Goal: Task Accomplishment & Management: Manage account settings

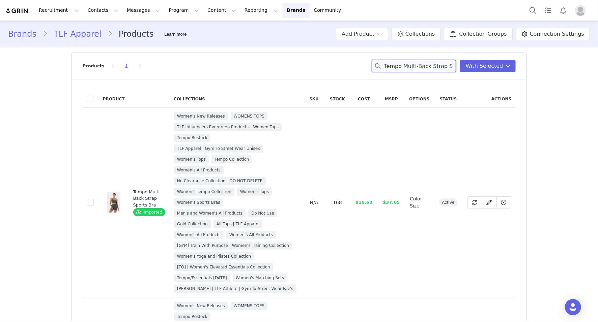
click at [443, 67] on input "Tempo Multi-Back Strap Sports Bra" at bounding box center [414, 66] width 84 height 12
paste input "High Neck"
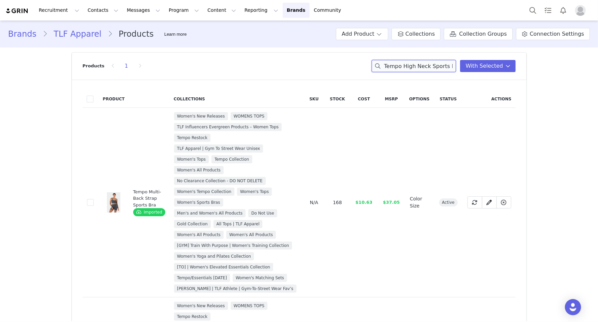
scroll to position [0, 2]
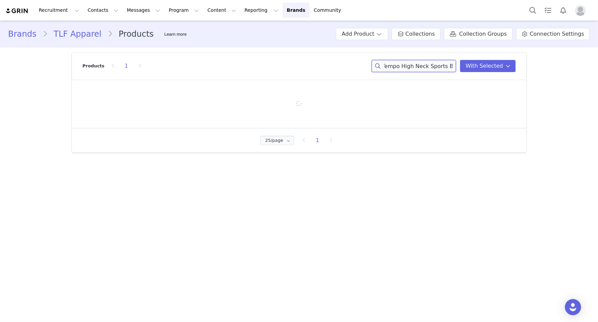
type input "Tempo High Neck Sports Bra"
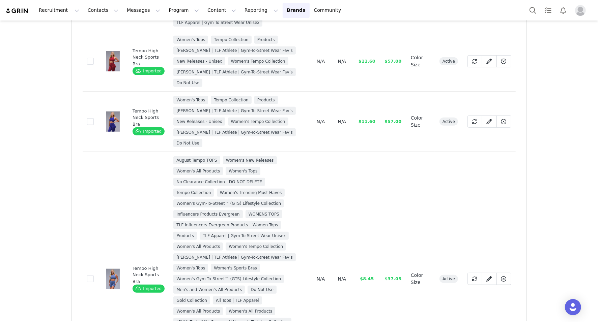
scroll to position [0, 0]
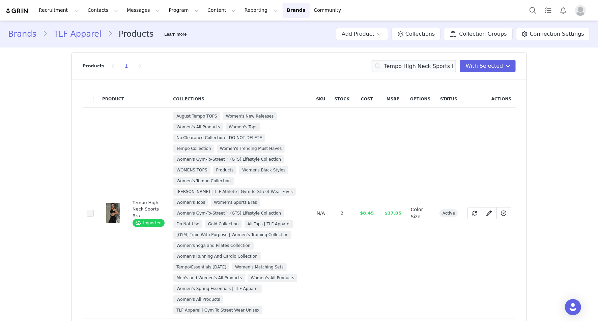
click at [89, 212] on span at bounding box center [90, 213] width 7 height 7
click at [94, 210] on input "07f36da6-7ac7-458d-8b94-766c25474fa1" at bounding box center [94, 210] width 0 height 0
click at [485, 67] on span "With Selected" at bounding box center [484, 66] width 37 height 8
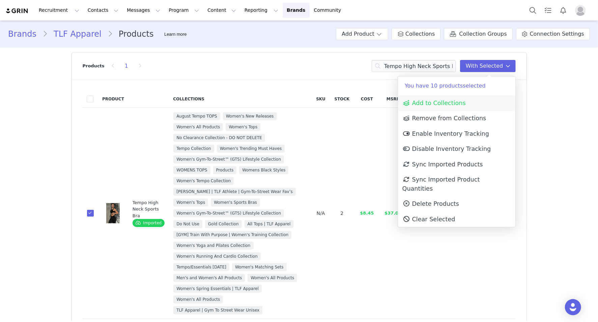
click at [442, 100] on span "Add to Collections" at bounding box center [433, 103] width 63 height 7
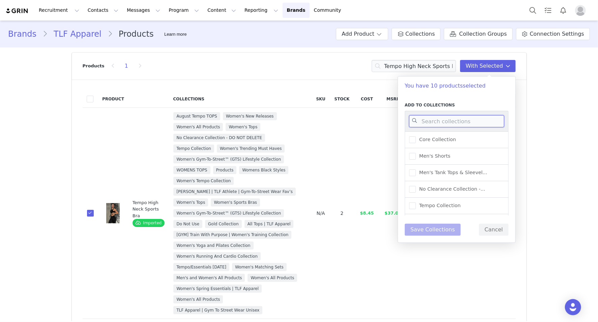
click at [448, 121] on input at bounding box center [456, 121] width 95 height 12
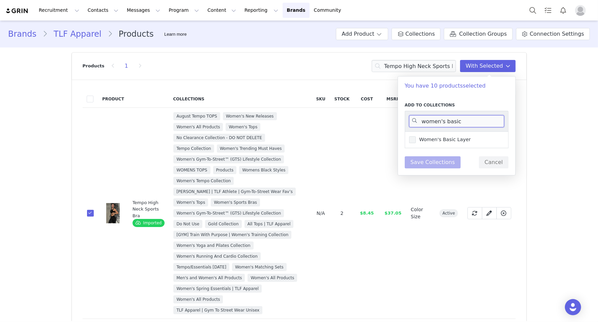
type input "women's basic"
click at [413, 140] on span at bounding box center [412, 140] width 7 height 7
click at [416, 137] on input "Women's Basic Layer" at bounding box center [416, 137] width 0 height 0
click at [432, 164] on button "Save Collections" at bounding box center [433, 162] width 56 height 12
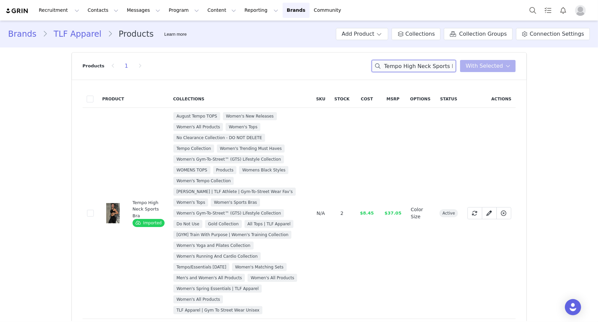
click at [434, 67] on input "Tempo High Neck Sports Bra" at bounding box center [414, 66] width 84 height 12
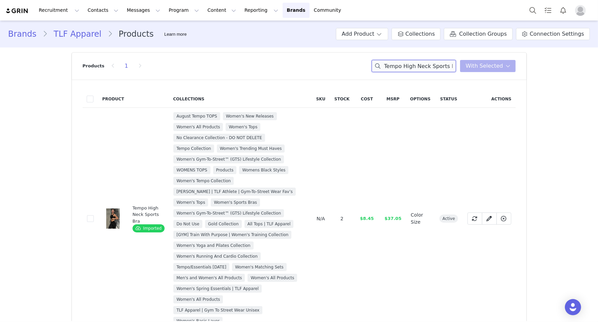
click at [434, 67] on input "Tempo High Neck Sports Bra" at bounding box center [414, 66] width 84 height 12
click at [481, 68] on div "Tempo High Neck Sports Bra With Selected" at bounding box center [444, 66] width 144 height 12
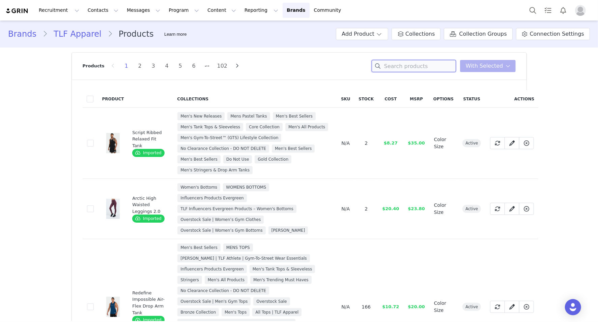
click at [421, 65] on input at bounding box center [414, 66] width 84 height 12
paste input "Icon Ribbed Straight Hem Tank"
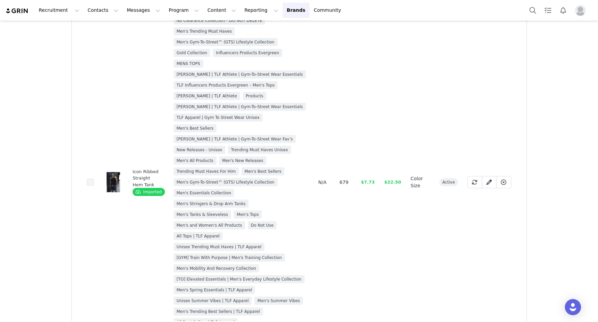
click at [89, 181] on span at bounding box center [90, 182] width 7 height 7
click at [94, 179] on input "0dd15112-3164-49a0-84c0-d850ae61688c" at bounding box center [94, 179] width 0 height 0
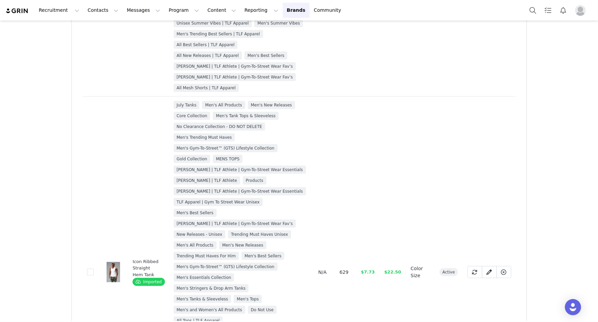
scroll to position [445, 0]
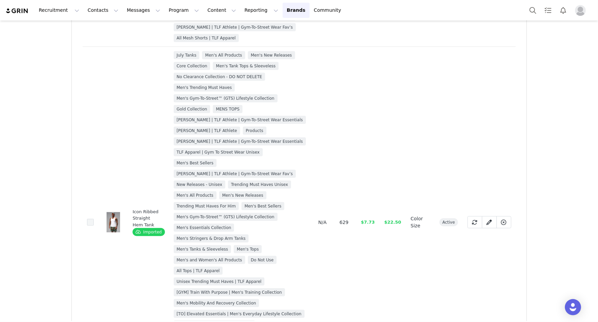
click at [90, 221] on span at bounding box center [90, 222] width 7 height 7
click at [94, 219] on input "a1f8763a-fc67-40c7-87df-2fa1ec2d9601" at bounding box center [94, 219] width 0 height 0
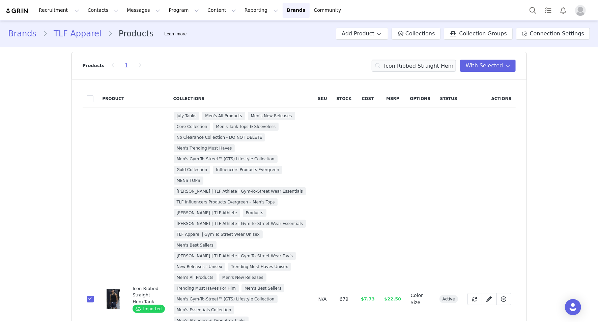
scroll to position [0, 0]
click at [430, 65] on input "Icon Ribbed Straight Hem Tank" at bounding box center [414, 66] width 84 height 12
paste input "nfi Cool Lightweight Cooling Shirt"
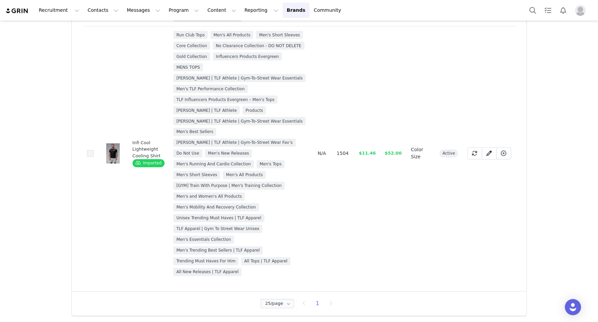
click at [90, 150] on span at bounding box center [90, 153] width 7 height 7
click at [94, 150] on input "7b242781-0165-4709-af43-76b563976bdd" at bounding box center [94, 150] width 0 height 0
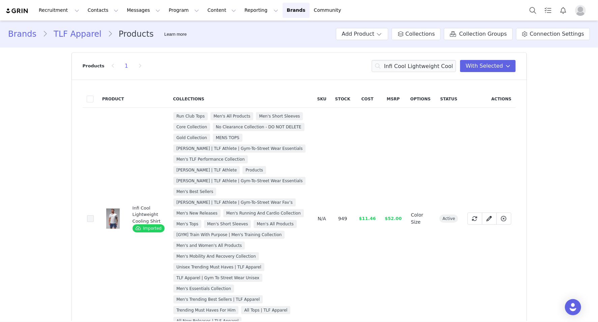
click at [91, 222] on span at bounding box center [90, 218] width 7 height 7
click at [94, 215] on input "1f8ff0bb-8d54-49de-a82f-98a39c5d7762" at bounding box center [94, 215] width 0 height 0
click at [415, 66] on input "Infi Cool Lightweight Cooling Shirt" at bounding box center [414, 66] width 84 height 12
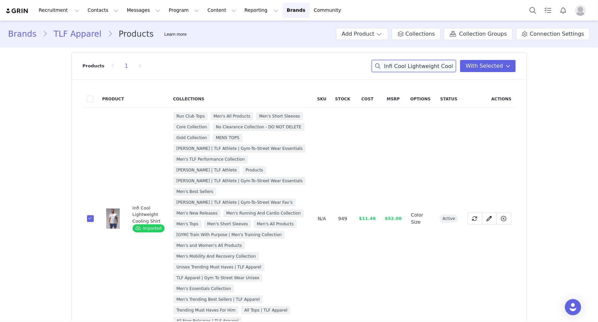
paste input "Train Infi Dry Long Sleeve"
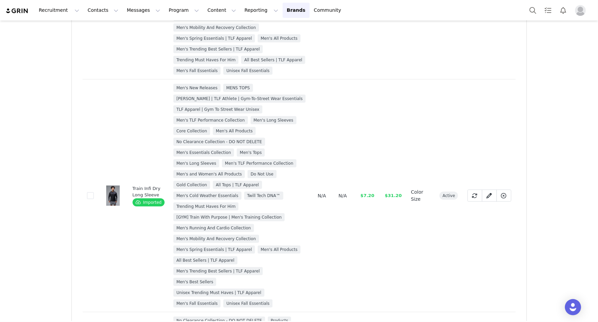
scroll to position [383, 0]
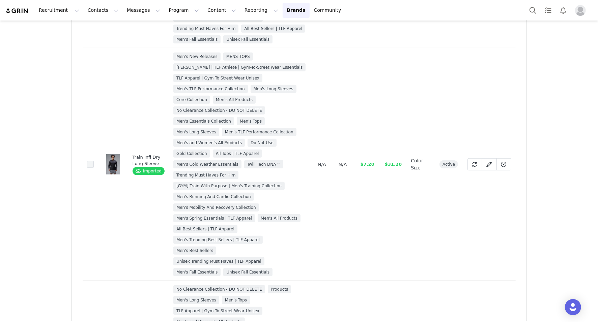
click at [87, 168] on span at bounding box center [90, 164] width 7 height 7
click at [94, 161] on input "b9c71cb6-9c30-49c4-941b-cf9776729eac" at bounding box center [94, 161] width 0 height 0
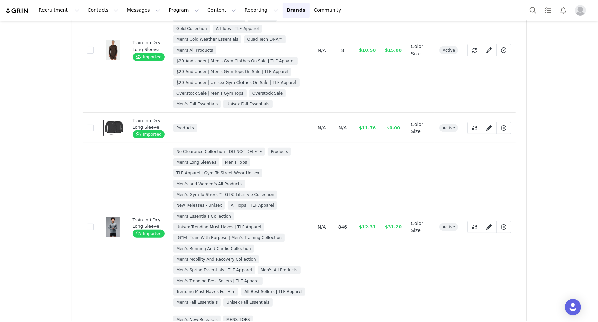
scroll to position [0, 0]
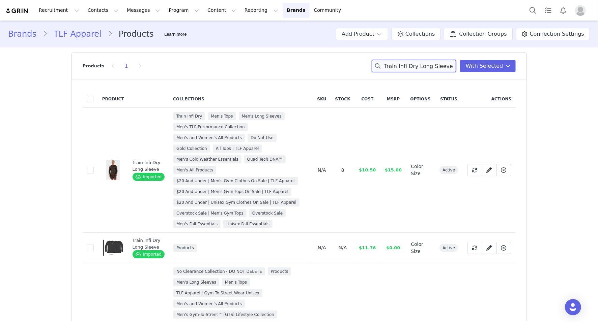
click at [441, 66] on input "Train Infi Dry Long Sleeve" at bounding box center [414, 66] width 84 height 12
paste input "Raw Edge Cropped Te"
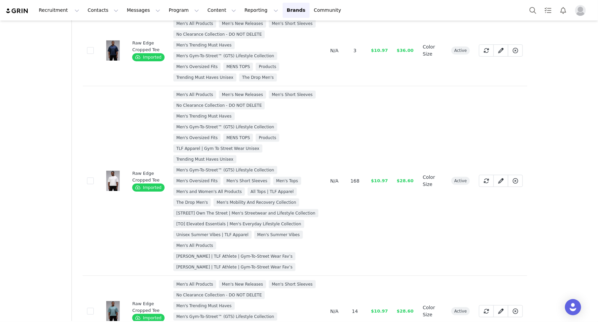
scroll to position [167, 0]
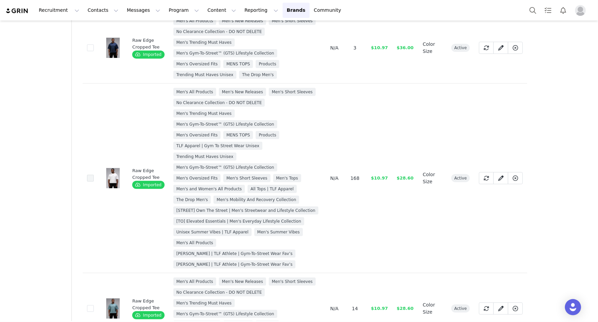
click at [91, 180] on span at bounding box center [90, 178] width 7 height 7
click at [94, 175] on input "7873af2c-0ac0-4056-8408-d245d317535d" at bounding box center [94, 175] width 0 height 0
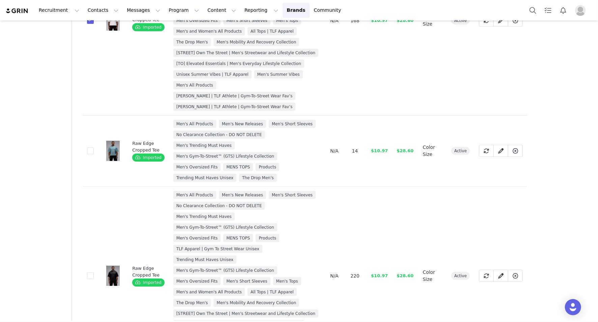
scroll to position [409, 0]
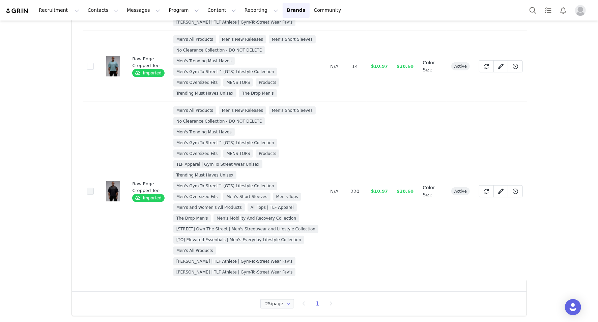
click at [88, 193] on span at bounding box center [90, 191] width 7 height 7
click at [94, 188] on input "e4401c50-6a92-4d88-b8a3-f76de5157746" at bounding box center [94, 188] width 0 height 0
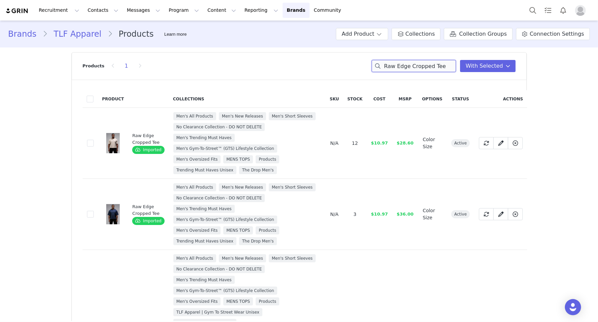
click at [443, 66] on input "Raw Edge Cropped Tee" at bounding box center [414, 66] width 84 height 12
paste input "Micro Mesh"
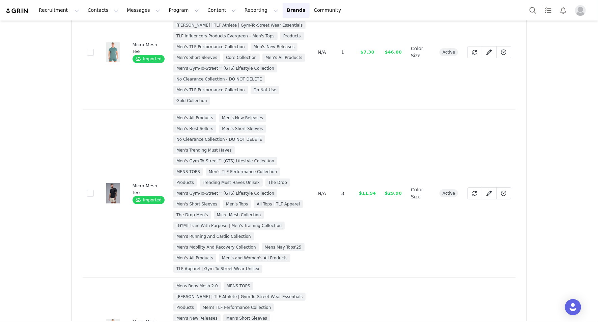
scroll to position [131, 0]
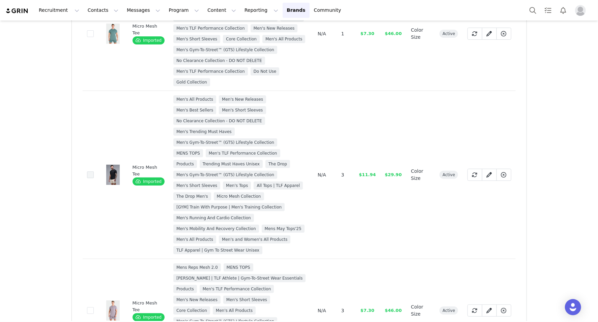
click at [92, 178] on span at bounding box center [90, 175] width 7 height 7
click at [94, 172] on input "45d089ae-a757-40e4-86cb-ab5b2b30e21c" at bounding box center [94, 172] width 0 height 0
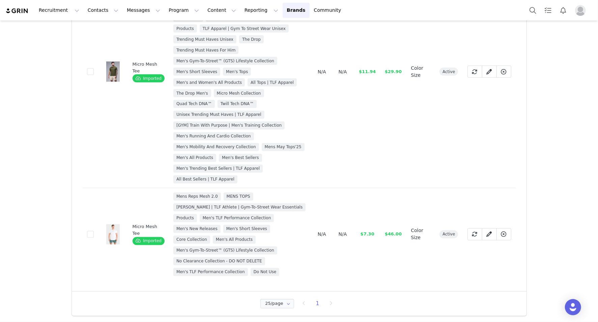
scroll to position [875, 0]
click at [89, 236] on span at bounding box center [90, 234] width 7 height 7
click at [94, 231] on input "cfd03073-aa72-41f2-882b-d7b10f825d1d" at bounding box center [94, 231] width 0 height 0
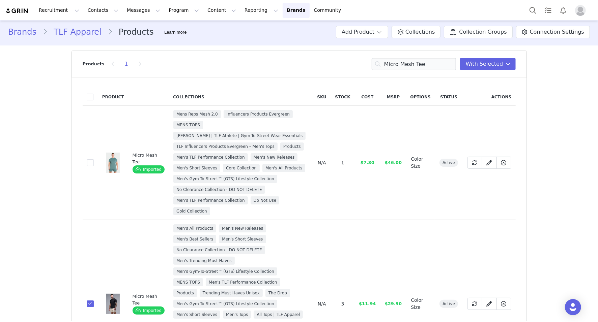
scroll to position [0, 0]
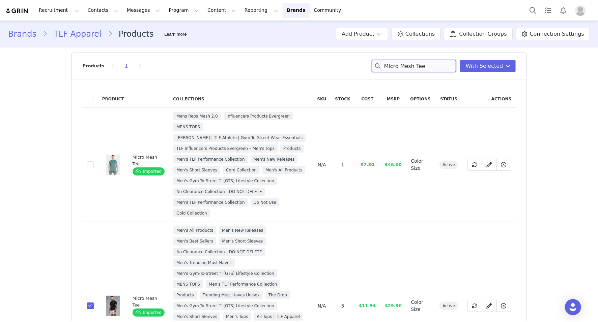
click at [435, 69] on input "Micro Mesh Tee" at bounding box center [414, 66] width 84 height 12
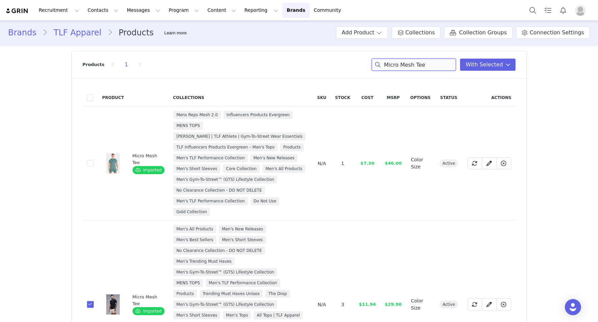
click at [435, 69] on input "Micro Mesh Tee" at bounding box center [414, 65] width 84 height 12
paste input "Infi Cool Workout Tank"
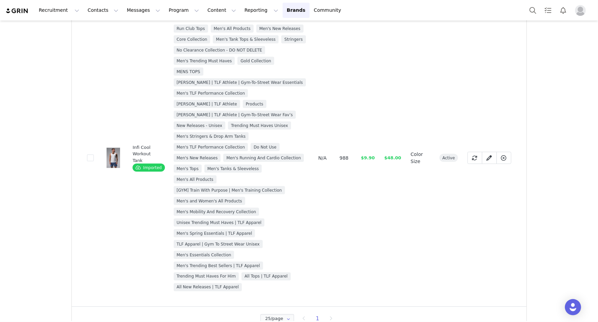
scroll to position [645, 0]
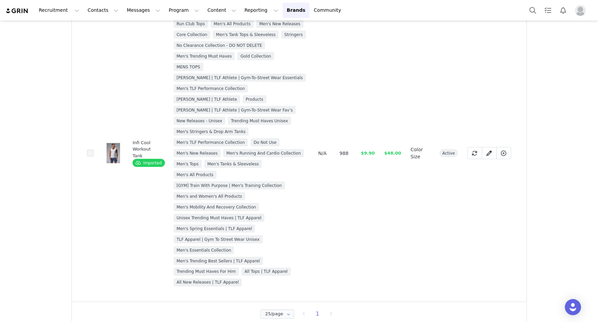
click at [92, 157] on span at bounding box center [90, 153] width 7 height 7
click at [94, 150] on input "e5c1421f-65c4-4d1c-a2f8-4048a9d520a5" at bounding box center [94, 150] width 0 height 0
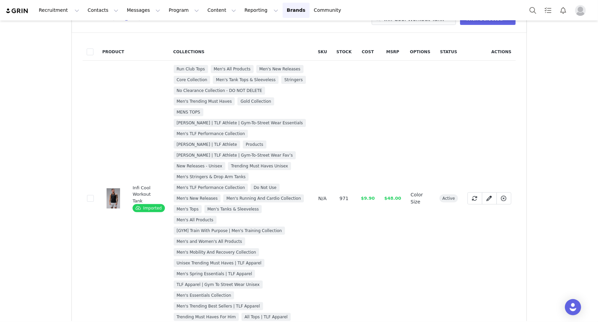
scroll to position [0, 0]
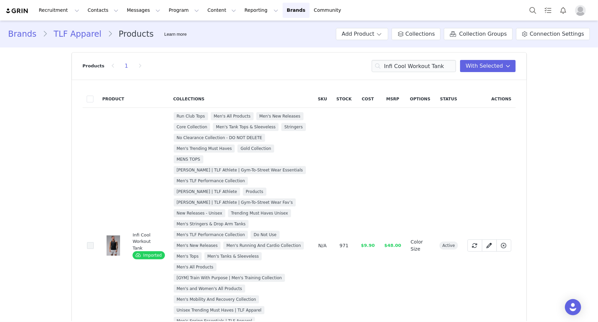
click at [91, 249] on span at bounding box center [90, 245] width 7 height 7
click at [94, 242] on input "2c32d5c3-c2a8-4e4f-add3-123a067104aa" at bounding box center [94, 242] width 0 height 0
click at [441, 67] on input "Infi Cool Workout Tank" at bounding box center [414, 66] width 84 height 12
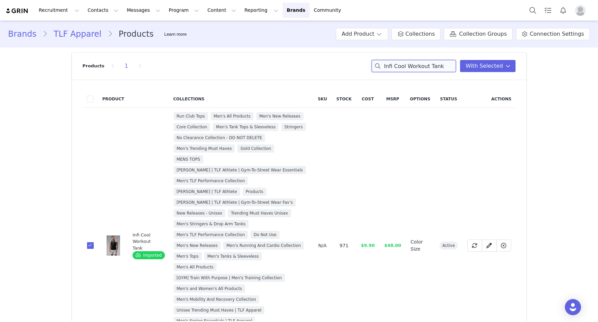
paste input "con Muscle"
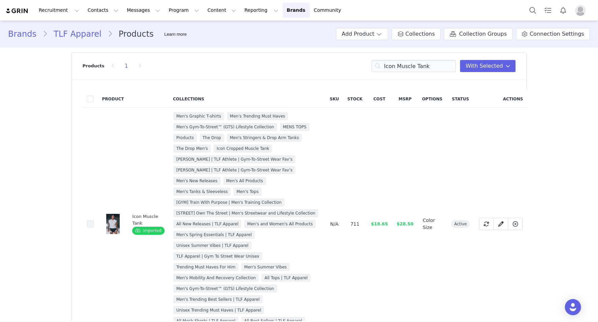
click at [92, 222] on span at bounding box center [90, 224] width 7 height 7
click at [94, 221] on input "0454f5f4-8c9b-4d16-9a75-10b1e7440725" at bounding box center [94, 221] width 0 height 0
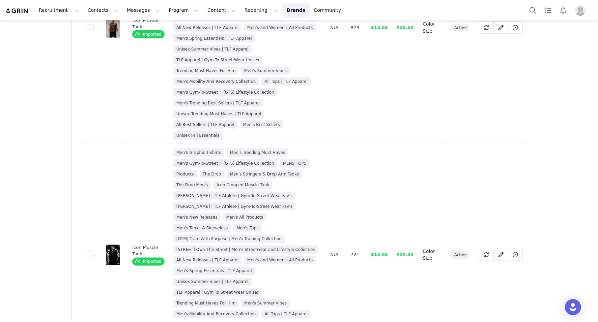
scroll to position [700, 0]
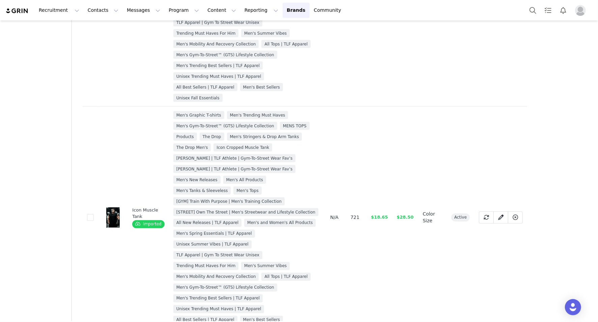
drag, startPoint x: 90, startPoint y: 218, endPoint x: 162, endPoint y: 227, distance: 72.3
click at [91, 218] on span at bounding box center [90, 217] width 7 height 7
click at [94, 214] on input "f85da634-d480-4ce2-b5f8-770fb21c86a4" at bounding box center [94, 214] width 0 height 0
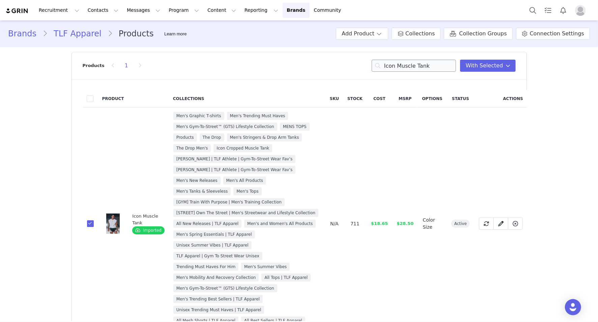
scroll to position [0, 0]
click at [433, 67] on input "Icon Muscle Tank" at bounding box center [414, 66] width 84 height 12
paste input "Vital Air-Flex Drop Arm"
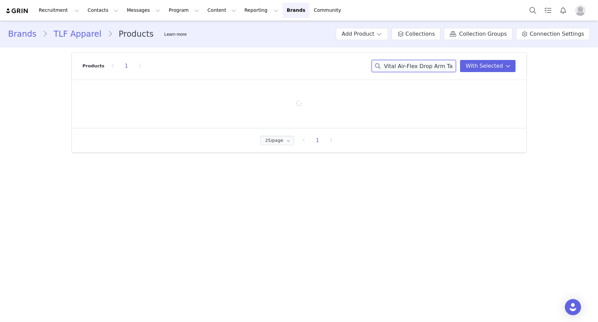
type input "Vital Air-Flex Drop Arm Tank"
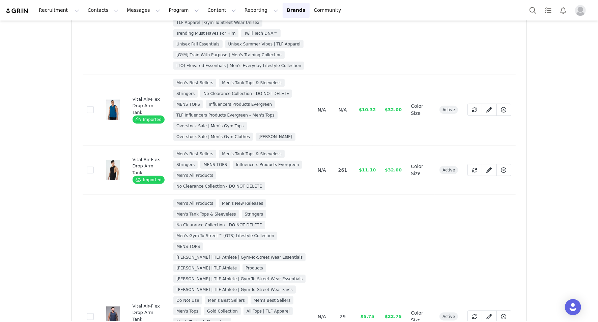
scroll to position [448, 0]
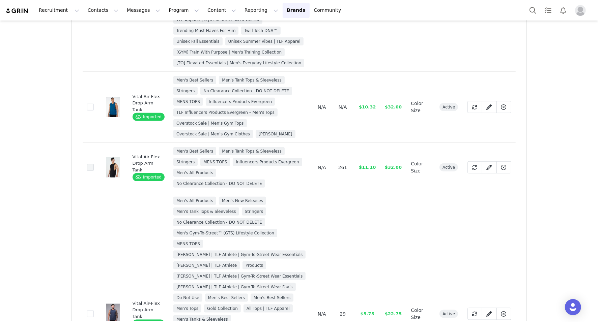
click at [90, 171] on span at bounding box center [90, 167] width 7 height 7
click at [94, 164] on input "27561cae-2643-4bb4-8da2-a3ba9ff0d9dd" at bounding box center [94, 164] width 0 height 0
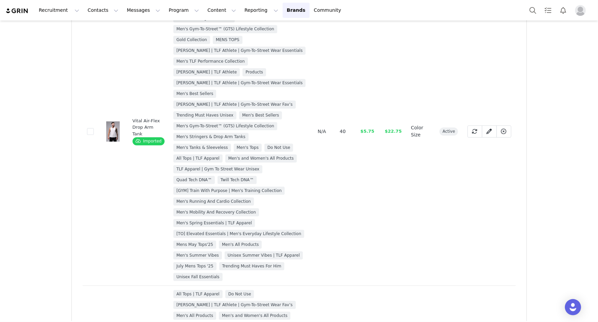
scroll to position [1053, 0]
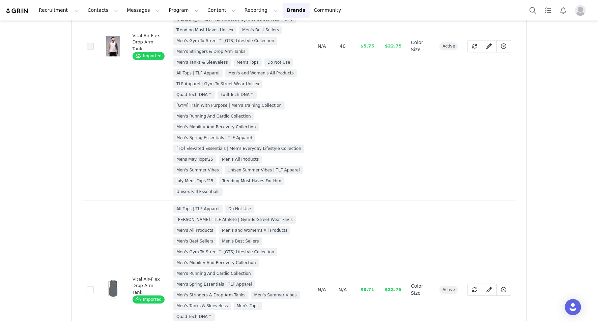
click at [88, 50] on span at bounding box center [90, 46] width 7 height 7
click at [94, 43] on input "4e43a8bc-9fe5-4896-bc2b-e77bc1f09a8f" at bounding box center [94, 43] width 0 height 0
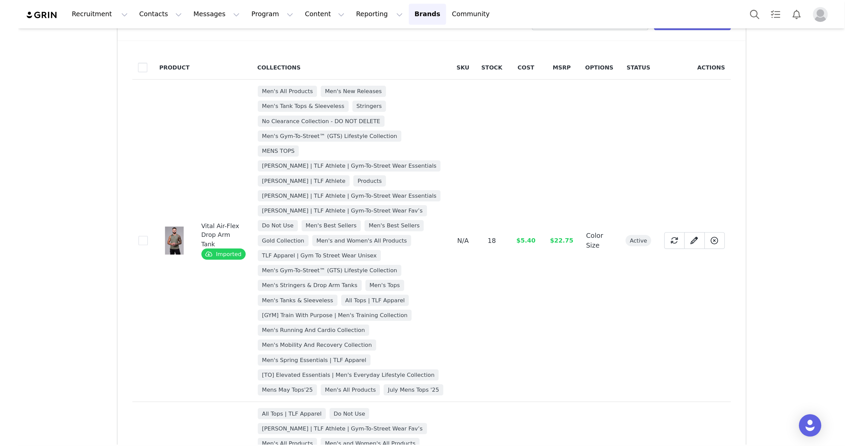
scroll to position [0, 0]
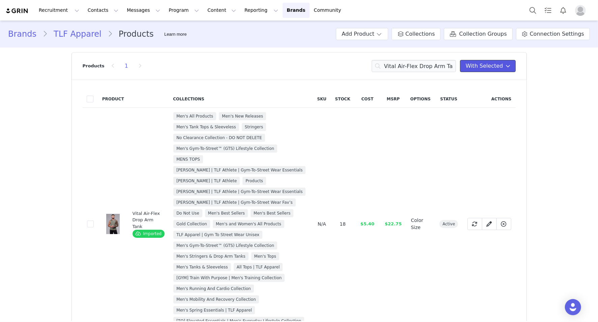
click at [486, 62] on span "With Selected" at bounding box center [484, 66] width 37 height 8
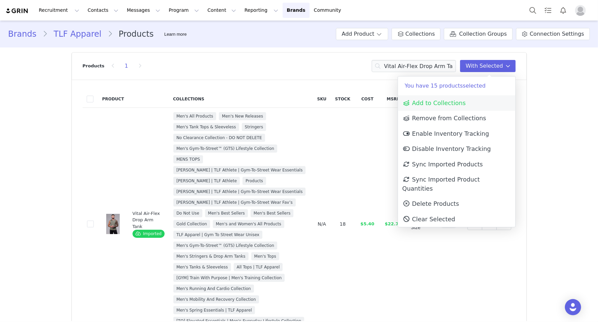
click at [439, 101] on span "Add to Collections" at bounding box center [433, 103] width 63 height 7
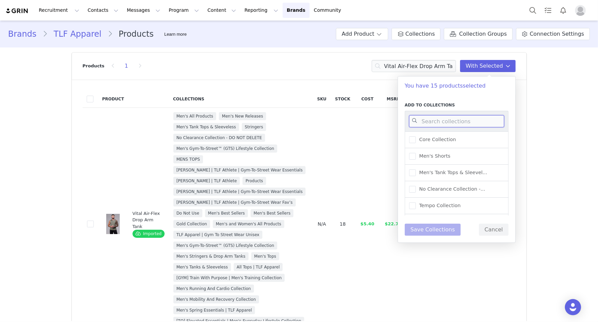
click at [440, 125] on input at bounding box center [456, 121] width 95 height 12
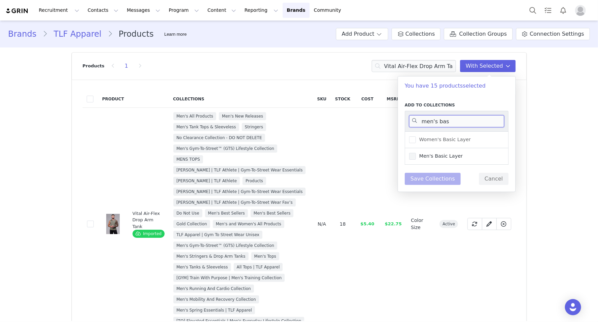
type input "men's bas"
click at [442, 153] on span "Men's Basic Layer" at bounding box center [439, 156] width 47 height 6
click at [416, 153] on input "Men's Basic Layer" at bounding box center [416, 153] width 0 height 0
click at [441, 181] on button "Save Collections" at bounding box center [433, 179] width 56 height 12
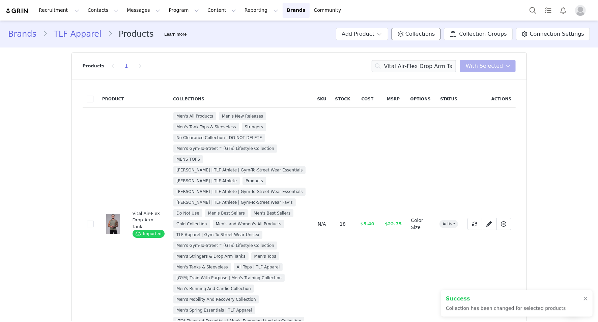
click at [425, 32] on span "Collections" at bounding box center [419, 34] width 29 height 8
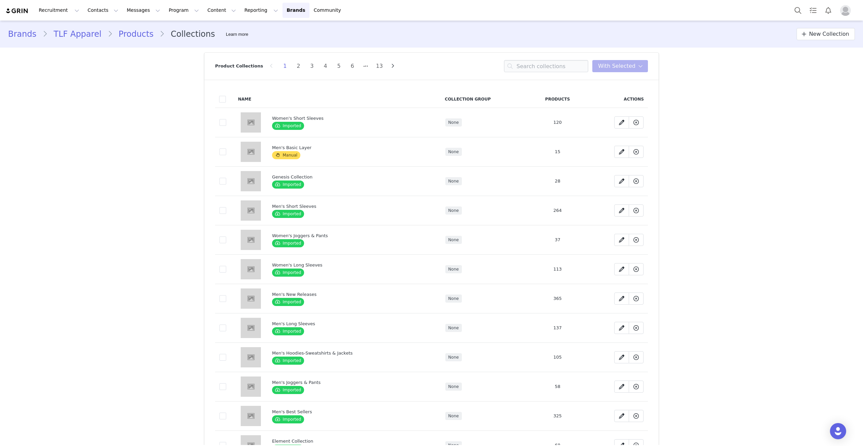
click at [354, 154] on div "Manual" at bounding box center [346, 155] width 148 height 8
click at [327, 151] on div "Manual" at bounding box center [346, 155] width 148 height 8
drag, startPoint x: 327, startPoint y: 151, endPoint x: 310, endPoint y: 149, distance: 17.0
click at [326, 151] on div "Manual" at bounding box center [346, 155] width 148 height 8
click at [294, 149] on div "Men's Basic Layer" at bounding box center [346, 147] width 148 height 7
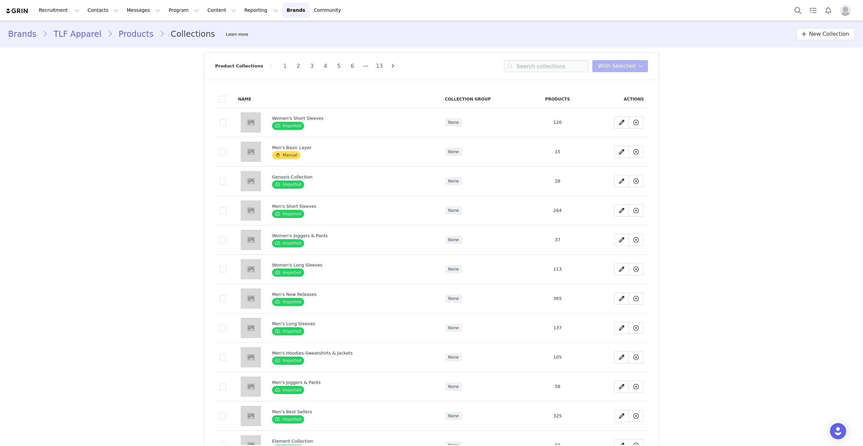
click at [278, 156] on icon at bounding box center [278, 155] width 4 height 4
click at [456, 149] on span "None" at bounding box center [453, 152] width 17 height 8
drag, startPoint x: 553, startPoint y: 151, endPoint x: 565, endPoint y: 154, distance: 12.8
click at [553, 151] on td "15" at bounding box center [557, 151] width 55 height 29
click at [566, 154] on td "15" at bounding box center [557, 151] width 55 height 29
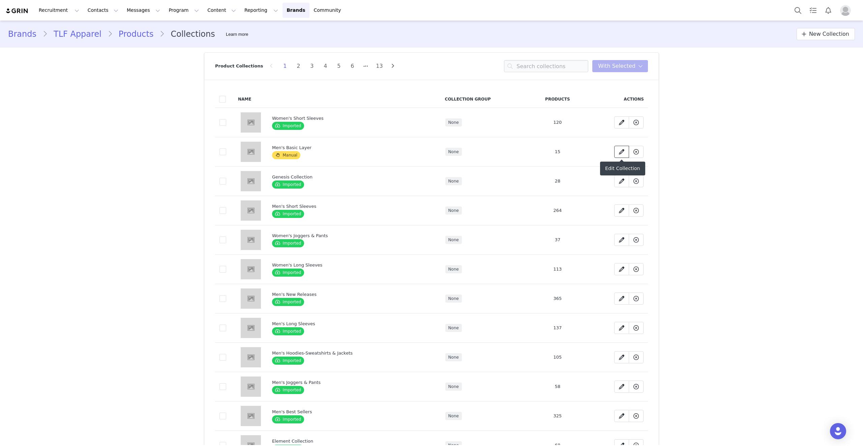
click at [597, 151] on icon at bounding box center [621, 151] width 5 height 5
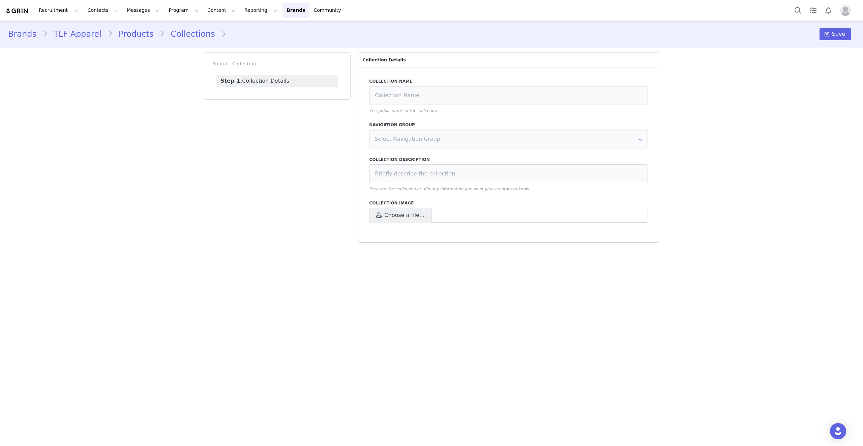
type input "Men's Basic Layer"
type input "Pair under tracksuits"
click at [125, 32] on link "Products" at bounding box center [136, 34] width 47 height 12
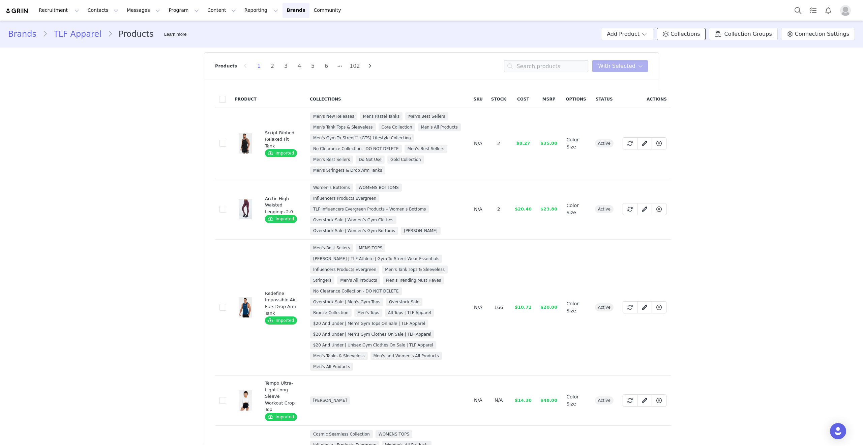
click at [597, 33] on span "Collections" at bounding box center [685, 34] width 29 height 8
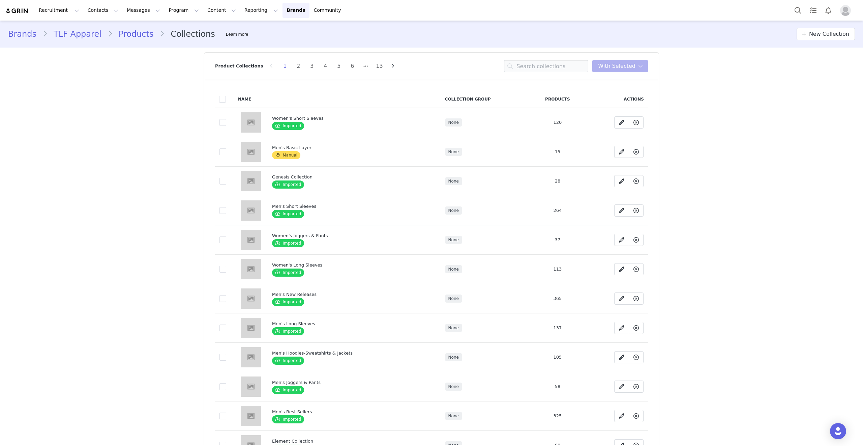
click at [517, 151] on td "None" at bounding box center [485, 151] width 89 height 29
drag, startPoint x: 556, startPoint y: 153, endPoint x: 597, endPoint y: 151, distance: 40.8
click at [556, 153] on td "15" at bounding box center [557, 151] width 55 height 29
drag, startPoint x: 575, startPoint y: 152, endPoint x: 562, endPoint y: 152, distance: 12.5
click at [574, 152] on td "15" at bounding box center [557, 151] width 55 height 29
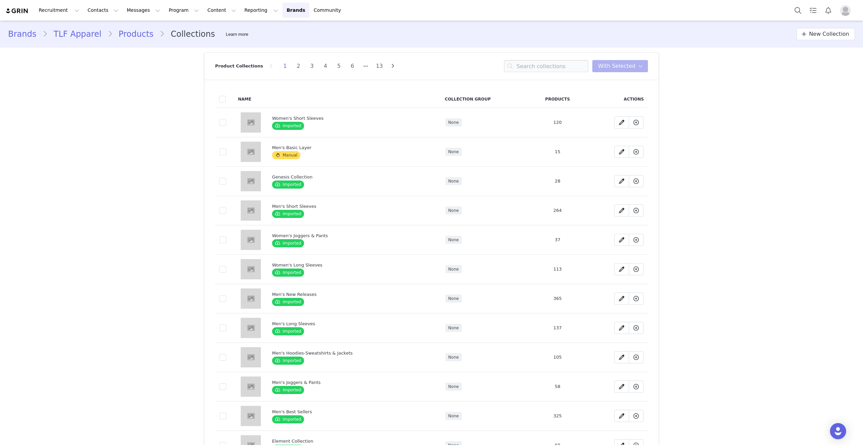
click at [562, 152] on td "15" at bounding box center [557, 151] width 55 height 29
drag, startPoint x: 528, startPoint y: 153, endPoint x: 497, endPoint y: 155, distance: 31.4
click at [527, 153] on tr "425308 Men's Basic Layer Manual None 15 Delete Collection This will not delete …" at bounding box center [431, 151] width 433 height 29
click at [308, 157] on div "Manual" at bounding box center [346, 155] width 148 height 8
click at [222, 152] on span at bounding box center [222, 151] width 7 height 7
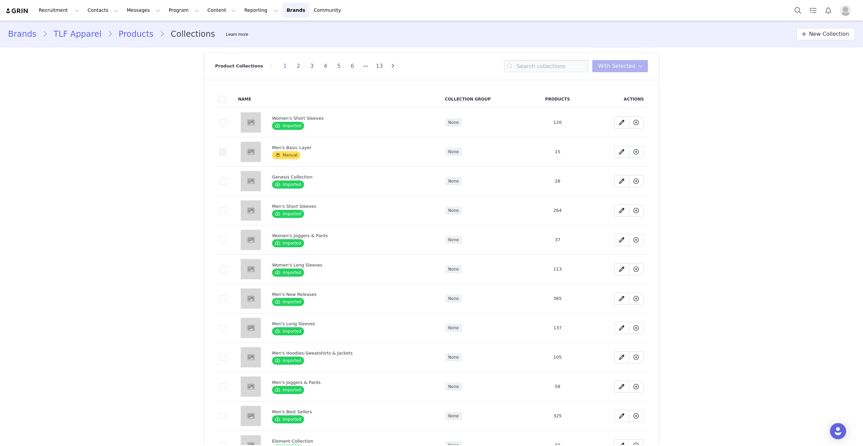
click at [226, 148] on input "425308" at bounding box center [226, 148] width 0 height 0
click at [597, 65] on span "With Selected" at bounding box center [616, 66] width 37 height 8
click at [580, 89] on p "You have 1 collections selected" at bounding box center [588, 86] width 117 height 19
drag, startPoint x: 682, startPoint y: 88, endPoint x: 652, endPoint y: 93, distance: 29.7
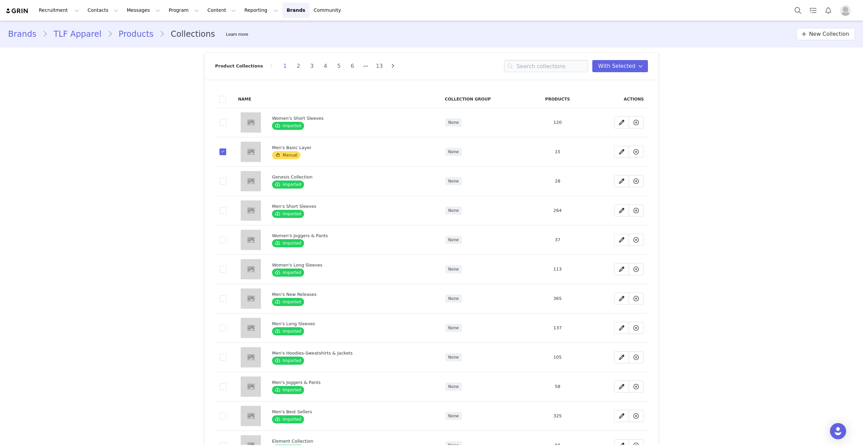
click at [565, 152] on td "15" at bounding box center [557, 151] width 55 height 29
click at [217, 152] on td "425308" at bounding box center [224, 151] width 19 height 29
click at [221, 152] on span at bounding box center [222, 151] width 7 height 7
click at [226, 148] on input "425308" at bounding box center [226, 148] width 0 height 0
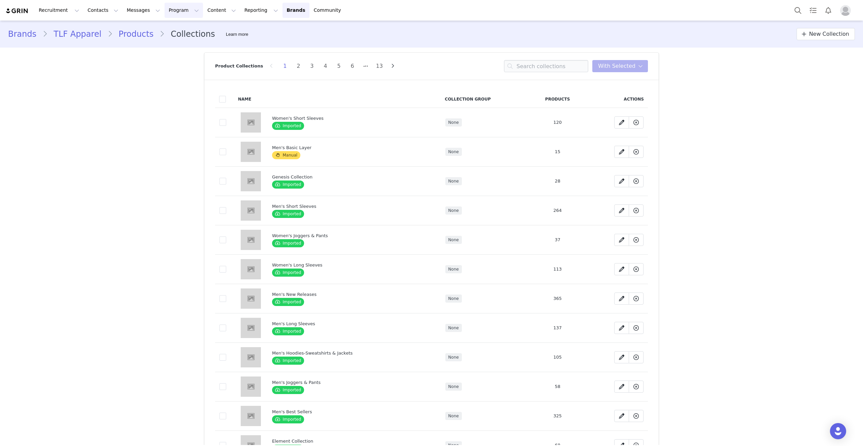
click at [167, 11] on button "Program Program" at bounding box center [184, 10] width 38 height 15
click at [177, 42] on p "Campaigns" at bounding box center [172, 42] width 26 height 7
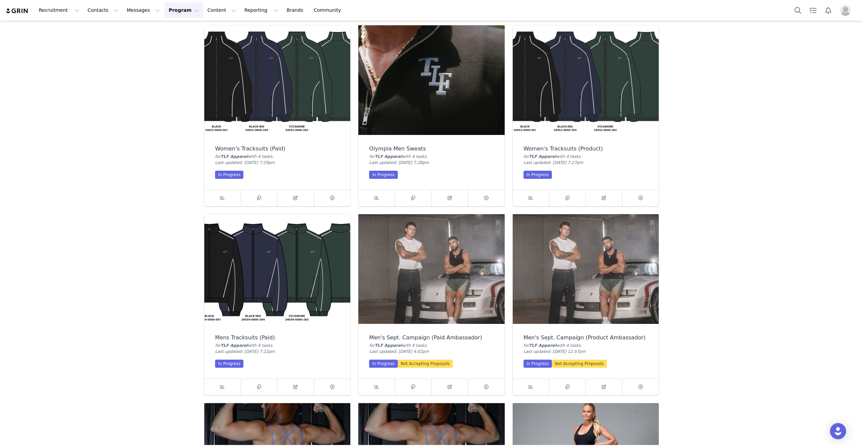
scroll to position [593, 0]
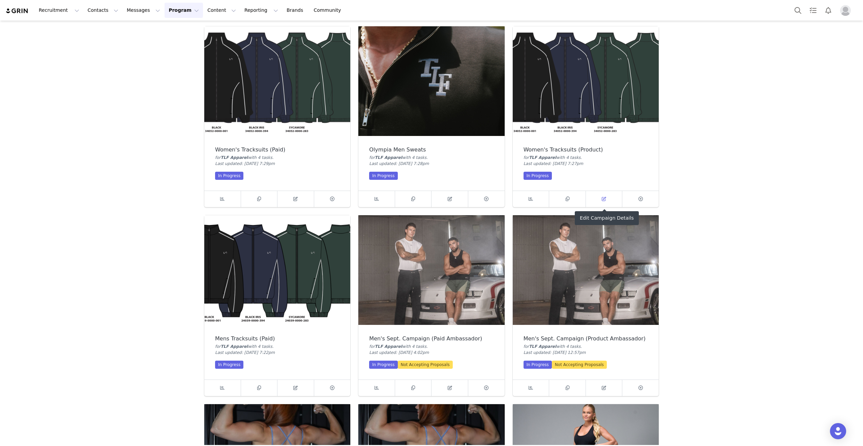
click at [597, 200] on icon at bounding box center [604, 199] width 4 height 4
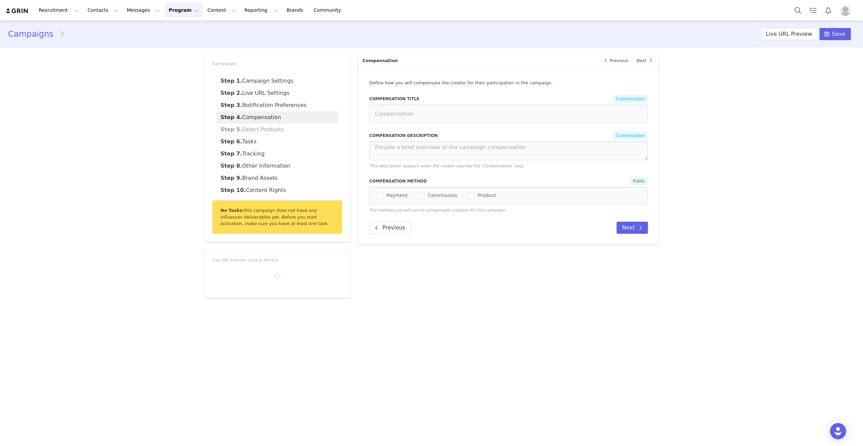
type input "Products"
type textarea "Color selection is up to your preference. *Please ensure that you include a var…"
select select "1430"
select select "1531"
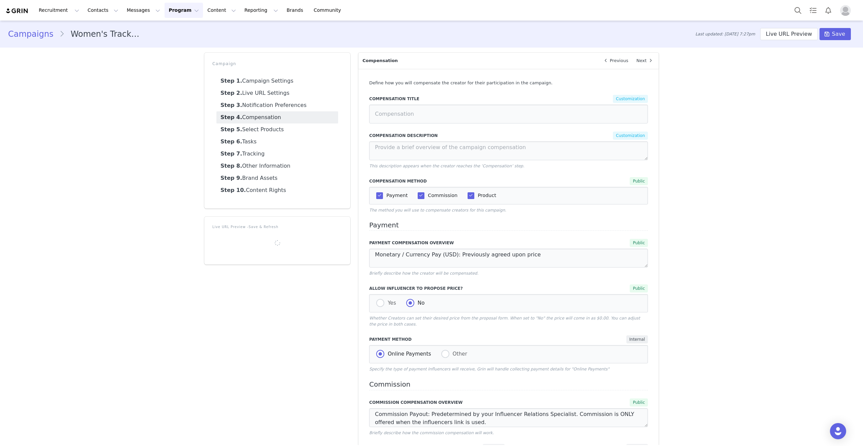
select select "in"
click at [276, 130] on link "Step 5. Select Products" at bounding box center [277, 129] width 122 height 12
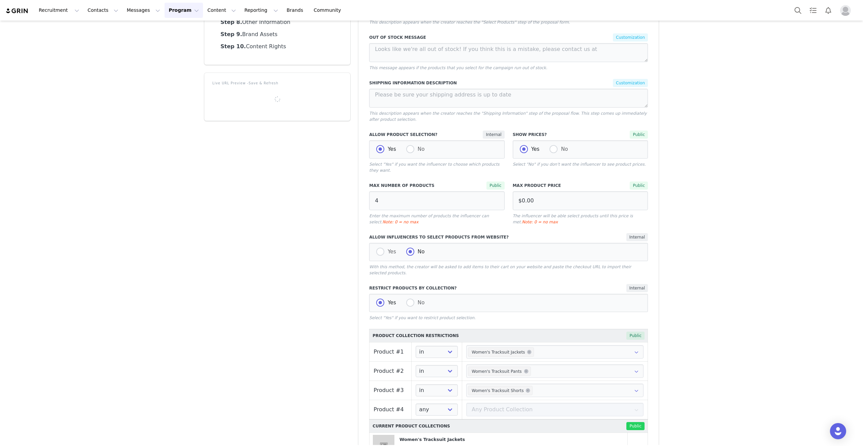
scroll to position [205, 0]
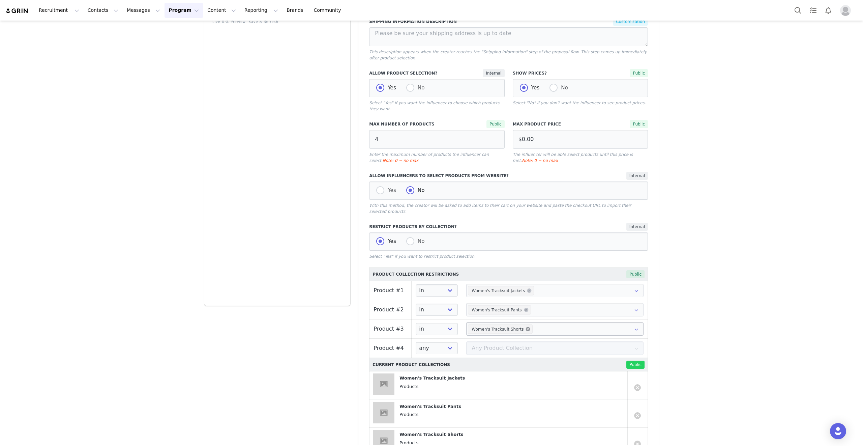
click at [527, 322] on icon at bounding box center [528, 329] width 4 height 4
click at [553, 313] on div "Women's Tracksuit Pants" at bounding box center [549, 309] width 166 height 10
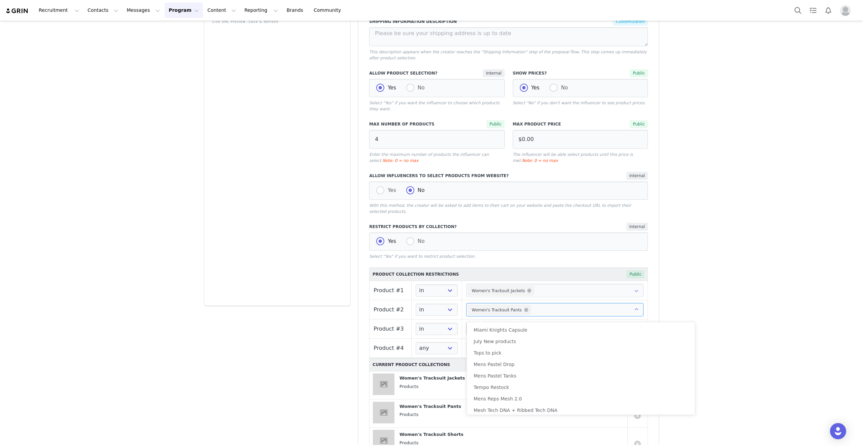
scroll to position [781, 0]
click at [541, 313] on div "Women's Tracksuit Pants" at bounding box center [549, 309] width 166 height 10
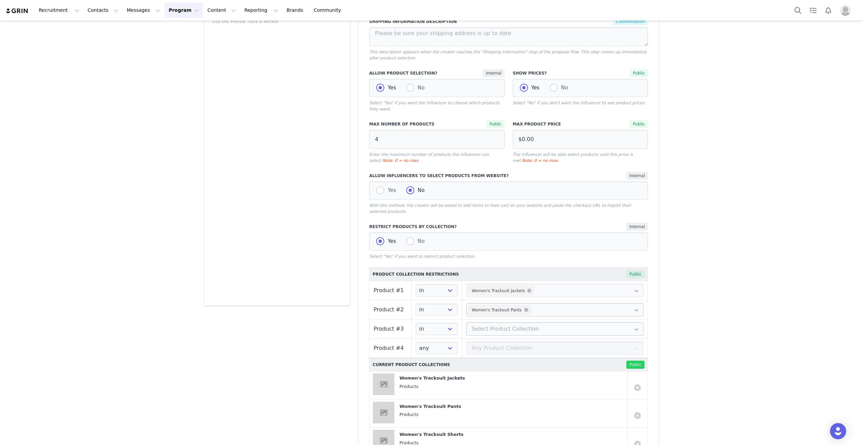
click at [597, 310] on icon at bounding box center [636, 309] width 11 height 13
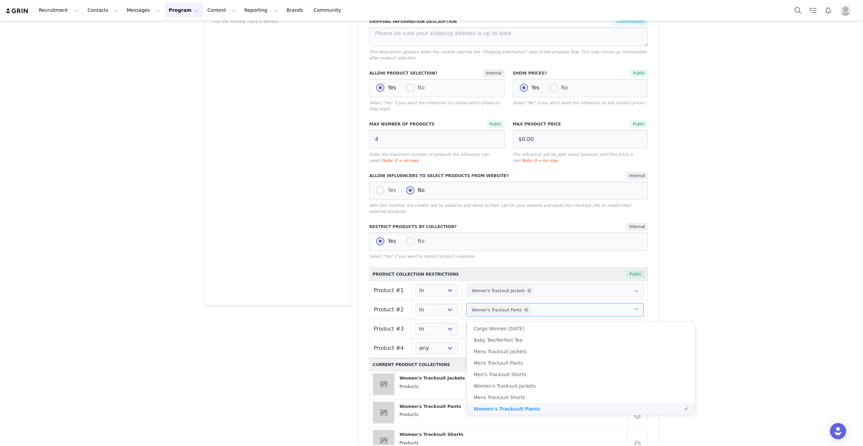
click at [538, 314] on div "Women's Tracksuit Pants" at bounding box center [549, 309] width 166 height 10
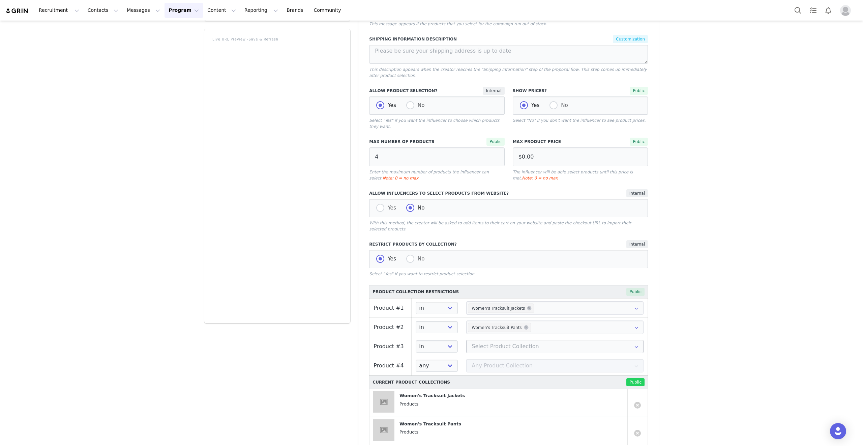
scroll to position [187, 0]
click at [524, 322] on icon at bounding box center [526, 327] width 4 height 4
click at [508, 322] on input "text" at bounding box center [554, 326] width 177 height 13
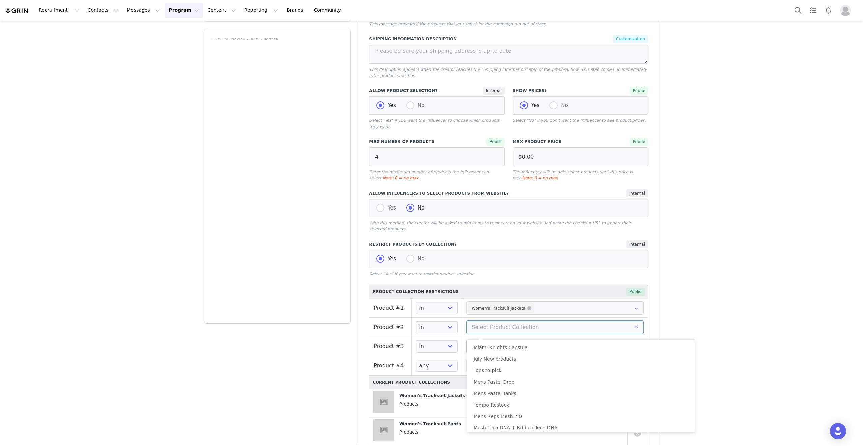
scroll to position [821, 0]
click at [597, 274] on div "Campaigns Women's Tracksuits (Product) Last updated: Sep 29, 2025 at 7:27pm Liv…" at bounding box center [431, 179] width 863 height 693
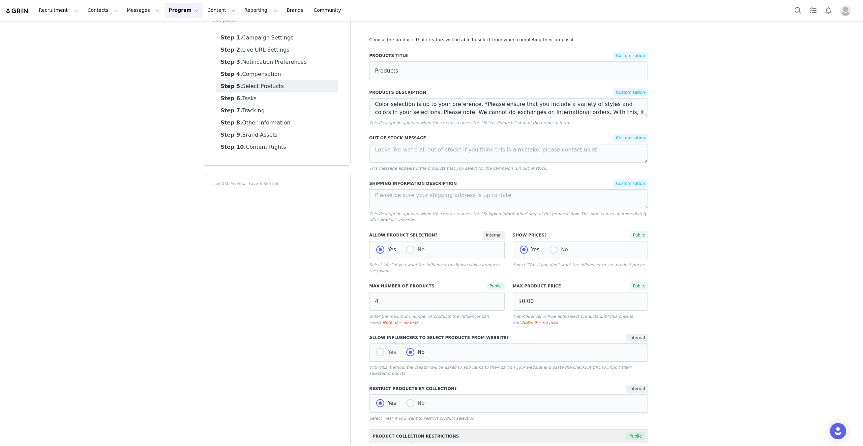
scroll to position [0, 0]
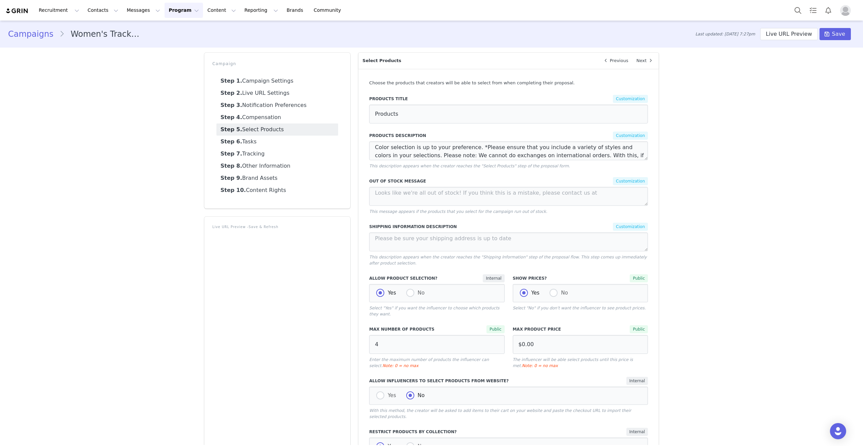
click at [36, 34] on link "Campaigns" at bounding box center [33, 34] width 51 height 12
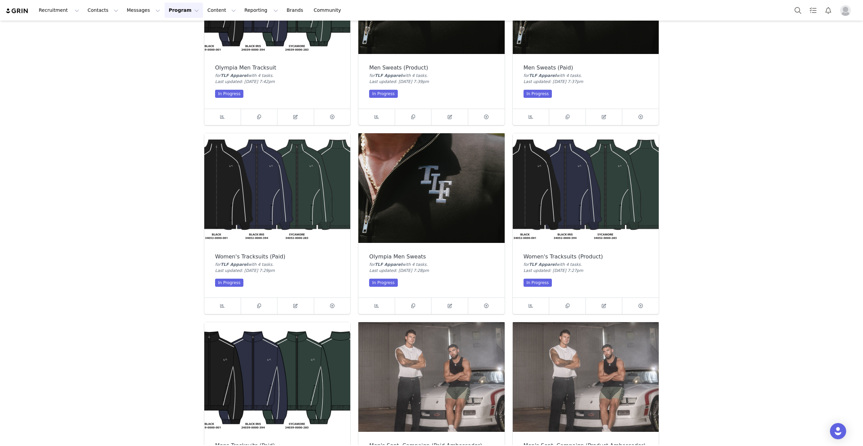
scroll to position [541, 0]
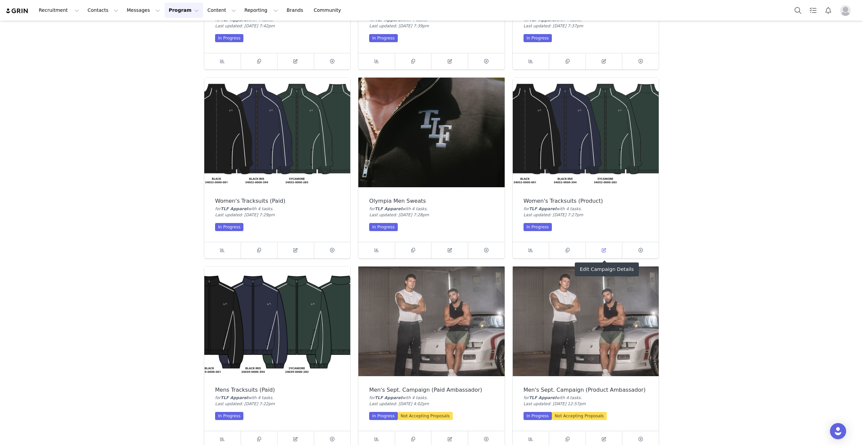
click at [597, 250] on span at bounding box center [604, 250] width 8 height 8
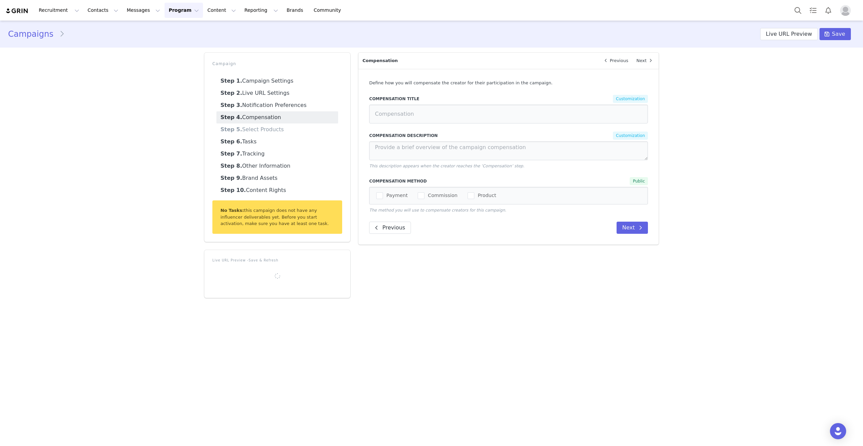
select select "1430"
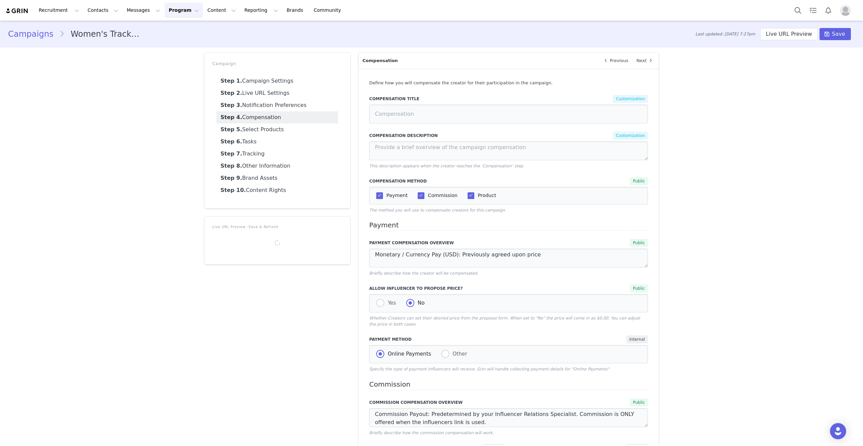
select select "1531"
click at [269, 127] on link "Step 5. Select Products" at bounding box center [277, 129] width 122 height 12
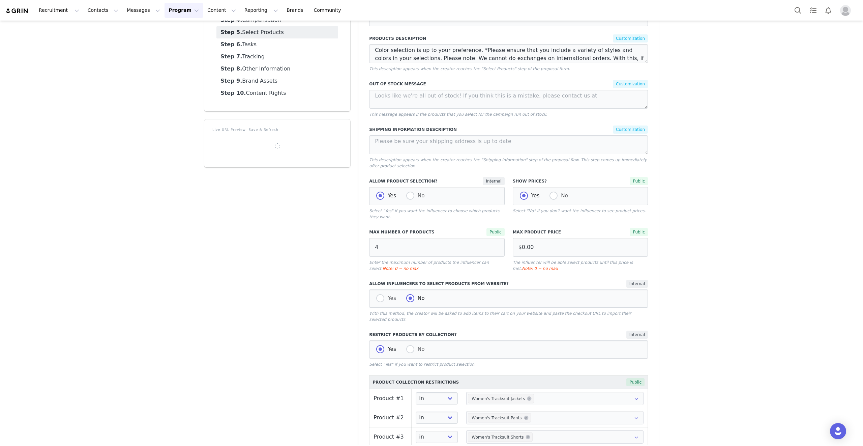
scroll to position [272, 0]
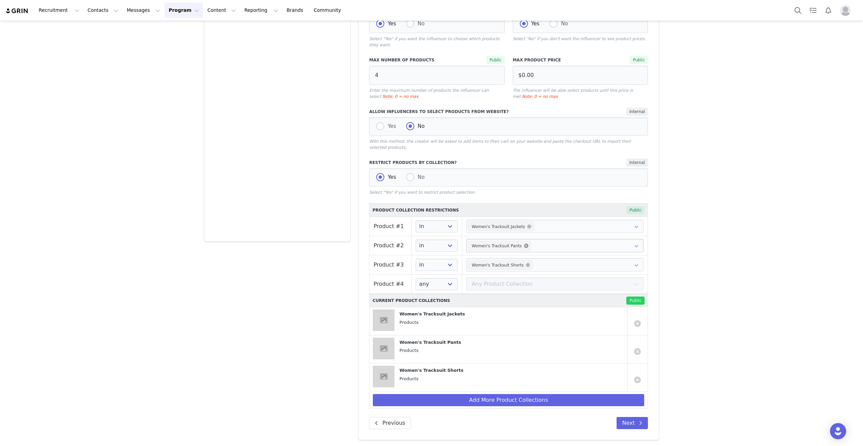
click at [524, 244] on icon at bounding box center [526, 245] width 4 height 4
click at [514, 245] on input "text" at bounding box center [554, 245] width 177 height 13
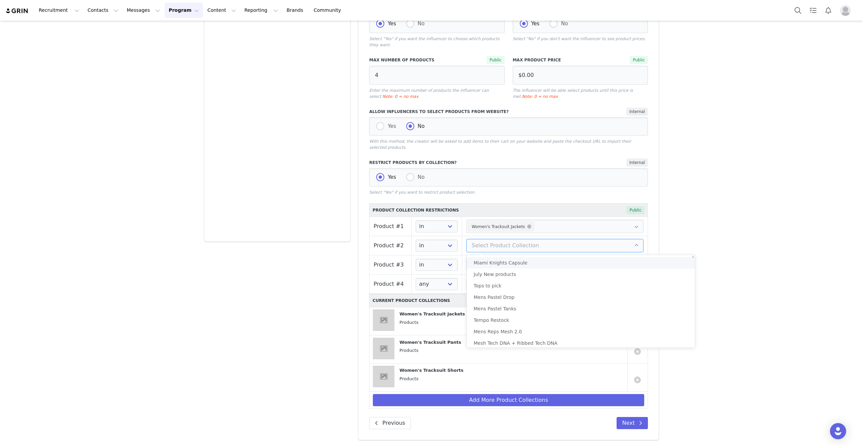
scroll to position [867, 0]
click at [545, 300] on li "Women's Tracksuit Pants & Shorts" at bounding box center [581, 300] width 228 height 11
click at [460, 264] on td "any in not in" at bounding box center [437, 264] width 51 height 19
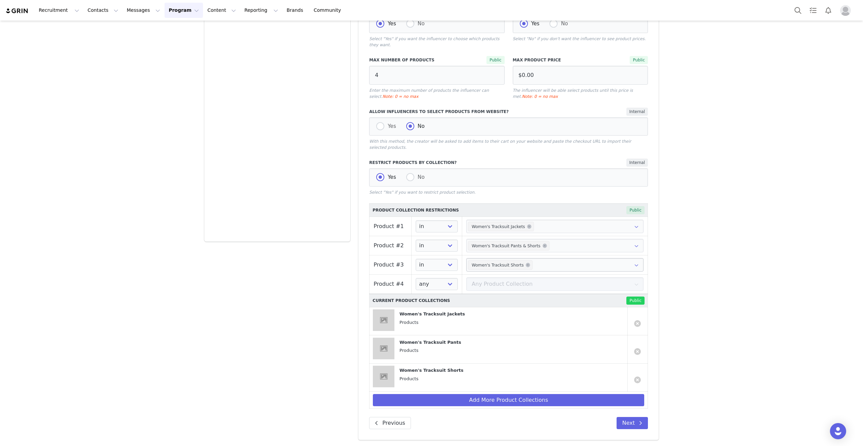
click at [485, 263] on span "Women's Tracksuit Shorts" at bounding box center [498, 264] width 52 height 7
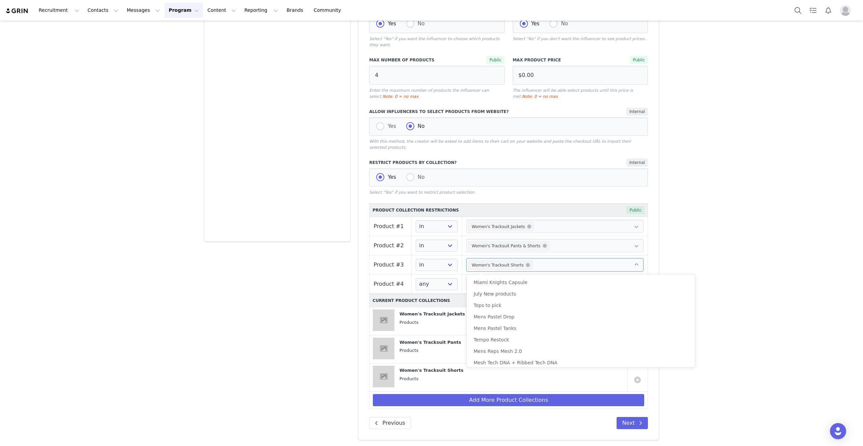
scroll to position [792, 0]
click at [527, 264] on icon at bounding box center [528, 265] width 4 height 4
click at [519, 264] on input "text" at bounding box center [554, 264] width 177 height 13
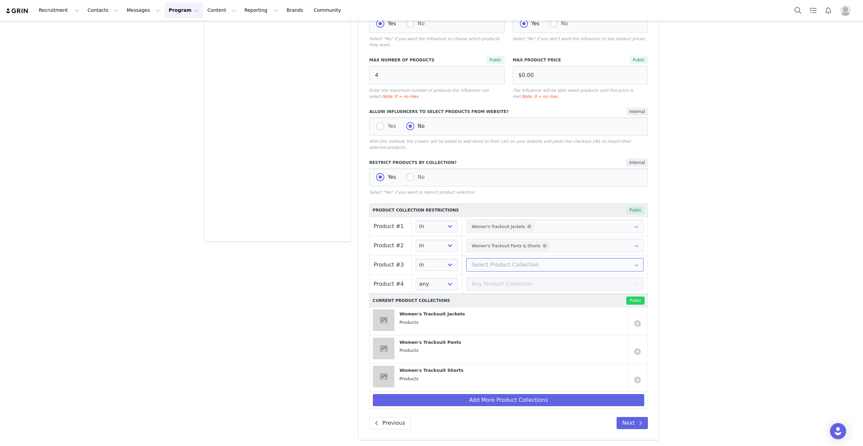
click at [519, 264] on input "text" at bounding box center [554, 264] width 177 height 13
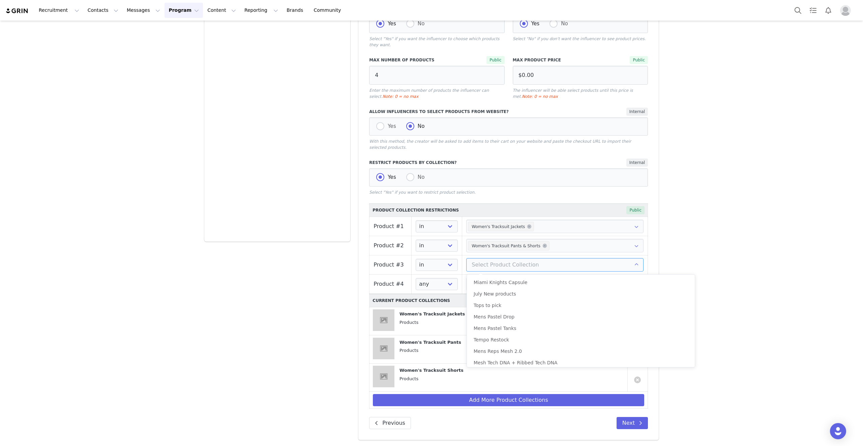
scroll to position [844, 0]
click at [523, 322] on li "Women's Basic Layer" at bounding box center [581, 323] width 228 height 11
click at [453, 287] on select "any in not in" at bounding box center [437, 284] width 42 height 12
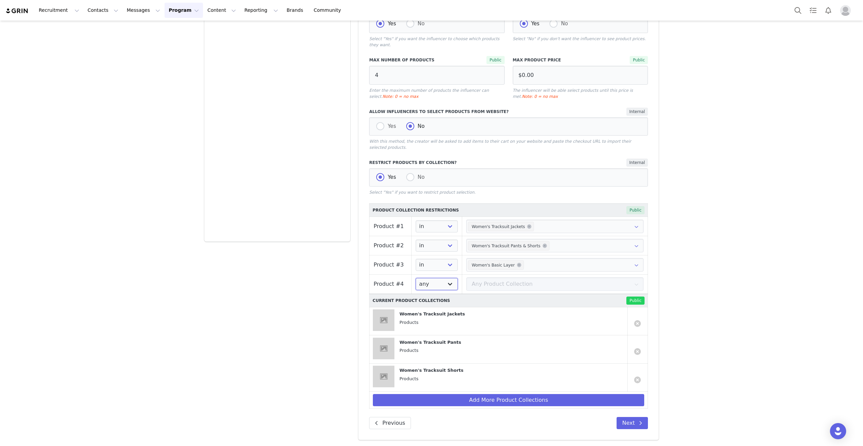
click at [449, 285] on select "any in not in" at bounding box center [437, 284] width 42 height 12
select select "in"
click at [416, 278] on select "any in not in" at bounding box center [437, 284] width 42 height 12
click at [487, 283] on input "text" at bounding box center [554, 283] width 177 height 13
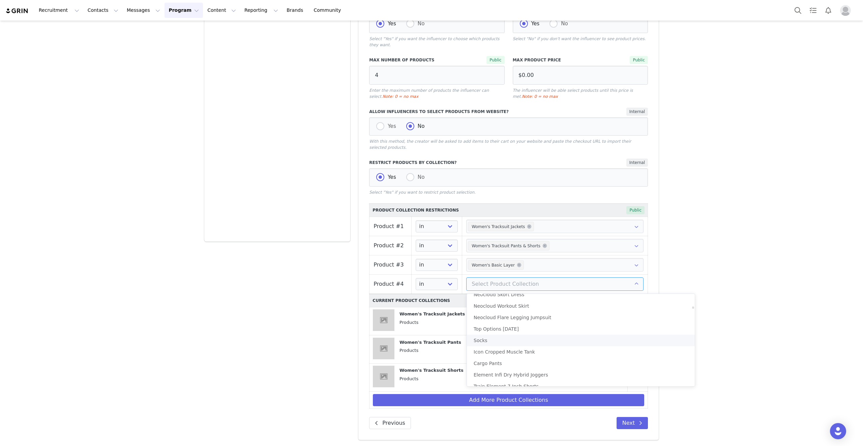
click at [499, 322] on li "Socks" at bounding box center [581, 339] width 228 height 11
click at [597, 322] on div "Campaigns Women's Tracksuits (Product) Last updated: Sep 29, 2025 at 7:27pm Liv…" at bounding box center [431, 98] width 863 height 693
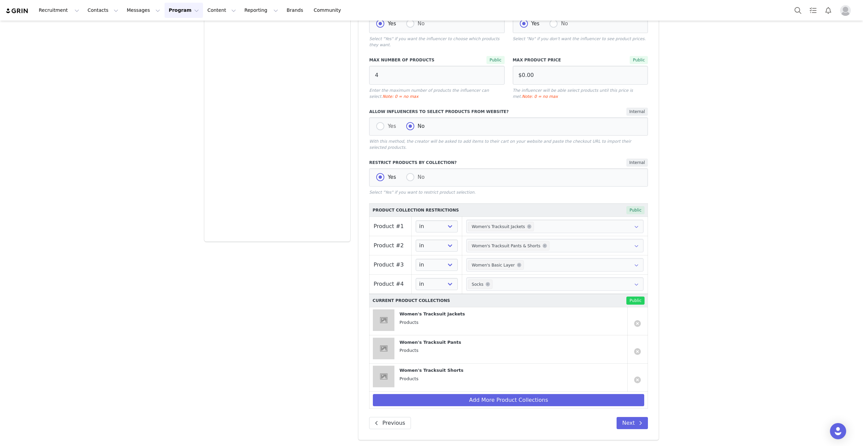
scroll to position [267, 0]
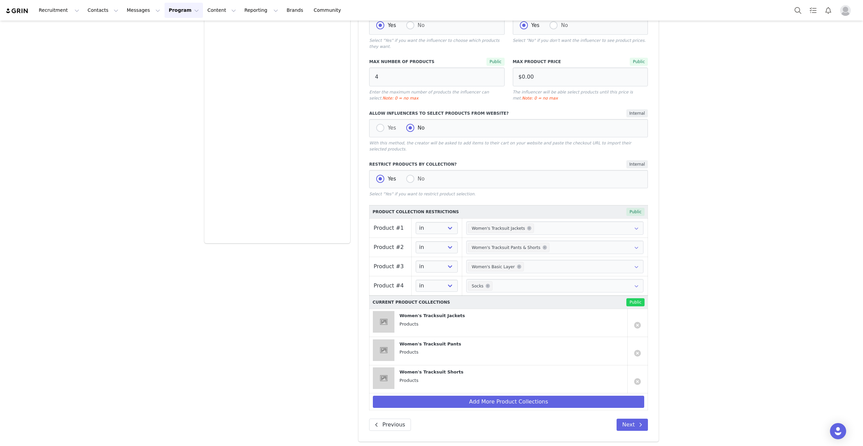
click at [597, 267] on div "Campaigns Women's Tracksuits (Product) Last updated: Sep 29, 2025 at 7:27pm Liv…" at bounding box center [431, 99] width 863 height 693
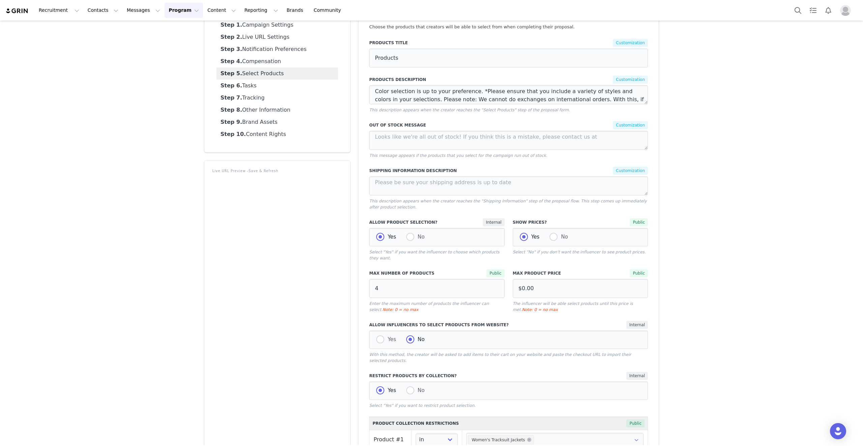
scroll to position [0, 0]
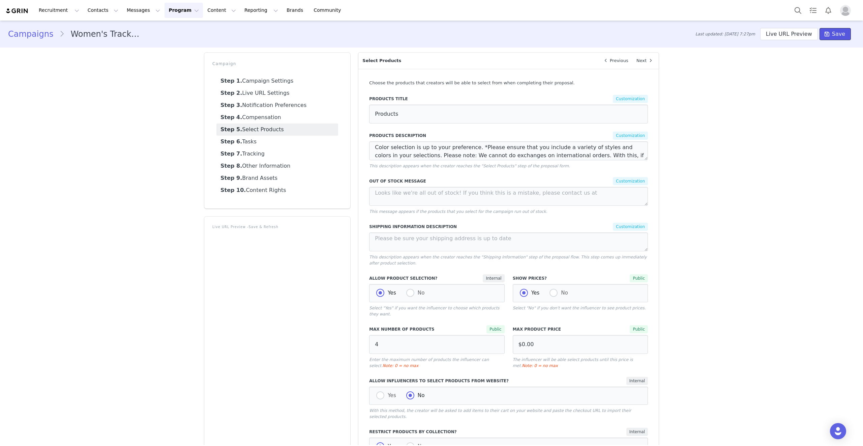
click at [597, 30] on span "Save" at bounding box center [838, 34] width 13 height 8
click at [38, 34] on link "Campaigns" at bounding box center [33, 34] width 51 height 12
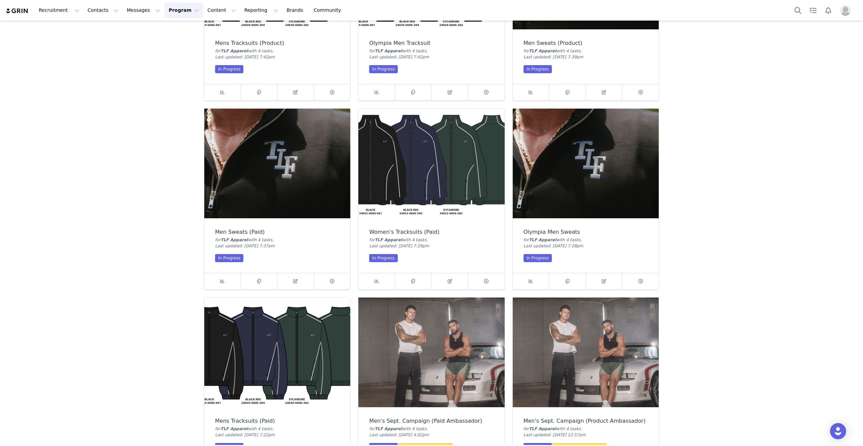
scroll to position [511, 0]
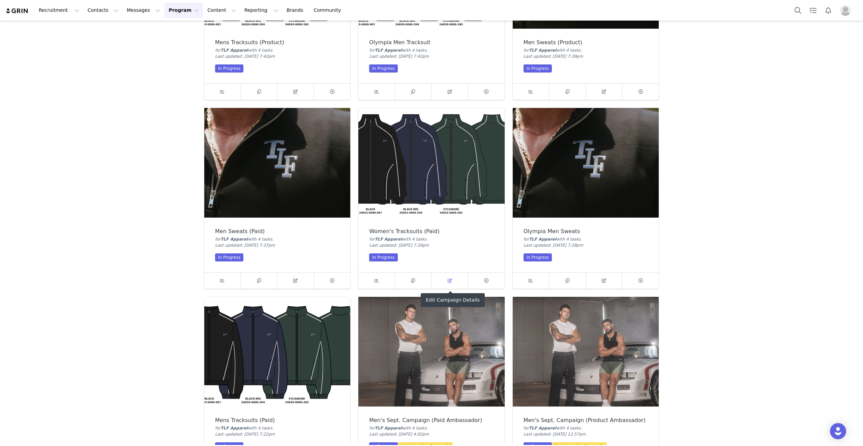
click at [450, 284] on span at bounding box center [450, 280] width 8 height 8
select select "1430"
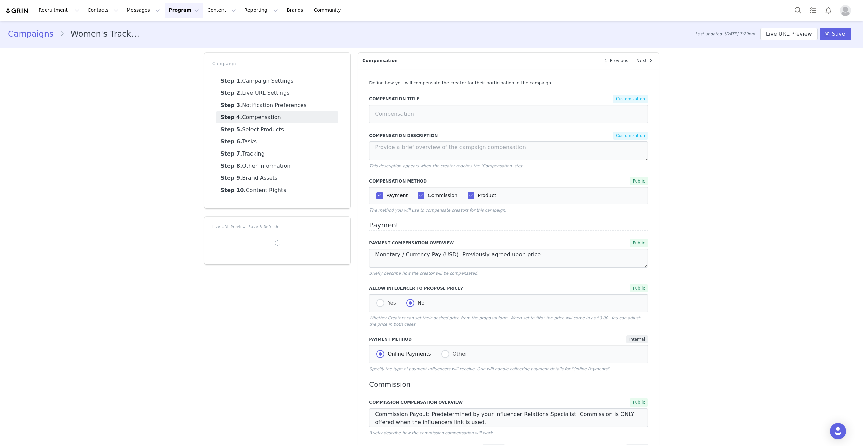
select select "1531"
select select "in"
click at [259, 130] on link "Step 5. Select Products" at bounding box center [277, 129] width 122 height 12
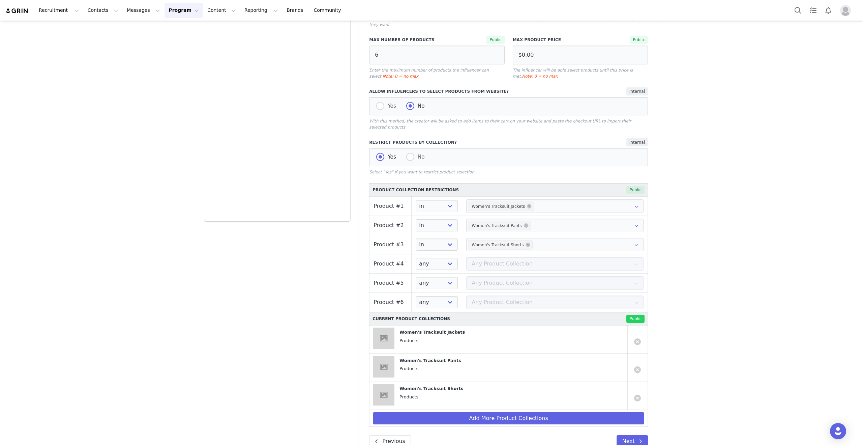
scroll to position [291, 0]
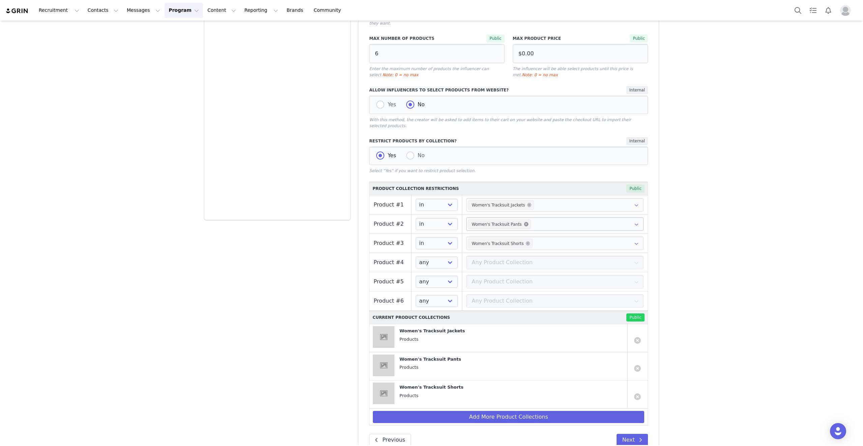
click at [524, 226] on icon at bounding box center [526, 224] width 4 height 4
click at [526, 243] on span "Women's Tracksuit Shorts" at bounding box center [500, 242] width 65 height 9
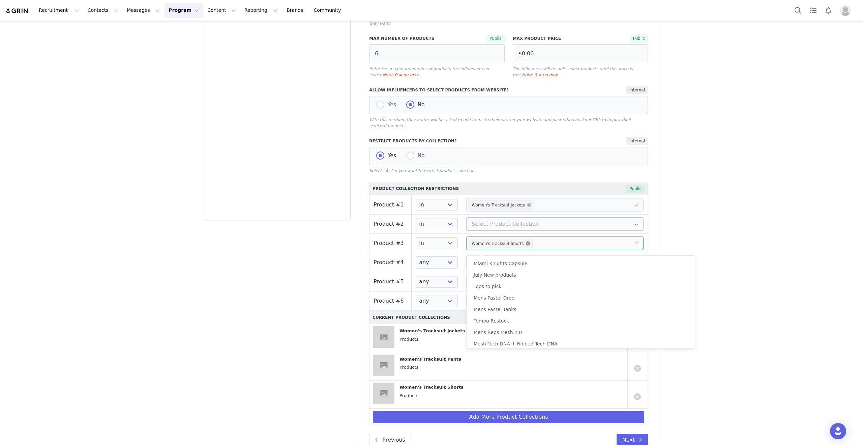
scroll to position [792, 0]
click at [527, 244] on icon at bounding box center [528, 243] width 4 height 4
click at [517, 224] on input "text" at bounding box center [554, 223] width 177 height 13
click at [534, 279] on li "Women's Tracksuit Jackets" at bounding box center [581, 281] width 228 height 11
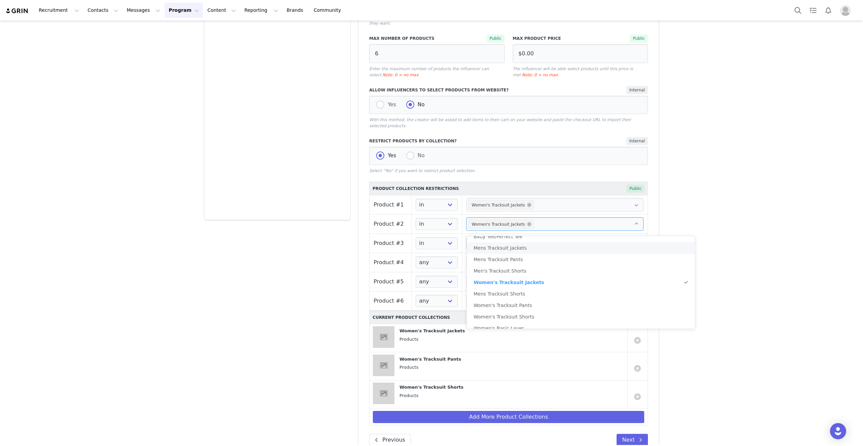
click at [459, 246] on td "any in not in" at bounding box center [437, 242] width 51 height 19
click at [482, 244] on input "text" at bounding box center [554, 242] width 177 height 13
click at [557, 298] on li "Women's Tracksuit Pants & Shorts" at bounding box center [581, 302] width 228 height 11
click at [458, 265] on td "any in not in" at bounding box center [437, 262] width 51 height 19
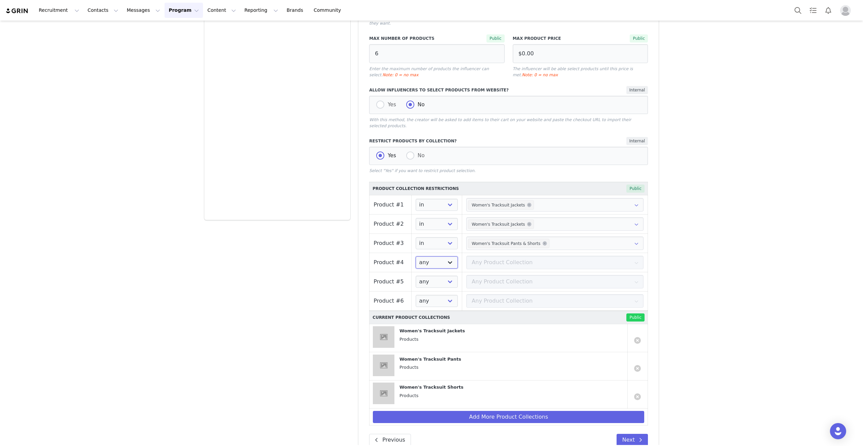
click at [451, 265] on select "any in not in" at bounding box center [437, 262] width 42 height 12
select select "in"
click at [416, 258] on select "any in not in" at bounding box center [437, 262] width 42 height 12
click at [445, 285] on select "any in not in" at bounding box center [437, 281] width 42 height 12
select select "in"
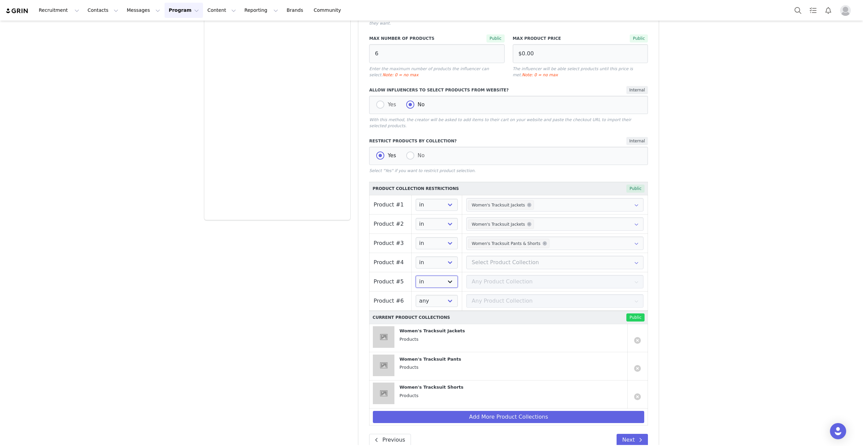
click at [416, 277] on select "any in not in" at bounding box center [437, 281] width 42 height 12
click at [437, 303] on select "any in not in" at bounding box center [437, 301] width 42 height 12
select select "in"
click at [416, 296] on select "any in not in" at bounding box center [437, 301] width 42 height 12
click at [487, 267] on input "text" at bounding box center [554, 262] width 177 height 13
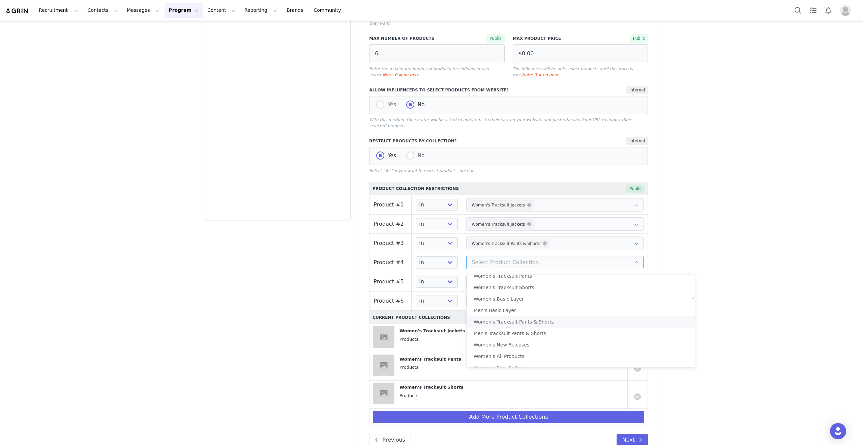
click at [528, 322] on li "Women's Tracksuit Pants & Shorts" at bounding box center [581, 321] width 228 height 11
click at [458, 287] on td "any in not in" at bounding box center [437, 281] width 51 height 19
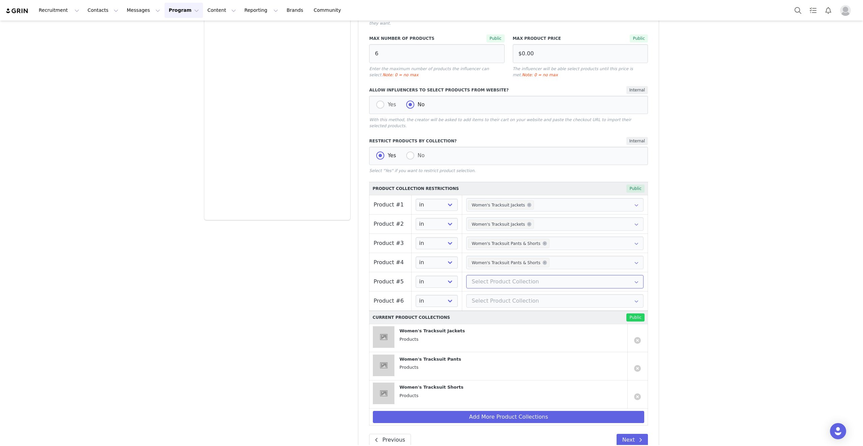
click at [481, 285] on input "text" at bounding box center [554, 281] width 177 height 13
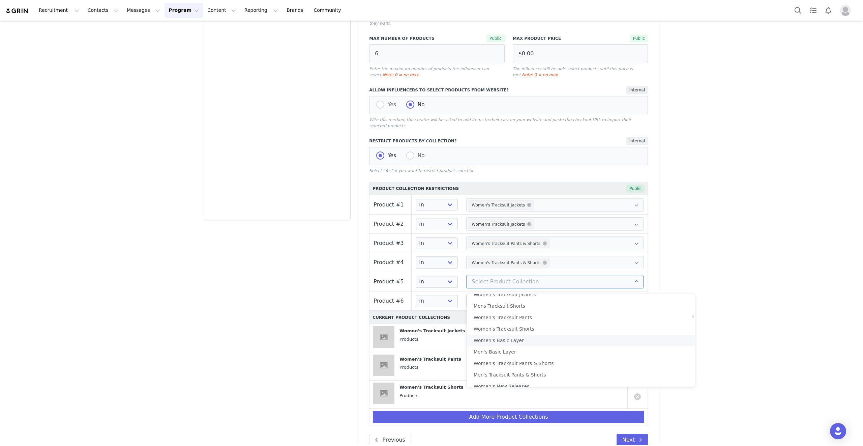
click at [519, 322] on li "Women's Basic Layer" at bounding box center [581, 339] width 228 height 11
click at [463, 306] on td "Miami Knights Capsule July New products Tops to pick Mens Pastel Drop Mens Past…" at bounding box center [555, 300] width 186 height 19
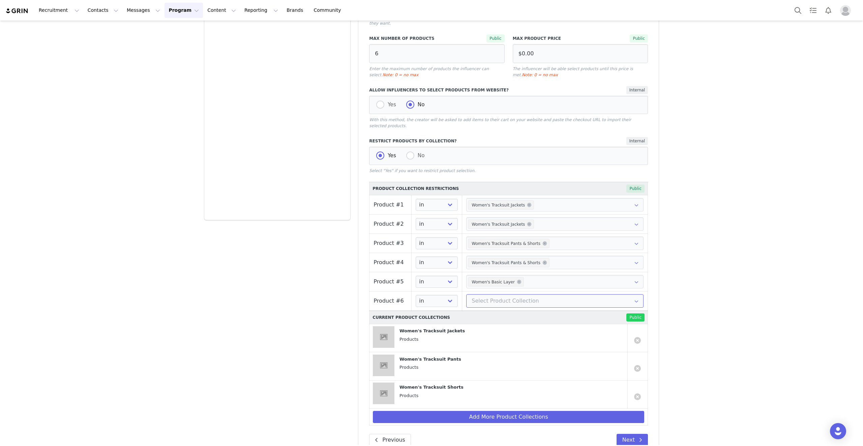
click at [484, 304] on input "text" at bounding box center [554, 300] width 177 height 13
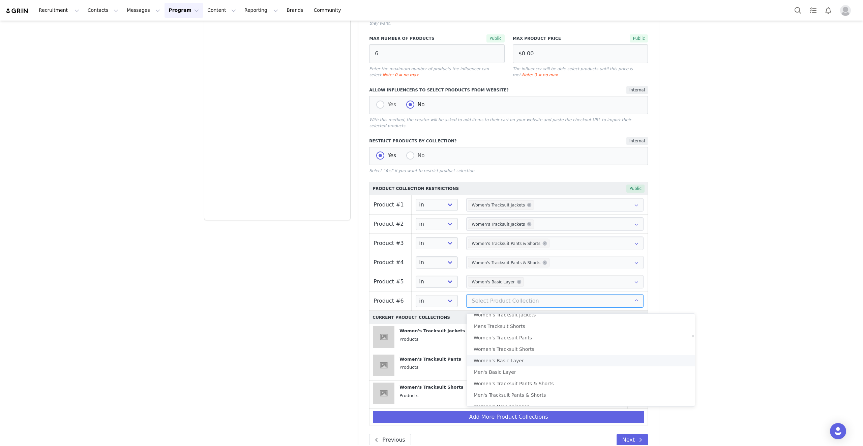
click at [526, 322] on li "Women's Basic Layer" at bounding box center [581, 360] width 228 height 11
click at [597, 296] on div "Campaigns Women's Tracksuits (Paid) Last updated: Sep 29, 2025 at 7:29pm Live U…" at bounding box center [431, 96] width 863 height 732
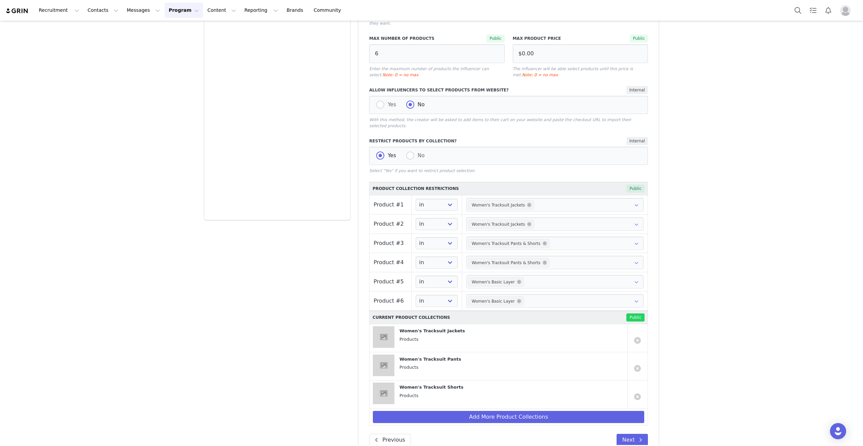
click at [597, 289] on div "Campaigns Women's Tracksuits (Paid) Last updated: Sep 29, 2025 at 7:29pm Live U…" at bounding box center [431, 96] width 863 height 732
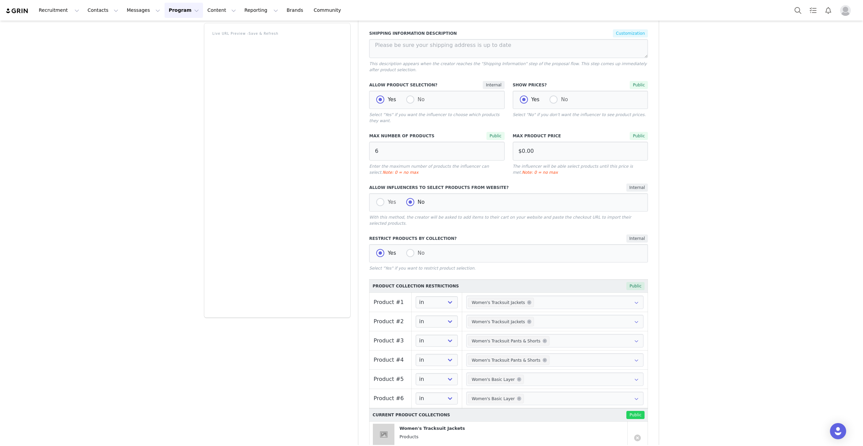
scroll to position [0, 0]
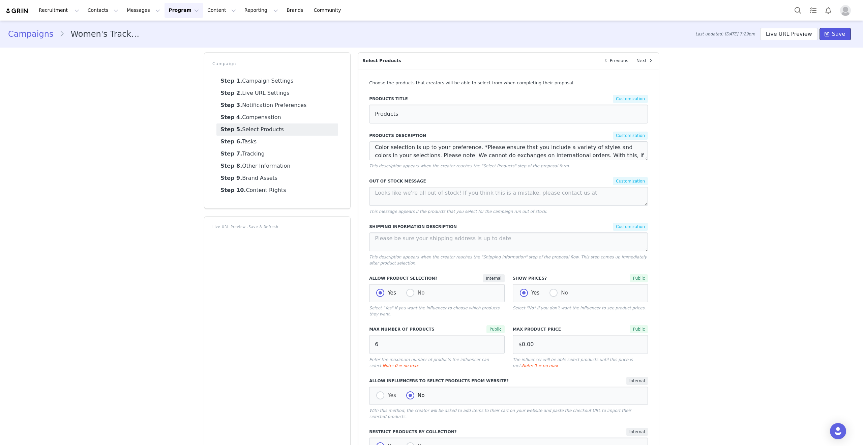
click at [597, 32] on span "Save" at bounding box center [838, 34] width 13 height 8
click at [24, 35] on link "Campaigns" at bounding box center [33, 34] width 51 height 12
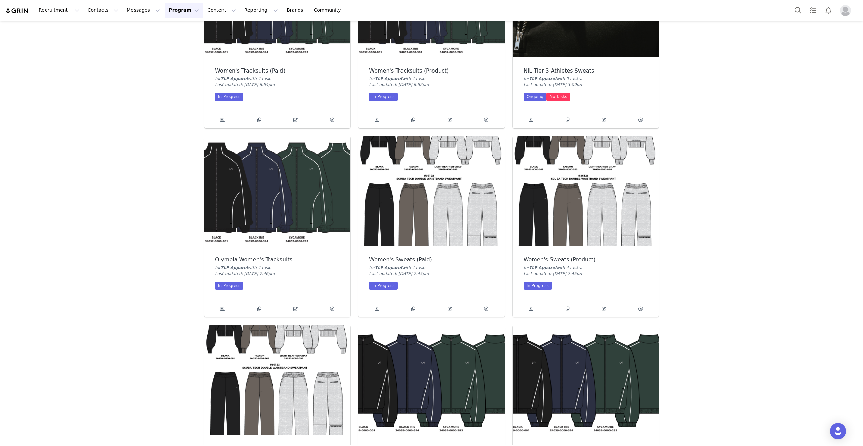
scroll to position [112, 0]
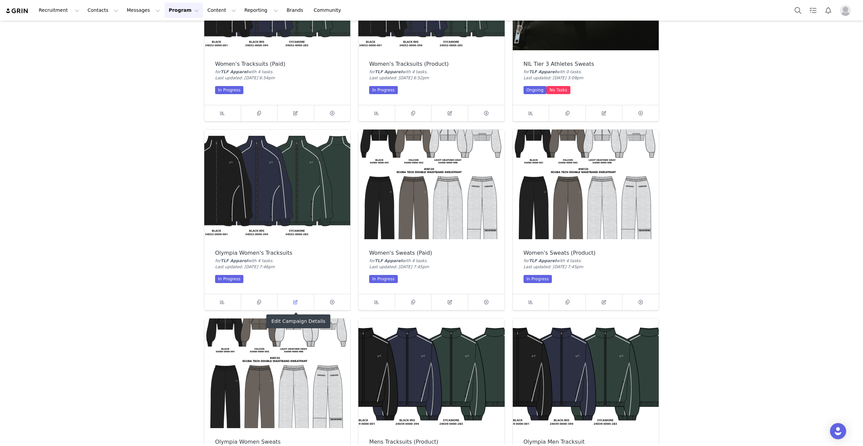
click at [297, 301] on icon at bounding box center [295, 302] width 4 height 4
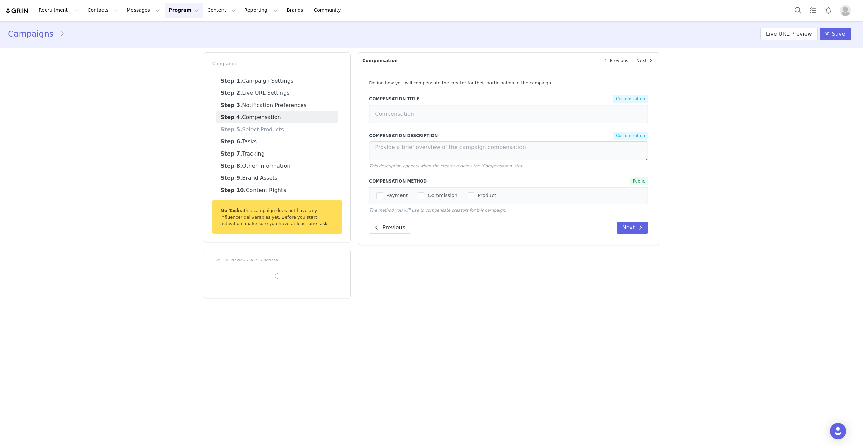
type input "Products"
type textarea "Color selection is up to your preference. *Please ensure that you include a var…"
select select "1430"
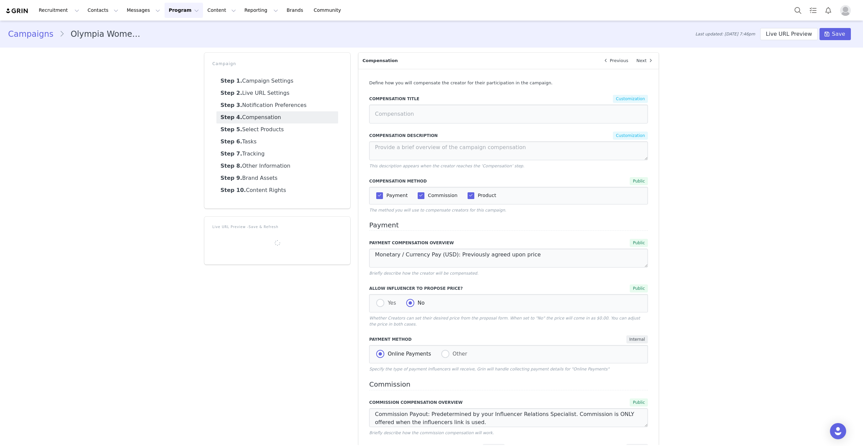
select select "1531"
drag, startPoint x: 278, startPoint y: 130, endPoint x: 346, endPoint y: 162, distance: 74.5
click at [279, 130] on link "Step 5. Select Products" at bounding box center [277, 129] width 122 height 12
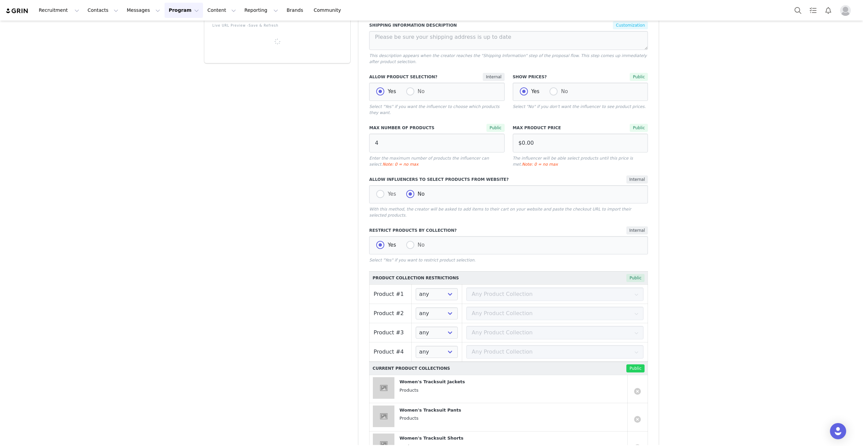
scroll to position [272, 0]
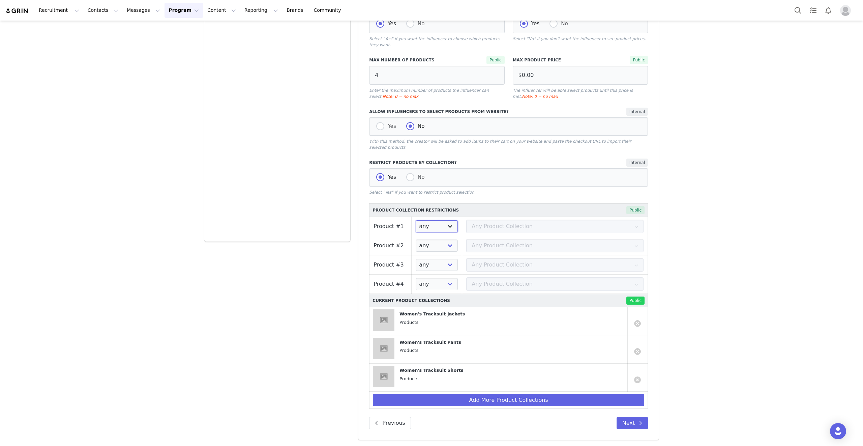
click at [448, 227] on select "any in not in" at bounding box center [437, 226] width 42 height 12
select select "in"
click at [416, 220] on select "any in not in" at bounding box center [437, 226] width 42 height 12
click at [443, 246] on select "any in not in" at bounding box center [437, 245] width 42 height 12
select select "in"
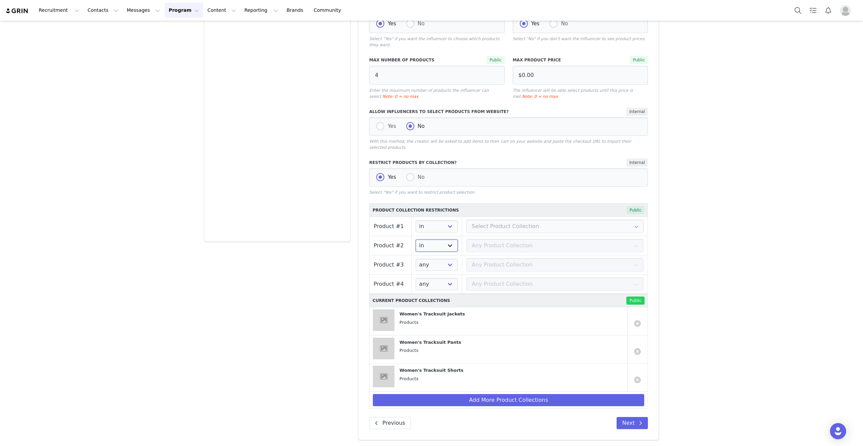
click at [416, 239] on select "any in not in" at bounding box center [437, 245] width 42 height 12
click at [440, 260] on select "any in not in" at bounding box center [437, 265] width 42 height 12
select select "in"
click at [416, 259] on select "any in not in" at bounding box center [437, 265] width 42 height 12
drag, startPoint x: 440, startPoint y: 260, endPoint x: 440, endPoint y: 282, distance: 21.6
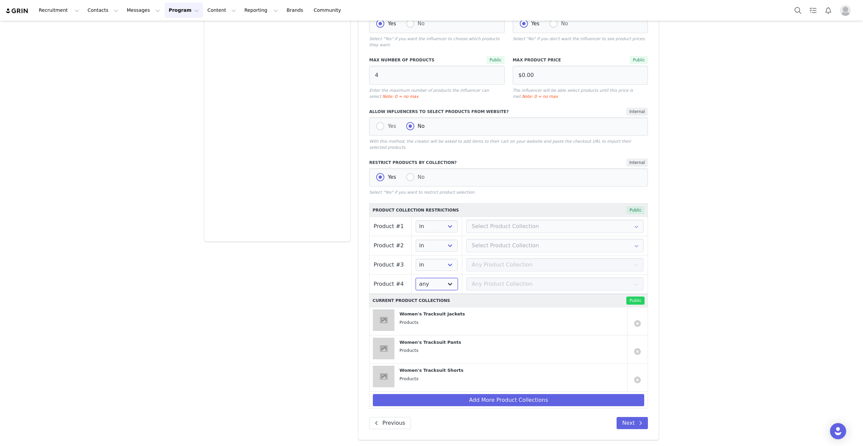
click at [440, 282] on select "any in not in" at bounding box center [437, 284] width 42 height 12
select select "in"
click at [416, 278] on select "any in not in" at bounding box center [437, 284] width 42 height 12
click at [483, 226] on input "text" at bounding box center [554, 225] width 177 height 13
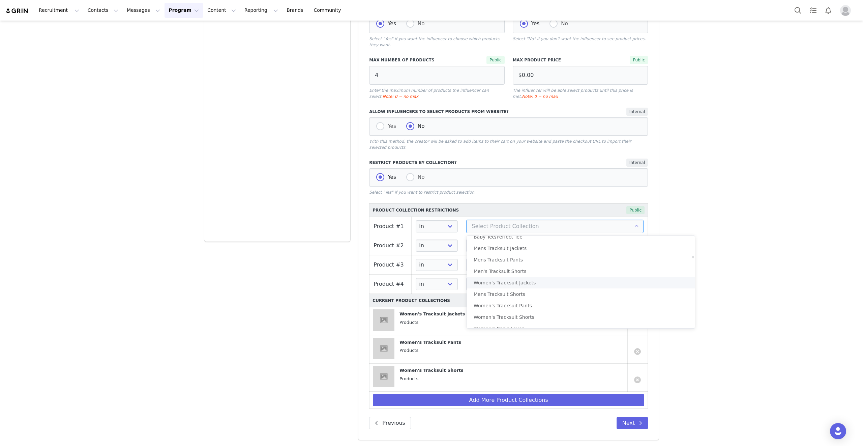
click at [533, 279] on li "Women's Tracksuit Jackets" at bounding box center [581, 282] width 228 height 11
click at [461, 243] on td "any in not in" at bounding box center [437, 245] width 51 height 19
click at [481, 245] on input "text" at bounding box center [554, 245] width 177 height 13
click at [522, 319] on li "Women's Tracksuit Pants & Shorts" at bounding box center [581, 321] width 228 height 11
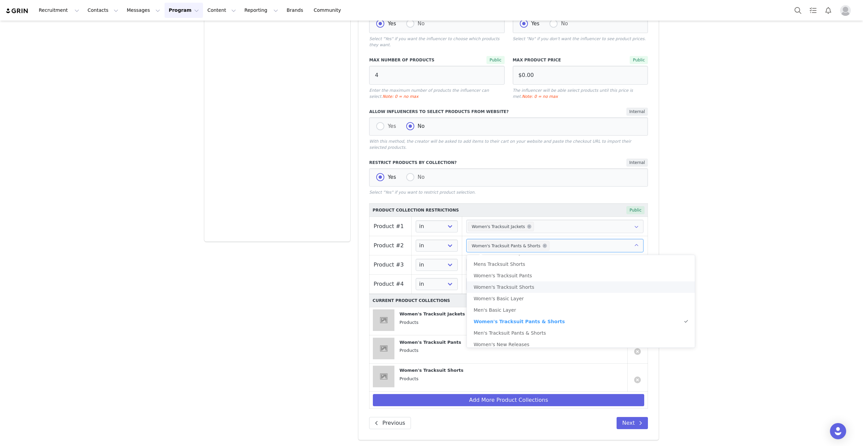
click at [462, 258] on td "Miami Knights Capsule July New products Tops to pick Mens Pastel Drop Mens Past…" at bounding box center [555, 264] width 186 height 19
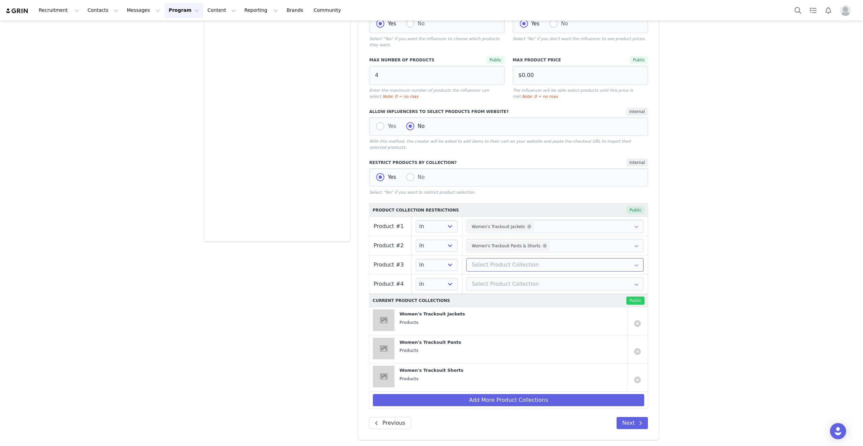
click at [477, 262] on input "text" at bounding box center [554, 264] width 177 height 13
click at [524, 318] on li "Women's Basic Layer" at bounding box center [581, 321] width 228 height 11
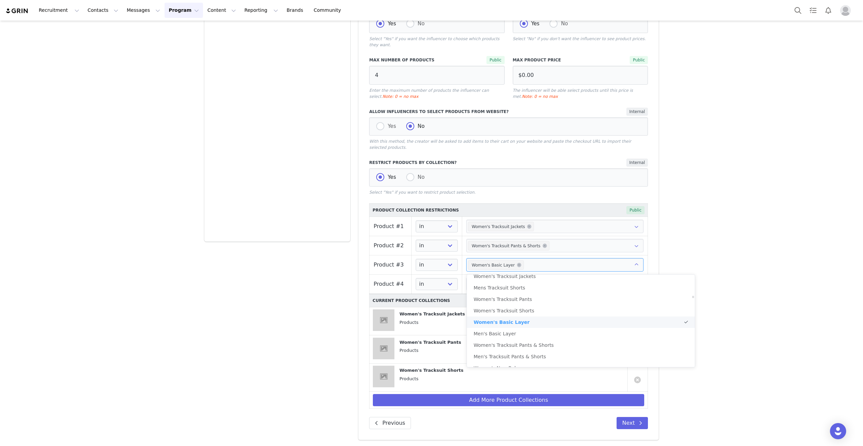
click at [521, 319] on li "Women's Basic Layer" at bounding box center [581, 321] width 228 height 11
click at [507, 322] on li "Women's Basic Layer" at bounding box center [581, 321] width 228 height 11
click at [460, 283] on td "any in not in" at bounding box center [437, 283] width 51 height 19
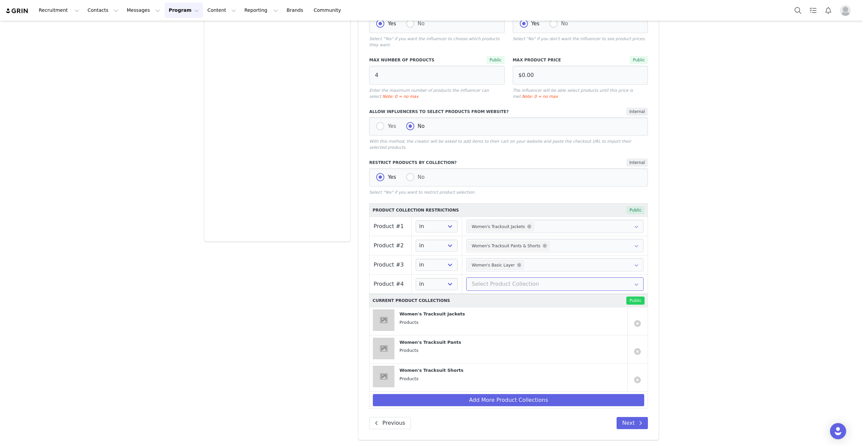
click at [481, 284] on input "text" at bounding box center [554, 283] width 177 height 13
click at [499, 322] on li "Socks" at bounding box center [581, 340] width 228 height 11
drag, startPoint x: 264, startPoint y: 312, endPoint x: 272, endPoint y: 313, distance: 7.5
click at [265, 312] on div "Campaign Step 1. Campaign Settings Step 2. Live URL Settings Step 3. Notificati…" at bounding box center [277, 112] width 154 height 664
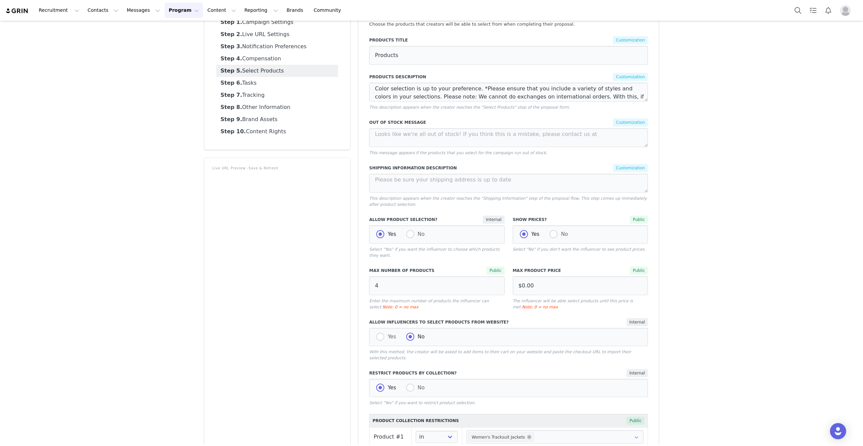
scroll to position [0, 0]
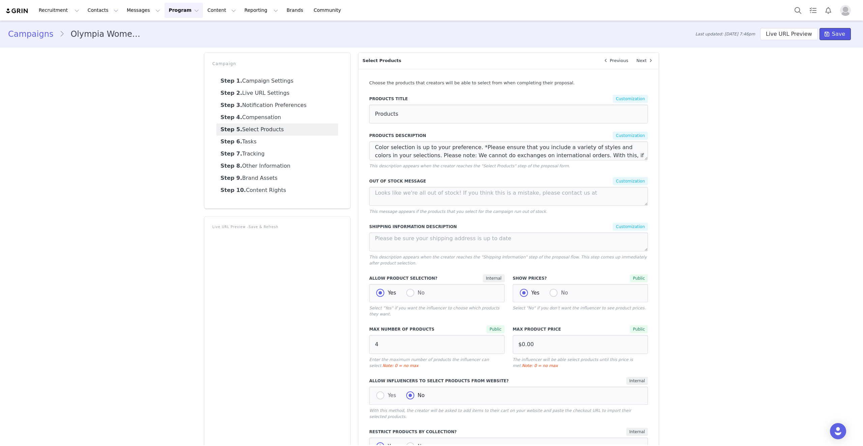
click at [597, 33] on span "Save" at bounding box center [838, 34] width 13 height 8
click at [39, 34] on link "Campaigns" at bounding box center [33, 34] width 51 height 12
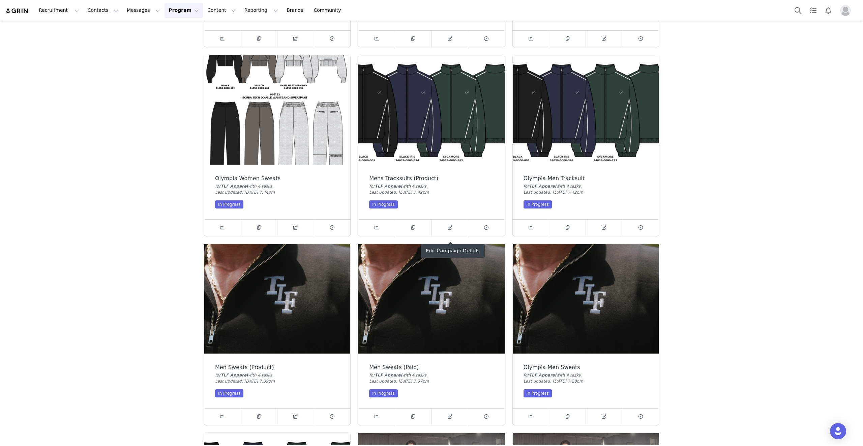
scroll to position [387, 0]
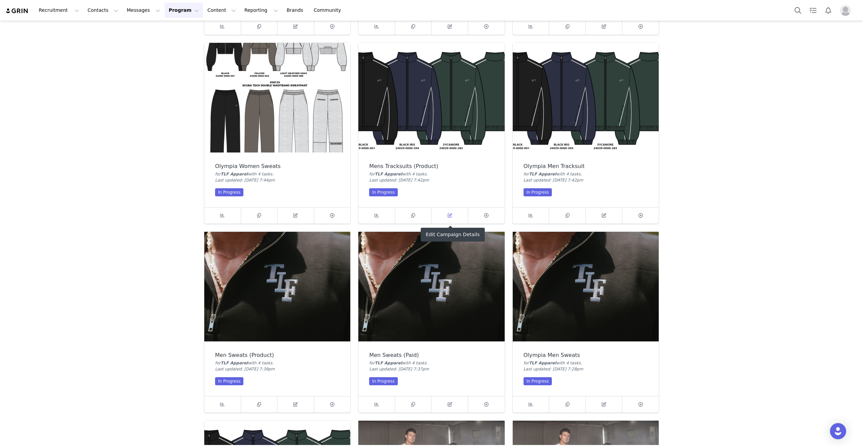
click at [453, 217] on span at bounding box center [450, 215] width 8 height 8
select select "1430"
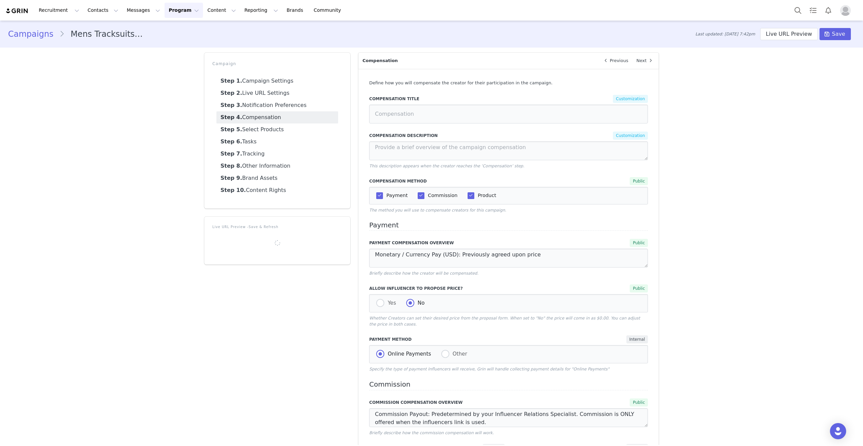
select select "1531"
click at [273, 131] on link "Step 5. Select Products" at bounding box center [277, 129] width 122 height 12
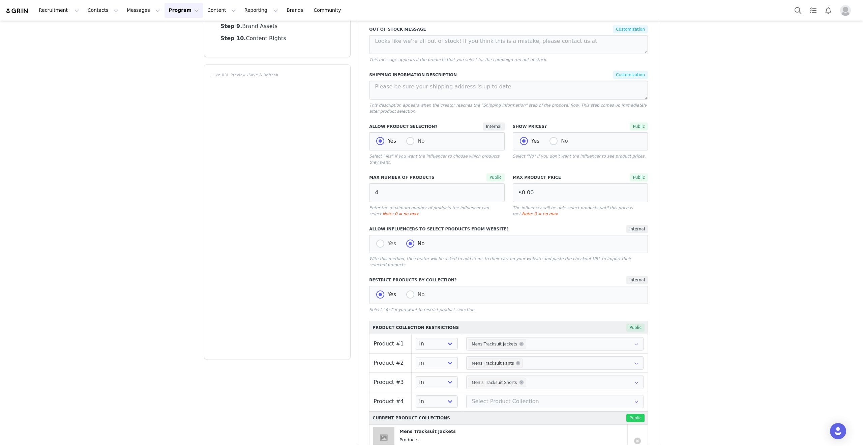
scroll to position [233, 0]
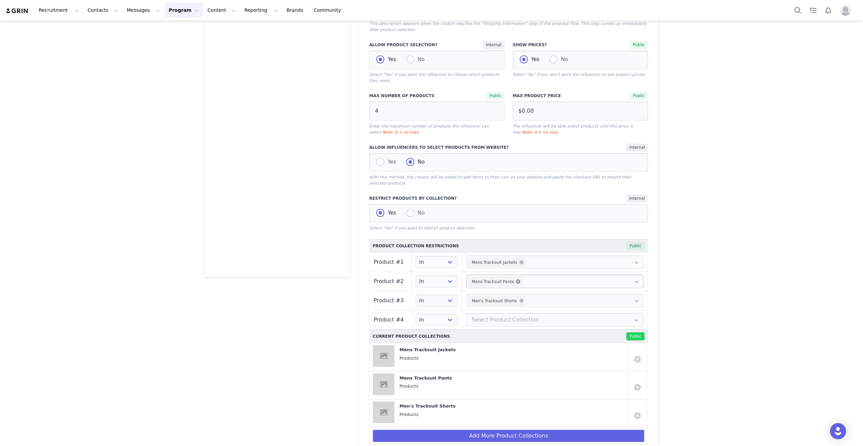
click at [518, 283] on icon at bounding box center [518, 281] width 4 height 4
click at [508, 283] on input "text" at bounding box center [554, 280] width 177 height 13
click at [530, 322] on li "Men's Tracksuit Pants & Shorts" at bounding box center [581, 327] width 228 height 11
click at [597, 276] on div "Campaigns Mens Tracksuits (Product) Last updated: Sep 29, 2025 at 7:42pm Live U…" at bounding box center [431, 133] width 863 height 693
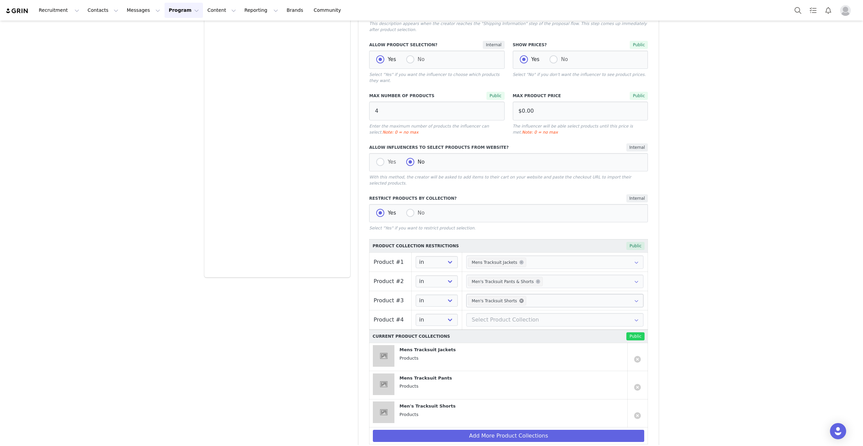
click at [521, 303] on icon at bounding box center [521, 300] width 4 height 4
click at [514, 302] on input "text" at bounding box center [554, 300] width 177 height 13
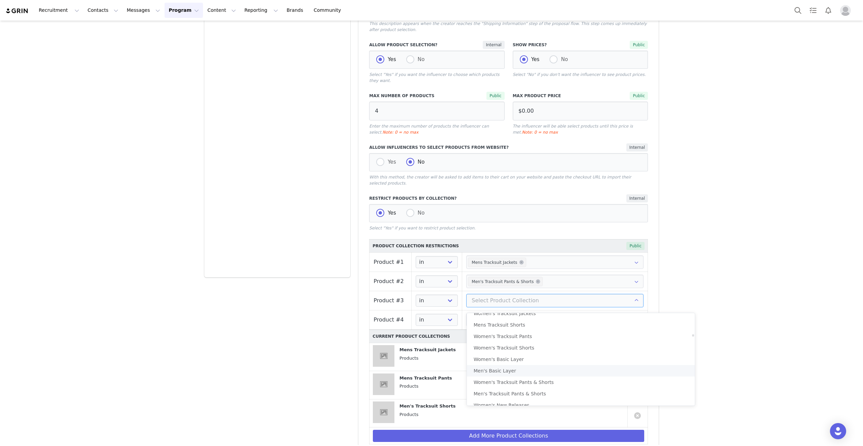
click at [502, 322] on li "Men's Basic Layer" at bounding box center [581, 370] width 228 height 11
click at [466, 322] on td "Miami Knights Capsule July New products Tops to pick Mens Pastel Drop Mens Past…" at bounding box center [555, 319] width 186 height 19
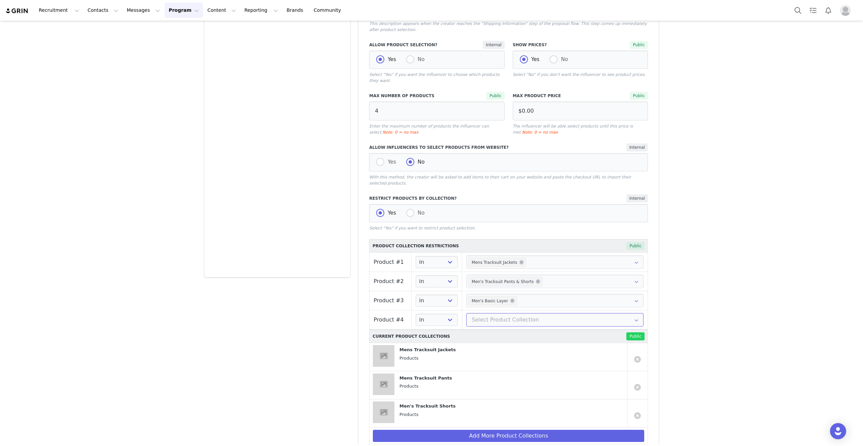
click at [500, 322] on input "text" at bounding box center [554, 319] width 177 height 13
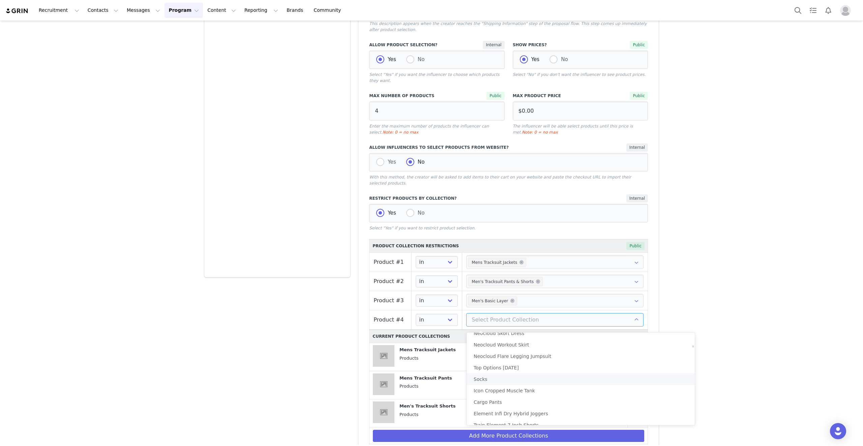
click at [493, 322] on li "Socks" at bounding box center [581, 378] width 228 height 11
click at [597, 284] on div "Campaigns Mens Tracksuits (Product) Last updated: Sep 29, 2025 at 7:42pm Live U…" at bounding box center [431, 133] width 863 height 693
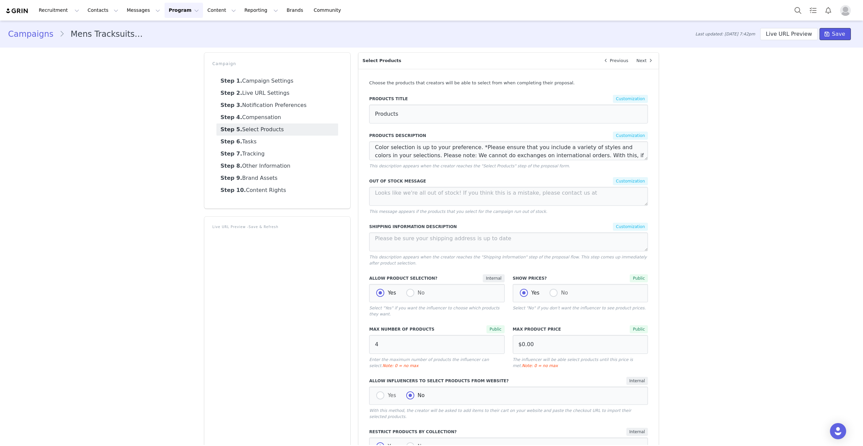
scroll to position [1, 0]
click at [597, 34] on span "Save" at bounding box center [838, 33] width 13 height 8
click at [27, 34] on link "Campaigns" at bounding box center [33, 33] width 51 height 12
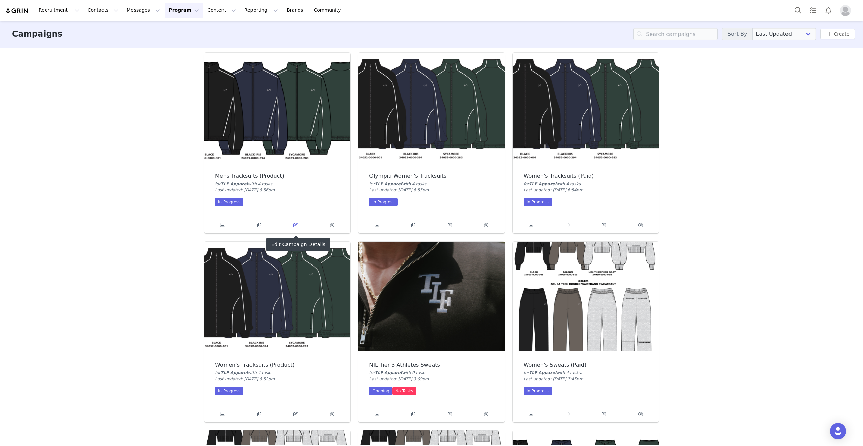
click at [295, 227] on icon at bounding box center [295, 225] width 4 height 4
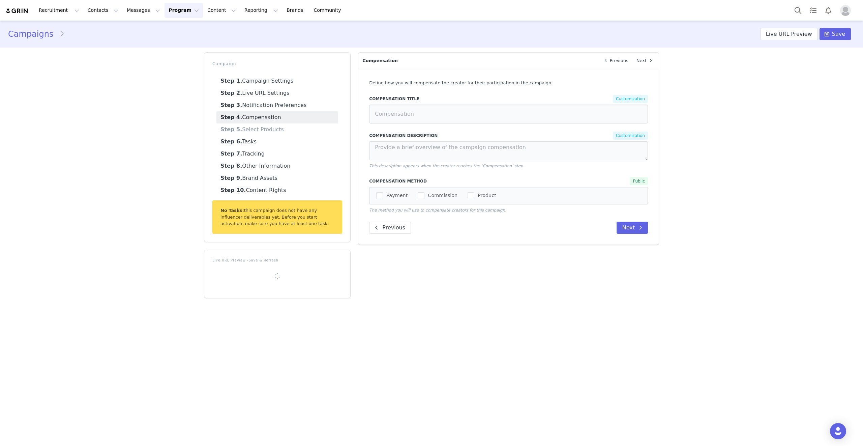
type input "Products"
type textarea "Color selection is up to your preference. *Please ensure that you include a var…"
select select "1430"
select select "1531"
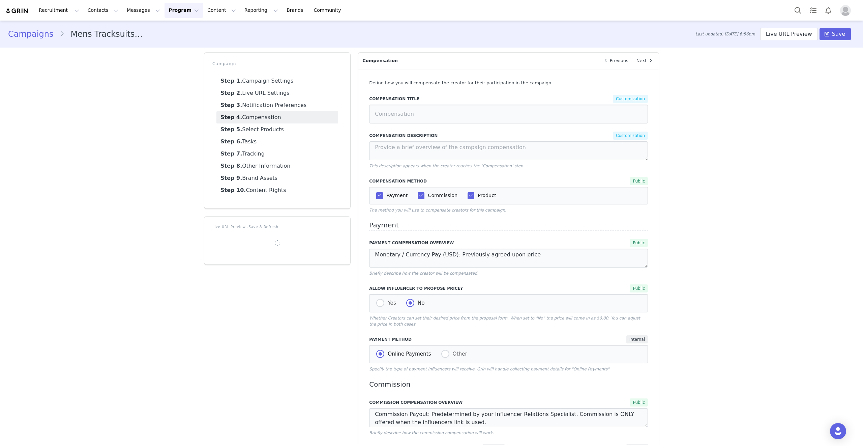
select select "in"
click at [276, 131] on link "Step 5. Select Products" at bounding box center [277, 129] width 122 height 12
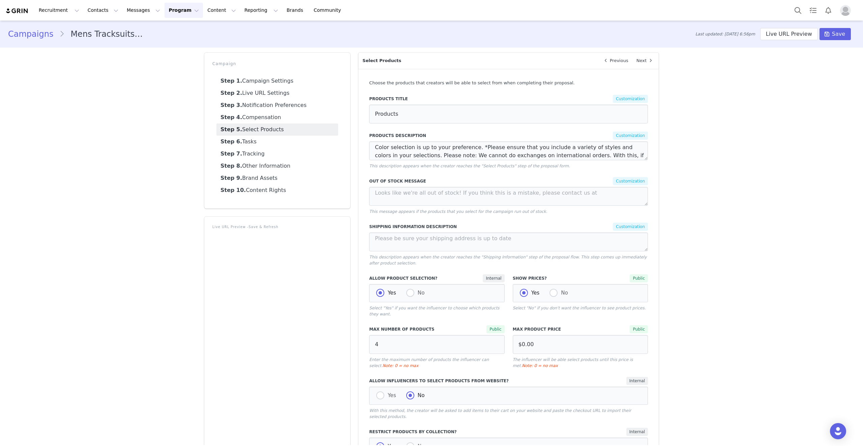
click at [33, 34] on link "Campaigns" at bounding box center [33, 34] width 51 height 12
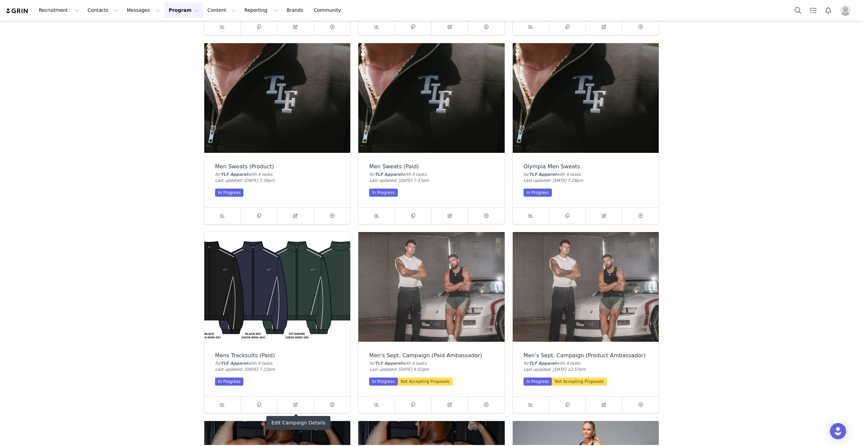
scroll to position [577, 0]
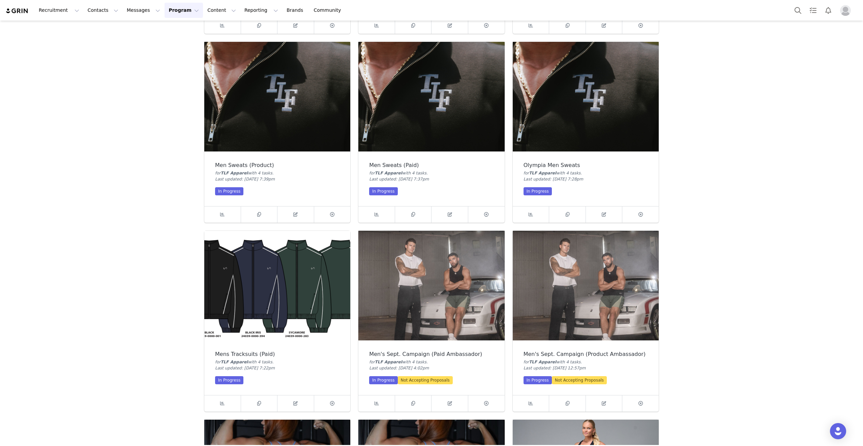
click at [290, 322] on link at bounding box center [295, 403] width 37 height 16
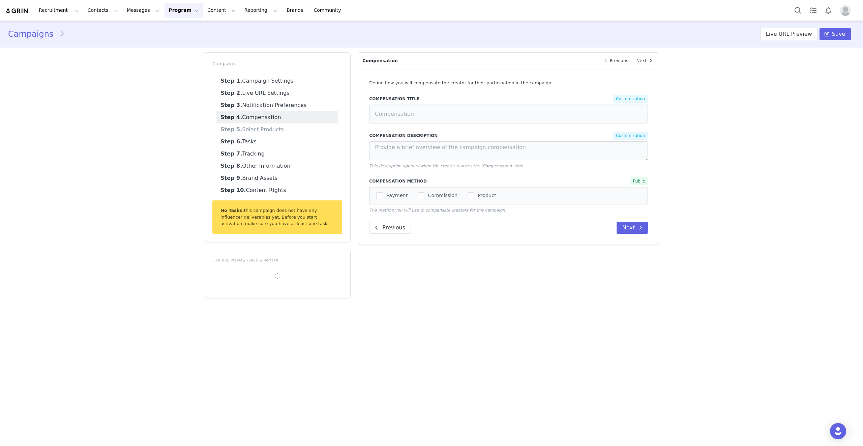
select select "1430"
select select "1531"
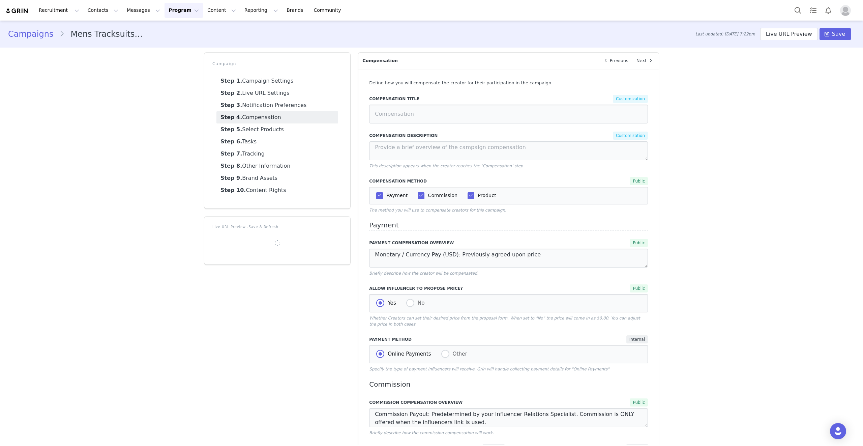
type input "Products"
type textarea "Color selection is up to your preference. *Please ensure that you include a var…"
drag, startPoint x: 271, startPoint y: 128, endPoint x: 275, endPoint y: 129, distance: 4.6
click at [271, 128] on link "Step 5. Select Products" at bounding box center [277, 129] width 122 height 12
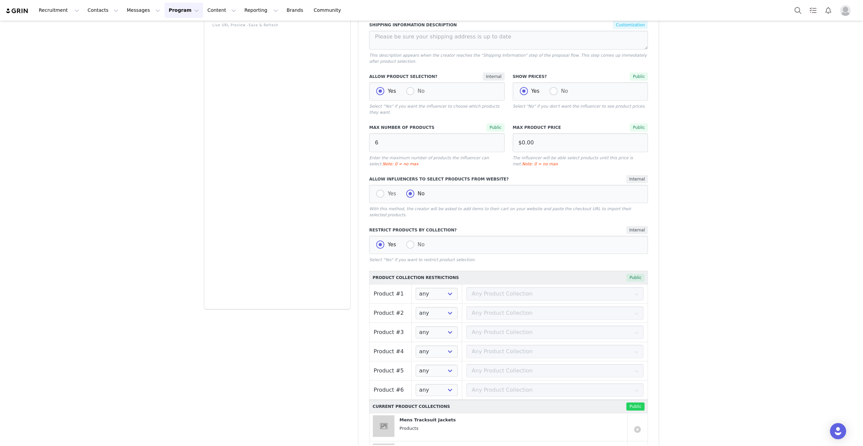
scroll to position [201, 0]
click at [454, 300] on select "any in not in" at bounding box center [437, 294] width 42 height 12
select select "in"
click at [416, 290] on select "any in not in" at bounding box center [437, 294] width 42 height 12
click at [436, 314] on select "any in not in" at bounding box center [437, 313] width 42 height 12
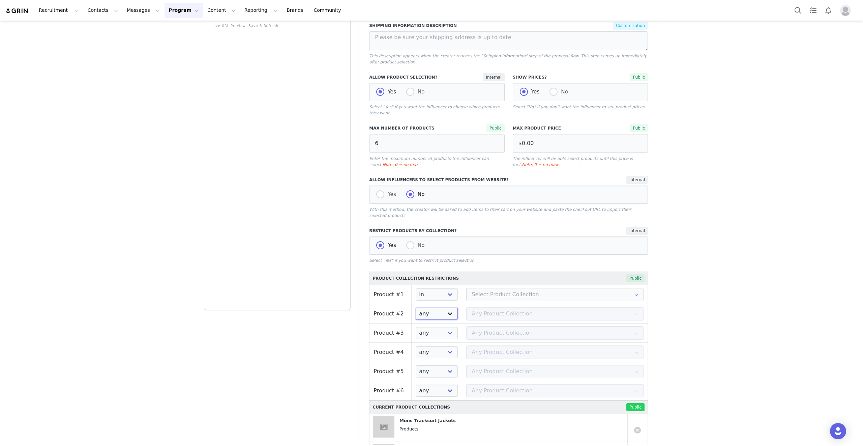
select select "in"
click at [416, 309] on select "any in not in" at bounding box center [437, 313] width 42 height 12
click at [436, 322] on select "any in not in" at bounding box center [437, 333] width 42 height 12
select select "in"
click at [416, 322] on select "any in not in" at bounding box center [437, 333] width 42 height 12
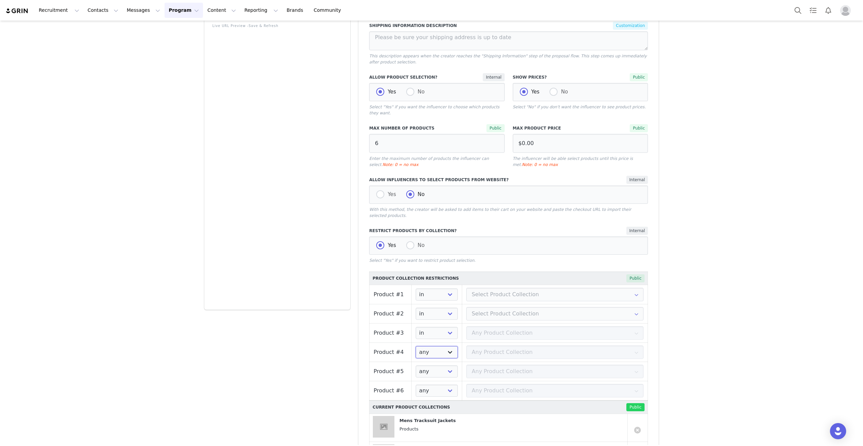
drag, startPoint x: 436, startPoint y: 334, endPoint x: 437, endPoint y: 354, distance: 19.9
click at [437, 322] on select "any in not in" at bounding box center [437, 352] width 42 height 12
select select "in"
click at [416, 322] on select "any in not in" at bounding box center [437, 352] width 42 height 12
click at [442, 322] on select "any in not in" at bounding box center [437, 371] width 42 height 12
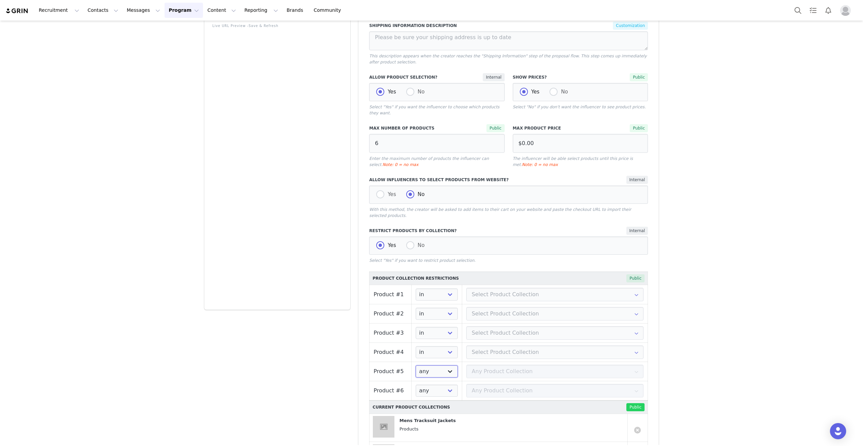
select select "in"
click at [416, 322] on select "any in not in" at bounding box center [437, 371] width 42 height 12
click at [436, 322] on select "any in not in" at bounding box center [437, 390] width 42 height 12
click at [416, 322] on select "any in not in" at bounding box center [437, 390] width 42 height 12
click at [495, 296] on input "text" at bounding box center [554, 294] width 177 height 13
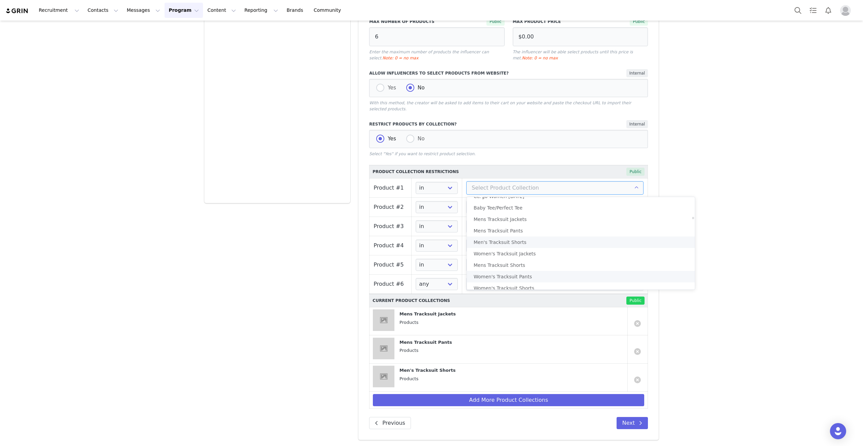
scroll to position [786, 0]
click at [502, 218] on li "Mens Tracksuit Jackets" at bounding box center [581, 220] width 228 height 11
drag, startPoint x: 733, startPoint y: 217, endPoint x: 635, endPoint y: 217, distance: 97.8
click at [597, 217] on div "Campaigns Mens Tracksuits (Paid) Last updated: Sep 29, 2025 at 7:22pm Live URL …" at bounding box center [431, 79] width 863 height 732
click at [547, 207] on input "text" at bounding box center [554, 206] width 177 height 13
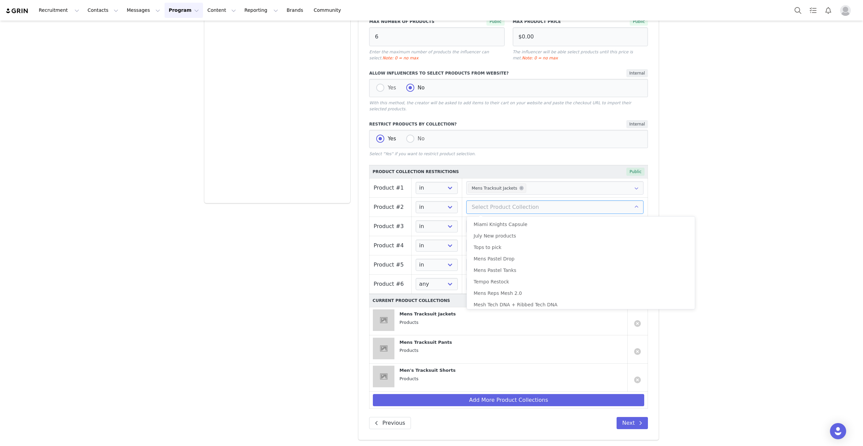
scroll to position [787, 0]
click at [525, 242] on li "Mens Tracksuit Jackets" at bounding box center [581, 239] width 228 height 11
click at [458, 228] on td "any in not in" at bounding box center [437, 225] width 51 height 19
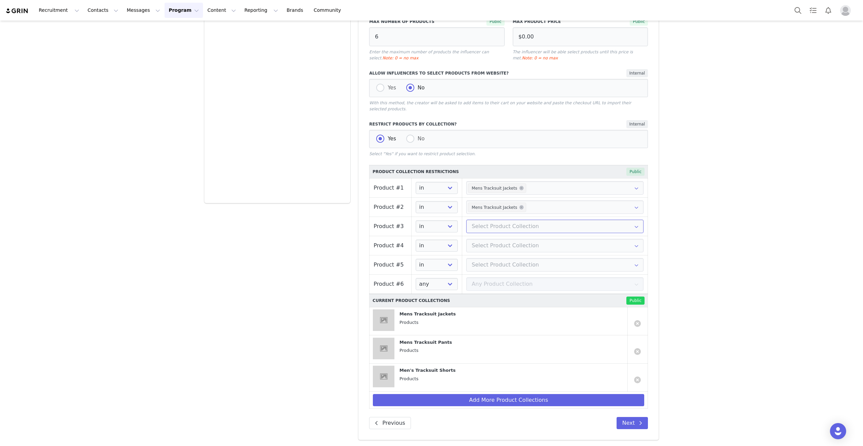
click at [479, 227] on input "text" at bounding box center [554, 225] width 177 height 13
click at [562, 276] on li "Men's Tracksuit Pants & Shorts" at bounding box center [581, 276] width 228 height 11
click at [597, 228] on div "Campaigns Mens Tracksuits (Paid) Last updated: Sep 29, 2025 at 7:22pm Live URL …" at bounding box center [431, 79] width 863 height 732
click at [581, 243] on input "text" at bounding box center [554, 245] width 177 height 13
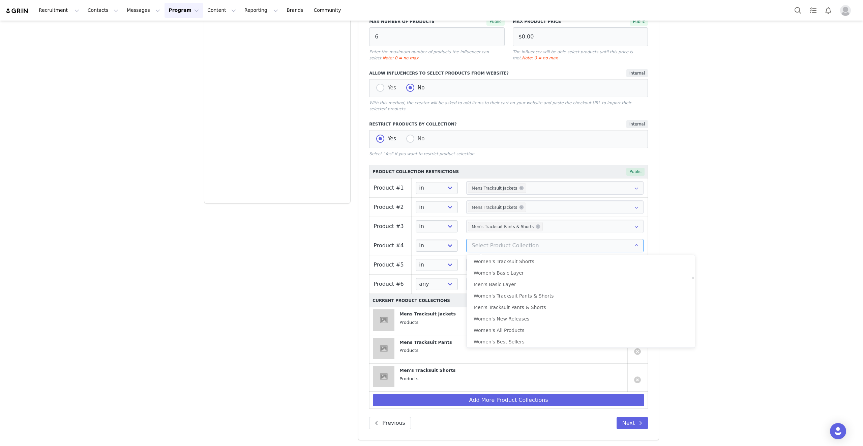
scroll to position [902, 0]
click at [552, 276] on li "Men's Tracksuit Pants & Shorts" at bounding box center [581, 277] width 228 height 11
click at [597, 245] on div "Campaigns Mens Tracksuits (Paid) Last updated: Sep 29, 2025 at 7:22pm Live URL …" at bounding box center [431, 79] width 863 height 732
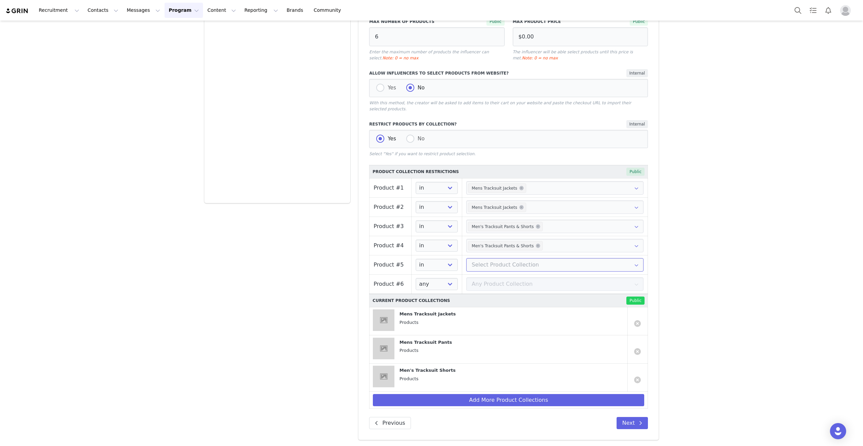
click at [559, 265] on input "text" at bounding box center [554, 264] width 177 height 13
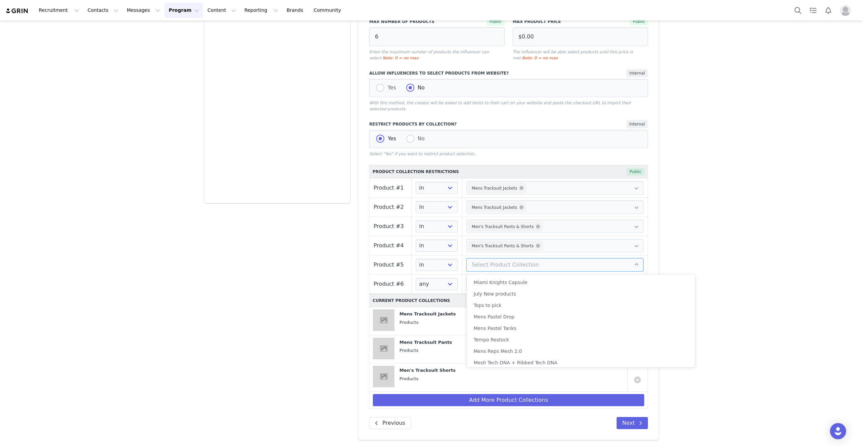
scroll to position [844, 0]
click at [520, 322] on li "Men's Basic Layer" at bounding box center [581, 332] width 228 height 11
click at [464, 290] on td "Miami Knights Capsule July New products Tops to pick Mens Pastel Drop Mens Past…" at bounding box center [555, 283] width 186 height 19
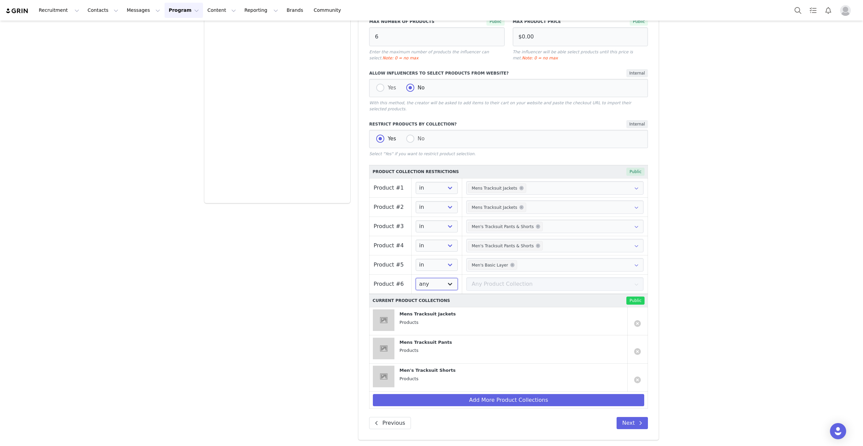
click at [434, 282] on select "any in not in" at bounding box center [437, 284] width 42 height 12
select select "in"
click at [416, 278] on select "any in not in" at bounding box center [437, 284] width 42 height 12
click at [510, 282] on input "text" at bounding box center [554, 283] width 177 height 13
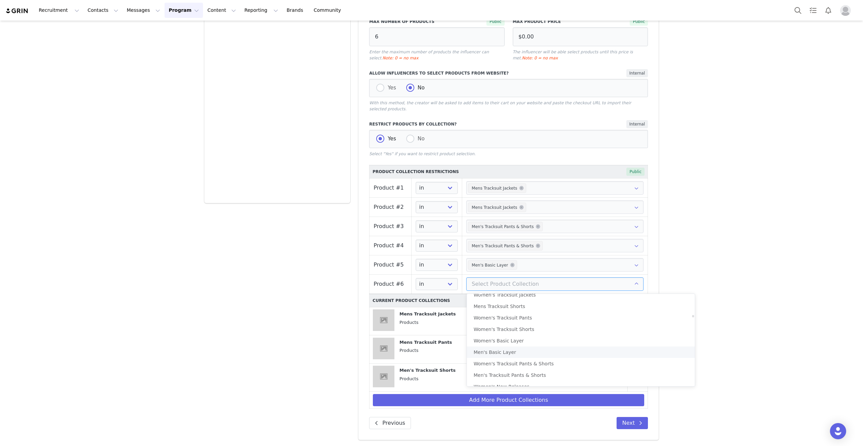
click at [510, 322] on li "Men's Basic Layer" at bounding box center [581, 351] width 228 height 11
click at [597, 250] on div "Campaigns Mens Tracksuits (Paid) Last updated: Sep 29, 2025 at 7:22pm Live URL …" at bounding box center [431, 79] width 863 height 732
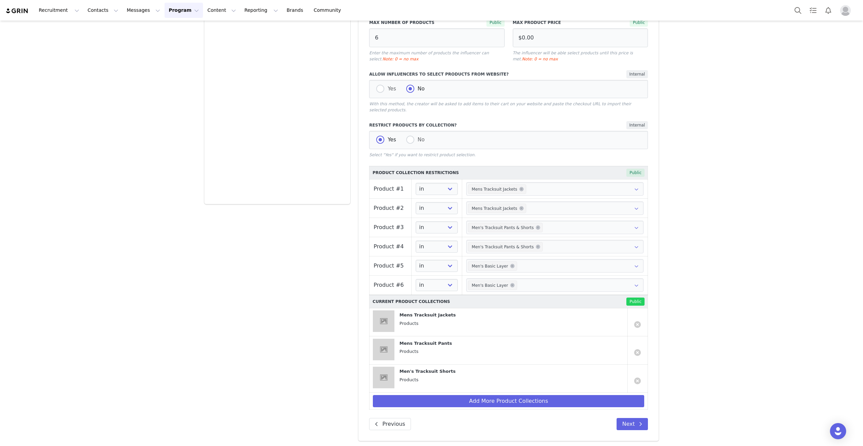
scroll to position [310, 0]
click at [597, 322] on link at bounding box center [637, 351] width 7 height 7
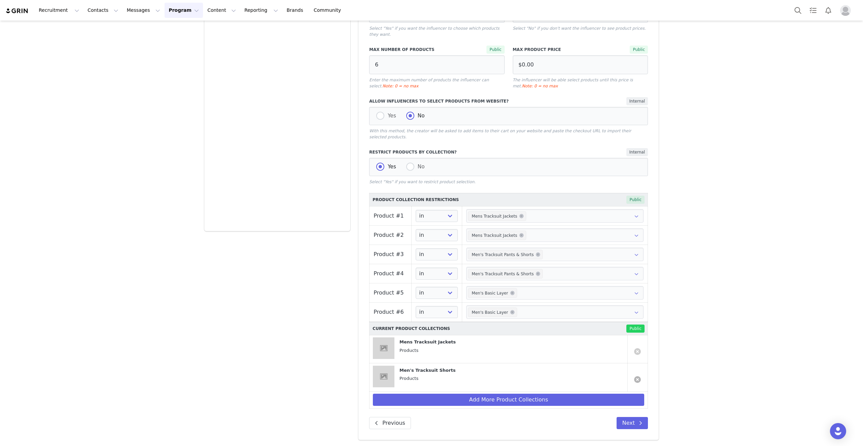
click at [597, 322] on link at bounding box center [637, 379] width 7 height 7
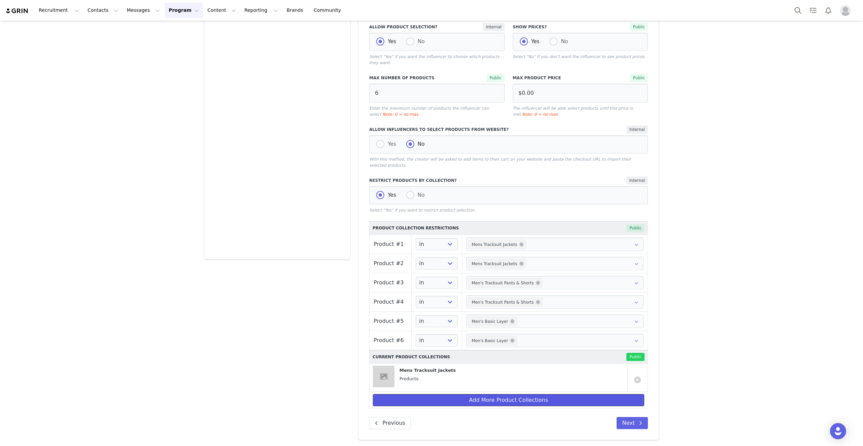
click at [540, 322] on button "Add More Product Collections" at bounding box center [508, 400] width 271 height 12
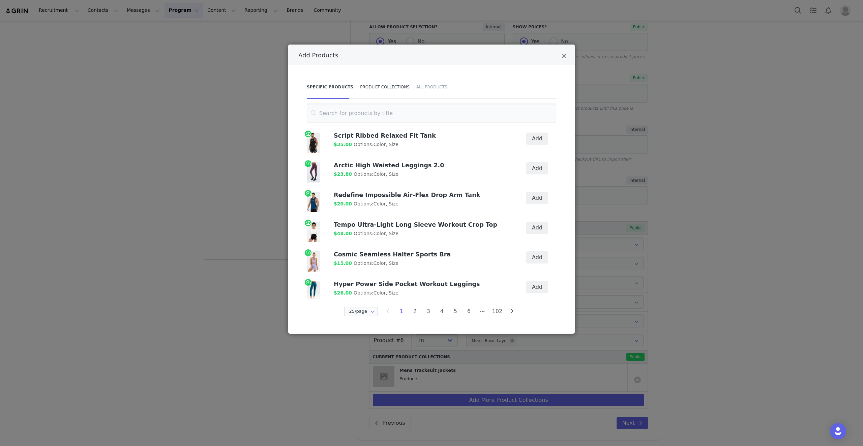
drag, startPoint x: 372, startPoint y: 85, endPoint x: 382, endPoint y: 90, distance: 11.2
click at [372, 85] on div "Product Collections" at bounding box center [385, 87] width 56 height 24
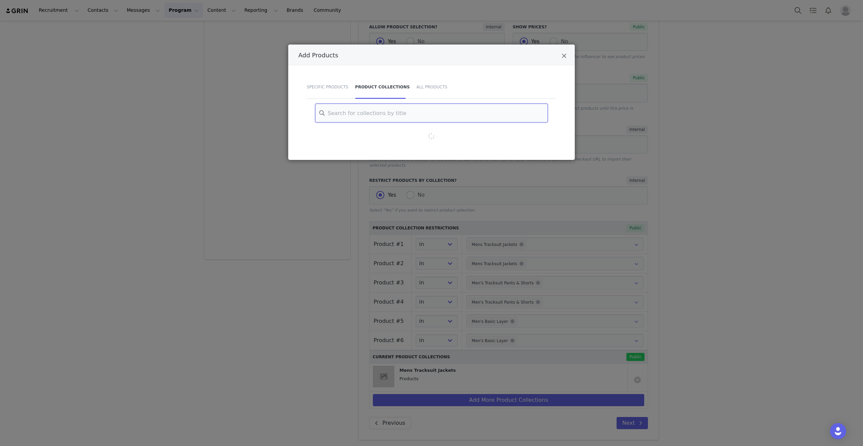
click at [392, 113] on input "Add Products" at bounding box center [431, 112] width 233 height 19
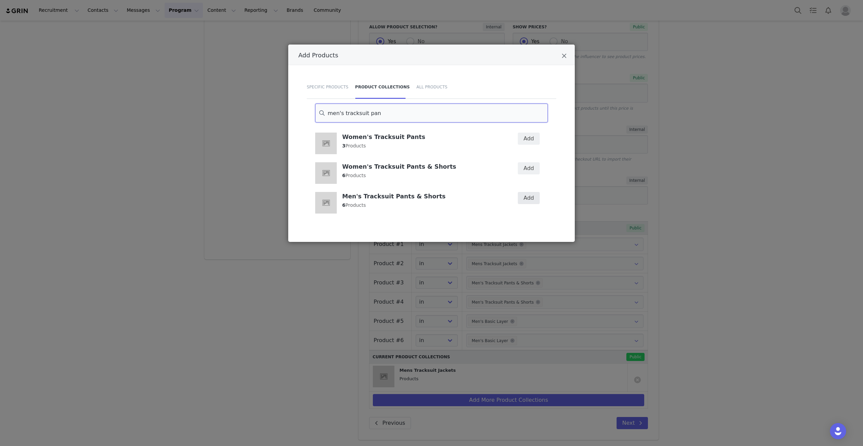
type input "men's tracksuit pan"
click at [527, 199] on button "Add" at bounding box center [529, 198] width 22 height 12
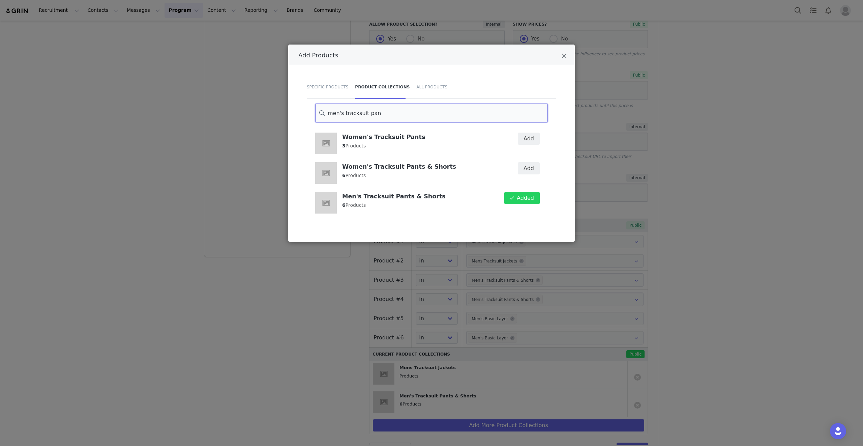
drag, startPoint x: 378, startPoint y: 114, endPoint x: 368, endPoint y: 115, distance: 9.8
click at [368, 115] on input "men's tracksuit pan" at bounding box center [431, 112] width 233 height 19
type input "men's basic la"
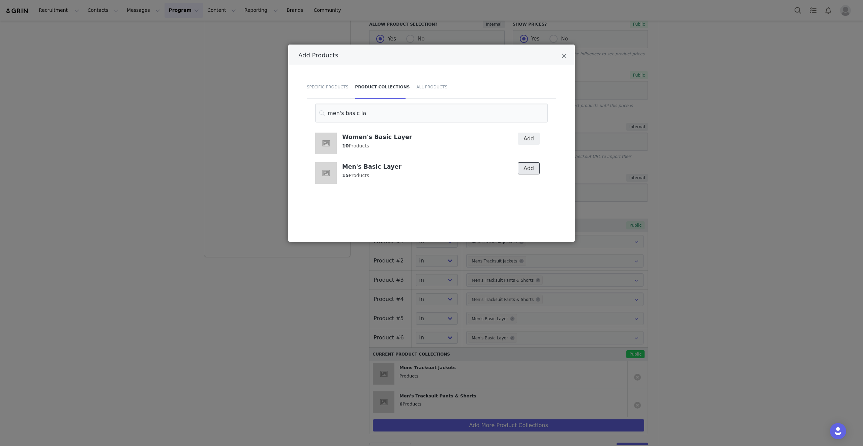
click at [522, 170] on button "Add" at bounding box center [529, 168] width 22 height 12
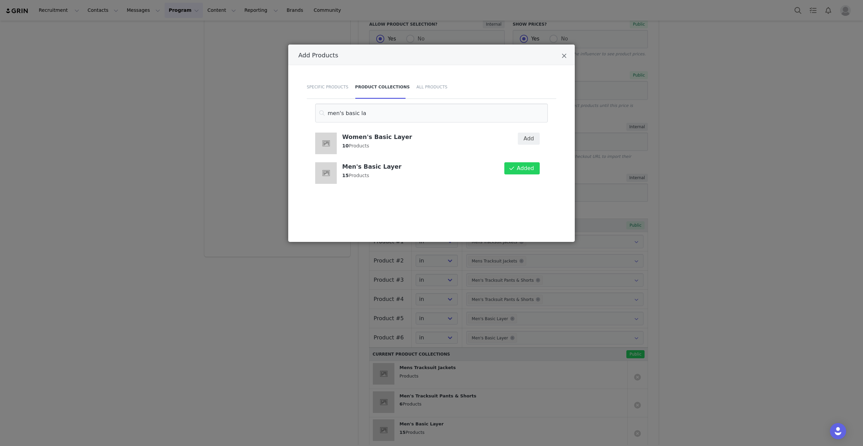
click at [597, 251] on div "Add Products Specific Products Product Collections All Products men's basic la …" at bounding box center [431, 223] width 863 height 446
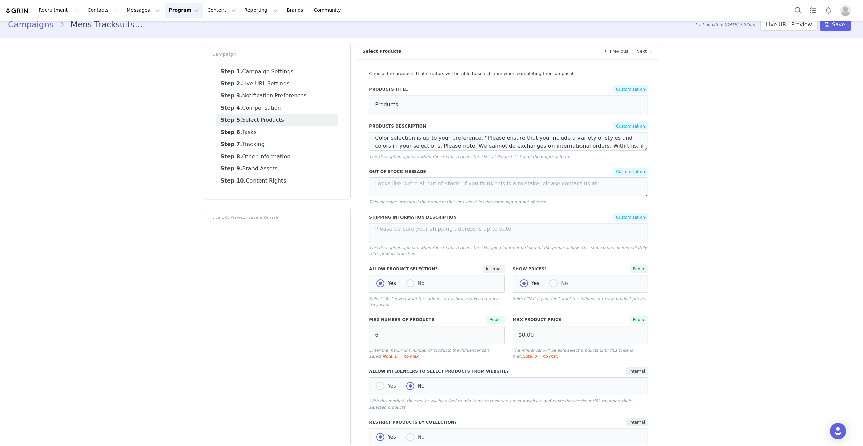
scroll to position [0, 0]
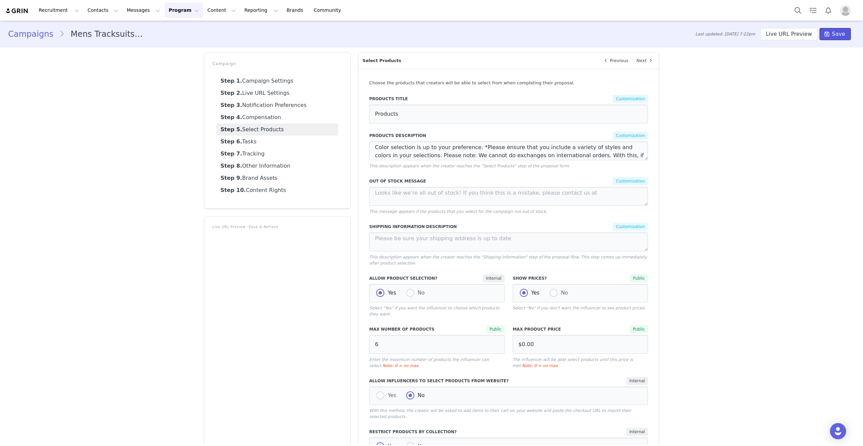
click at [597, 31] on span "Save" at bounding box center [838, 34] width 13 height 8
click at [26, 38] on link "Campaigns" at bounding box center [33, 34] width 51 height 12
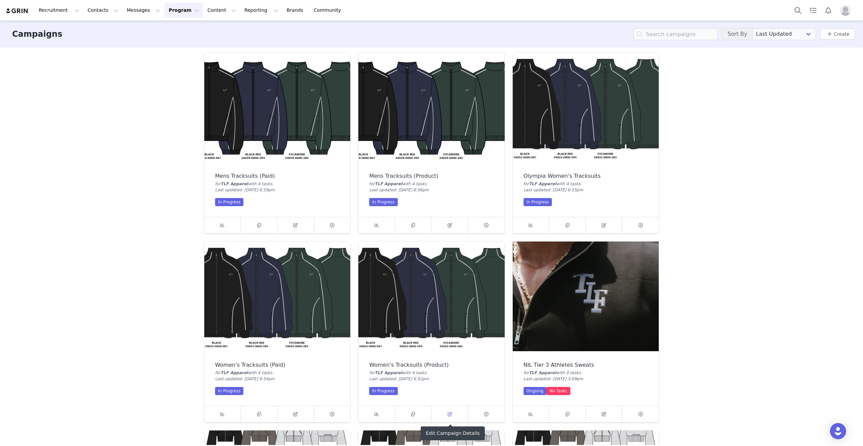
click at [451, 322] on icon at bounding box center [450, 414] width 4 height 4
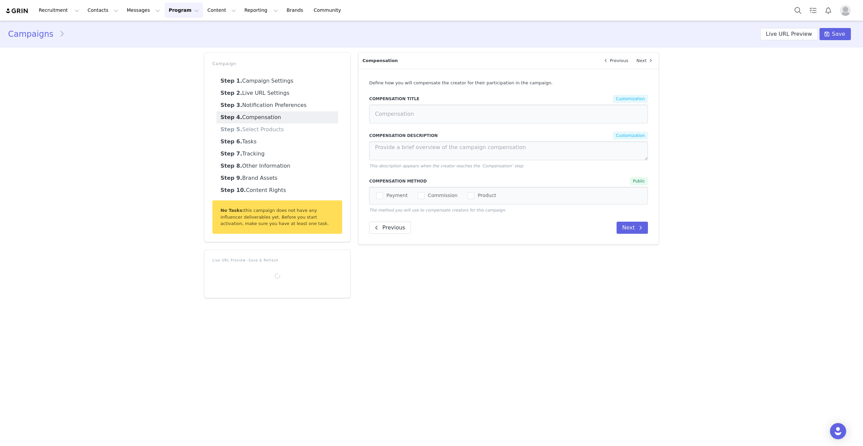
type input "Products"
type textarea "Color selection is up to your preference. *Please ensure that you include a var…"
select select "1430"
select select "1531"
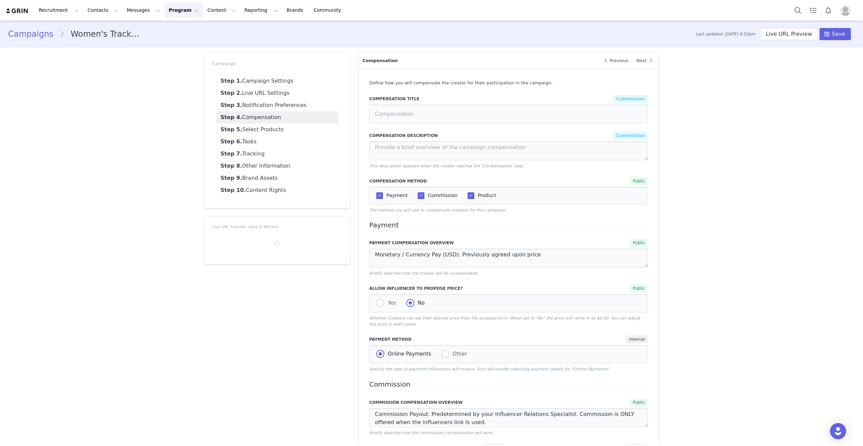
select select "in"
click at [272, 130] on link "Step 5. Select Products" at bounding box center [277, 129] width 122 height 12
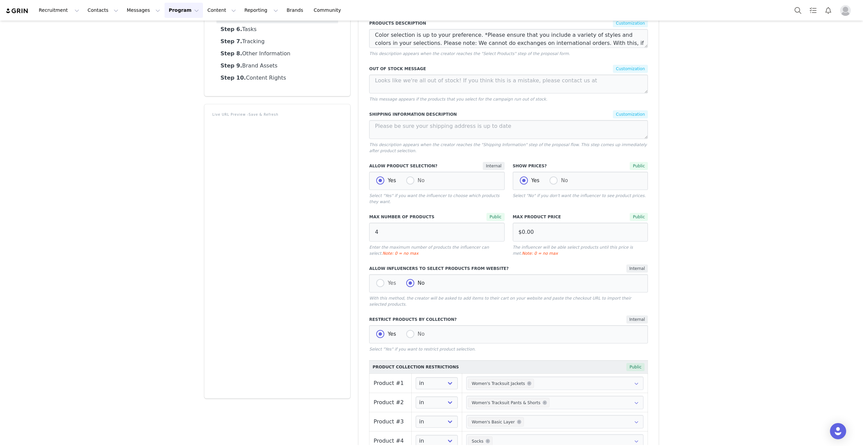
scroll to position [272, 0]
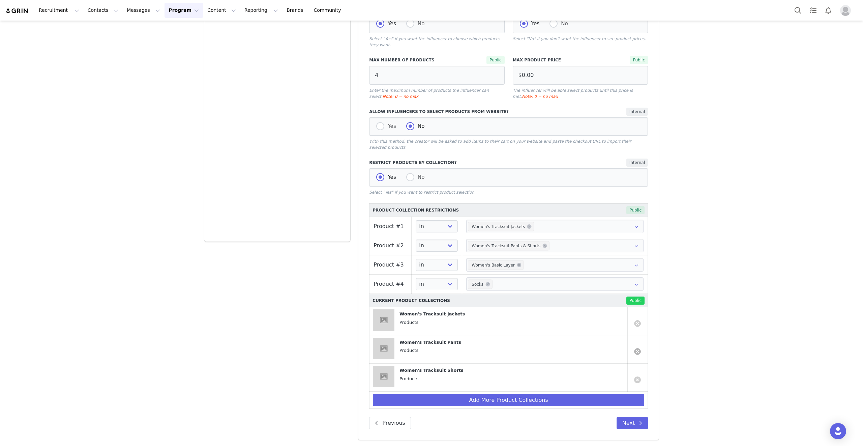
click at [597, 322] on link at bounding box center [637, 351] width 7 height 7
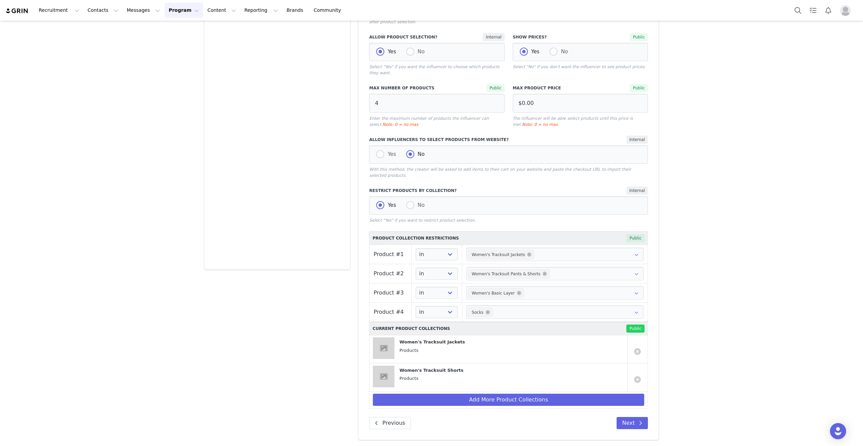
scroll to position [243, 0]
drag, startPoint x: 635, startPoint y: 379, endPoint x: 629, endPoint y: 389, distance: 11.0
click at [597, 322] on link at bounding box center [637, 379] width 7 height 7
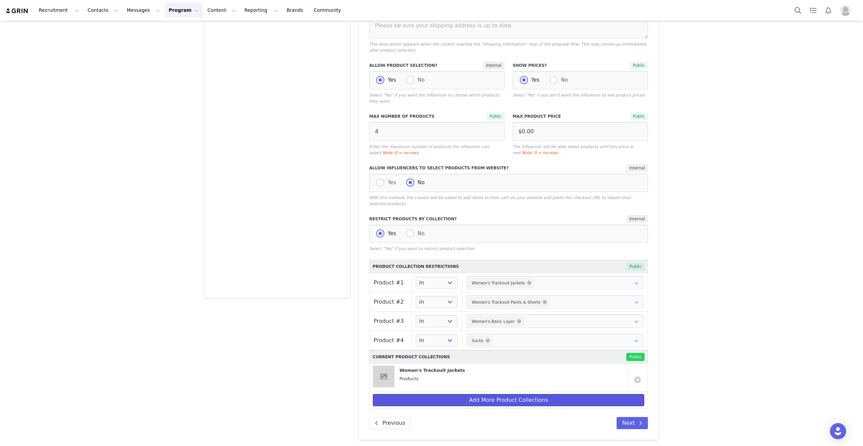
click at [553, 322] on button "Add More Product Collections" at bounding box center [508, 400] width 271 height 12
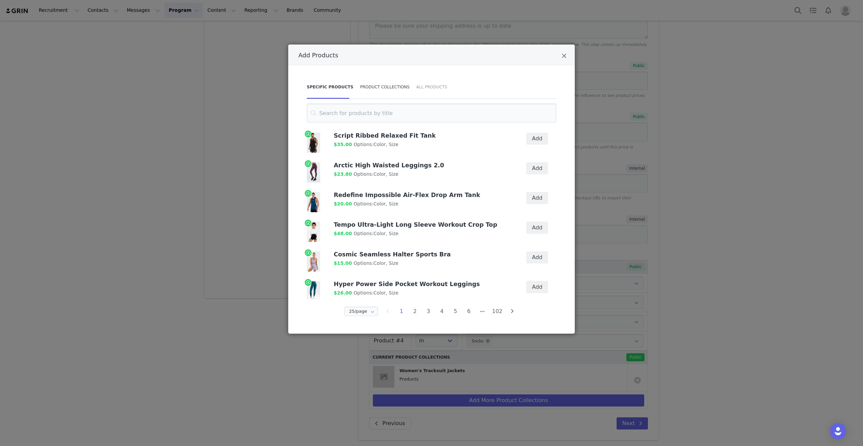
drag, startPoint x: 378, startPoint y: 87, endPoint x: 374, endPoint y: 92, distance: 7.4
click at [378, 87] on div "Product Collections" at bounding box center [385, 87] width 56 height 24
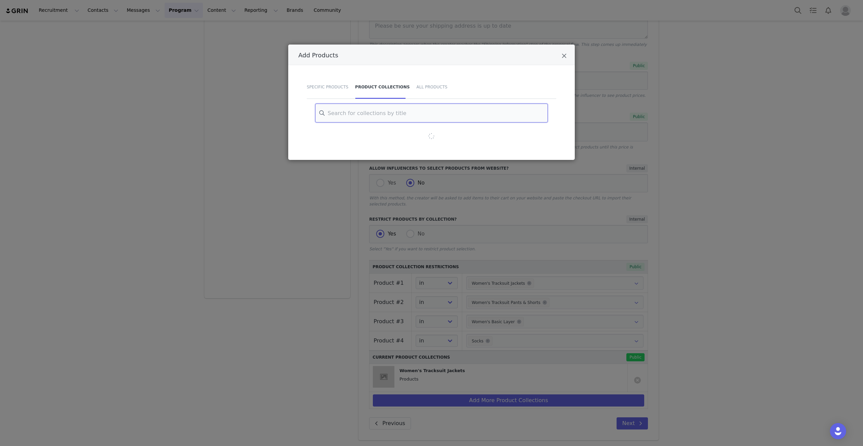
drag, startPoint x: 368, startPoint y: 113, endPoint x: 363, endPoint y: 111, distance: 5.3
click at [367, 113] on input "Add Products" at bounding box center [431, 112] width 233 height 19
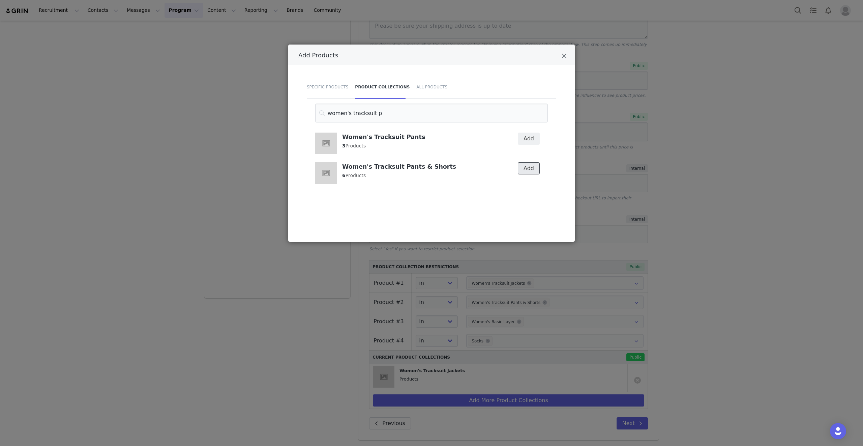
click at [526, 172] on button "Add" at bounding box center [529, 168] width 22 height 12
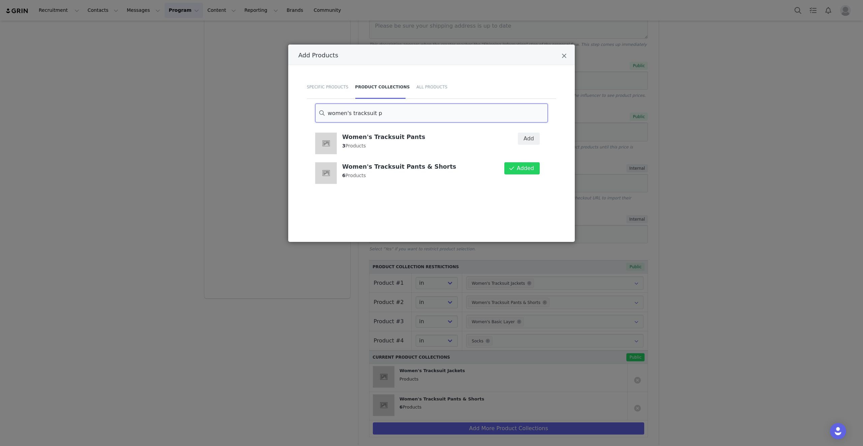
drag, startPoint x: 384, startPoint y: 115, endPoint x: 351, endPoint y: 115, distance: 33.4
click at [351, 116] on input "women's tracksuit p" at bounding box center [431, 112] width 233 height 19
click at [532, 139] on button "Add" at bounding box center [529, 138] width 22 height 12
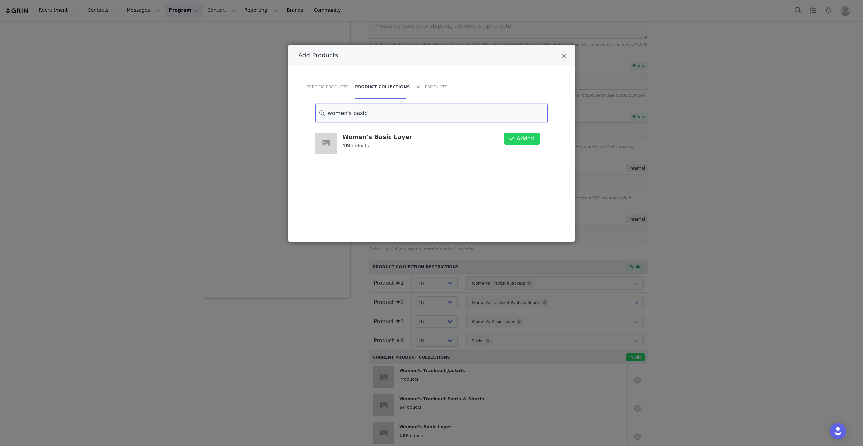
drag, startPoint x: 376, startPoint y: 114, endPoint x: 313, endPoint y: 116, distance: 62.7
click at [313, 116] on div "women's basic" at bounding box center [431, 112] width 249 height 19
type input "socks"
click at [529, 142] on button "Add" at bounding box center [529, 138] width 22 height 12
click at [597, 169] on div "Add Products Specific Products Product Collections All Products socks Socks 4 P…" at bounding box center [431, 223] width 863 height 446
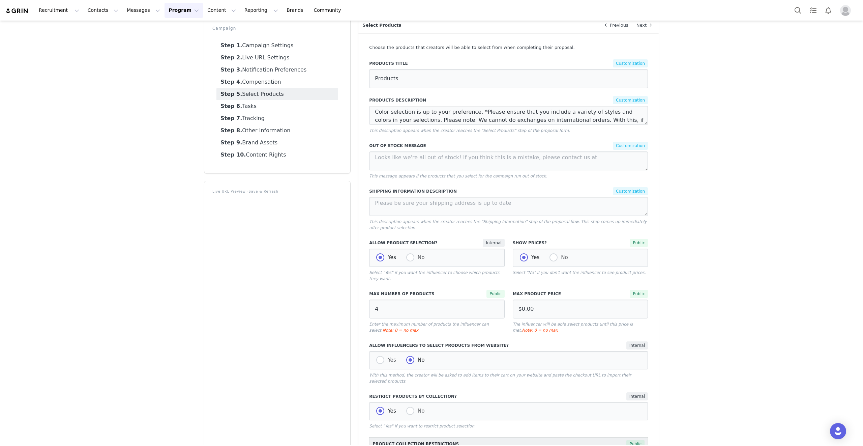
scroll to position [0, 0]
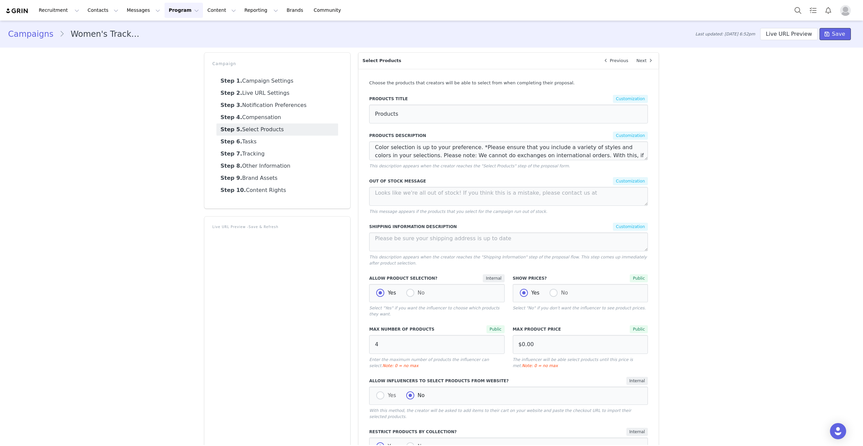
click at [597, 34] on span "Save" at bounding box center [838, 34] width 13 height 8
click at [33, 36] on link "Campaigns" at bounding box center [33, 33] width 51 height 12
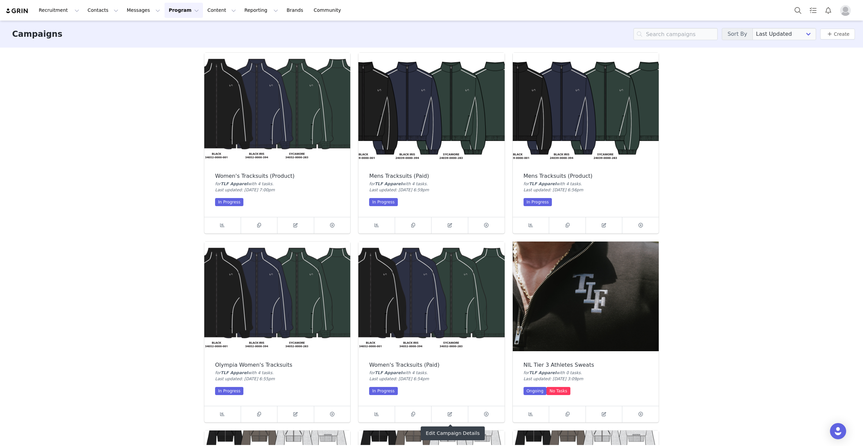
click at [451, 322] on icon at bounding box center [450, 414] width 4 height 4
select select "1430"
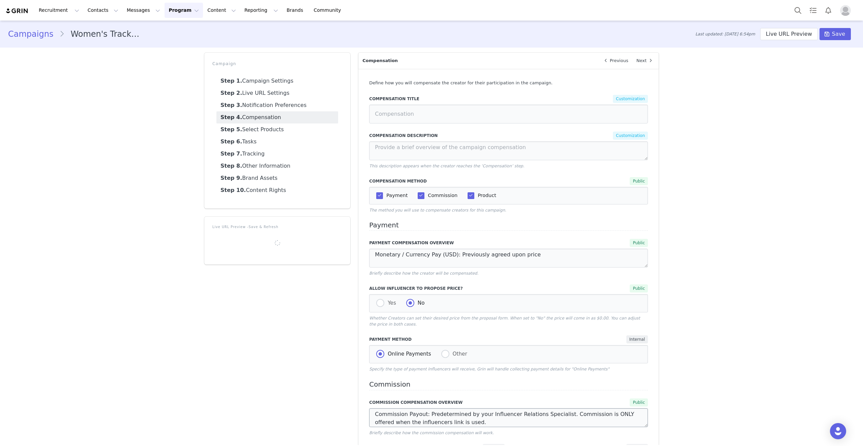
select select "1531"
select select "in"
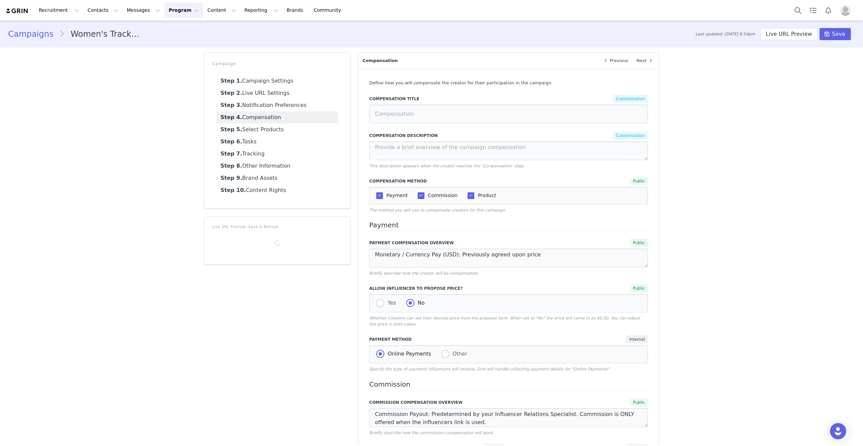
select select "in"
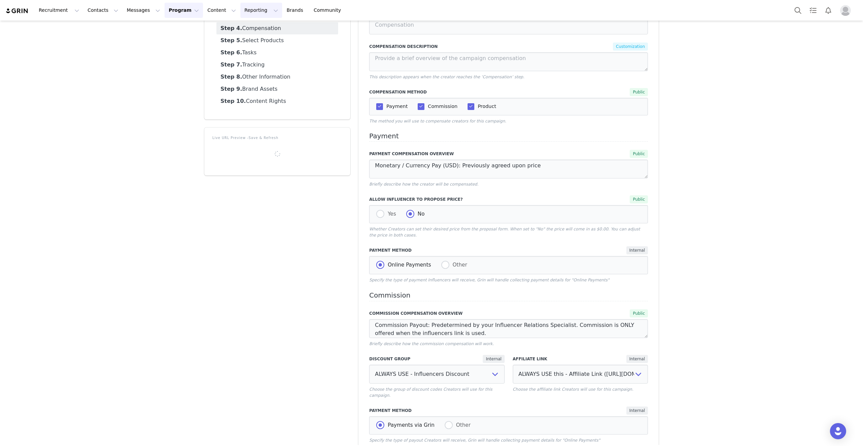
scroll to position [91, 0]
drag, startPoint x: 281, startPoint y: 36, endPoint x: 283, endPoint y: 40, distance: 3.6
click at [282, 37] on link "Step 5. Select Products" at bounding box center [277, 38] width 122 height 12
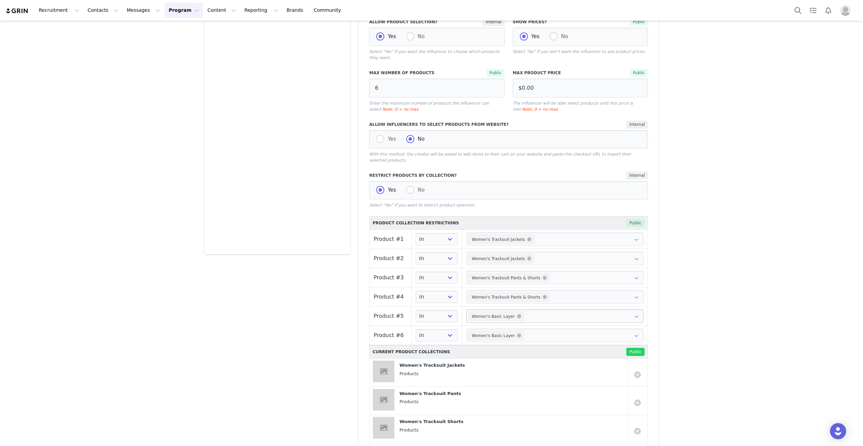
scroll to position [310, 0]
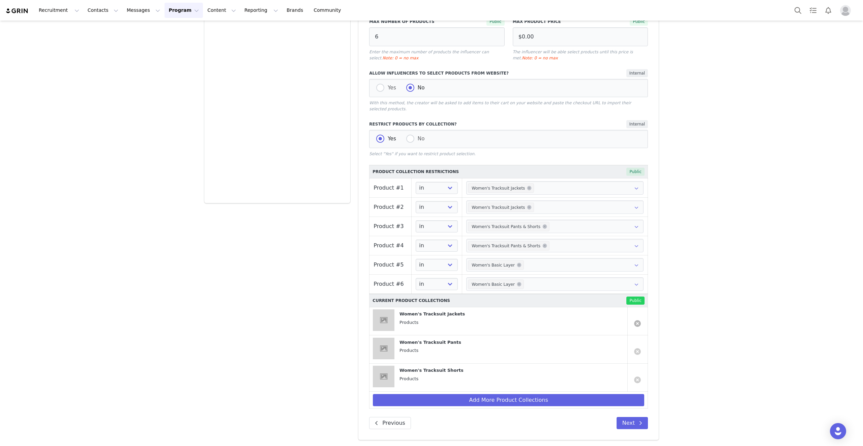
click at [597, 322] on link at bounding box center [637, 351] width 7 height 7
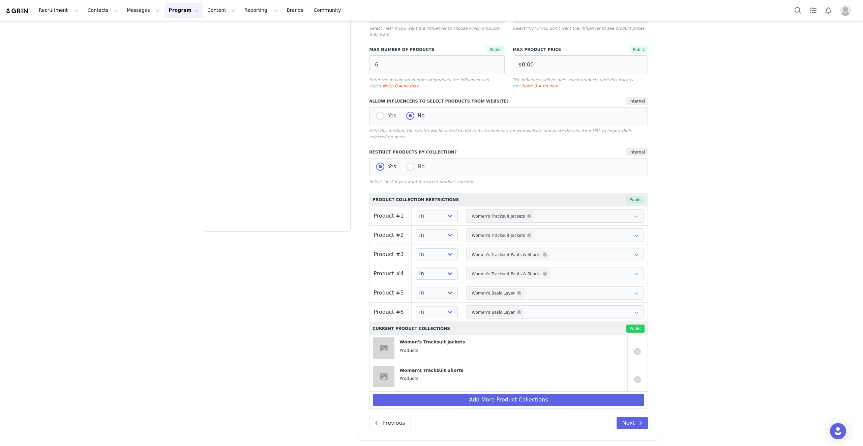
click at [597, 322] on link at bounding box center [637, 379] width 7 height 7
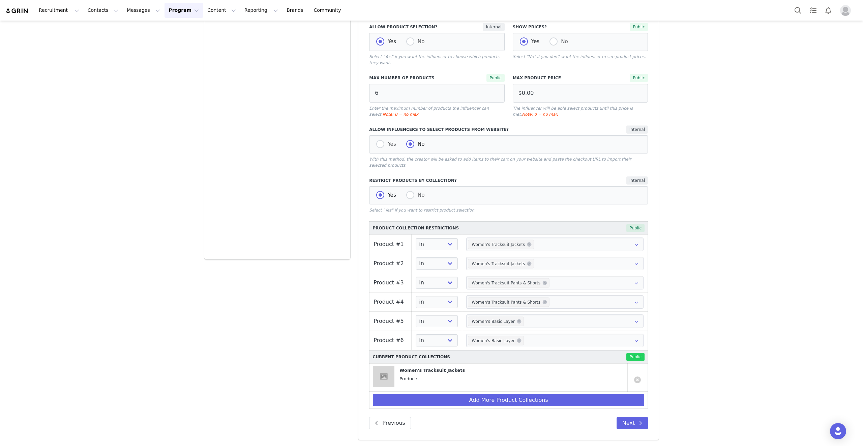
scroll to position [254, 0]
click at [557, 322] on button "Add More Product Collections" at bounding box center [508, 400] width 271 height 12
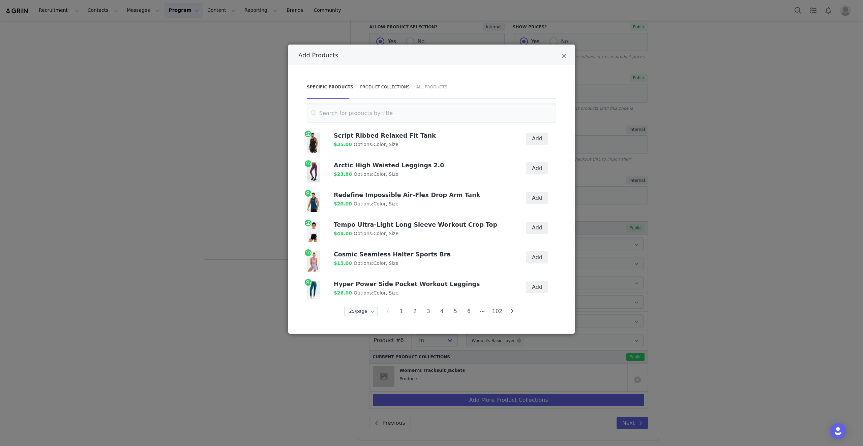
drag, startPoint x: 371, startPoint y: 88, endPoint x: 368, endPoint y: 96, distance: 8.5
click at [371, 88] on div "Product Collections" at bounding box center [385, 87] width 56 height 24
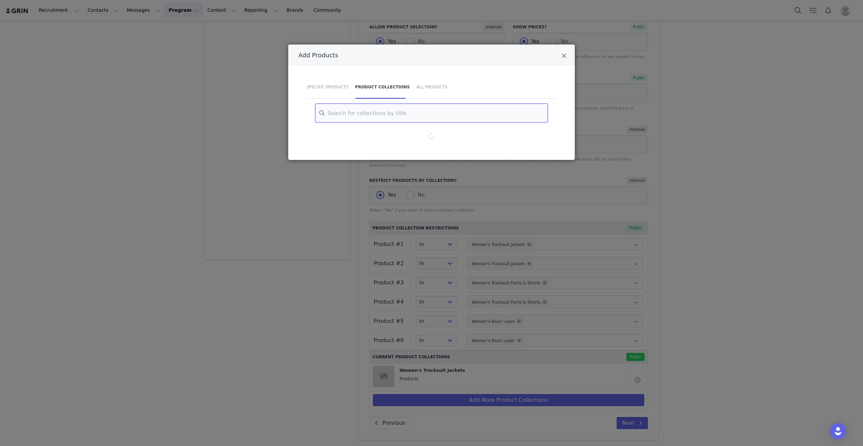
click at [358, 111] on input "Add Products" at bounding box center [431, 112] width 233 height 19
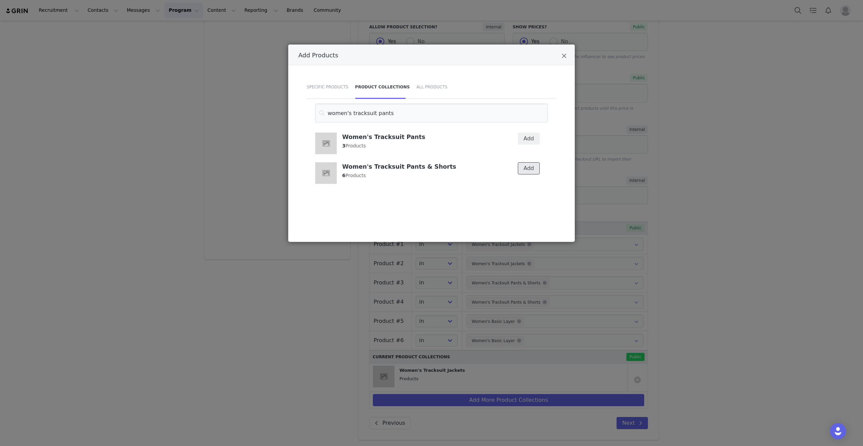
click at [529, 169] on button "Add" at bounding box center [529, 168] width 22 height 12
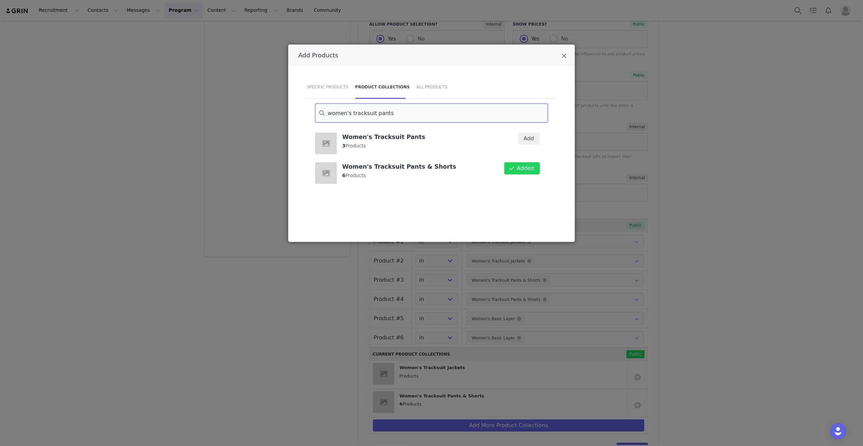
drag, startPoint x: 400, startPoint y: 118, endPoint x: 320, endPoint y: 117, distance: 80.6
click at [320, 117] on input "women's tracksuit pants" at bounding box center [431, 112] width 233 height 19
drag, startPoint x: 396, startPoint y: 112, endPoint x: 351, endPoint y: 115, distance: 44.9
click at [351, 115] on input "women's tracksuit pants" at bounding box center [431, 112] width 233 height 19
type input "women's bas"
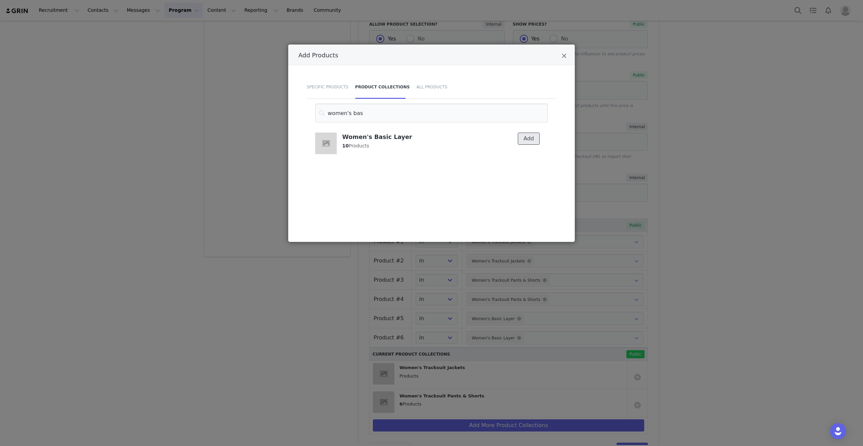
click at [531, 141] on button "Add" at bounding box center [529, 138] width 22 height 12
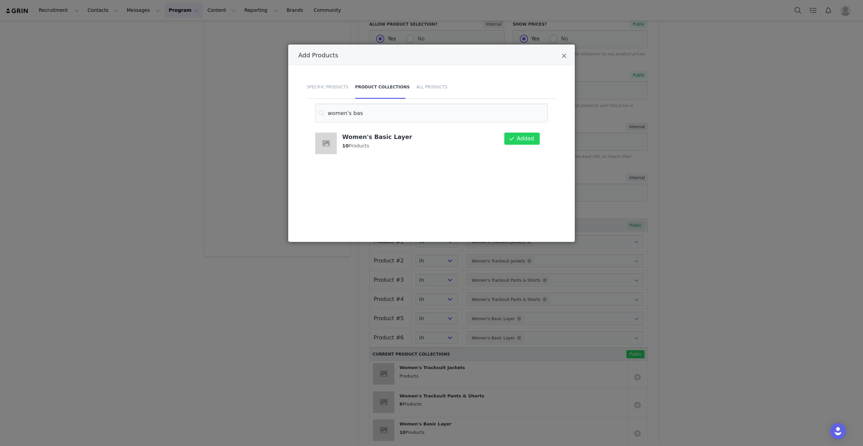
click at [597, 315] on div "Add Products Specific Products Product Collections All Products women's bas Wom…" at bounding box center [431, 223] width 863 height 446
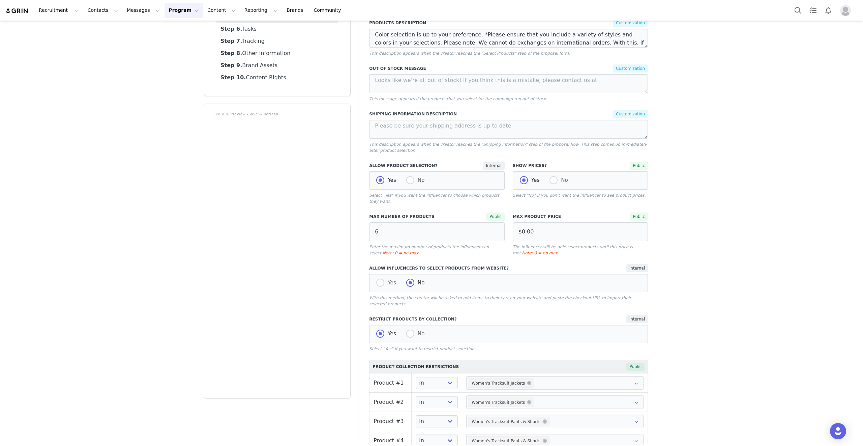
scroll to position [0, 0]
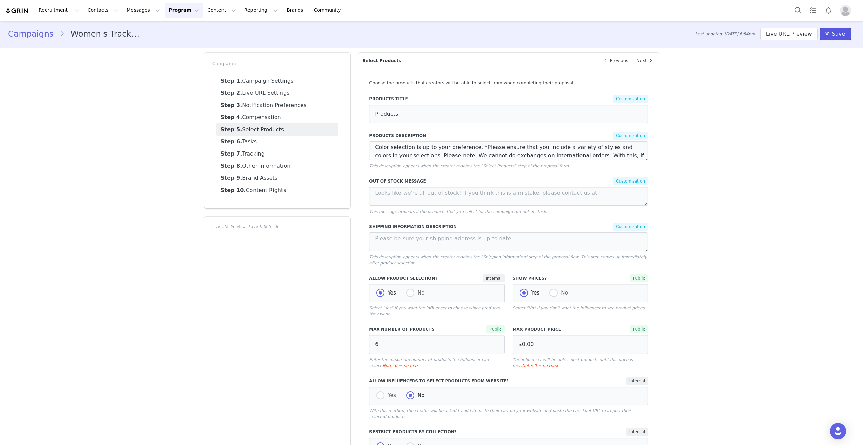
click at [597, 38] on button "Save" at bounding box center [835, 34] width 31 height 12
click at [31, 35] on link "Campaigns" at bounding box center [33, 34] width 51 height 12
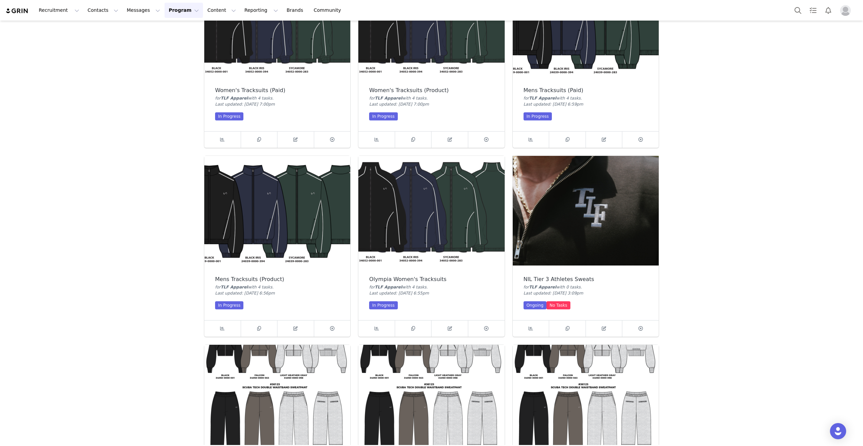
scroll to position [89, 0]
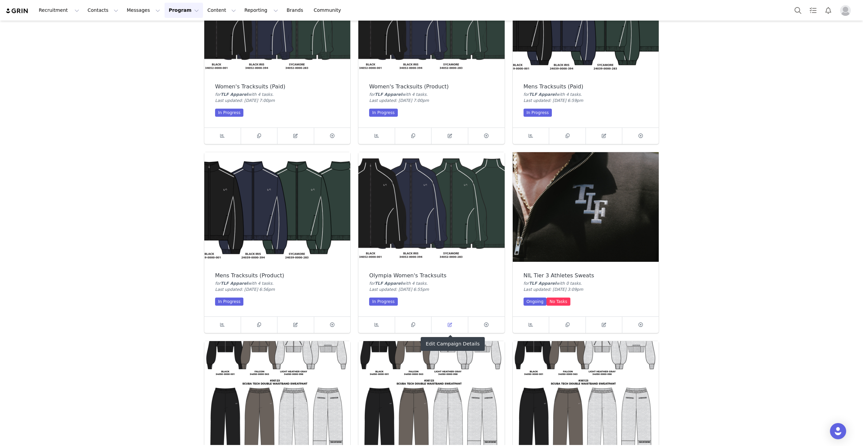
click at [450, 322] on span at bounding box center [450, 325] width 8 height 8
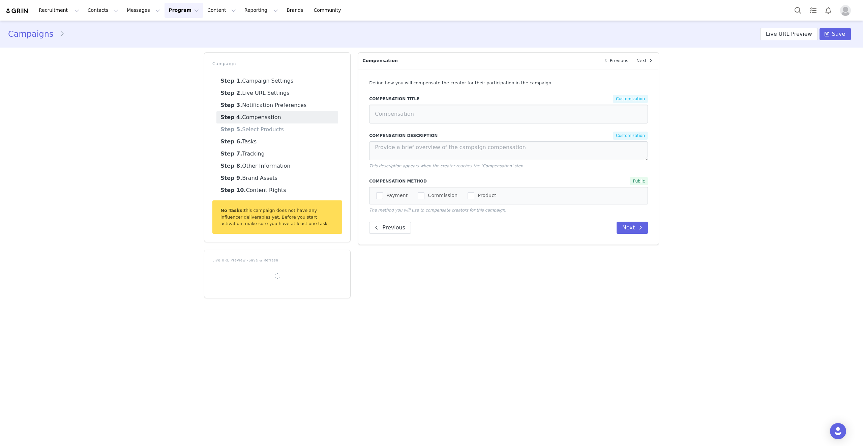
type input "Products"
type textarea "Color selection is up to your preference. *Please ensure that you include a var…"
select select "1430"
select select "1531"
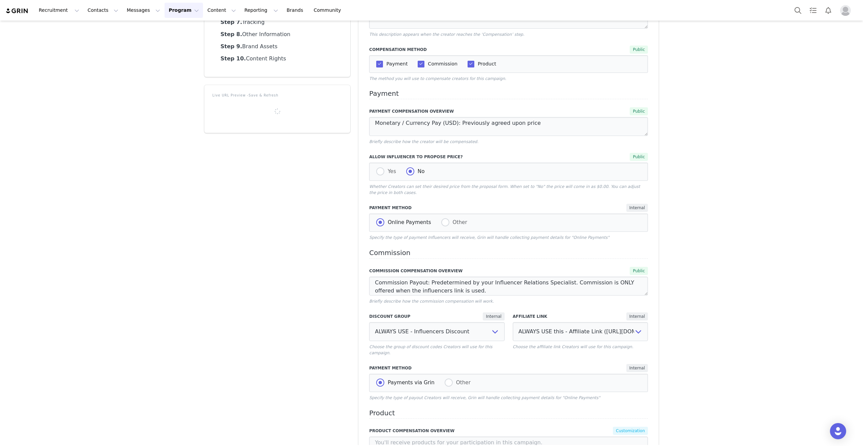
scroll to position [189, 0]
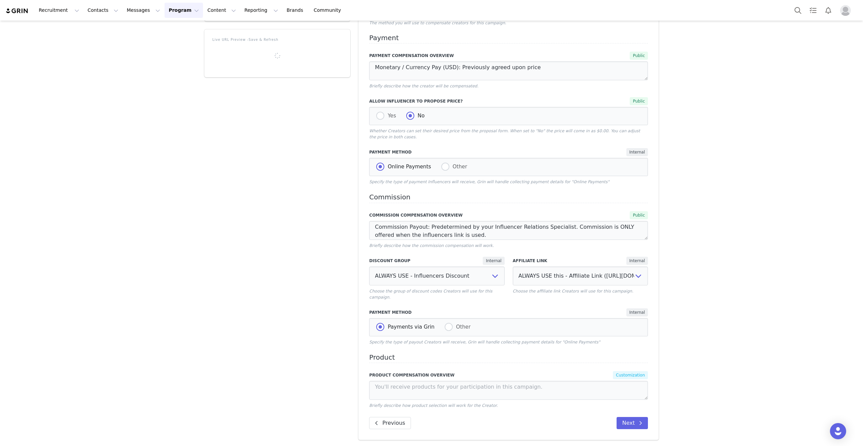
select select "in"
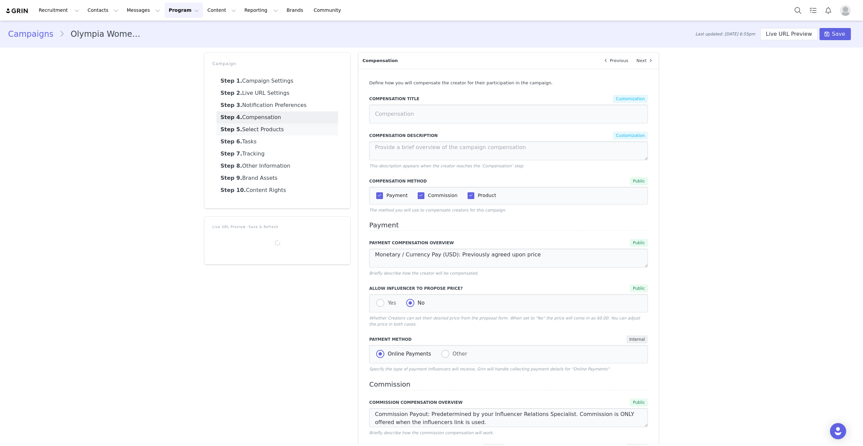
drag, startPoint x: 269, startPoint y: 127, endPoint x: 297, endPoint y: 136, distance: 30.0
click at [269, 127] on link "Step 5. Select Products" at bounding box center [277, 129] width 122 height 12
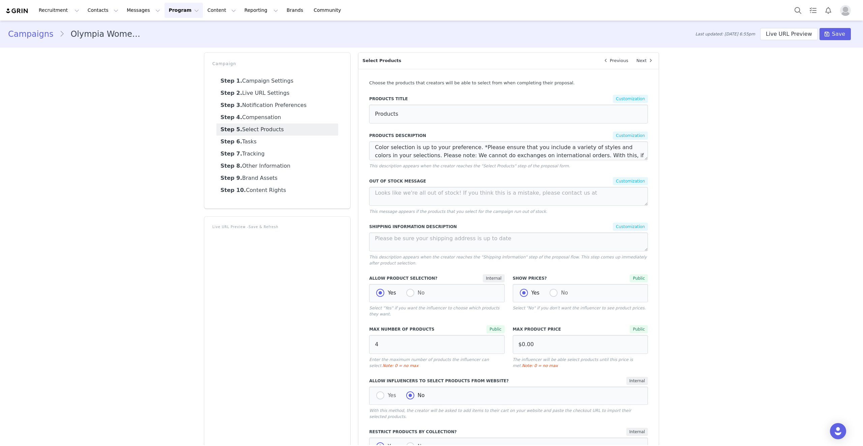
scroll to position [272, 0]
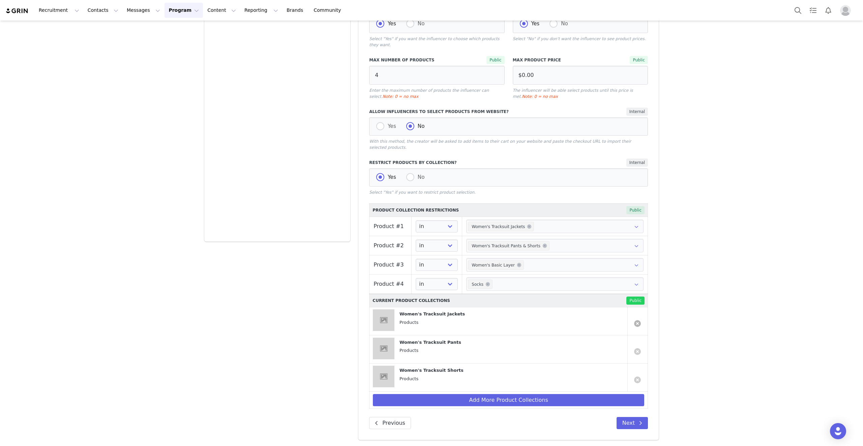
click at [597, 322] on link at bounding box center [637, 351] width 7 height 7
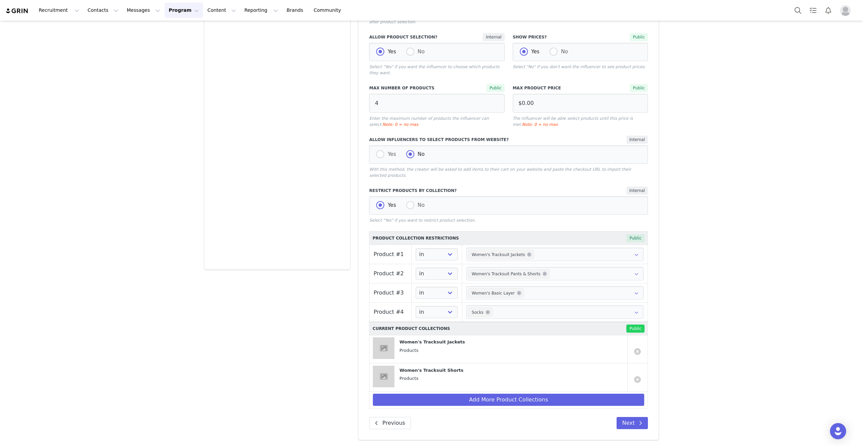
drag, startPoint x: 637, startPoint y: 379, endPoint x: 590, endPoint y: 391, distance: 48.4
click at [597, 322] on link at bounding box center [637, 379] width 7 height 7
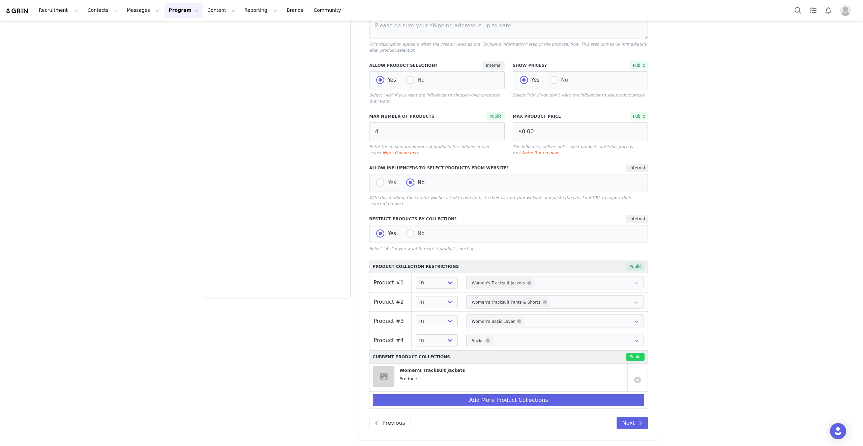
click at [522, 322] on button "Add More Product Collections" at bounding box center [508, 400] width 271 height 12
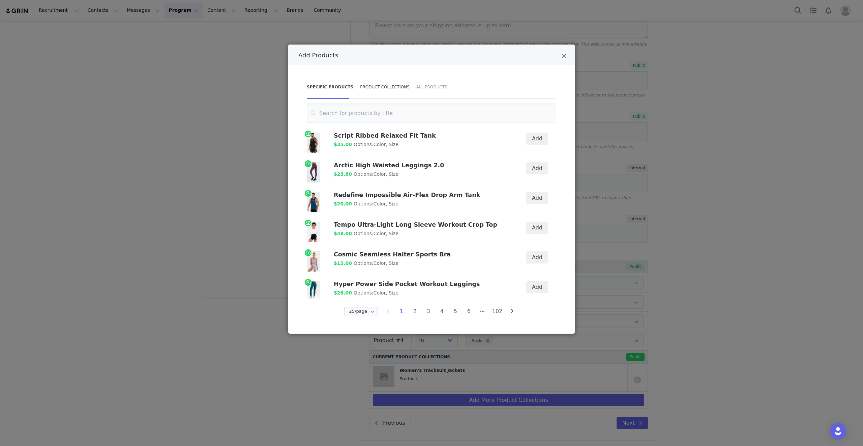
drag, startPoint x: 384, startPoint y: 90, endPoint x: 380, endPoint y: 95, distance: 6.5
click at [384, 90] on div "Product Collections" at bounding box center [385, 87] width 56 height 24
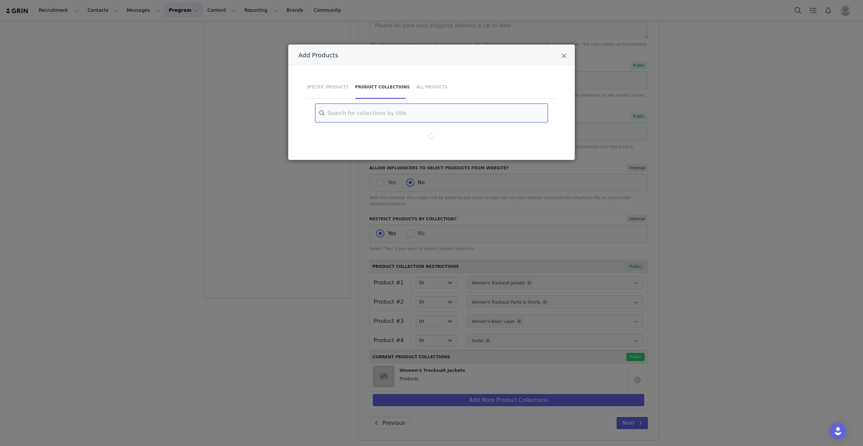
click at [375, 112] on input "Add Products" at bounding box center [431, 112] width 233 height 19
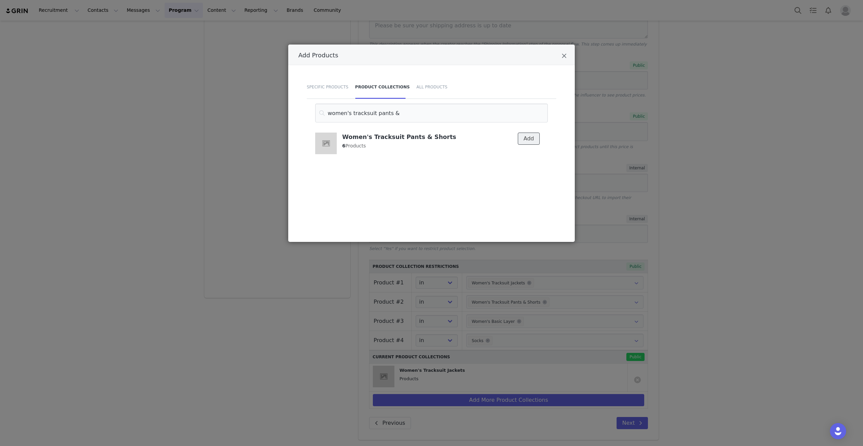
drag, startPoint x: 533, startPoint y: 141, endPoint x: 491, endPoint y: 136, distance: 42.4
click at [533, 141] on button "Add" at bounding box center [529, 138] width 22 height 12
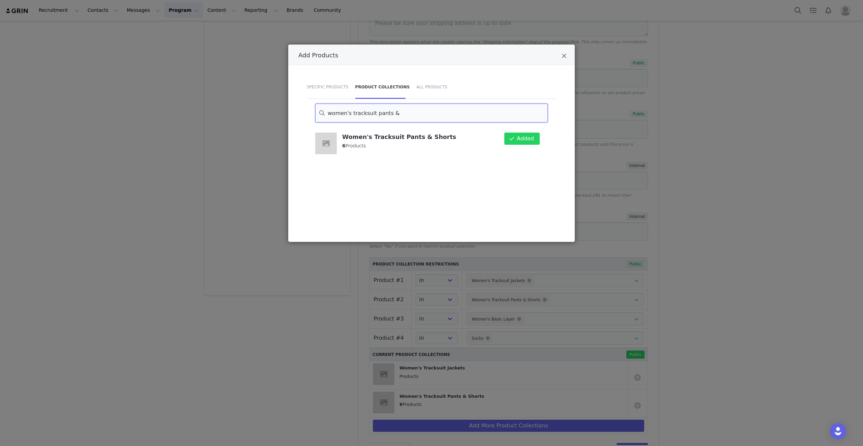
click at [409, 116] on input "women's tracksuit pants &" at bounding box center [431, 112] width 233 height 19
click at [535, 139] on button "Add" at bounding box center [529, 138] width 22 height 12
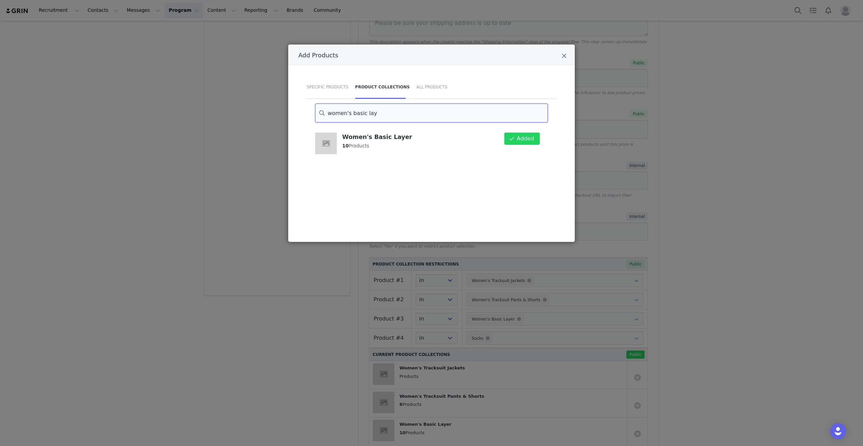
click at [411, 114] on input "women's basic lay" at bounding box center [431, 112] width 233 height 19
type input "socks"
click at [532, 142] on button "Add" at bounding box center [529, 138] width 22 height 12
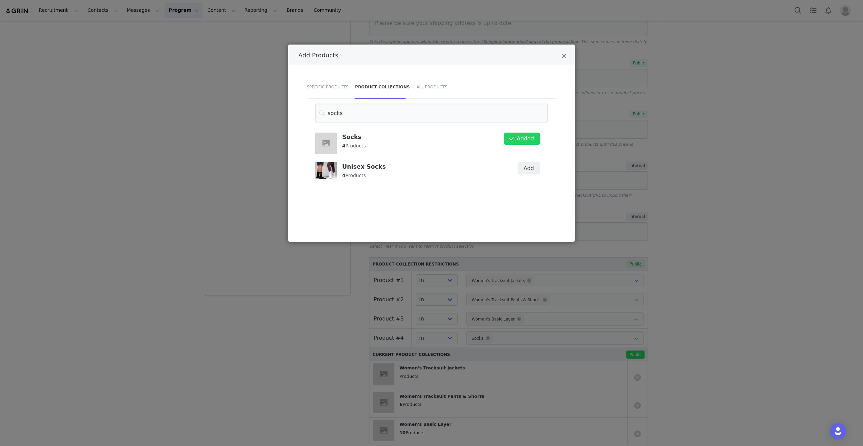
click at [597, 191] on div "Add Products Specific Products Product Collections All Products socks Socks 4 P…" at bounding box center [431, 223] width 863 height 446
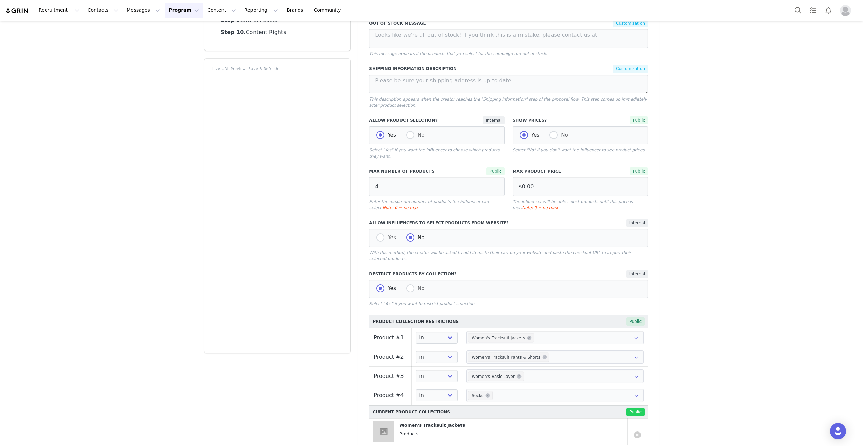
scroll to position [0, 0]
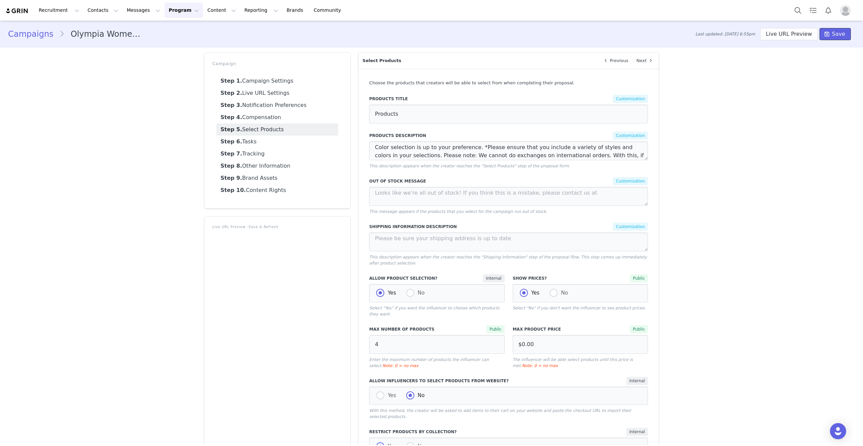
click at [597, 35] on span "Save" at bounding box center [838, 34] width 13 height 8
click at [32, 32] on link "Campaigns" at bounding box center [33, 34] width 51 height 12
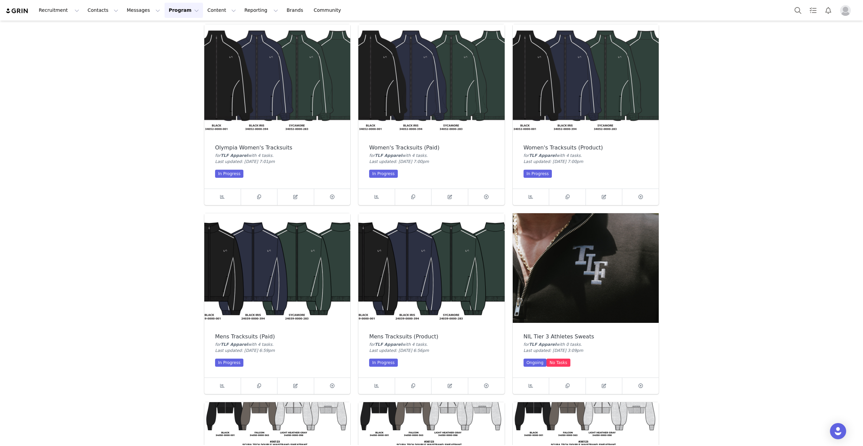
scroll to position [52, 0]
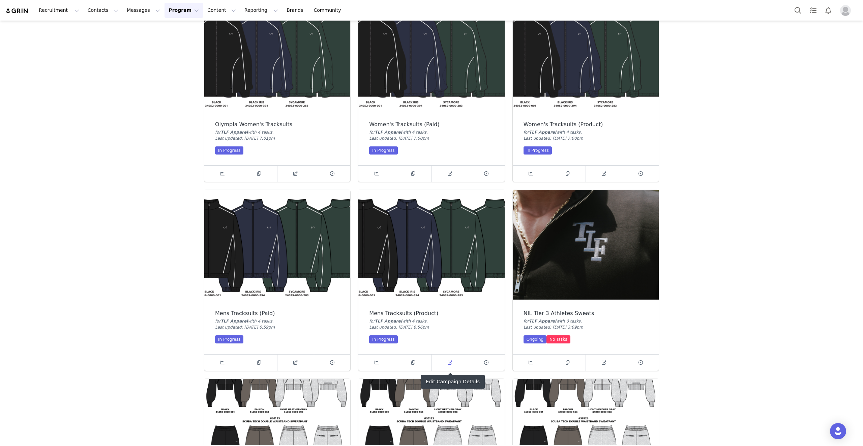
click at [452, 322] on span at bounding box center [450, 362] width 8 height 8
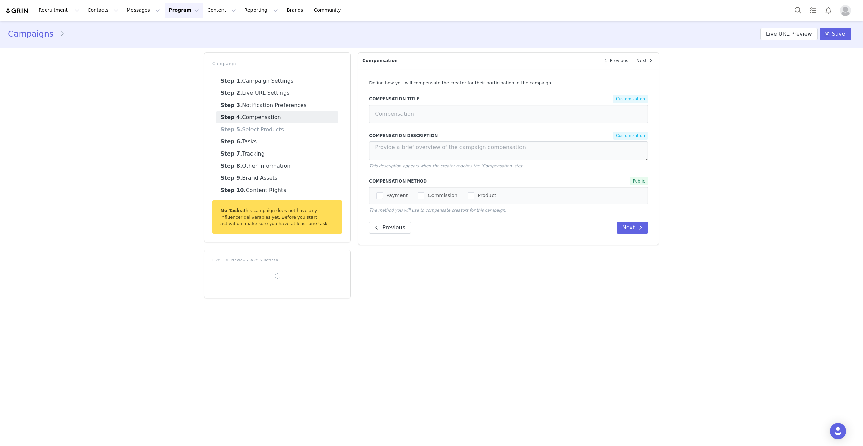
select select "1430"
select select "1531"
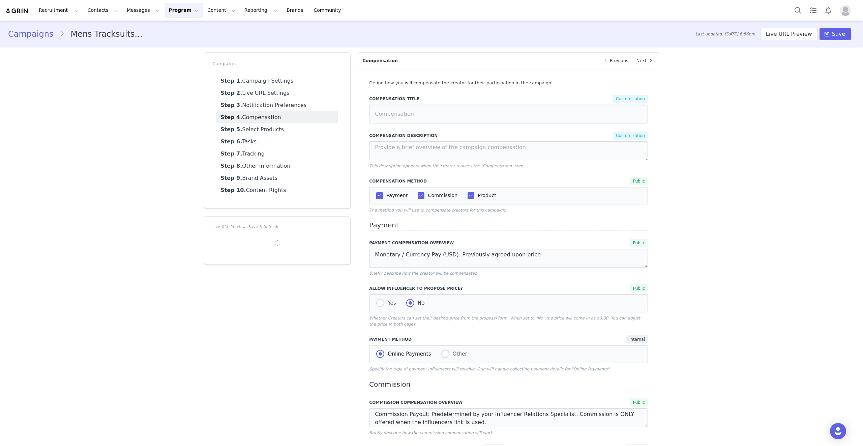
drag, startPoint x: 280, startPoint y: 130, endPoint x: 377, endPoint y: 170, distance: 104.6
click at [283, 130] on link "Step 5. Select Products" at bounding box center [277, 129] width 122 height 12
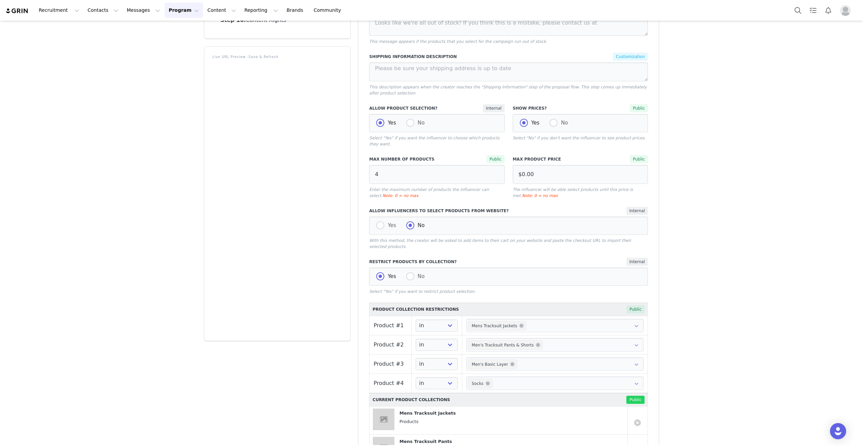
scroll to position [272, 0]
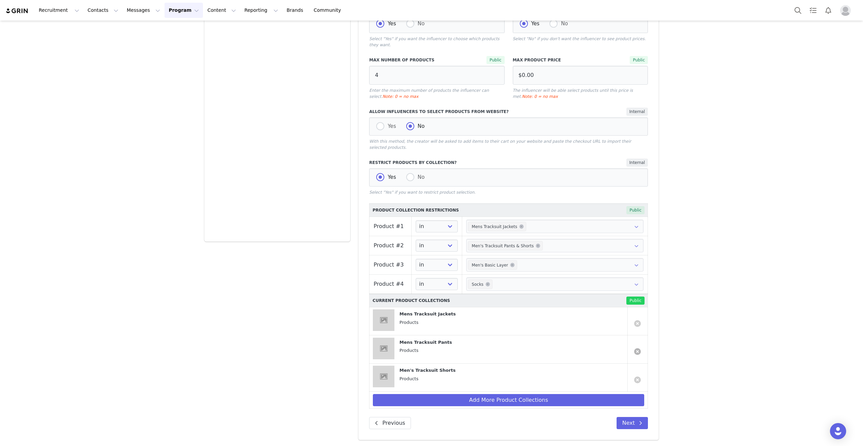
click at [597, 322] on link at bounding box center [637, 351] width 7 height 7
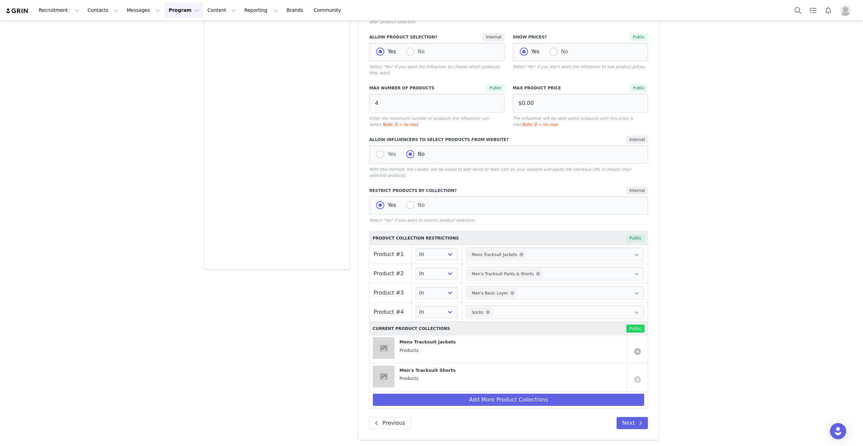
click at [597, 322] on link at bounding box center [637, 379] width 7 height 7
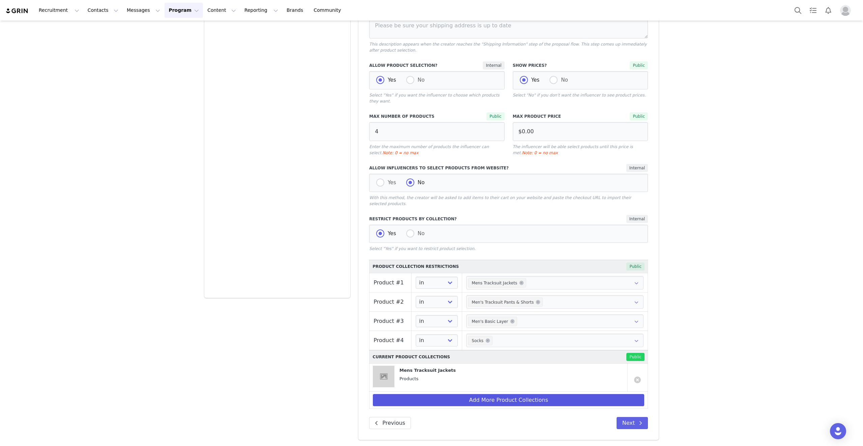
scroll to position [215, 0]
click at [529, 322] on button "Add More Product Collections" at bounding box center [508, 400] width 271 height 12
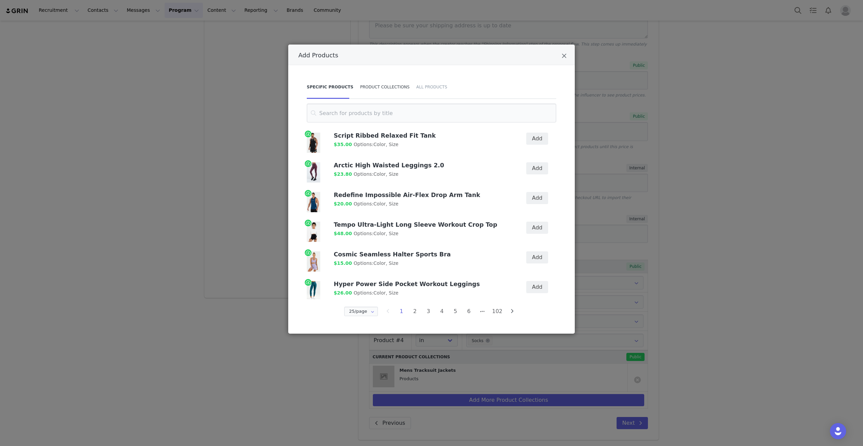
click at [378, 86] on div "Product Collections" at bounding box center [385, 87] width 56 height 24
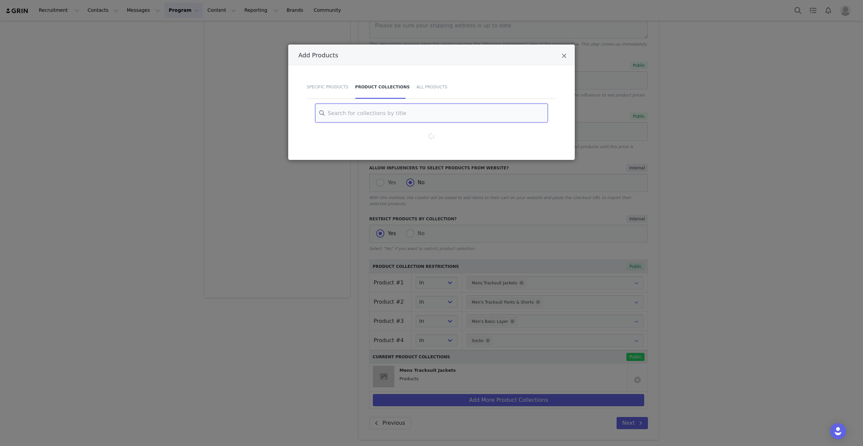
click at [367, 111] on input "Add Products" at bounding box center [431, 112] width 233 height 19
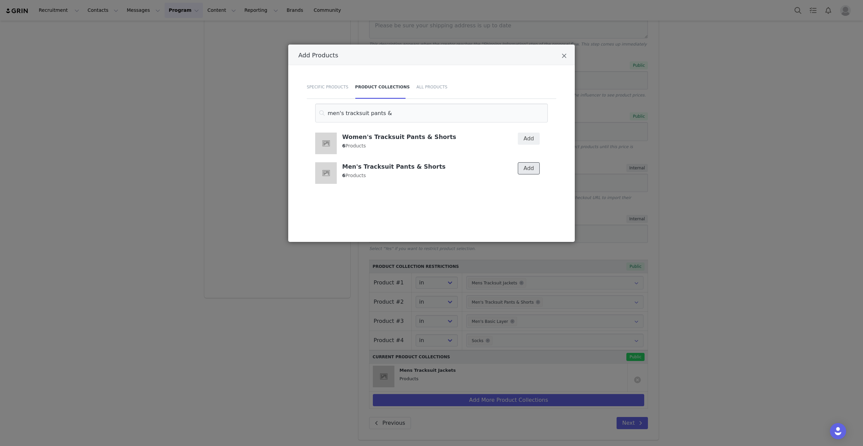
click at [527, 171] on button "Add" at bounding box center [529, 168] width 22 height 12
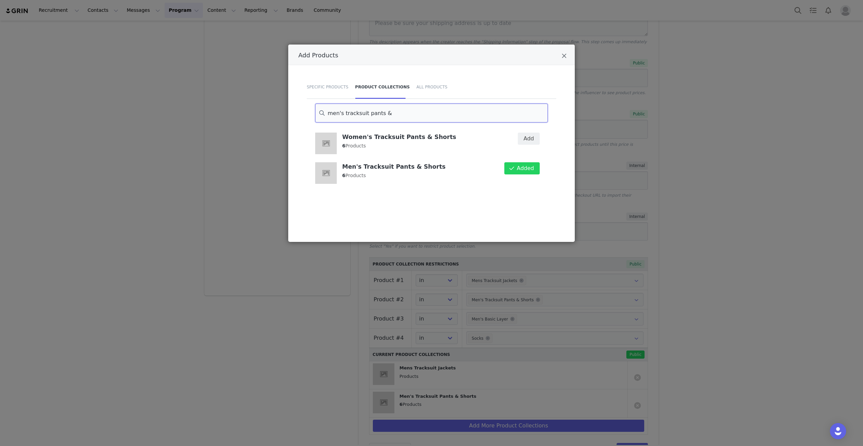
click at [391, 116] on input "men's tracksuit pants &" at bounding box center [431, 112] width 233 height 19
click at [530, 170] on button "Add" at bounding box center [529, 168] width 22 height 12
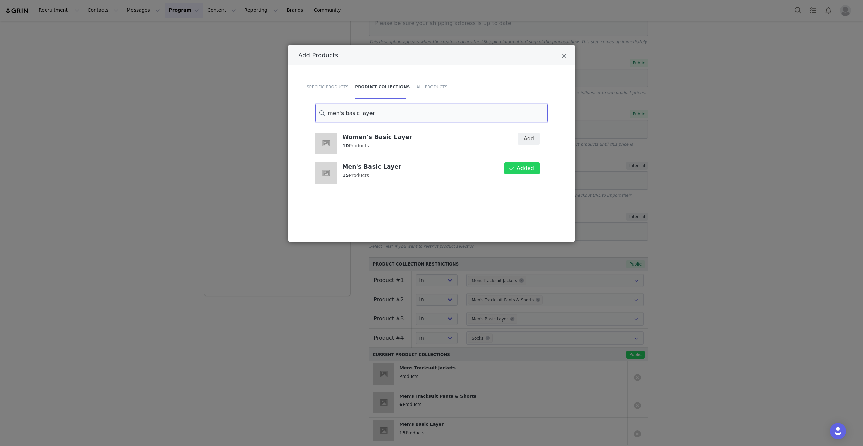
click at [374, 114] on input "men's basic layer" at bounding box center [431, 112] width 233 height 19
click at [373, 114] on input "men's basic layer" at bounding box center [431, 112] width 233 height 19
type input "socks"
click at [527, 140] on button "Add" at bounding box center [529, 138] width 22 height 12
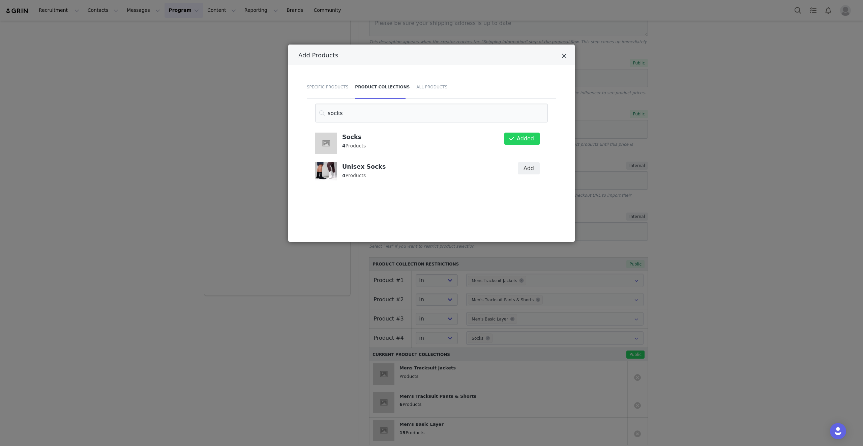
drag, startPoint x: 566, startPoint y: 57, endPoint x: 642, endPoint y: 89, distance: 83.1
click at [566, 57] on icon "Close" at bounding box center [564, 56] width 5 height 7
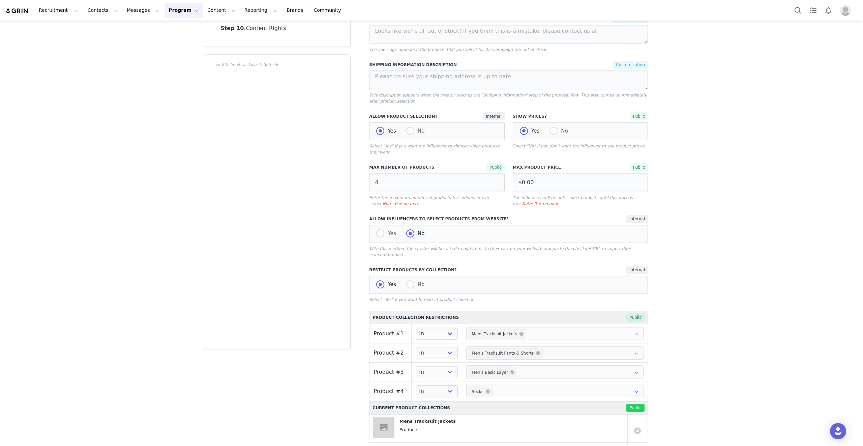
scroll to position [0, 0]
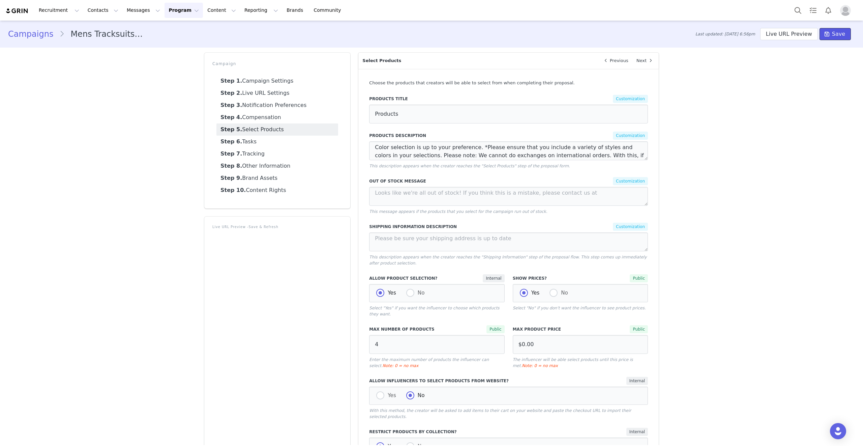
click at [597, 36] on icon at bounding box center [827, 33] width 5 height 5
click at [33, 36] on link "Campaigns" at bounding box center [33, 34] width 51 height 12
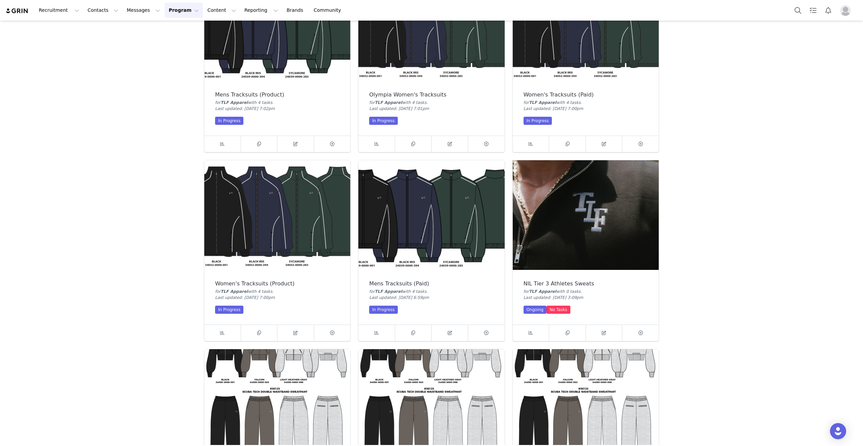
scroll to position [87, 0]
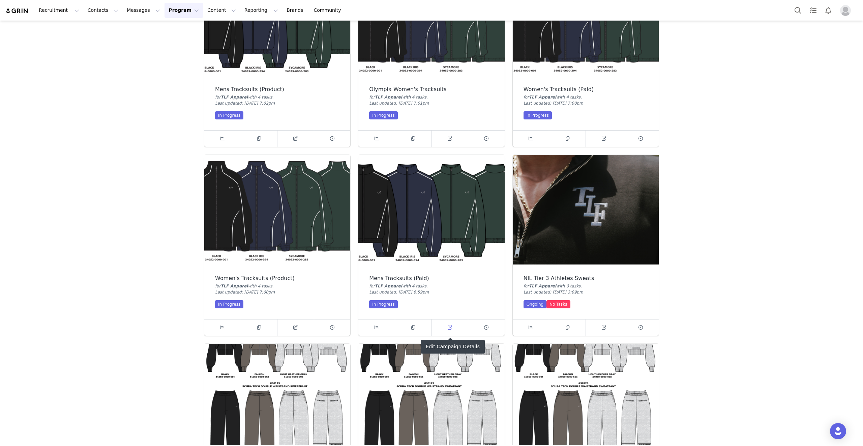
click at [450, 322] on icon at bounding box center [450, 327] width 4 height 4
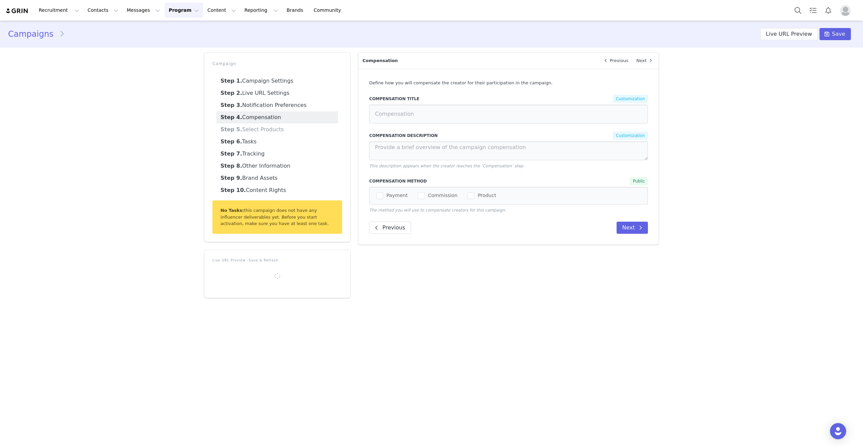
type input "Products"
type textarea "Color selection is up to your preference. *Please ensure that you include a var…"
select select "1430"
select select "1531"
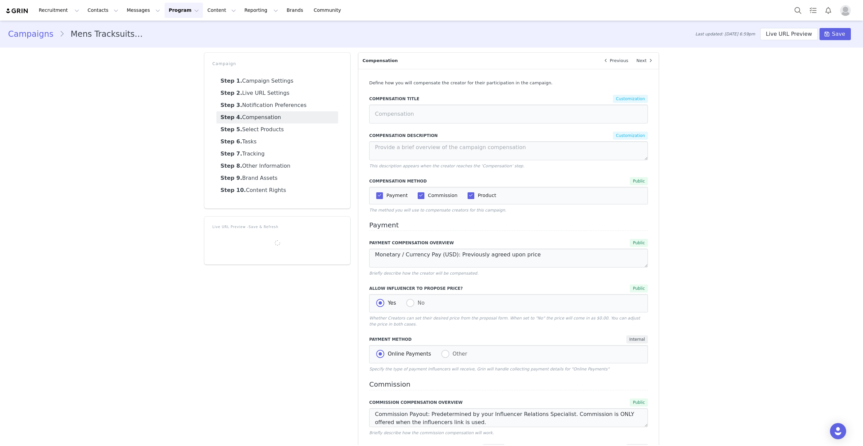
select select "in"
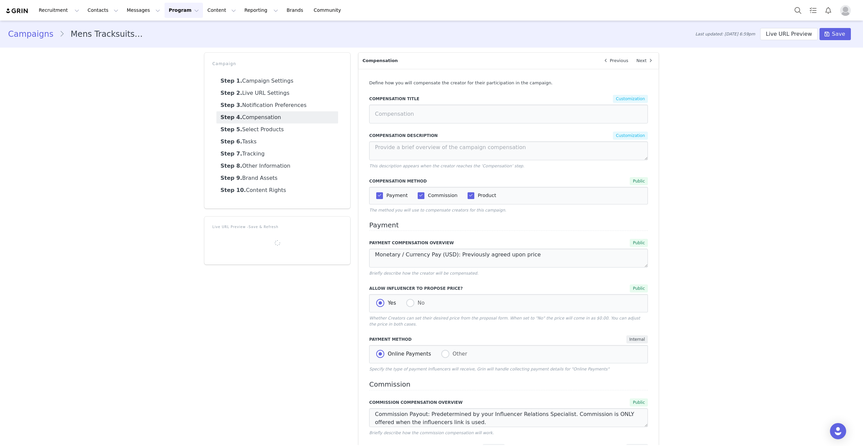
select select "in"
drag, startPoint x: 263, startPoint y: 129, endPoint x: 350, endPoint y: 164, distance: 93.4
click at [264, 130] on link "Step 5. Select Products" at bounding box center [277, 129] width 122 height 12
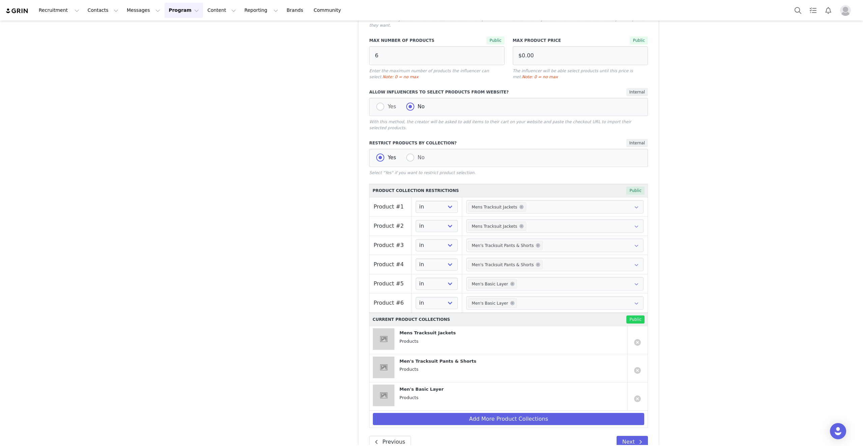
scroll to position [310, 0]
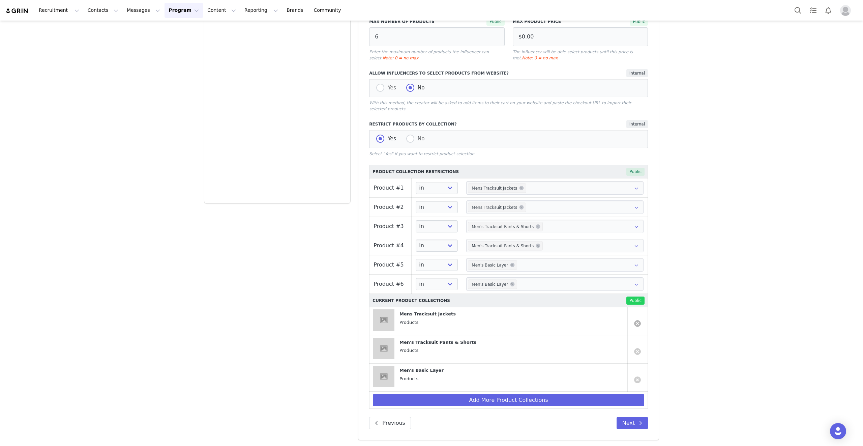
click at [597, 322] on link at bounding box center [637, 351] width 7 height 7
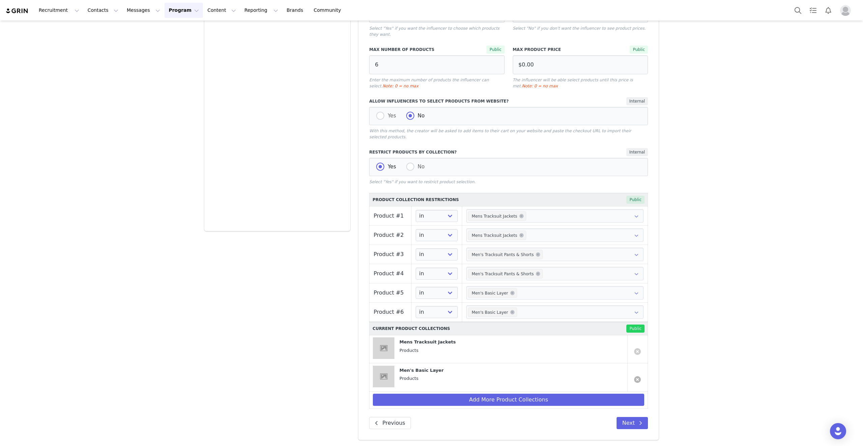
drag, startPoint x: 639, startPoint y: 381, endPoint x: 560, endPoint y: 406, distance: 82.7
click at [597, 322] on link at bounding box center [637, 379] width 7 height 7
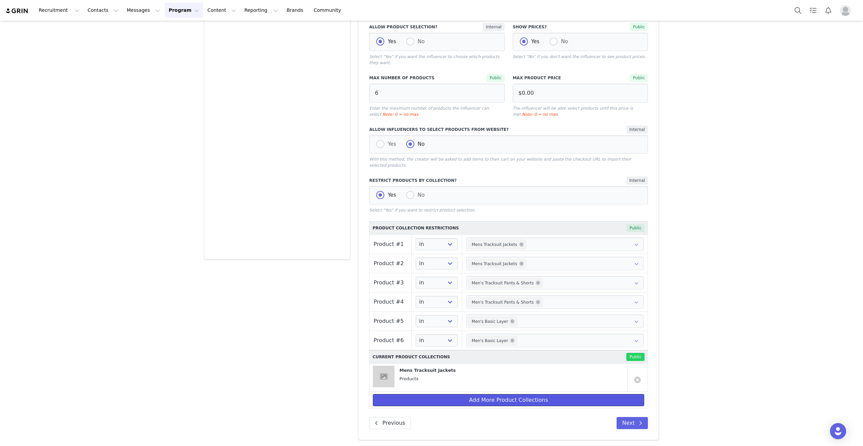
click at [508, 322] on button "Add More Product Collections" at bounding box center [508, 400] width 271 height 12
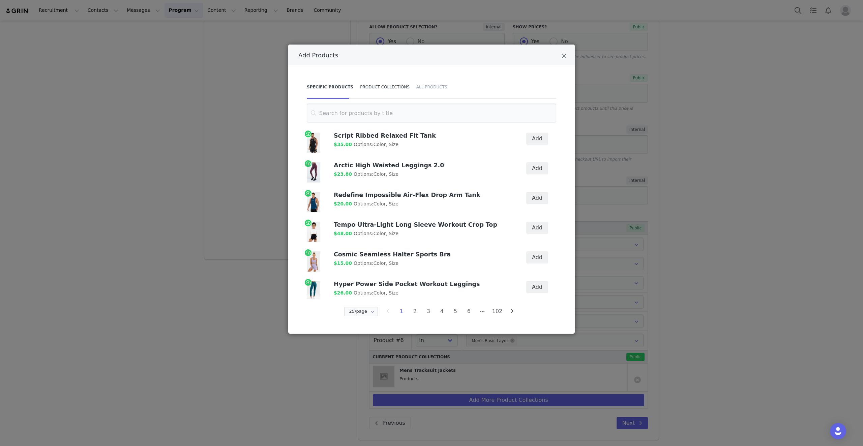
drag, startPoint x: 377, startPoint y: 81, endPoint x: 380, endPoint y: 87, distance: 5.9
click at [377, 81] on div "Product Collections" at bounding box center [385, 87] width 56 height 24
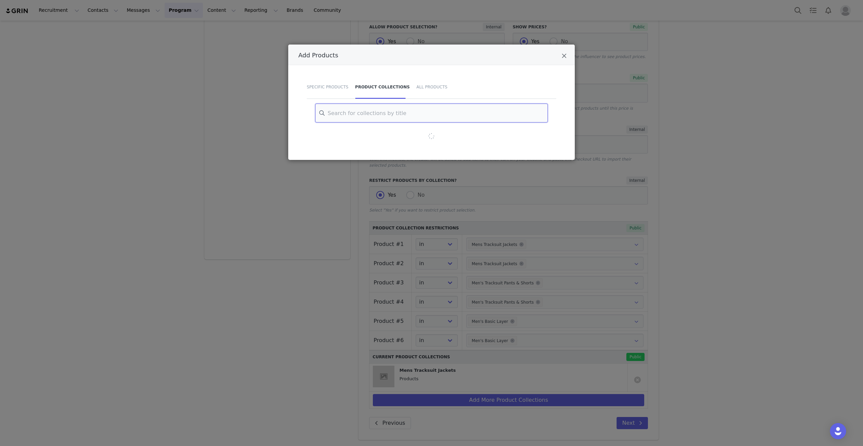
click at [367, 108] on input "Add Products" at bounding box center [431, 112] width 233 height 19
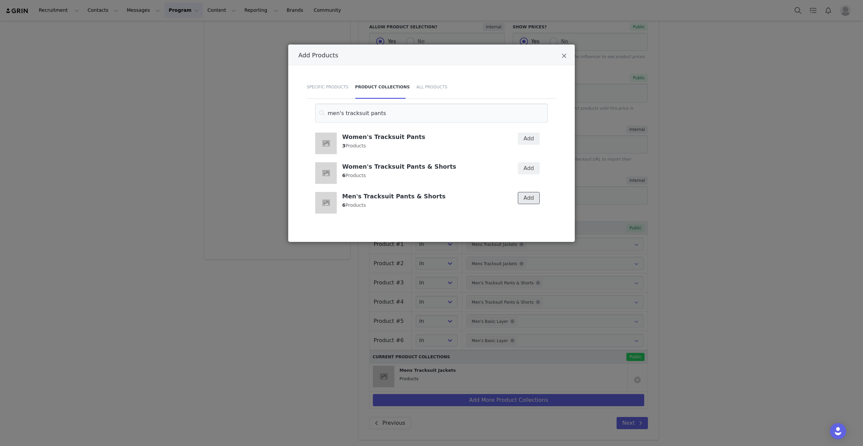
click at [526, 200] on button "Add" at bounding box center [529, 198] width 22 height 12
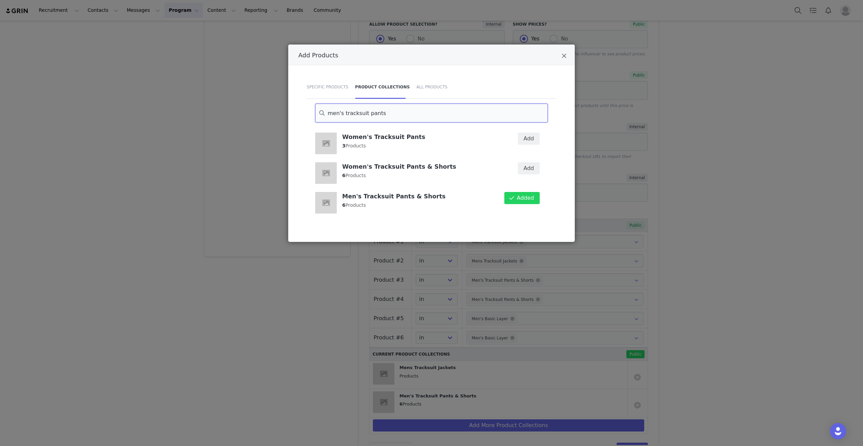
click at [385, 114] on input "men's tracksuit pants" at bounding box center [431, 112] width 233 height 19
type input "men's basic layer"
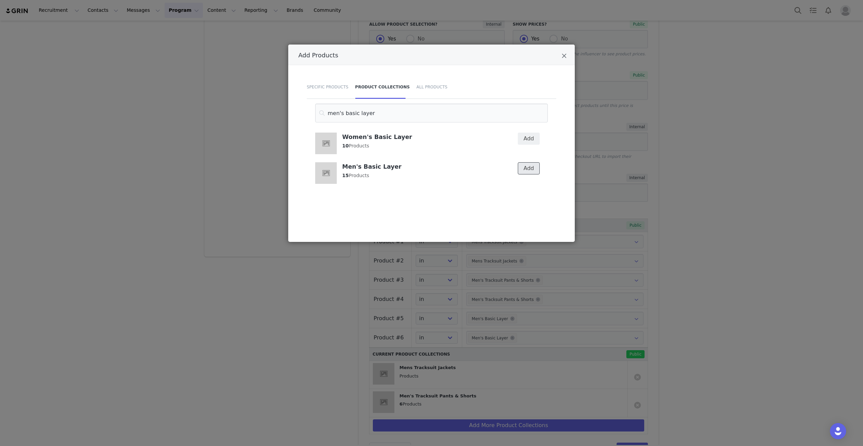
click at [532, 170] on button "Add" at bounding box center [529, 168] width 22 height 12
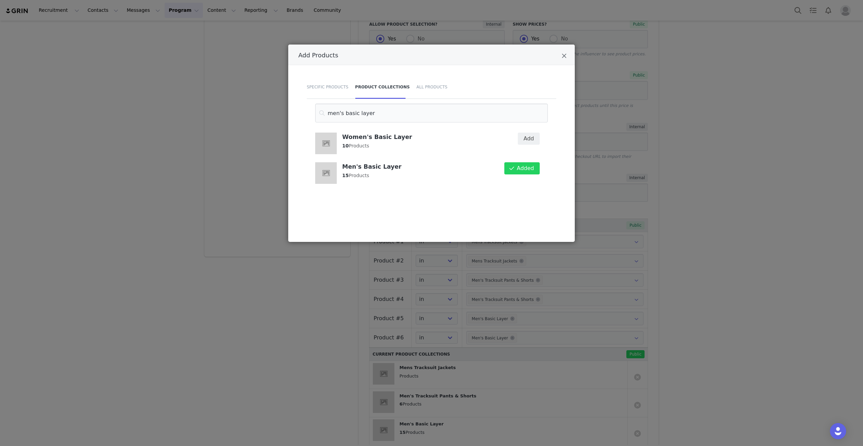
click at [597, 261] on div "Add Products Specific Products Product Collections All Products men's basic lay…" at bounding box center [431, 223] width 863 height 446
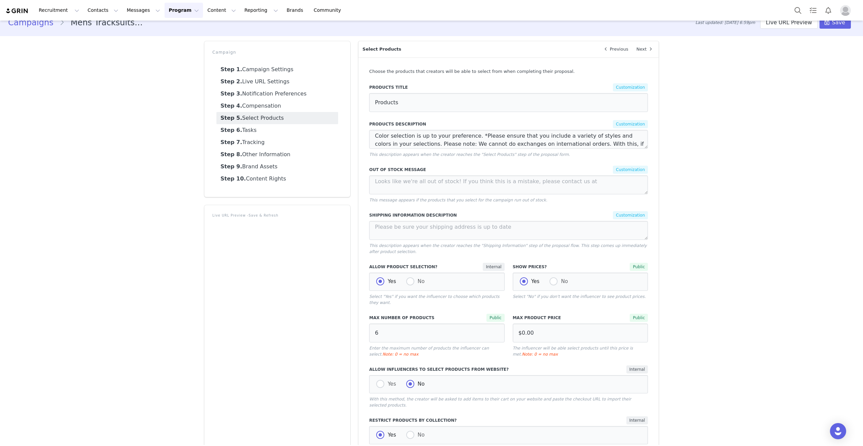
scroll to position [0, 0]
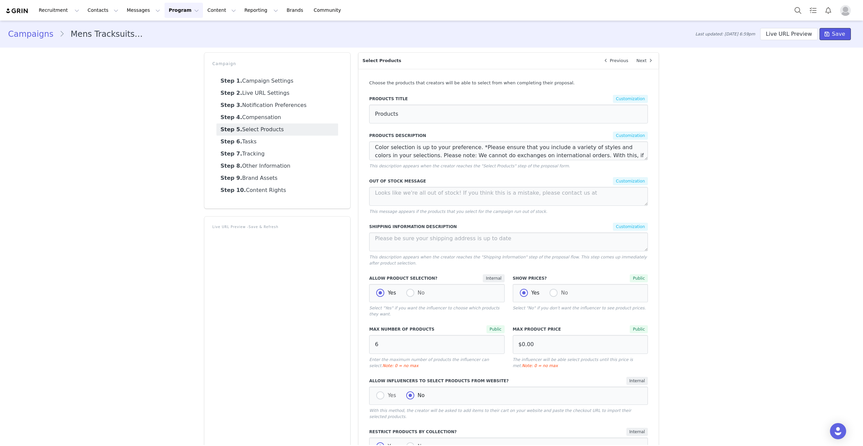
click at [597, 31] on span "Save" at bounding box center [838, 34] width 13 height 8
click at [30, 36] on link "Campaigns" at bounding box center [33, 34] width 51 height 12
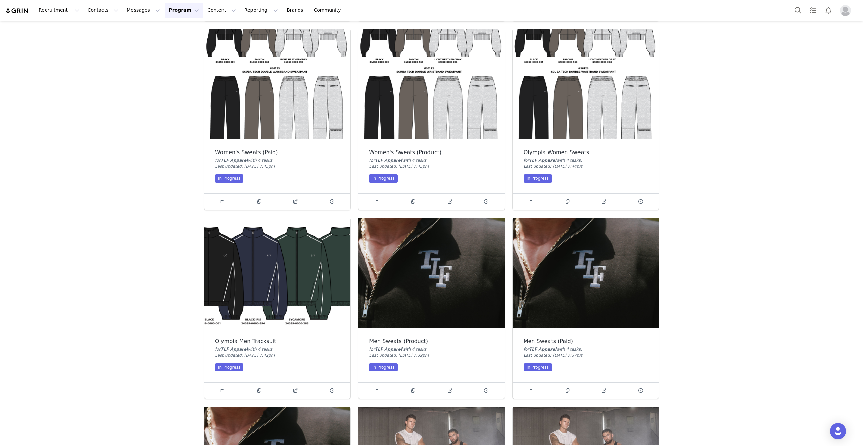
scroll to position [440, 0]
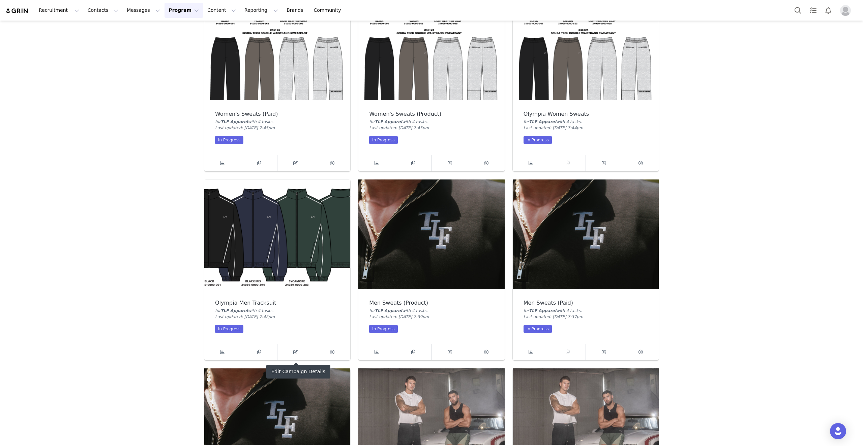
click at [298, 322] on icon at bounding box center [295, 352] width 4 height 4
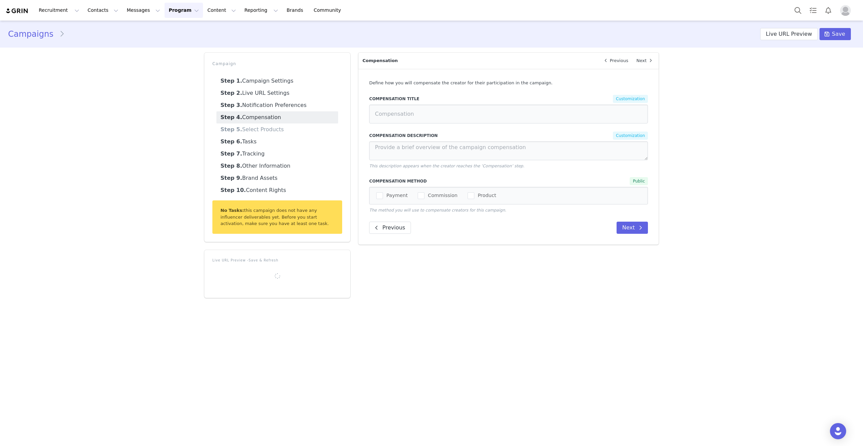
type input "Products"
type textarea "Color selection is up to your preference. *Please ensure that you include a var…"
select select "1430"
select select "1531"
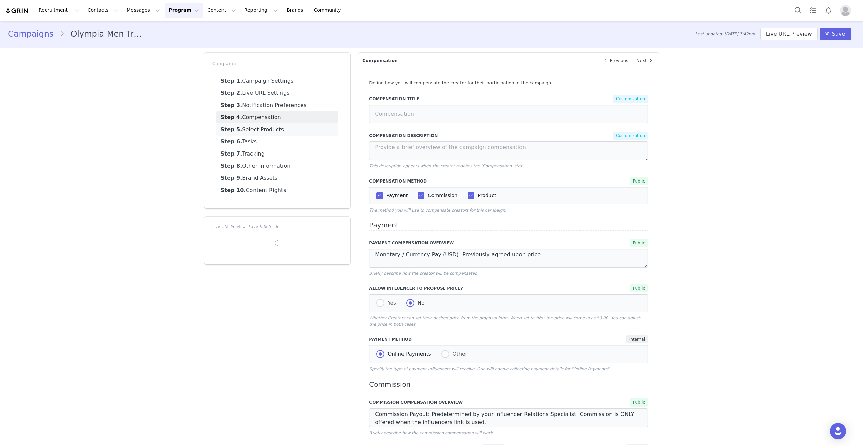
click at [272, 130] on link "Step 5. Select Products" at bounding box center [277, 129] width 122 height 12
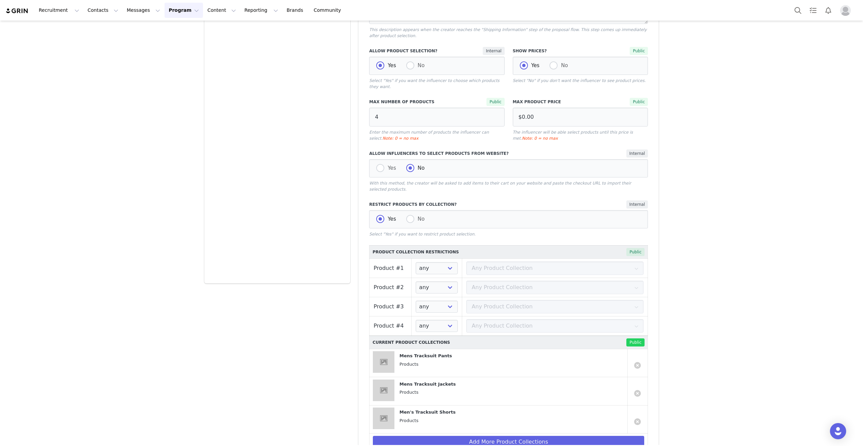
scroll to position [272, 0]
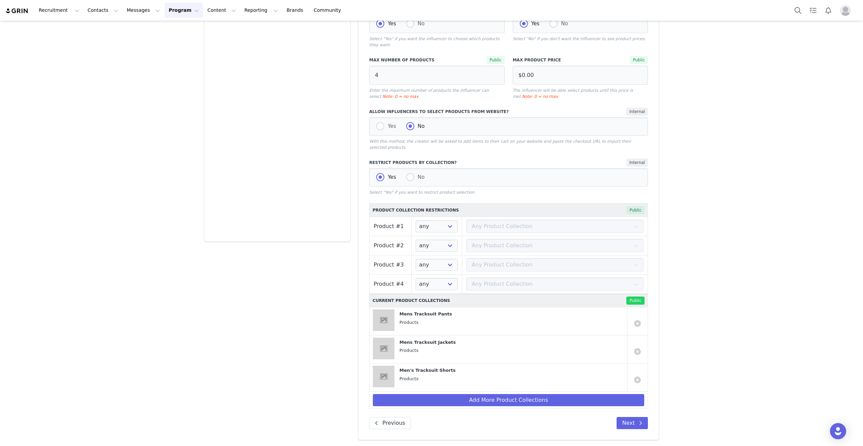
drag, startPoint x: 638, startPoint y: 322, endPoint x: 635, endPoint y: 343, distance: 21.1
click at [597, 322] on link at bounding box center [637, 323] width 7 height 7
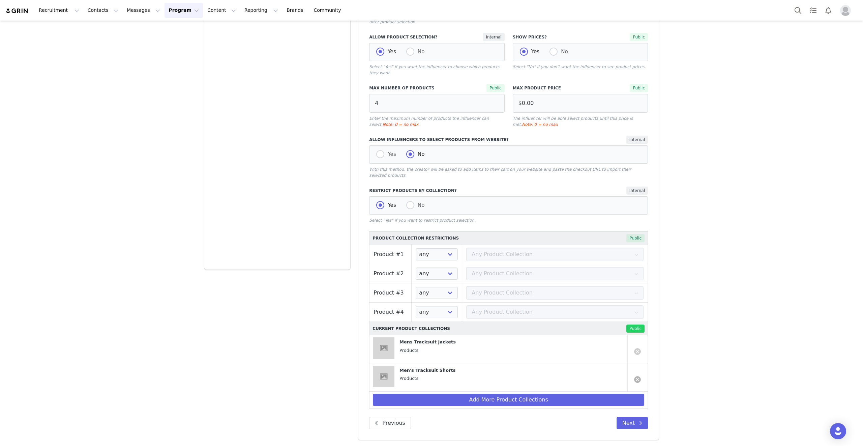
click at [597, 322] on link at bounding box center [637, 379] width 7 height 7
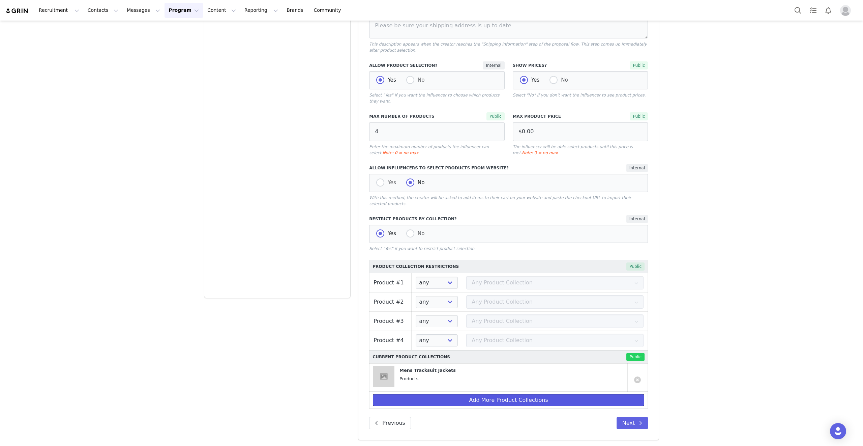
click at [500, 322] on button "Add More Product Collections" at bounding box center [508, 400] width 271 height 12
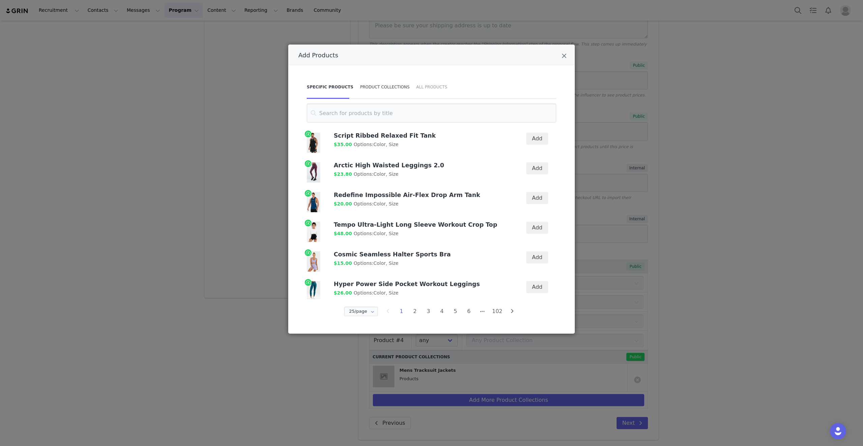
click at [379, 85] on div "Product Collections" at bounding box center [385, 87] width 56 height 24
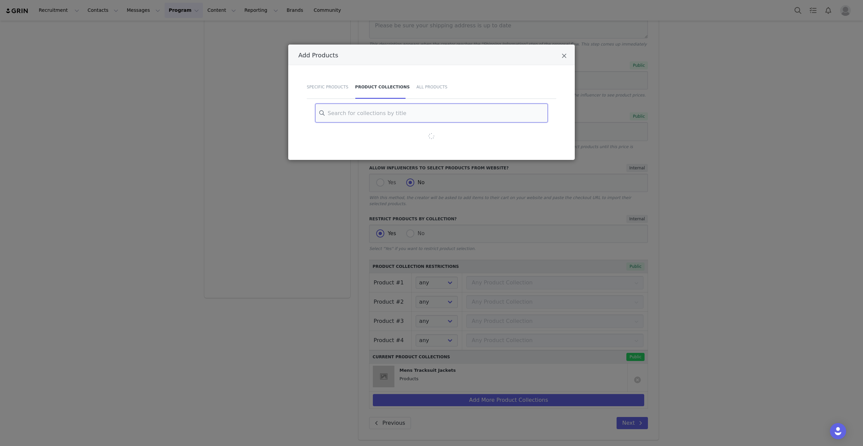
click at [387, 111] on input "Add Products" at bounding box center [431, 112] width 233 height 19
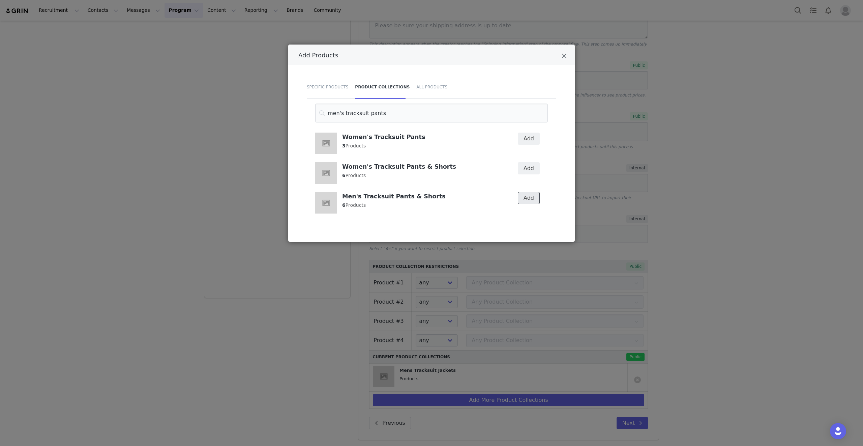
click at [527, 199] on button "Add" at bounding box center [529, 198] width 22 height 12
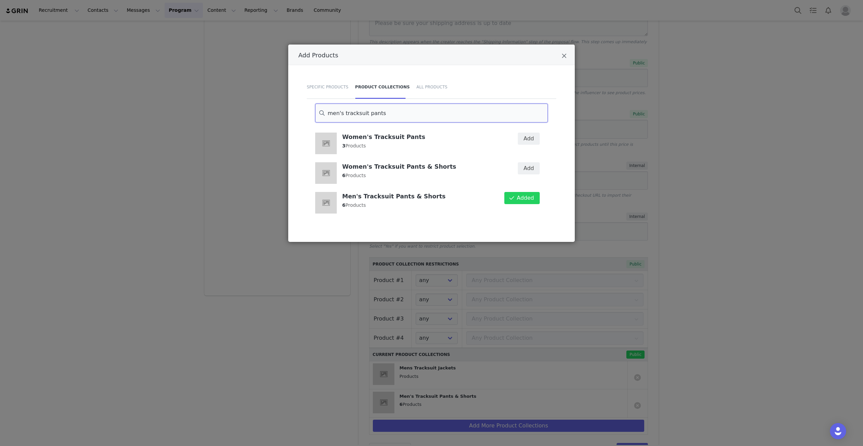
click at [386, 114] on input "men's tracksuit pants" at bounding box center [431, 112] width 233 height 19
drag, startPoint x: 530, startPoint y: 167, endPoint x: 464, endPoint y: 142, distance: 70.9
click at [530, 167] on button "Add" at bounding box center [529, 168] width 22 height 12
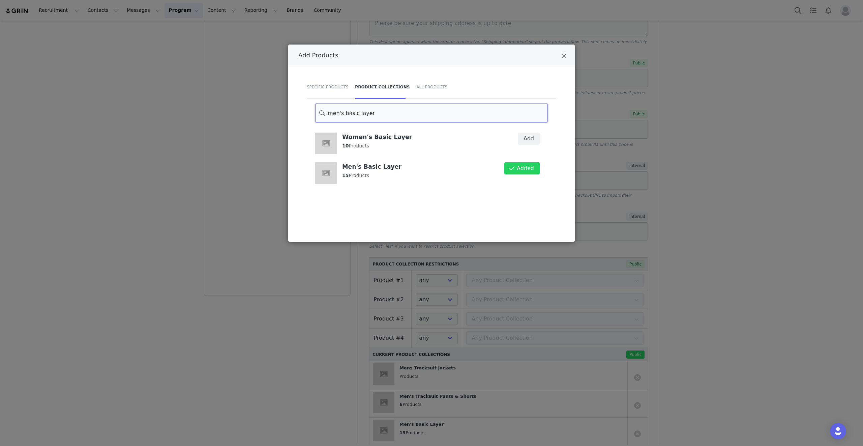
click at [396, 115] on input "men's basic layer" at bounding box center [431, 112] width 233 height 19
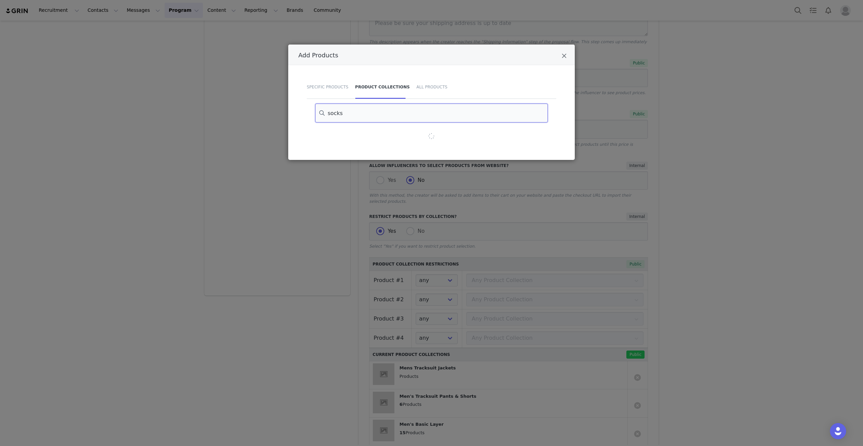
type input "socks"
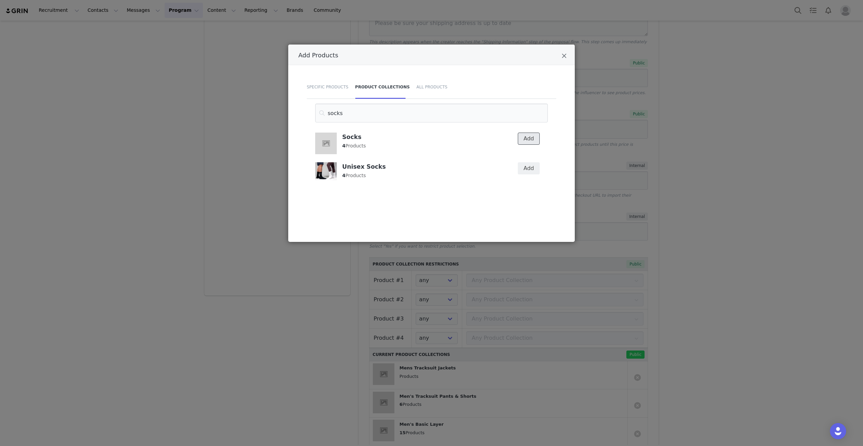
click at [533, 143] on button "Add" at bounding box center [529, 138] width 22 height 12
click at [597, 188] on div "Add Products Specific Products Product Collections All Products socks Socks 4 P…" at bounding box center [431, 223] width 863 height 446
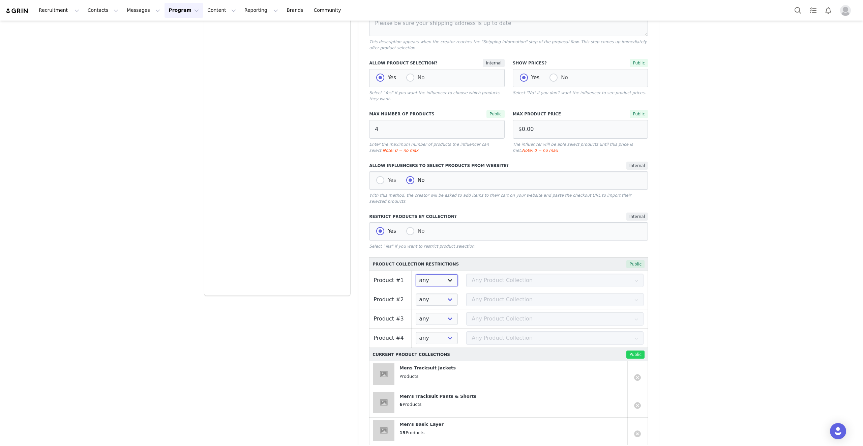
click at [452, 282] on select "any in not in" at bounding box center [437, 280] width 42 height 12
select select "in"
click at [416, 275] on select "any in not in" at bounding box center [437, 280] width 42 height 12
click at [443, 301] on select "any in not in" at bounding box center [437, 299] width 42 height 12
select select "in"
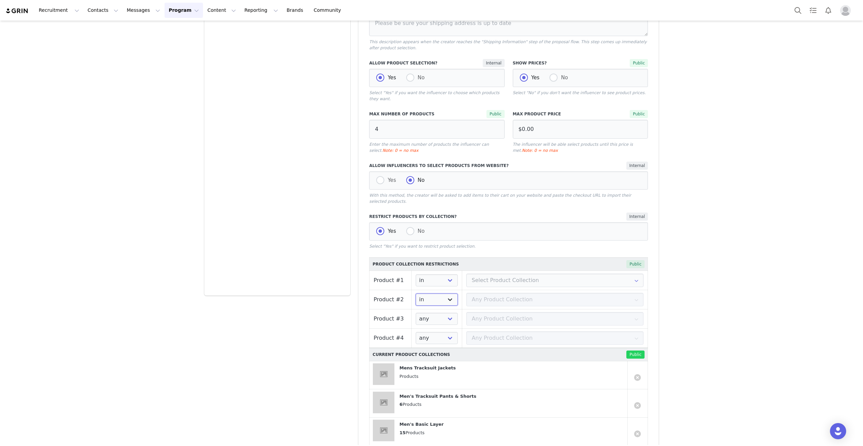
click at [416, 294] on select "any in not in" at bounding box center [437, 299] width 42 height 12
click at [436, 319] on select "any in not in" at bounding box center [437, 319] width 42 height 12
select select "in"
click at [416, 314] on select "any in not in" at bounding box center [437, 319] width 42 height 12
click at [435, 322] on select "any in not in" at bounding box center [437, 338] width 42 height 12
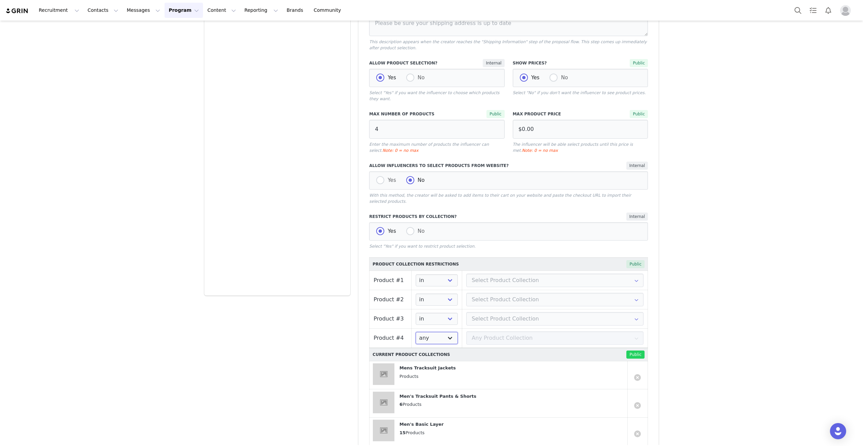
select select "in"
click at [416, 322] on select "any in not in" at bounding box center [437, 338] width 42 height 12
click at [494, 282] on input "text" at bounding box center [554, 279] width 177 height 13
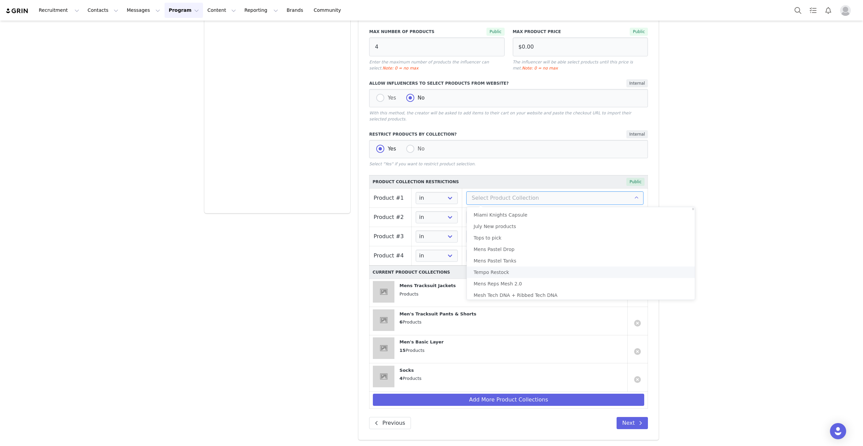
scroll to position [787, 0]
click at [507, 234] on li "Mens Tracksuit Jackets" at bounding box center [581, 230] width 228 height 11
click at [465, 217] on td "Miami Knights Capsule July New products Tops to pick Mens Pastel Drop Mens Past…" at bounding box center [555, 216] width 186 height 19
click at [498, 216] on input "text" at bounding box center [554, 216] width 177 height 13
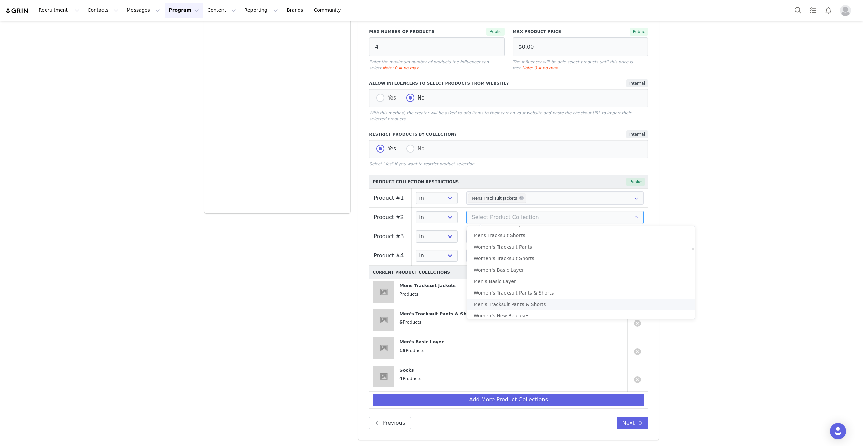
click at [503, 303] on li "Men's Tracksuit Pants & Shorts" at bounding box center [581, 303] width 228 height 11
drag, startPoint x: 460, startPoint y: 242, endPoint x: 463, endPoint y: 240, distance: 3.5
click at [460, 242] on td "any in not in" at bounding box center [437, 236] width 51 height 19
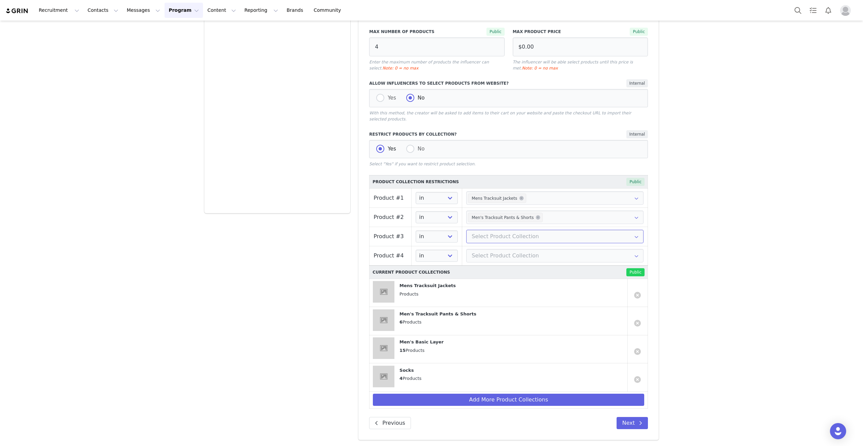
click at [477, 233] on input "text" at bounding box center [554, 236] width 177 height 13
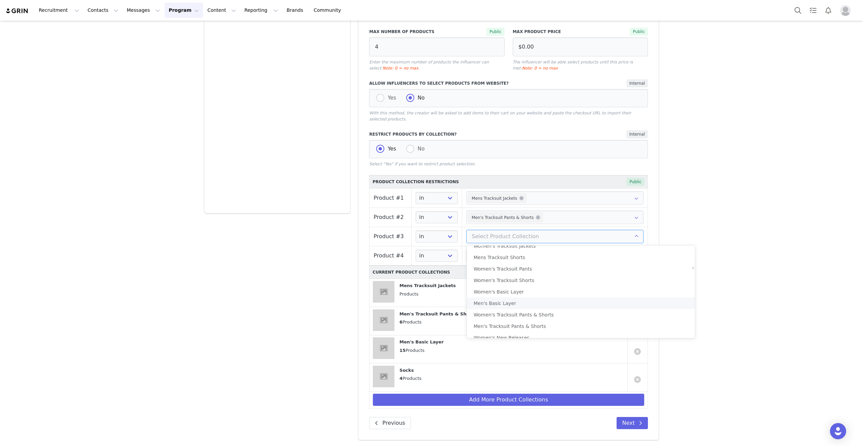
scroll to position [844, 0]
click at [494, 304] on li "Men's Basic Layer" at bounding box center [581, 303] width 228 height 11
click at [465, 268] on div "Public" at bounding box center [547, 272] width 195 height 8
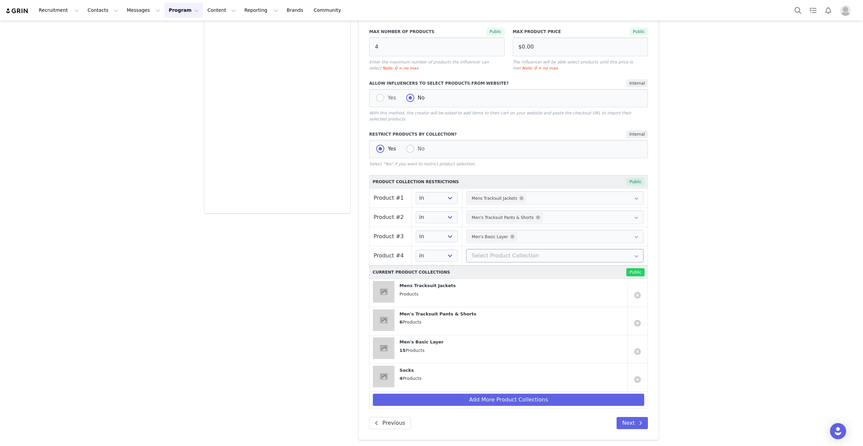
drag, startPoint x: 465, startPoint y: 255, endPoint x: 485, endPoint y: 254, distance: 20.6
click at [465, 255] on td "Miami Knights Capsule July New products Tops to pick Mens Pastel Drop Mens Past…" at bounding box center [555, 255] width 186 height 19
click at [491, 254] on input "text" at bounding box center [554, 255] width 177 height 13
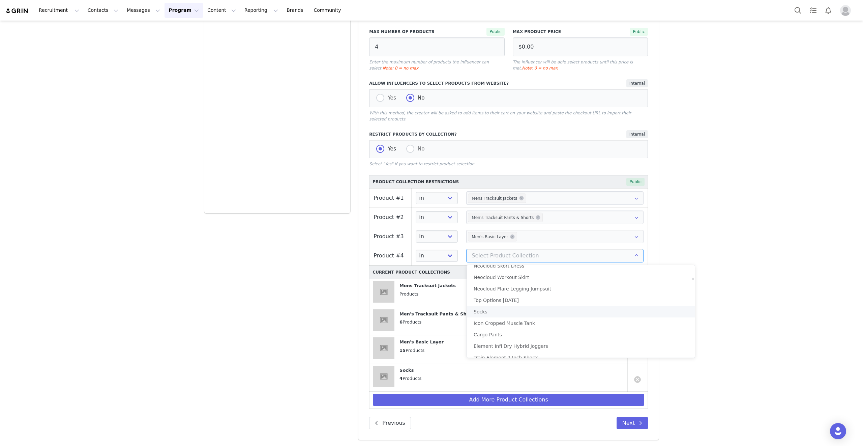
scroll to position [490, 0]
click at [486, 310] on li "Socks" at bounding box center [581, 309] width 228 height 11
click at [597, 243] on div "Campaigns Olympia Men Tracksuit Last updated: Sep 29, 2025 at 7:42pm Live URL P…" at bounding box center [431, 83] width 863 height 721
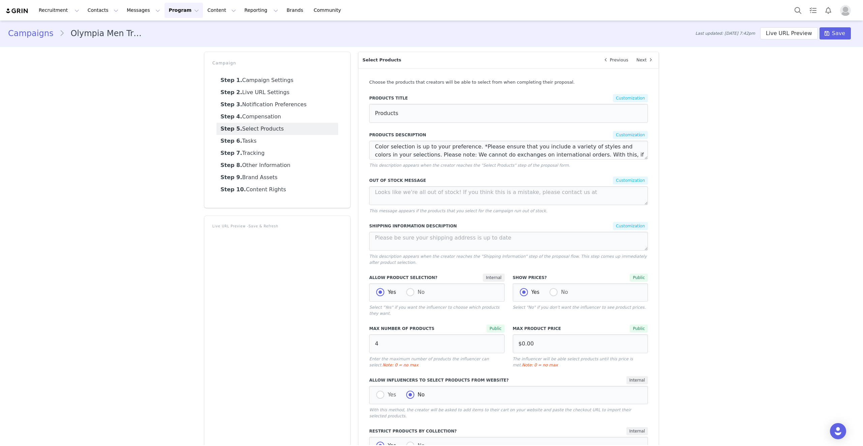
scroll to position [0, 0]
click at [597, 34] on span "Save" at bounding box center [838, 34] width 13 height 8
click at [29, 29] on link "Campaigns" at bounding box center [33, 34] width 51 height 12
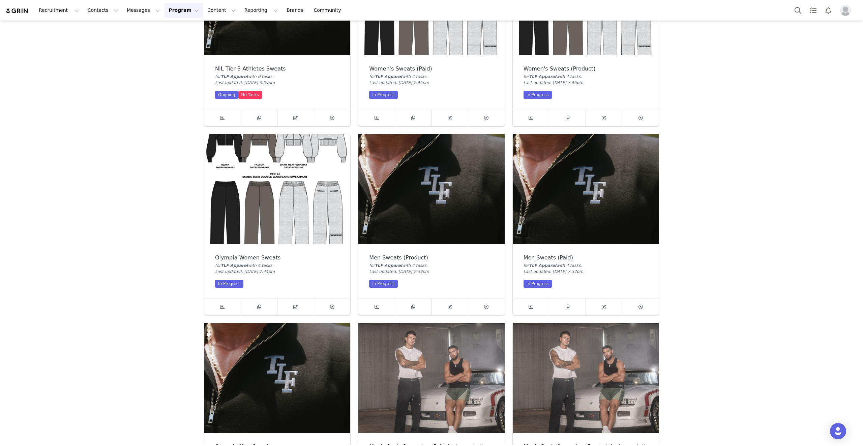
scroll to position [489, 0]
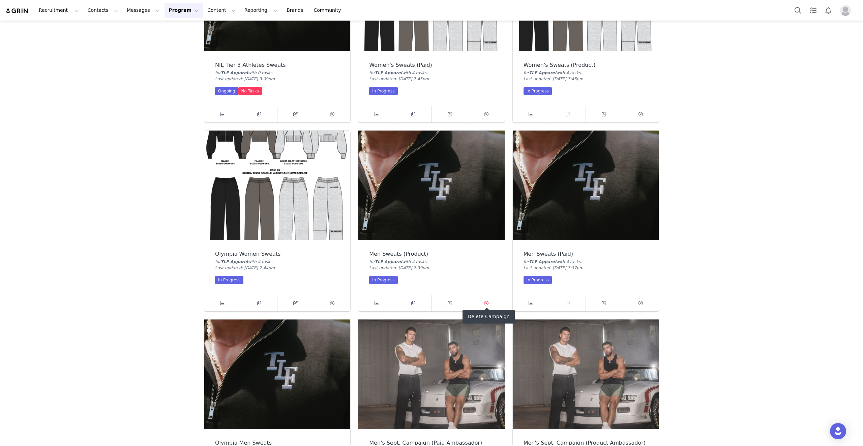
click at [488, 304] on icon at bounding box center [486, 303] width 4 height 4
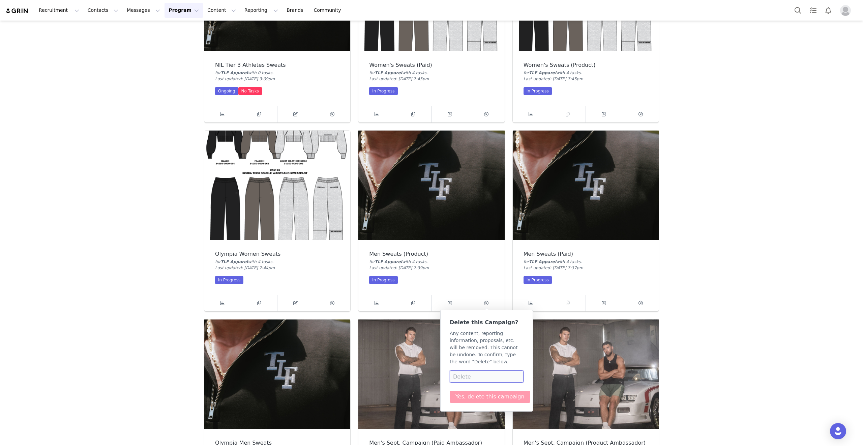
click at [479, 322] on input at bounding box center [487, 376] width 74 height 12
type input "Delete"
click at [498, 322] on button "Yes, delete this campaign" at bounding box center [490, 396] width 81 height 12
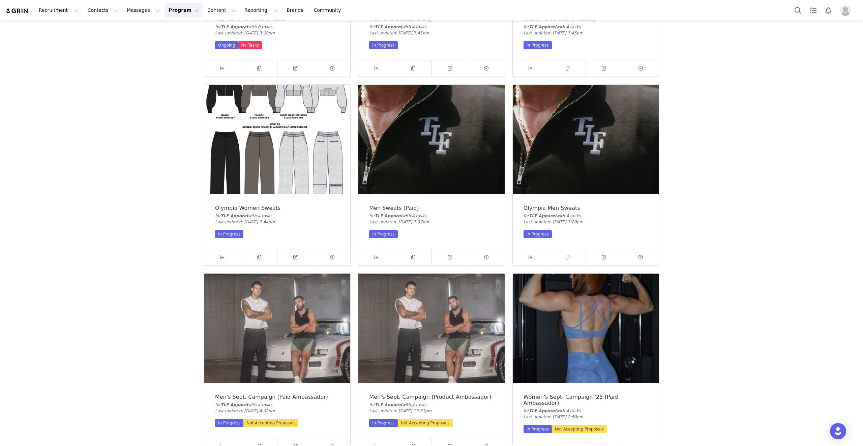
scroll to position [533, 0]
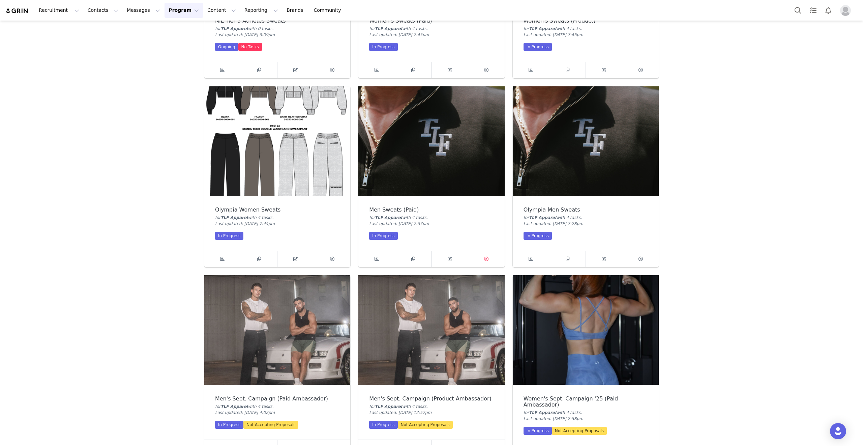
click at [487, 260] on icon at bounding box center [486, 259] width 4 height 4
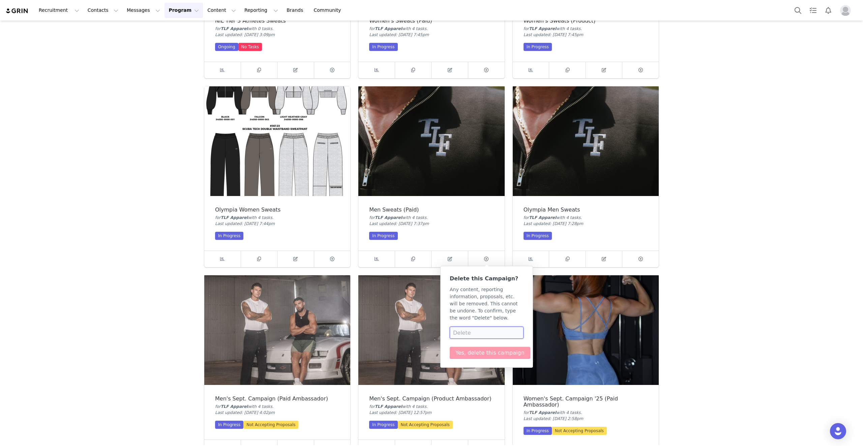
click at [475, 322] on input at bounding box center [487, 332] width 74 height 12
type input "Delete"
click at [497, 322] on button "Yes, delete this campaign" at bounding box center [490, 353] width 81 height 12
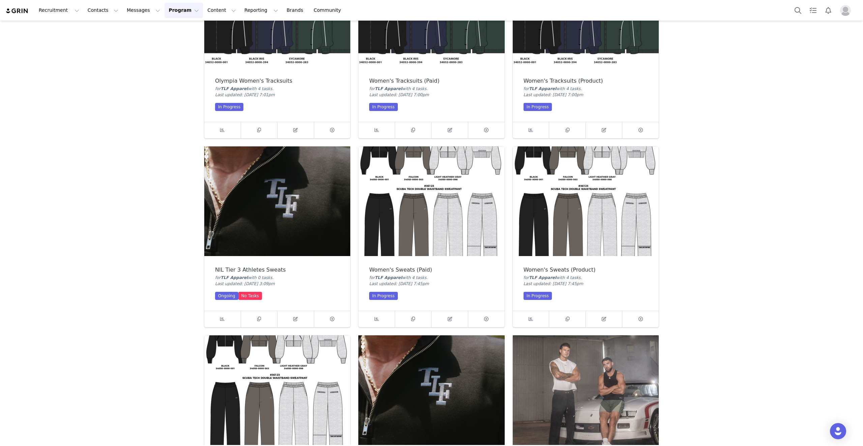
scroll to position [319, 0]
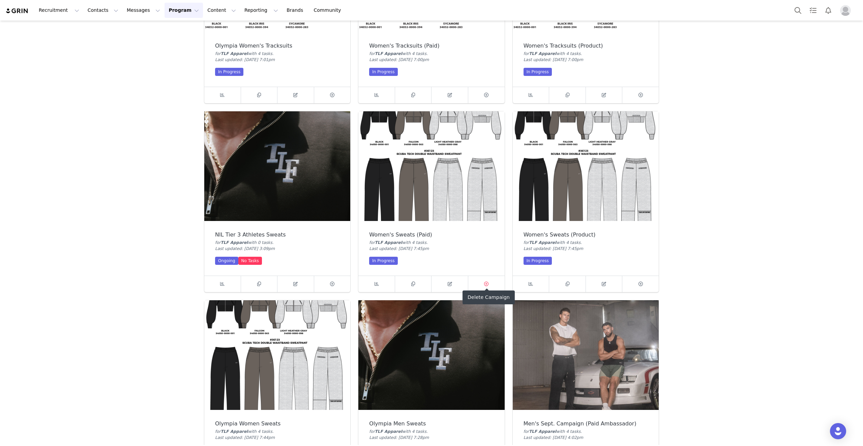
click at [486, 284] on icon at bounding box center [486, 284] width 4 height 4
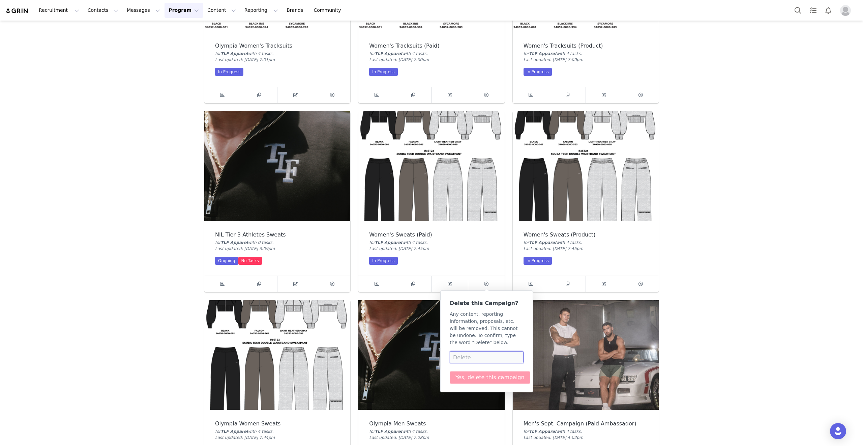
click at [472, 322] on input at bounding box center [487, 357] width 74 height 12
type input "Delete"
click at [486, 322] on button "Yes, delete this campaign" at bounding box center [490, 377] width 81 height 12
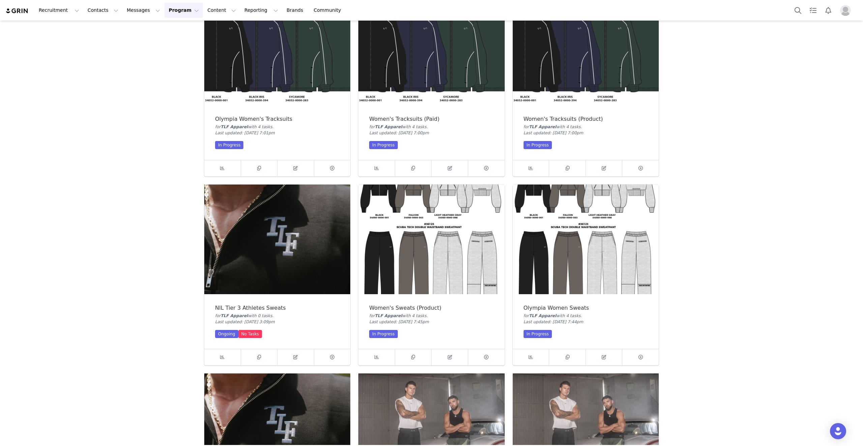
scroll to position [329, 0]
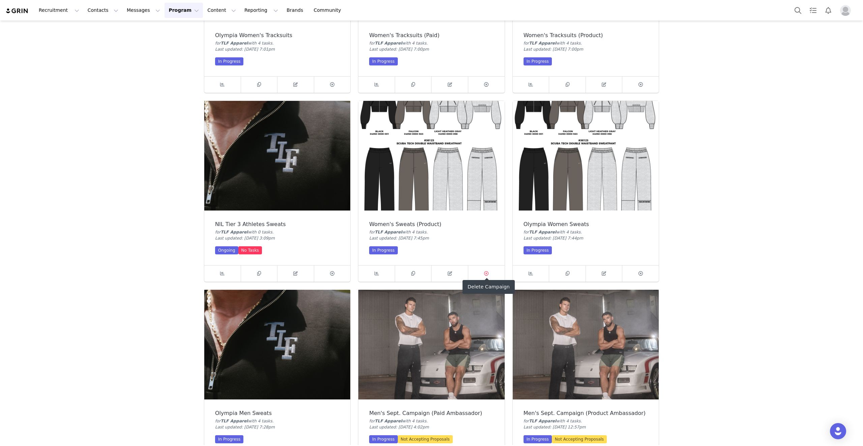
click at [487, 275] on icon at bounding box center [486, 273] width 4 height 4
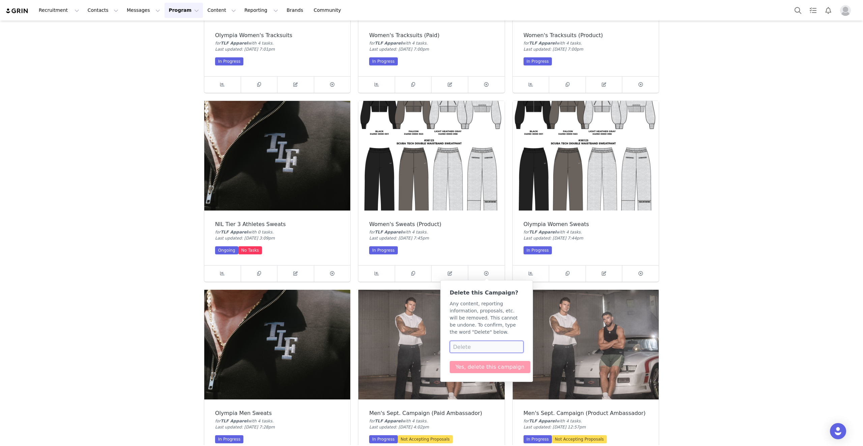
click at [491, 322] on input at bounding box center [487, 347] width 74 height 12
type input "Delete"
click at [499, 322] on button "Yes, delete this campaign" at bounding box center [490, 367] width 81 height 12
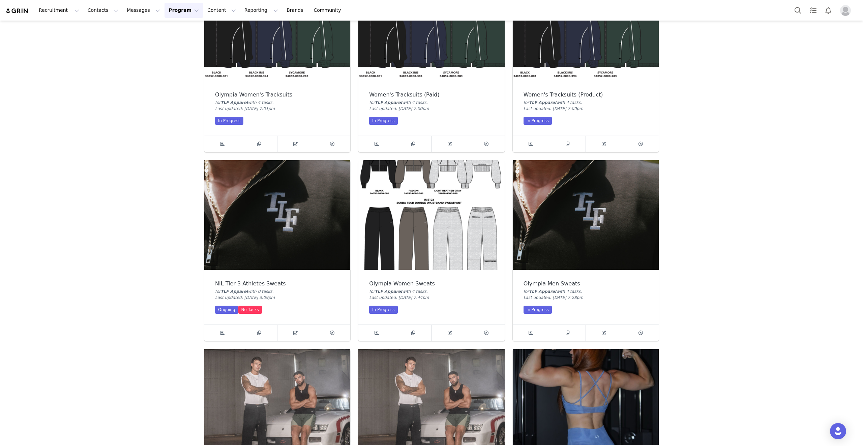
scroll to position [278, 0]
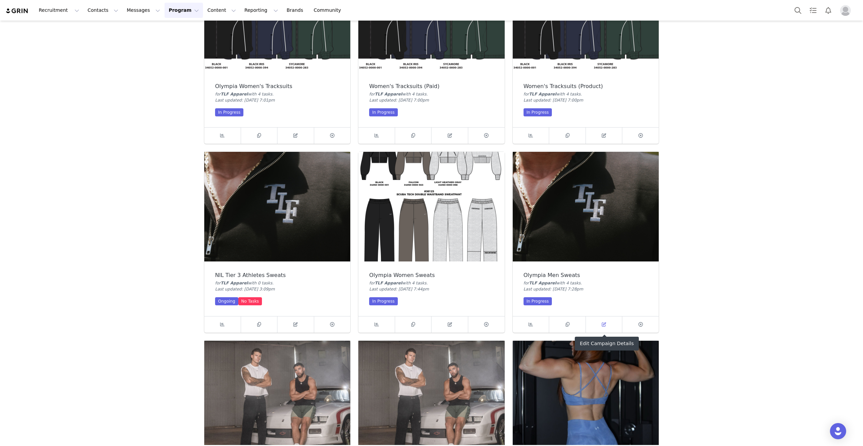
click at [597, 322] on icon at bounding box center [604, 324] width 4 height 4
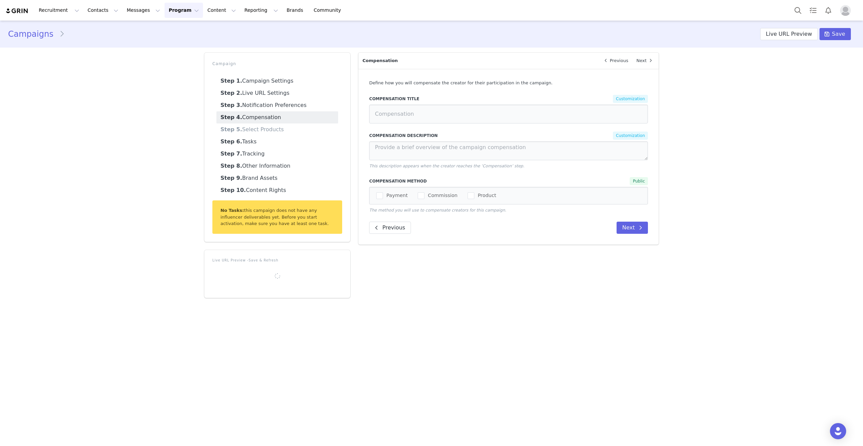
type input "Products"
type textarea "Color selection is up to your preference. *Please ensure that you include a var…"
select select "1430"
select select "1531"
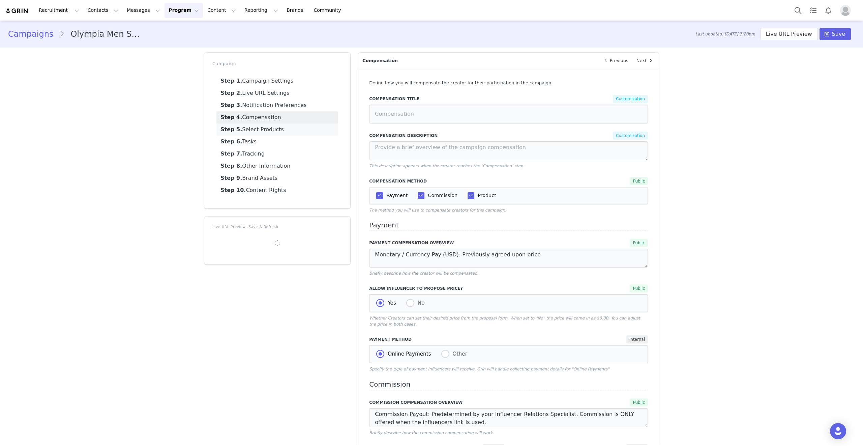
click at [295, 129] on link "Step 5. Select Products" at bounding box center [277, 129] width 122 height 12
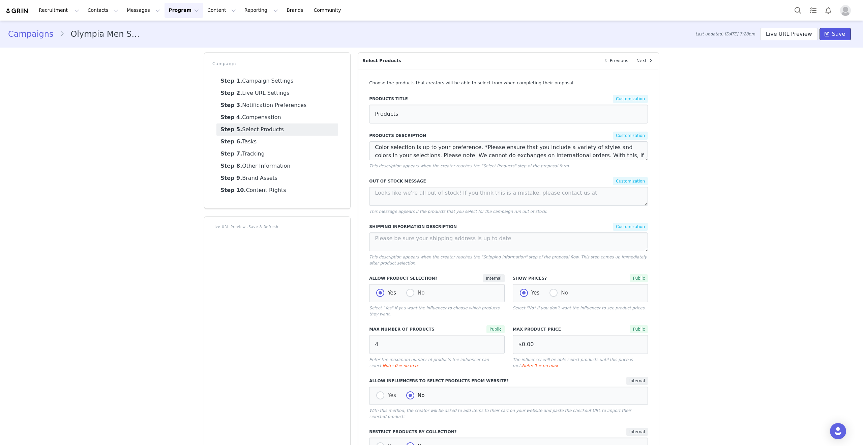
click at [597, 35] on span "Save" at bounding box center [838, 34] width 13 height 8
click at [24, 31] on link "Campaigns" at bounding box center [33, 34] width 51 height 12
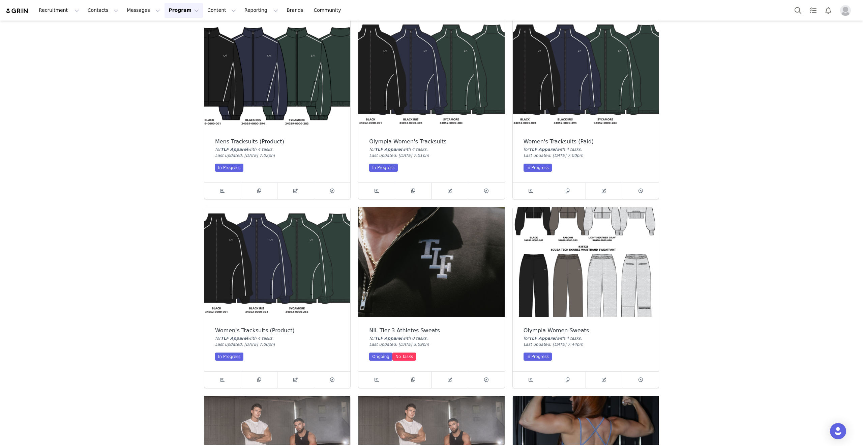
scroll to position [236, 0]
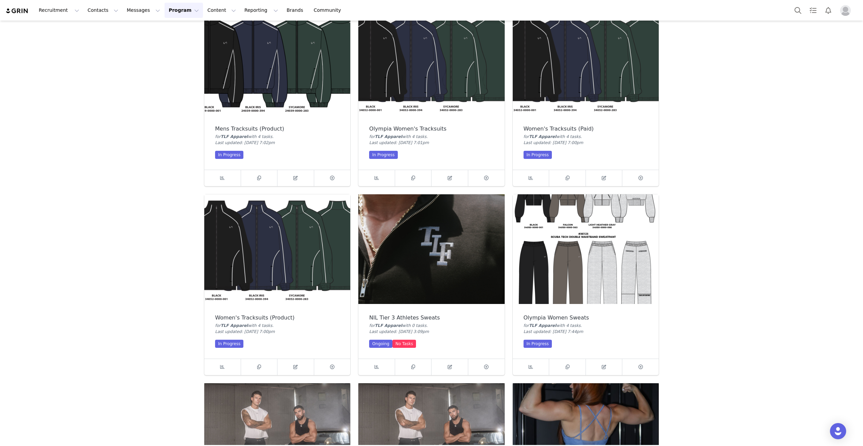
click at [537, 236] on img at bounding box center [586, 249] width 146 height 110
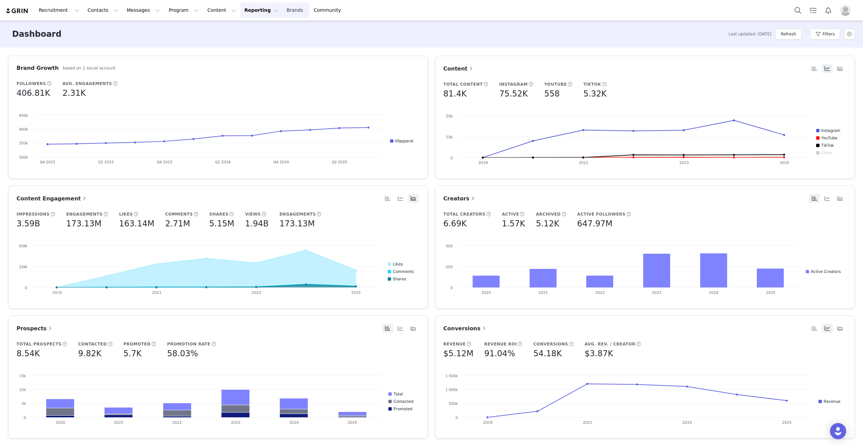
click at [283, 10] on link "Brands Brands" at bounding box center [296, 10] width 27 height 15
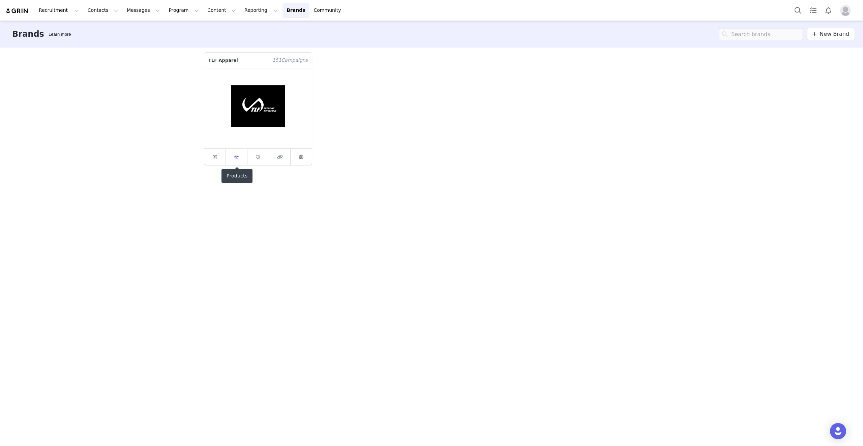
click at [238, 164] on link at bounding box center [237, 157] width 22 height 16
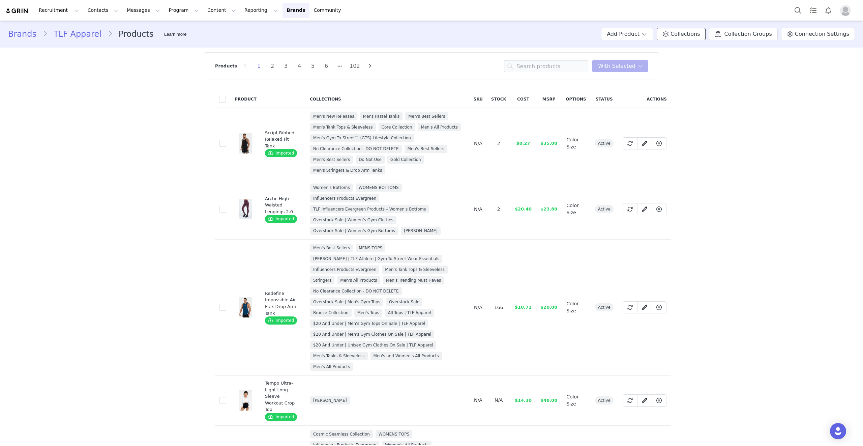
click at [647, 33] on span "Collections" at bounding box center [685, 34] width 29 height 8
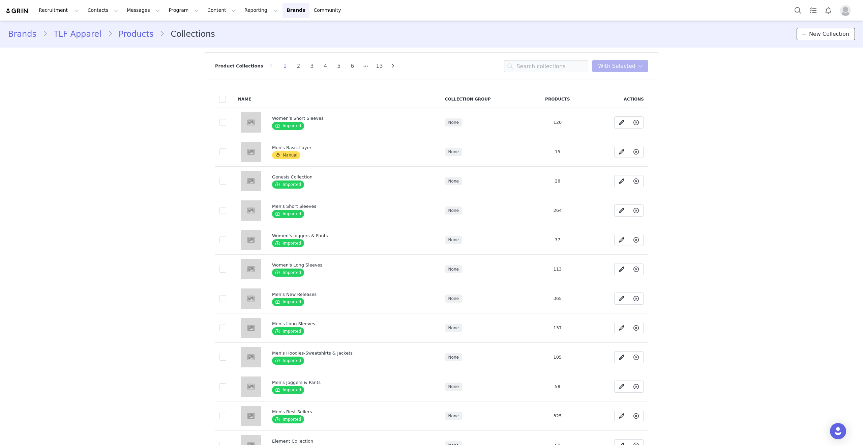
click at [647, 33] on link "New Collection" at bounding box center [826, 34] width 58 height 12
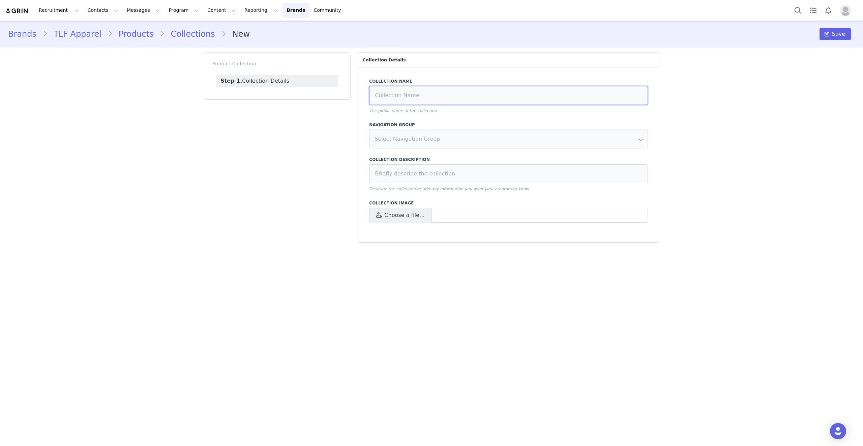
click at [440, 100] on input at bounding box center [508, 95] width 279 height 19
type input "Women's Tracksuit Pants & Shorts"
click at [647, 37] on span at bounding box center [827, 34] width 8 height 8
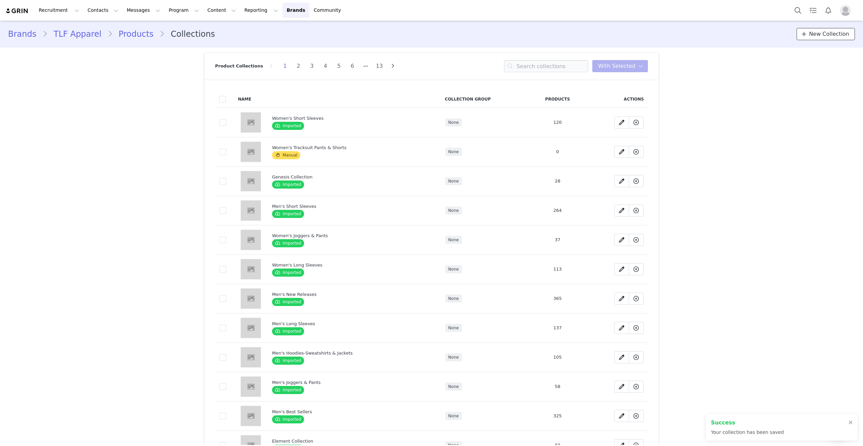
click at [647, 37] on span "New Collection" at bounding box center [829, 34] width 40 height 8
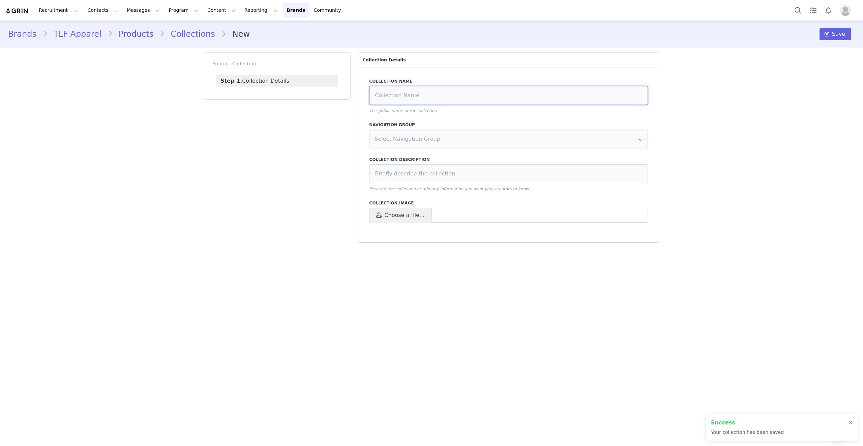
click at [396, 94] on input at bounding box center [508, 95] width 279 height 19
type input "Men's Tracksuit Pants & Shorts"
click at [647, 32] on span "Save" at bounding box center [838, 34] width 13 height 8
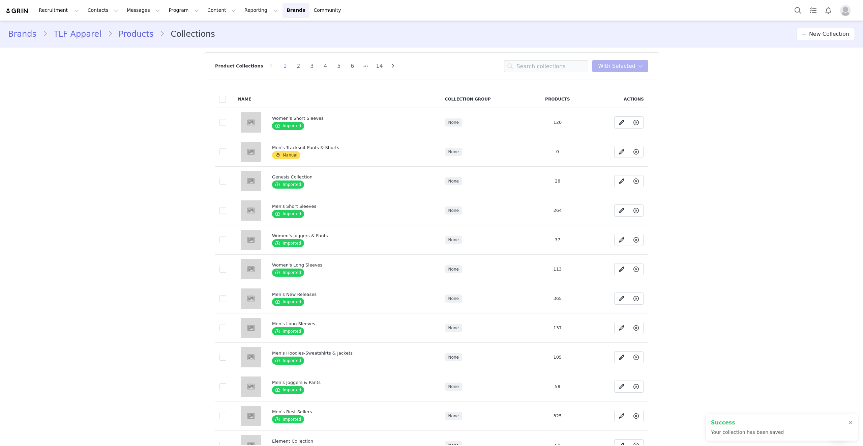
click at [116, 35] on link "Products" at bounding box center [136, 34] width 47 height 12
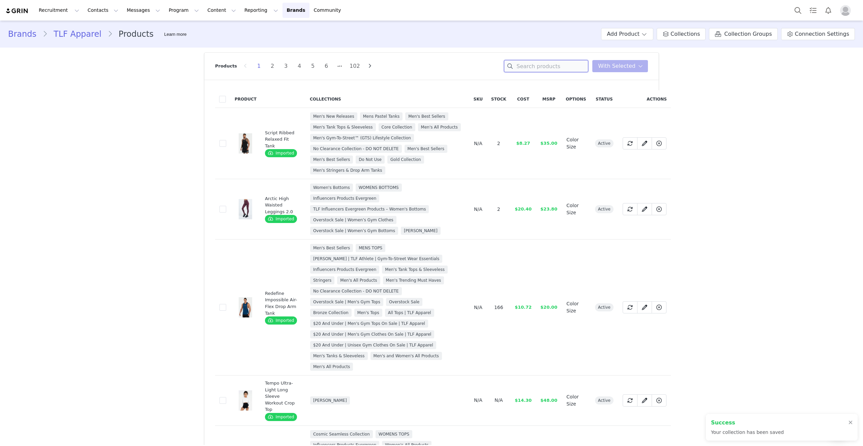
click at [542, 66] on input at bounding box center [546, 66] width 84 height 12
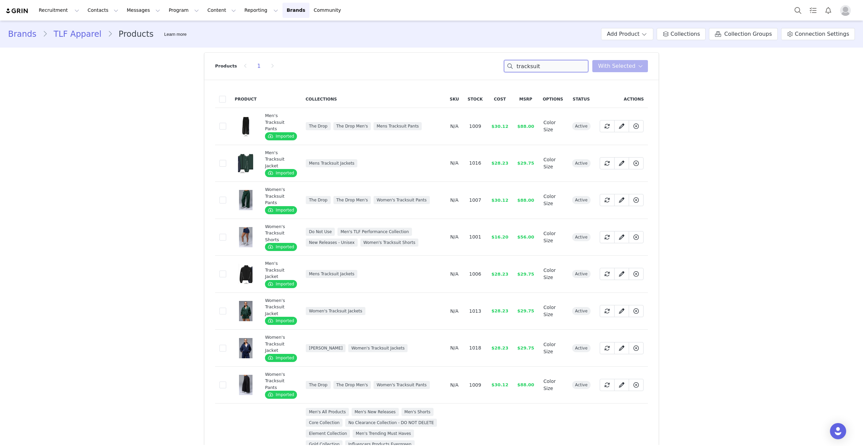
drag, startPoint x: 545, startPoint y: 67, endPoint x: 497, endPoint y: 67, distance: 48.9
click at [497, 67] on div "Products 1 tracksuit You have 0 product s selected Add to Collections Remove fr…" at bounding box center [431, 66] width 433 height 27
type input "men's tracksuit"
click at [223, 123] on span at bounding box center [222, 126] width 7 height 7
click at [226, 123] on input "05e5891c-d589-4446-b36a-6d2e285dd425" at bounding box center [226, 123] width 0 height 0
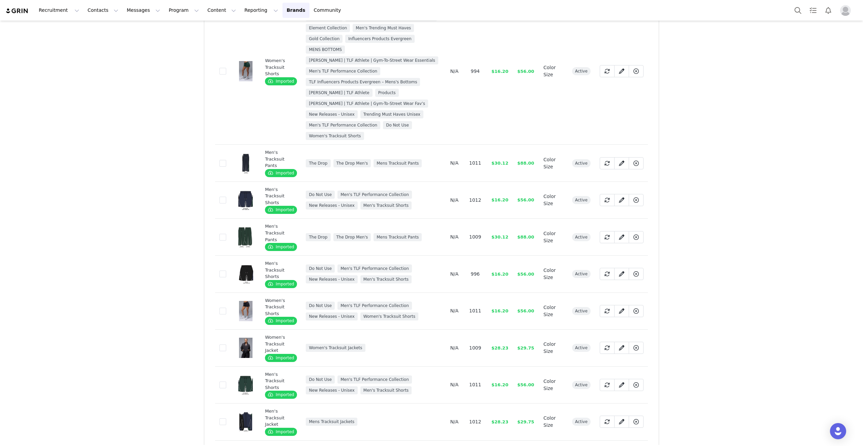
scroll to position [412, 0]
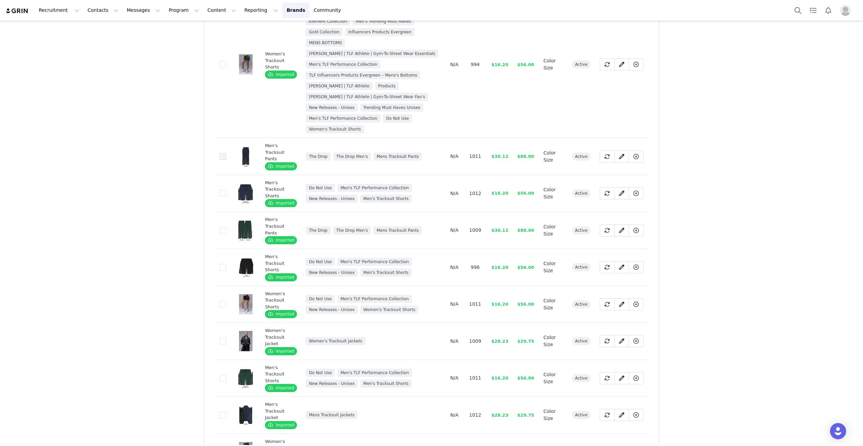
click at [225, 160] on span at bounding box center [222, 156] width 7 height 7
click at [226, 153] on input "8f9e4cb5-4946-4d0f-93d7-20684edd6c11" at bounding box center [226, 153] width 0 height 0
click at [224, 197] on span at bounding box center [222, 193] width 7 height 7
click at [226, 190] on input "a68ad10e-e6b5-4260-bd88-b35622940625" at bounding box center [226, 190] width 0 height 0
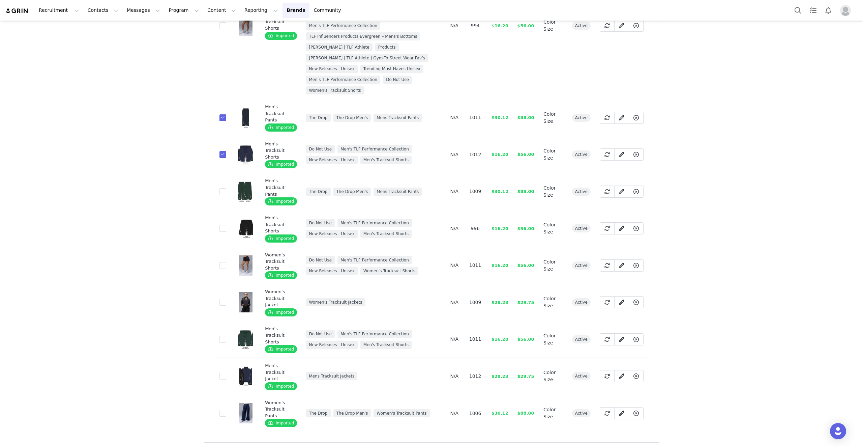
scroll to position [452, 0]
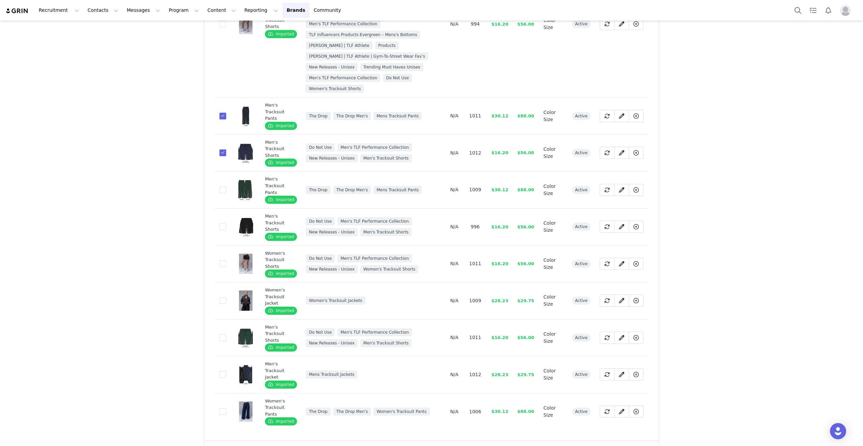
drag, startPoint x: 221, startPoint y: 201, endPoint x: 225, endPoint y: 205, distance: 6.0
click at [221, 193] on span at bounding box center [222, 189] width 7 height 7
click at [226, 186] on input "aaacb8f4-513a-4a59-9df5-625544d85530" at bounding box center [226, 186] width 0 height 0
click at [222, 230] on span at bounding box center [222, 226] width 7 height 7
click at [226, 223] on input "b5b910e0-7aa3-4046-b713-5d24c8363ad5" at bounding box center [226, 223] width 0 height 0
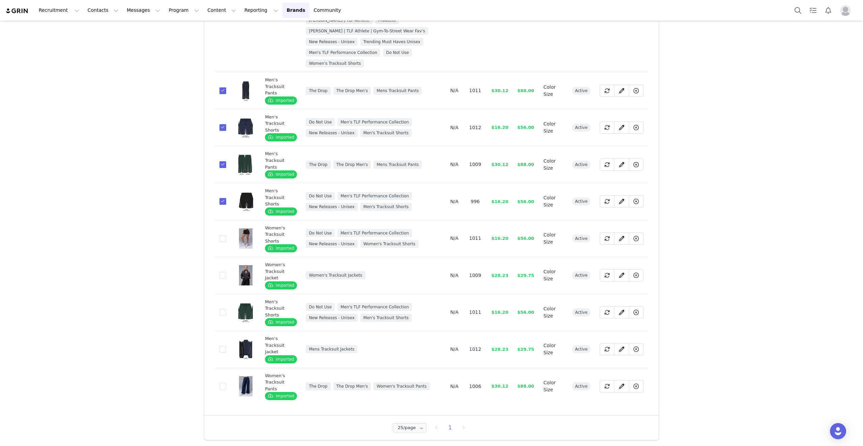
scroll to position [490, 0]
click at [224, 313] on span at bounding box center [222, 312] width 7 height 7
click at [226, 309] on input "da7ceb9d-35f7-465e-9eb0-41857d13097c" at bounding box center [226, 309] width 0 height 0
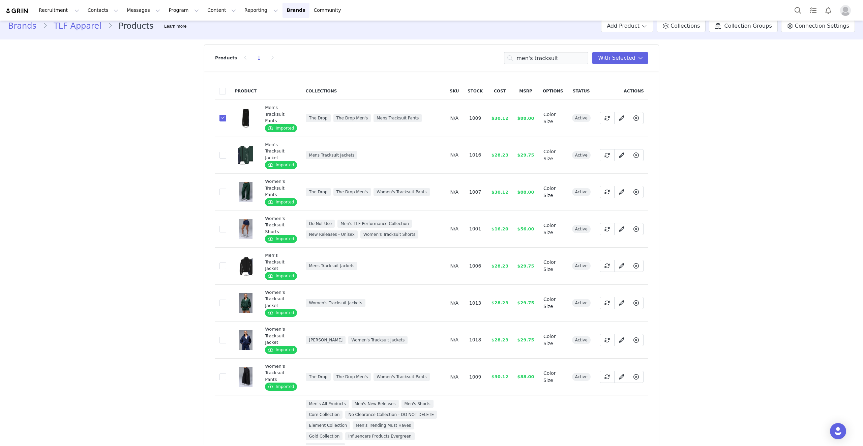
scroll to position [0, 0]
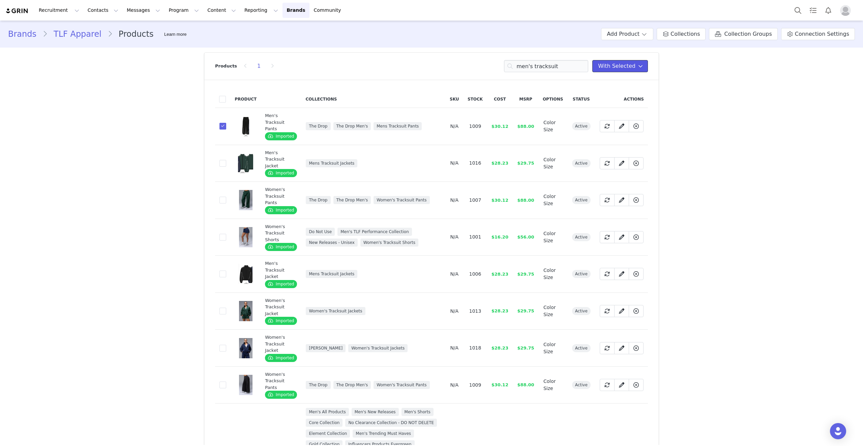
click at [621, 70] on button "With Selected" at bounding box center [620, 66] width 56 height 12
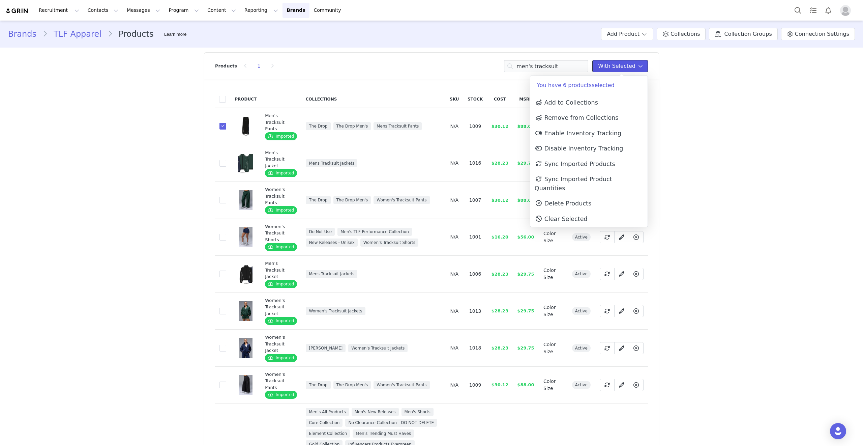
scroll to position [0, 0]
click at [577, 104] on span "Add to Collections" at bounding box center [566, 102] width 63 height 7
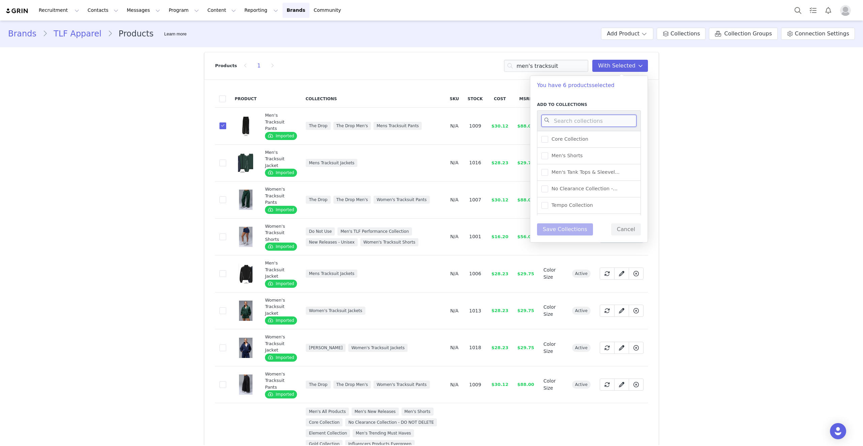
click at [576, 117] on input at bounding box center [588, 121] width 95 height 12
click at [601, 205] on span "Women's Tracksuit Pants &..." at bounding box center [584, 205] width 73 height 6
click at [548, 202] on input "Women's Tracksuit Pants &..." at bounding box center [548, 202] width 0 height 0
click at [601, 205] on span "Women's Tracksuit Pants &..." at bounding box center [584, 205] width 73 height 6
click at [548, 202] on input "Women's Tracksuit Pants &..." at bounding box center [548, 202] width 0 height 0
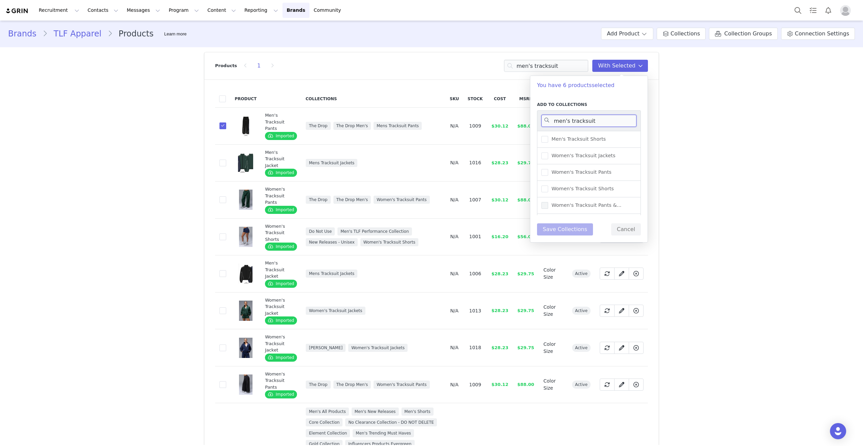
click at [603, 122] on input "men's tracksuit" at bounding box center [588, 121] width 95 height 12
type input "men's tracksuit Pants"
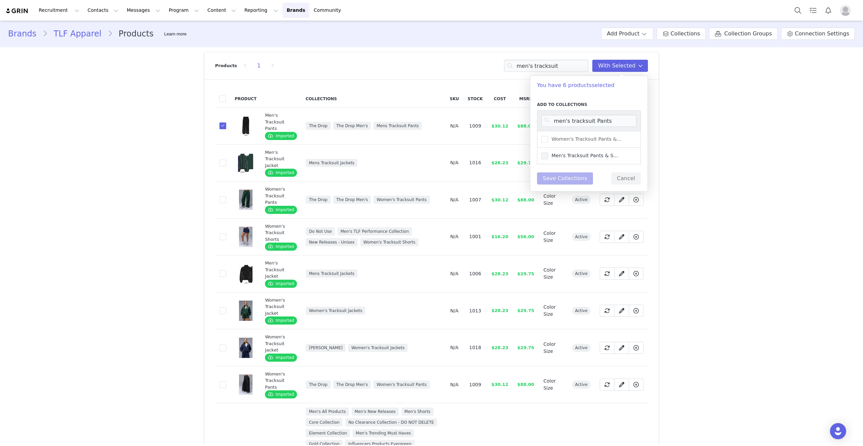
click at [545, 157] on span at bounding box center [544, 155] width 7 height 7
click at [548, 152] on input "Men's Tracksuit Pants & S..." at bounding box center [548, 152] width 0 height 0
click at [566, 178] on button "Save Collections" at bounding box center [565, 178] width 56 height 12
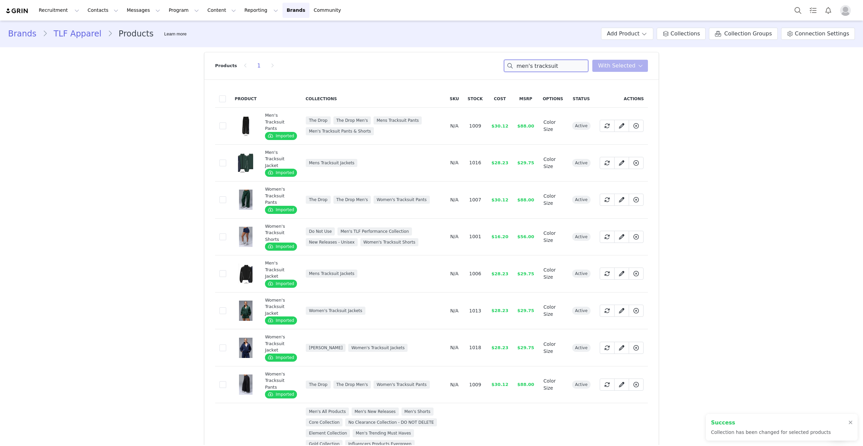
drag, startPoint x: 565, startPoint y: 65, endPoint x: 516, endPoint y: 66, distance: 48.9
click at [516, 66] on input "men's tracksuit" at bounding box center [546, 66] width 84 height 12
type input "women's tracksuit"
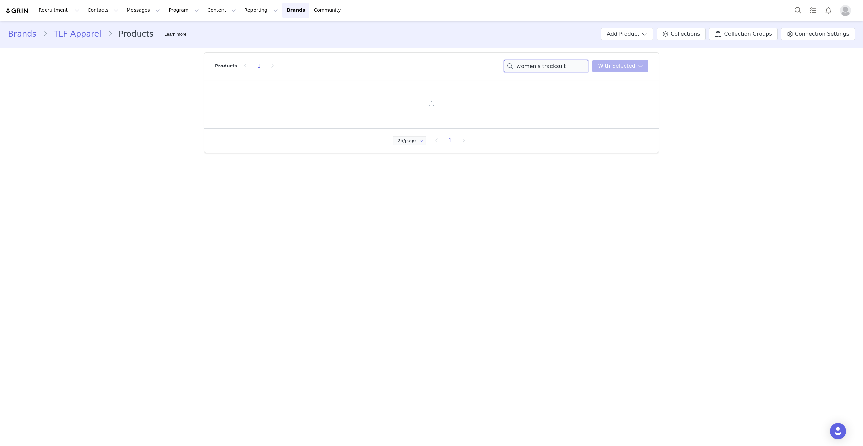
scroll to position [0, 0]
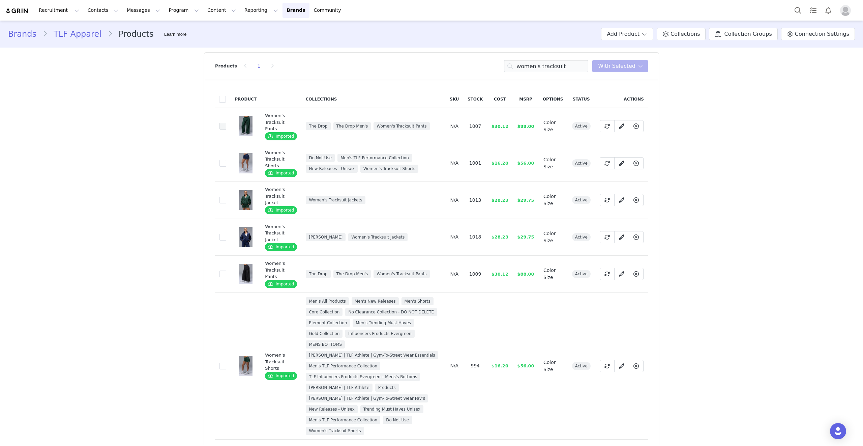
click at [225, 126] on span at bounding box center [222, 126] width 7 height 7
click at [226, 123] on input "3e91e95b-847c-42a0-86b7-0dfd3dd1da31" at bounding box center [226, 123] width 0 height 0
click at [222, 161] on span at bounding box center [222, 162] width 7 height 7
click at [226, 159] on input "3e95459e-05a2-47c4-bbdf-c03ee2c8693f" at bounding box center [226, 159] width 0 height 0
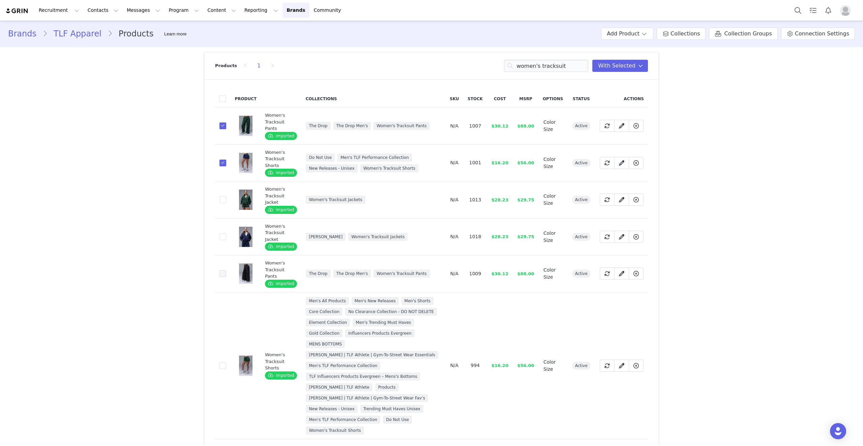
click at [223, 272] on span at bounding box center [222, 273] width 7 height 7
click at [226, 270] on input "76ab9465-c069-41c7-8473-78e19acdd473" at bounding box center [226, 270] width 0 height 0
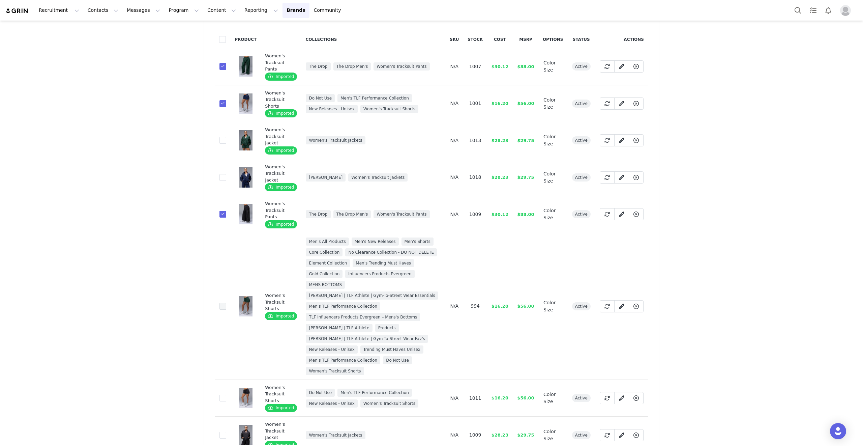
scroll to position [61, 0]
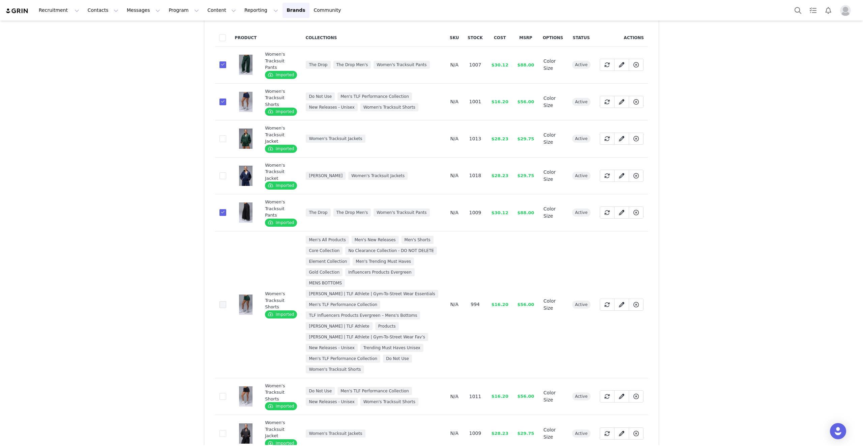
click at [222, 308] on span at bounding box center [222, 304] width 7 height 7
click at [226, 301] on input "830b9531-dfc0-405f-91f4-3d727aec9997" at bounding box center [226, 301] width 0 height 0
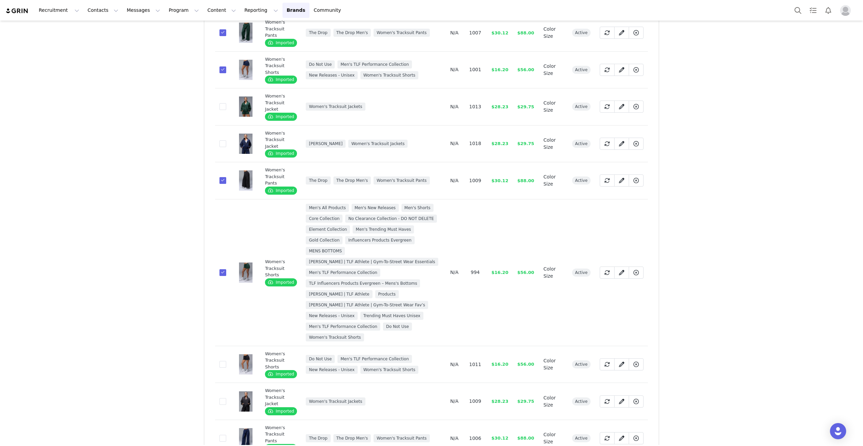
scroll to position [156, 0]
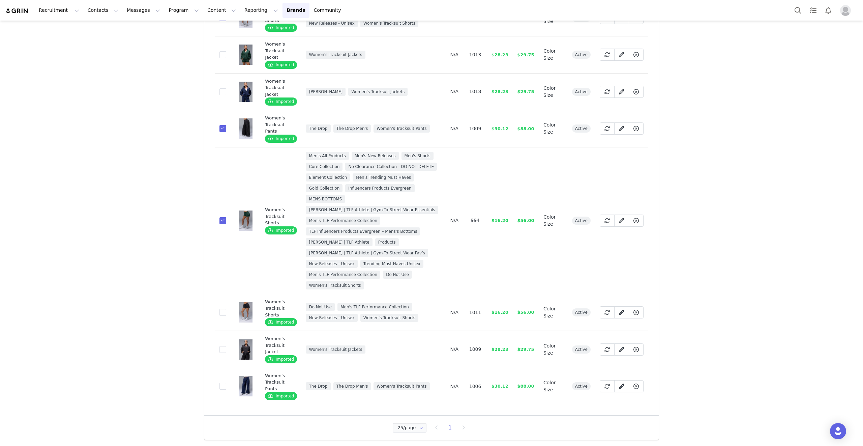
drag, startPoint x: 221, startPoint y: 312, endPoint x: 220, endPoint y: 330, distance: 19.0
click at [221, 312] on span at bounding box center [222, 312] width 7 height 7
click at [226, 309] on input "bc8aa96e-d0ae-4a4c-bf52-0cf6f9bdf11d" at bounding box center [226, 309] width 0 height 0
click at [226, 323] on span at bounding box center [222, 386] width 7 height 7
click at [226, 323] on input "edd4ddeb-cd7f-40f5-aef4-0b71833b75b5" at bounding box center [226, 383] width 0 height 0
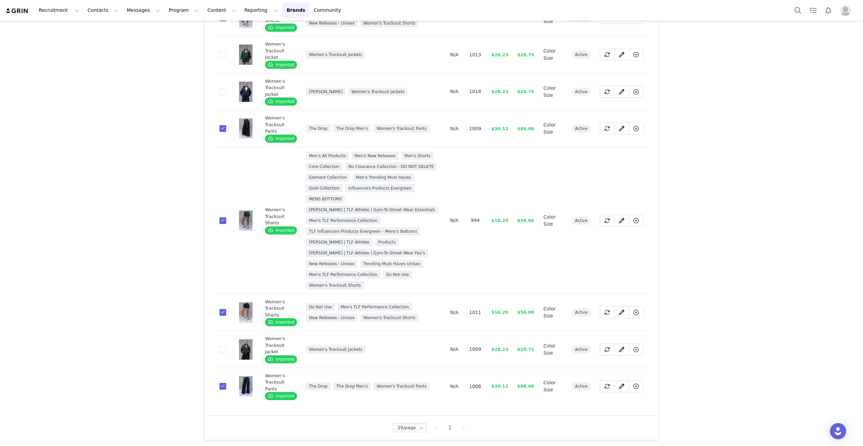
scroll to position [0, 0]
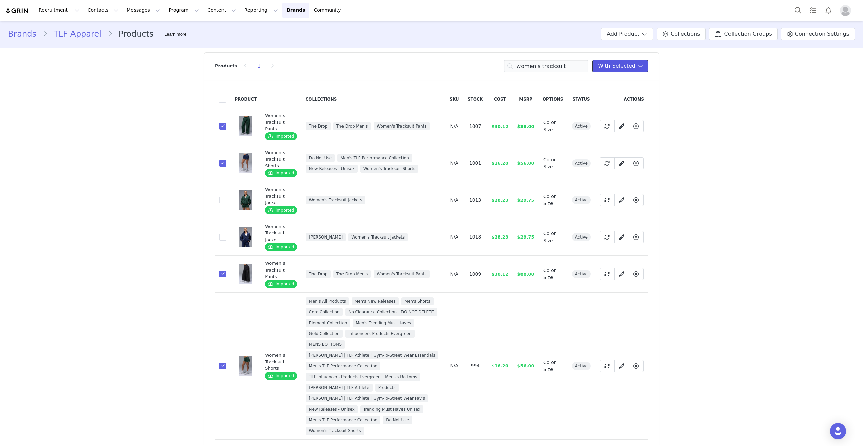
click at [627, 66] on span "With Selected" at bounding box center [616, 66] width 37 height 8
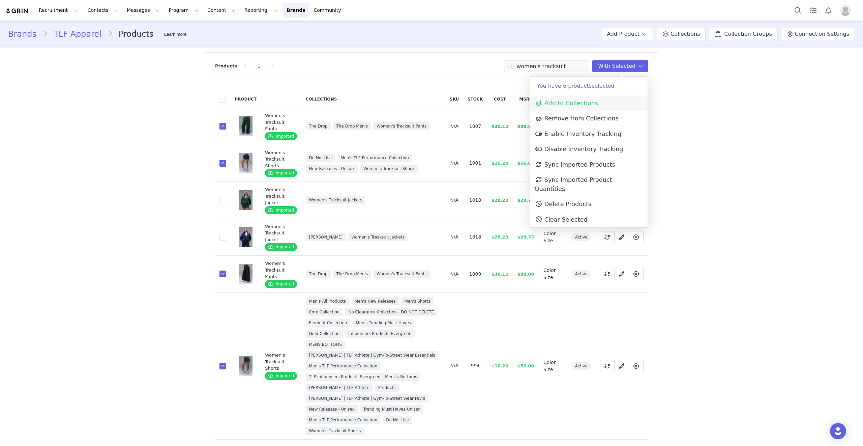
click at [570, 101] on span "Add to Collections" at bounding box center [566, 103] width 63 height 7
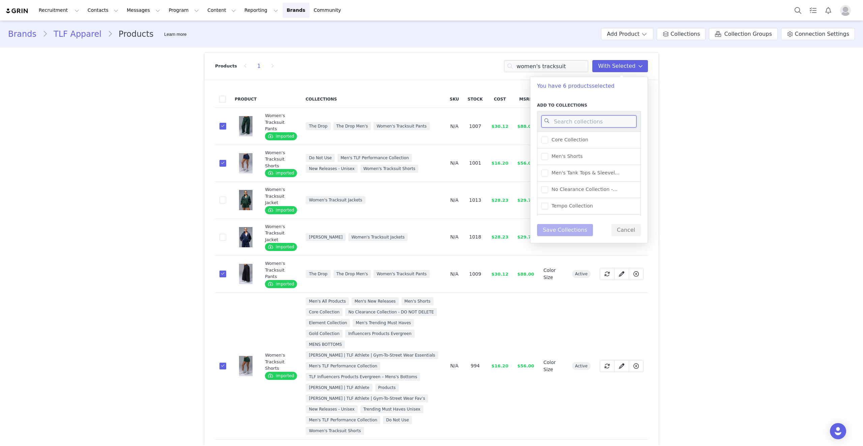
click at [578, 119] on input at bounding box center [588, 121] width 95 height 12
type input "women's tracksuit"
click at [574, 191] on span "Women's Tracksuit Pants &..." at bounding box center [584, 189] width 73 height 6
click at [548, 186] on input "Women's Tracksuit Pants &..." at bounding box center [548, 186] width 0 height 0
click at [563, 214] on button "Save Collections" at bounding box center [565, 212] width 56 height 12
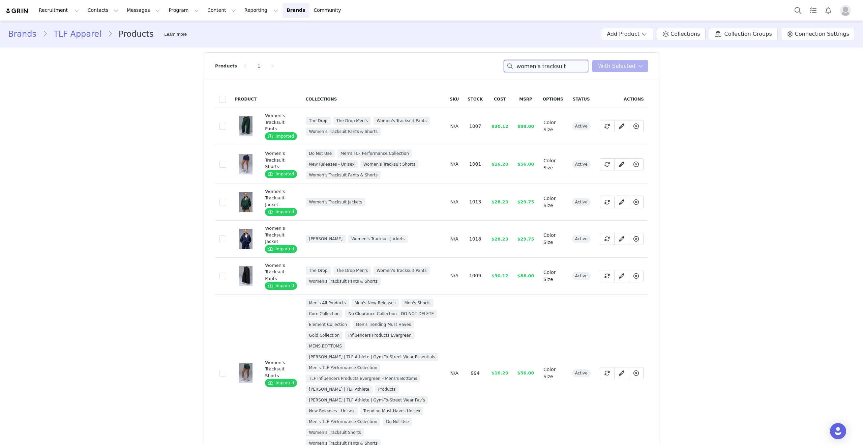
click at [556, 65] on input "women's tracksuit" at bounding box center [546, 66] width 84 height 12
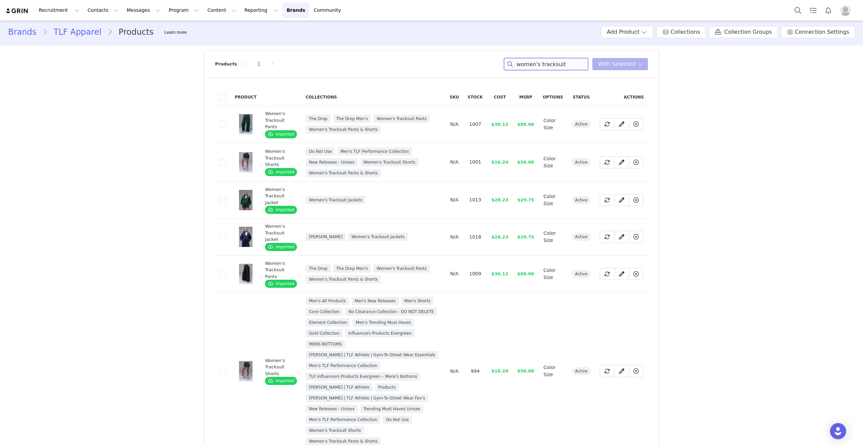
drag, startPoint x: 569, startPoint y: 65, endPoint x: 546, endPoint y: 65, distance: 22.9
click at [515, 70] on div "Products 1 women's tracksuit With Selected" at bounding box center [431, 64] width 433 height 27
drag, startPoint x: 566, startPoint y: 65, endPoint x: 509, endPoint y: 65, distance: 57.0
click at [508, 65] on input "women's tracksuit" at bounding box center [546, 64] width 84 height 12
type input "socks"
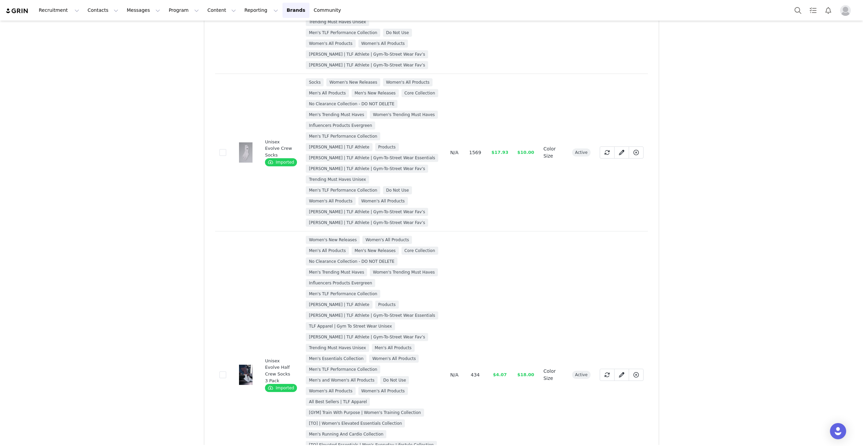
scroll to position [179, 0]
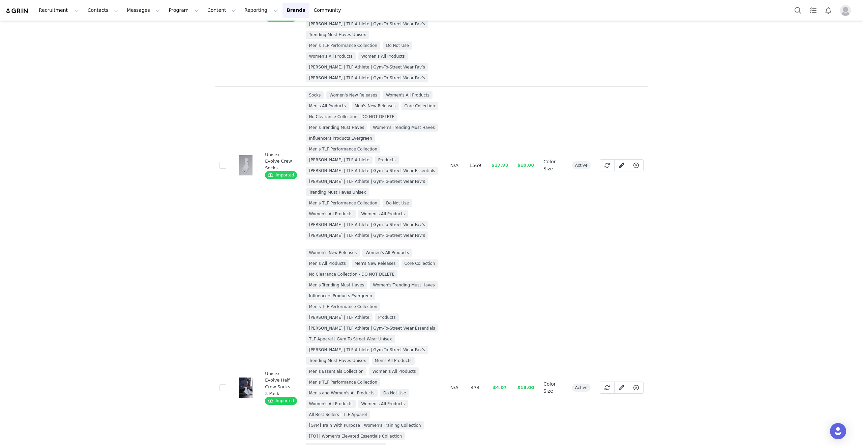
click at [313, 99] on span "Socks" at bounding box center [315, 95] width 18 height 8
drag, startPoint x: 517, startPoint y: 149, endPoint x: 509, endPoint y: 148, distance: 8.8
click at [515, 149] on td "$10.00" at bounding box center [526, 165] width 26 height 157
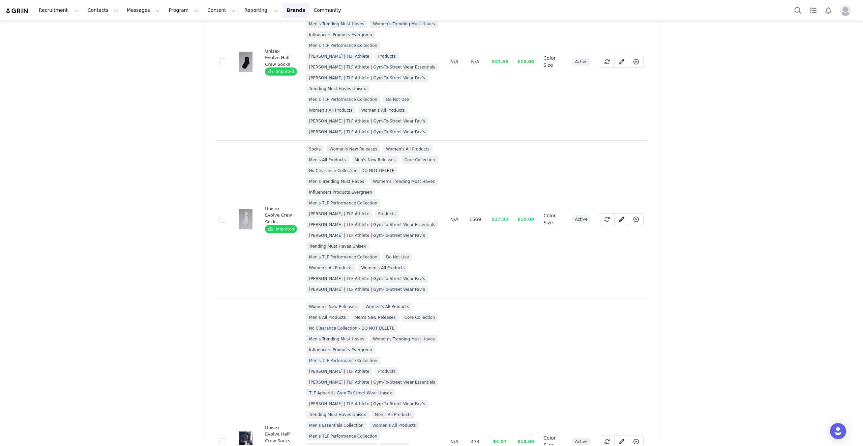
scroll to position [0, 0]
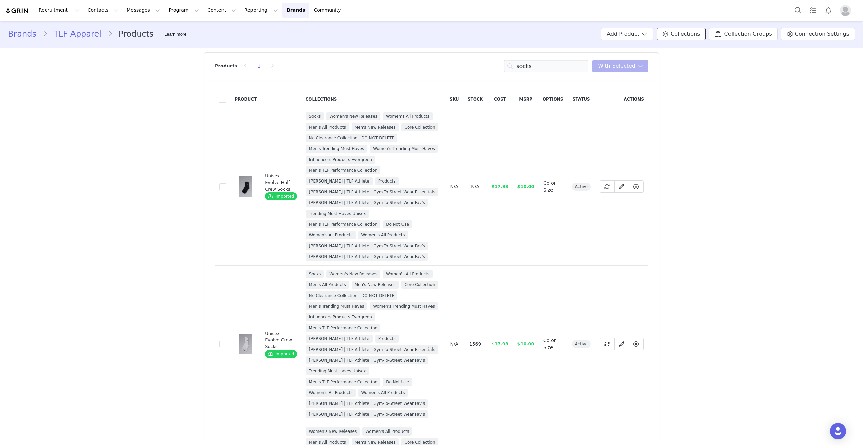
click at [647, 31] on span "Collections" at bounding box center [685, 34] width 29 height 8
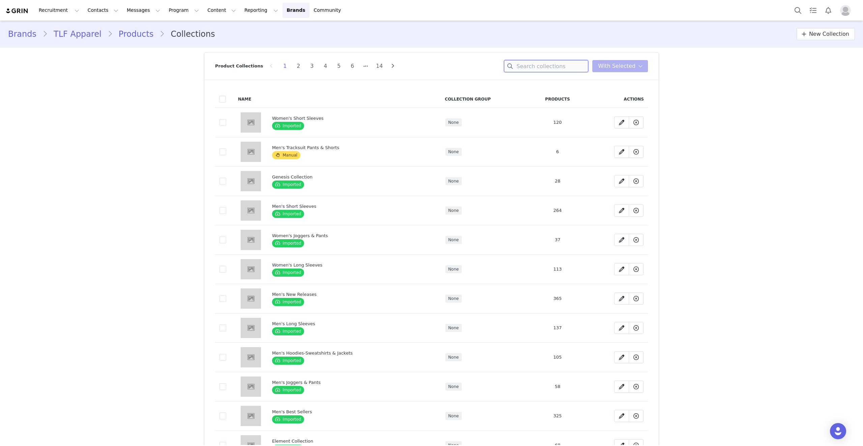
click at [555, 66] on input at bounding box center [546, 66] width 84 height 12
type input "socks"
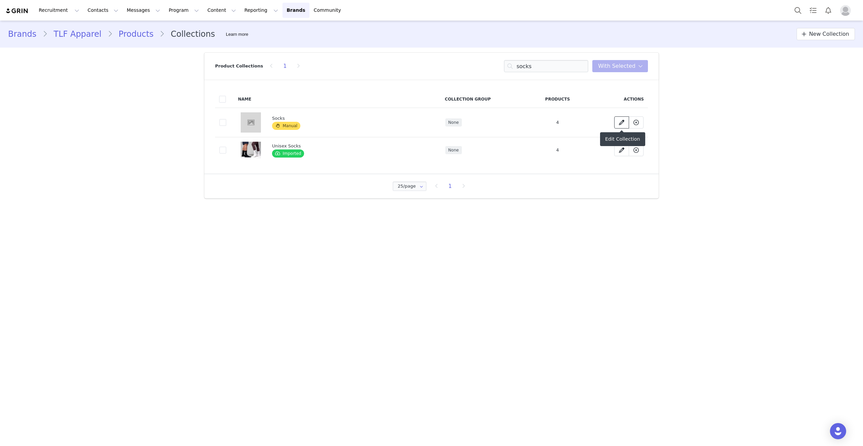
click at [621, 122] on icon at bounding box center [621, 122] width 5 height 5
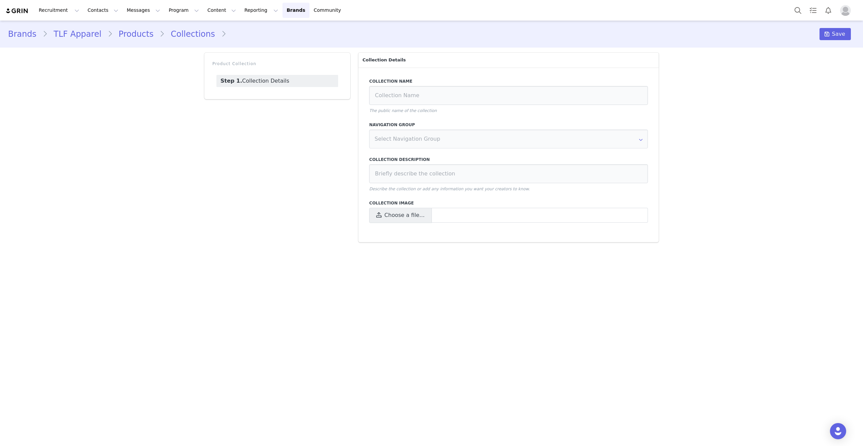
type input "Socks"
click at [314, 84] on link "Step 1. Collection Details" at bounding box center [277, 81] width 122 height 12
click at [243, 79] on link "Step 1. Collection Details" at bounding box center [277, 81] width 122 height 12
click at [439, 136] on input "text" at bounding box center [508, 138] width 279 height 19
click at [413, 174] on input at bounding box center [508, 173] width 279 height 19
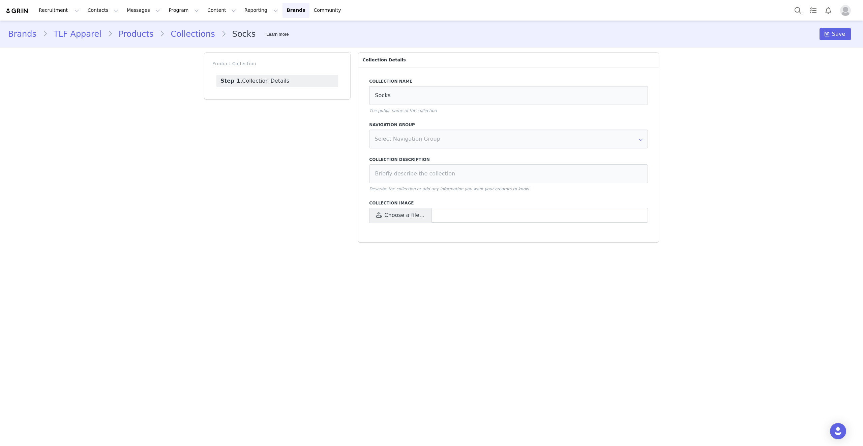
click at [189, 35] on link "Collections" at bounding box center [193, 34] width 56 height 12
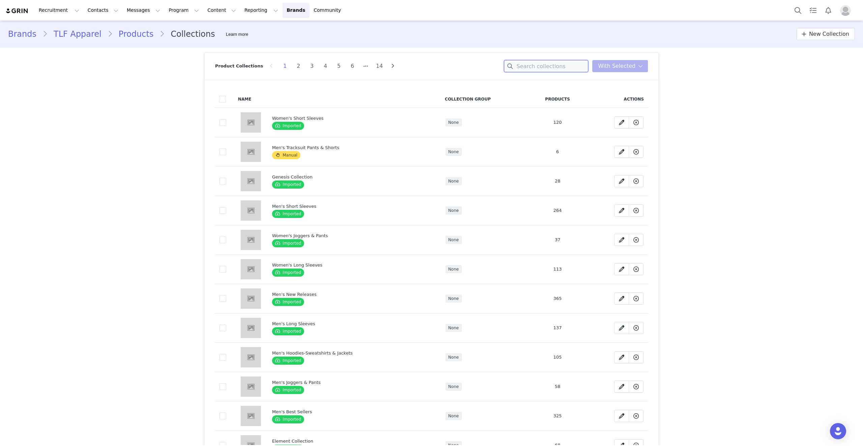
click at [568, 66] on input at bounding box center [546, 66] width 84 height 12
type input "socks"
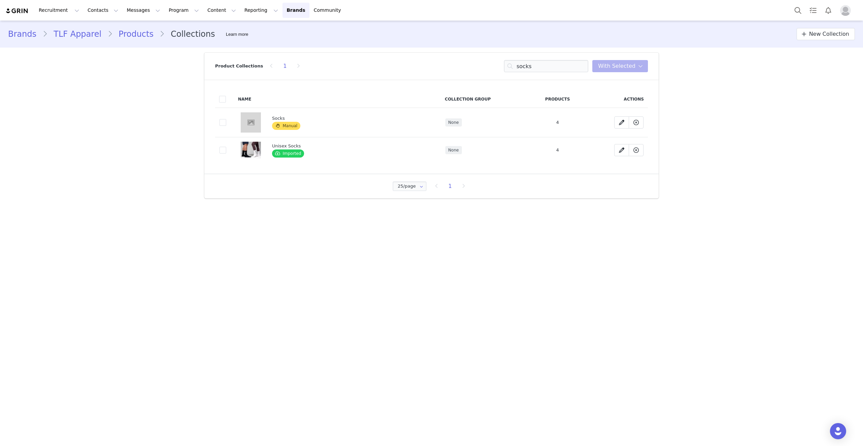
click at [282, 151] on span "Imported" at bounding box center [288, 153] width 32 height 8
click at [253, 154] on img at bounding box center [251, 150] width 20 height 17
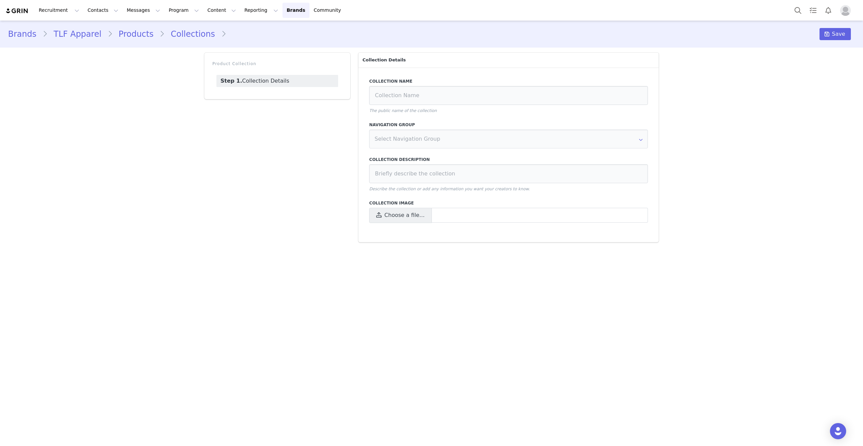
type input "Unisex Socks"
drag, startPoint x: 240, startPoint y: 35, endPoint x: 193, endPoint y: 35, distance: 47.2
click at [238, 36] on li "Unisex Socks" at bounding box center [256, 34] width 70 height 12
click at [193, 35] on link "Collections" at bounding box center [193, 34] width 56 height 12
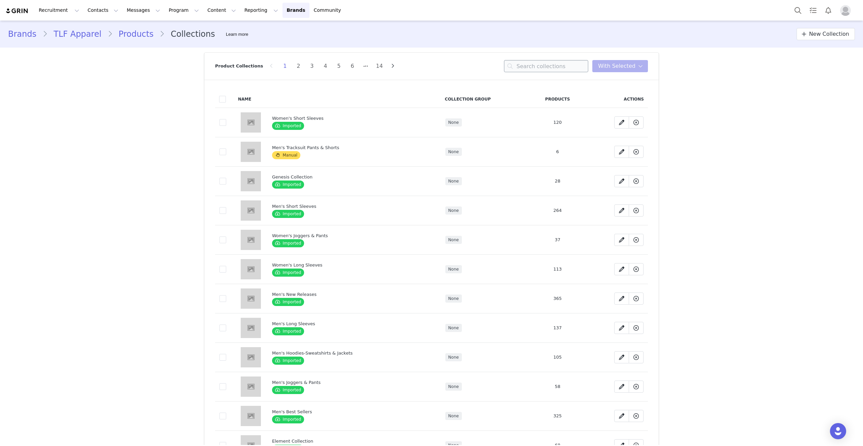
drag, startPoint x: 570, startPoint y: 72, endPoint x: 563, endPoint y: 71, distance: 6.8
click at [570, 72] on div "Product Collections 1 2 3 4 5 6 14 You have 0 collections s selected Delete Col…" at bounding box center [431, 66] width 433 height 27
click at [554, 69] on input at bounding box center [546, 66] width 84 height 12
type input "socks"
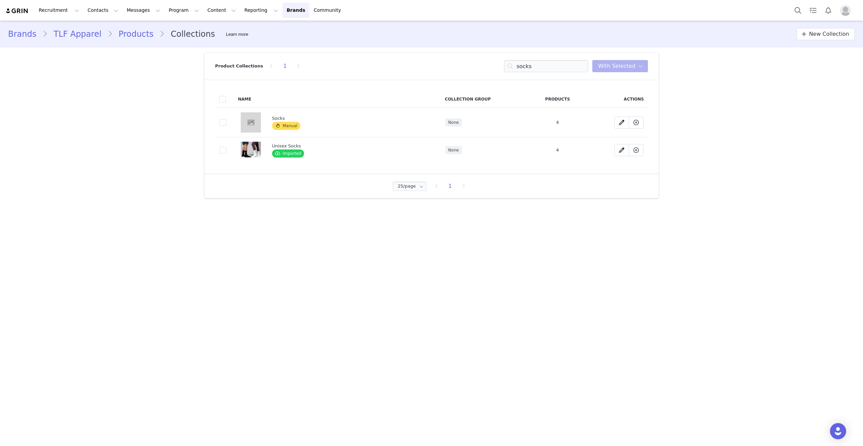
click at [123, 31] on link "Products" at bounding box center [136, 34] width 47 height 12
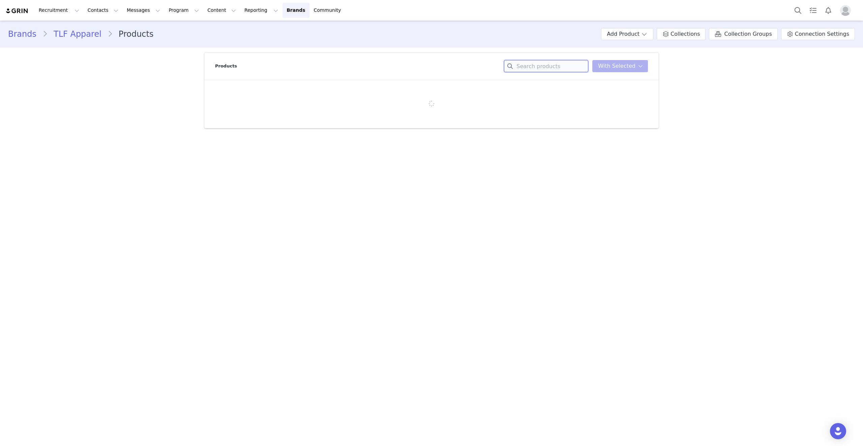
click at [572, 69] on input at bounding box center [546, 66] width 84 height 12
type input "socks"
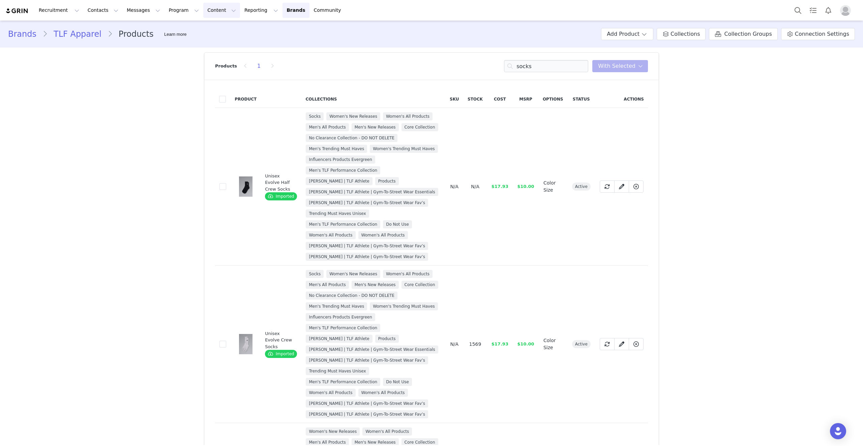
click at [203, 10] on button "Content Content" at bounding box center [221, 10] width 37 height 15
click at [166, 11] on button "Program Program" at bounding box center [184, 10] width 38 height 15
click at [171, 37] on link "Campaigns" at bounding box center [180, 42] width 53 height 12
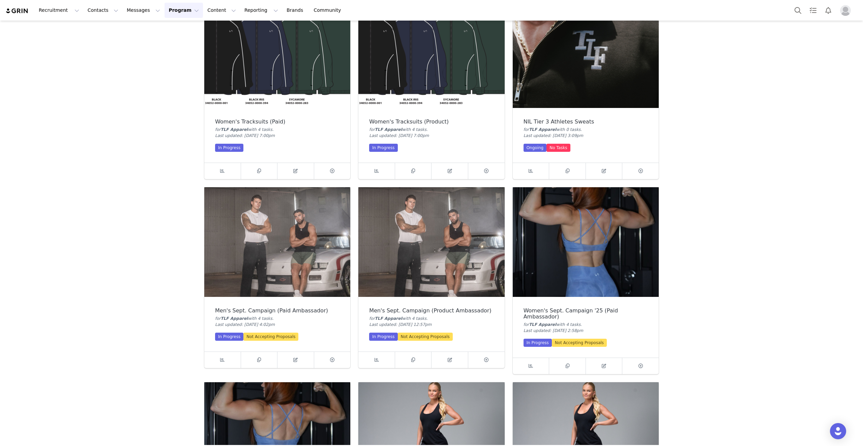
scroll to position [479, 0]
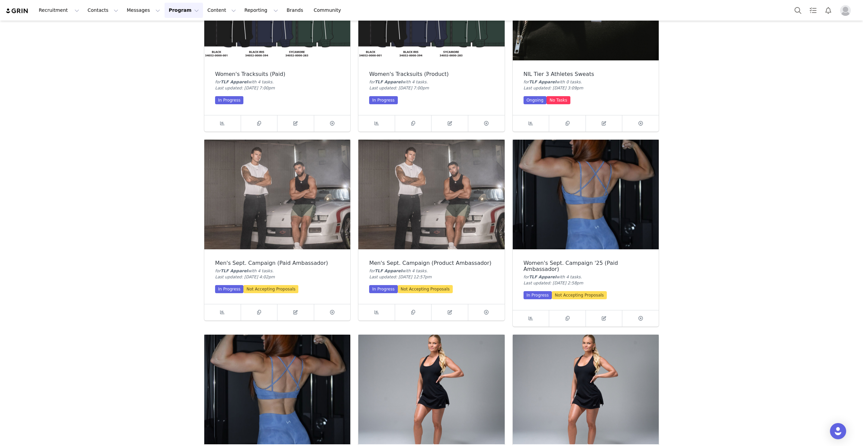
click at [582, 229] on img at bounding box center [586, 195] width 146 height 110
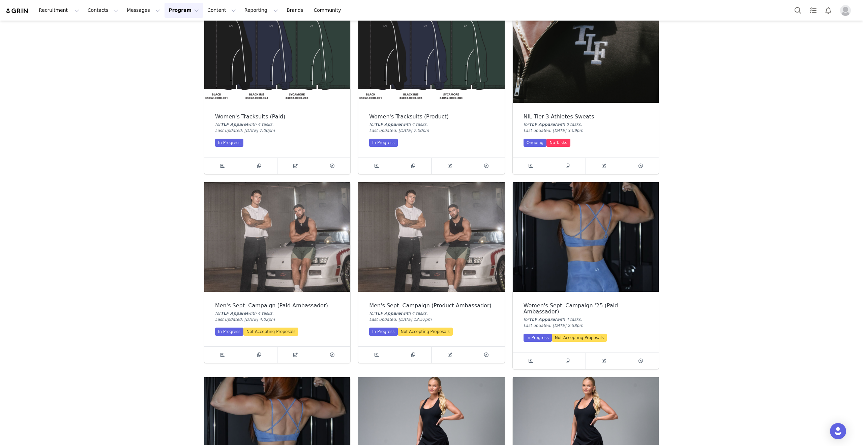
scroll to position [437, 0]
click at [607, 323] on span at bounding box center [604, 360] width 8 height 8
select select "1430"
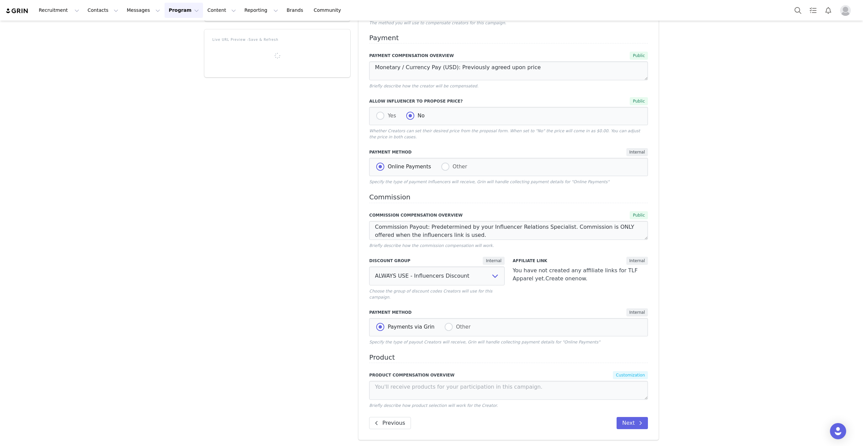
select select "1531"
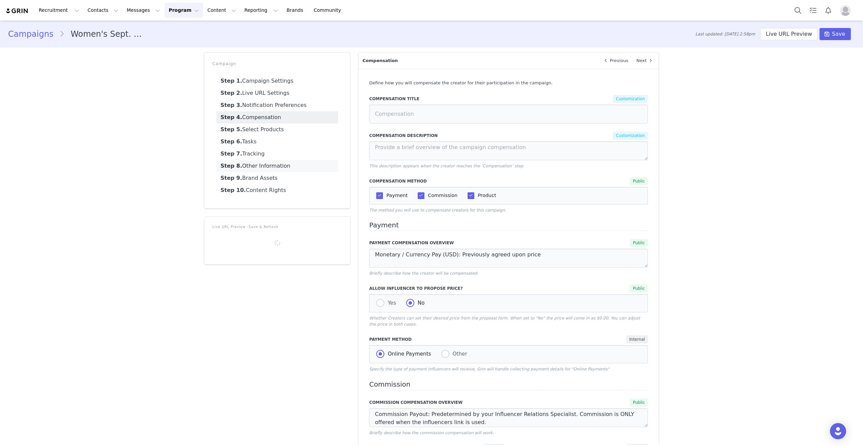
click at [286, 164] on link "Step 8. Other Information" at bounding box center [277, 166] width 122 height 12
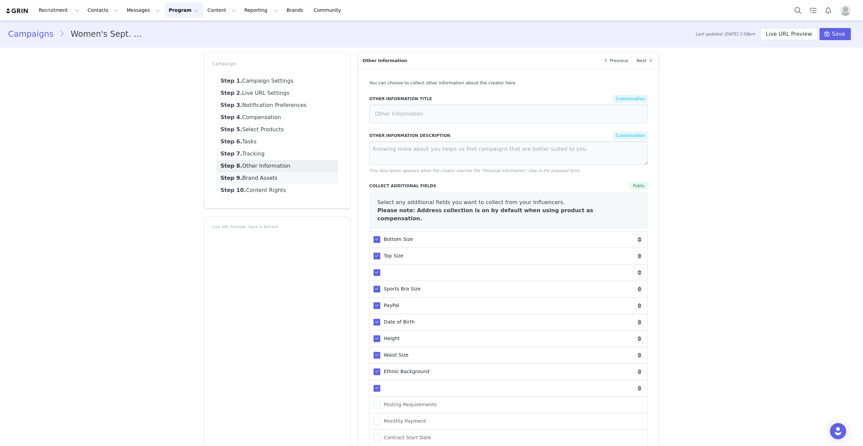
click at [283, 176] on link "Step 9. Brand Assets" at bounding box center [277, 178] width 122 height 12
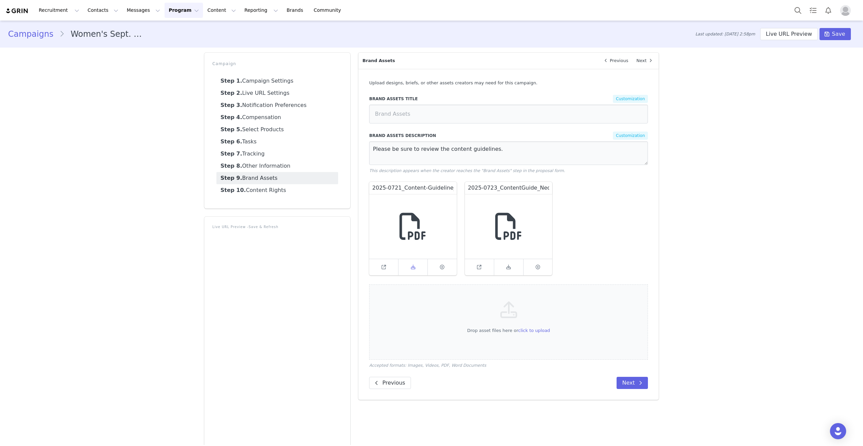
click at [417, 262] on link at bounding box center [412, 267] width 29 height 16
click at [23, 31] on link "Campaigns" at bounding box center [33, 34] width 51 height 12
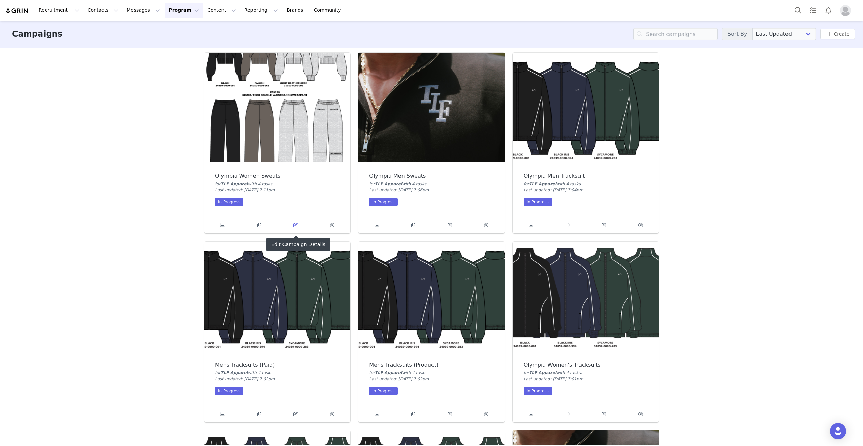
click at [299, 226] on span at bounding box center [296, 225] width 8 height 8
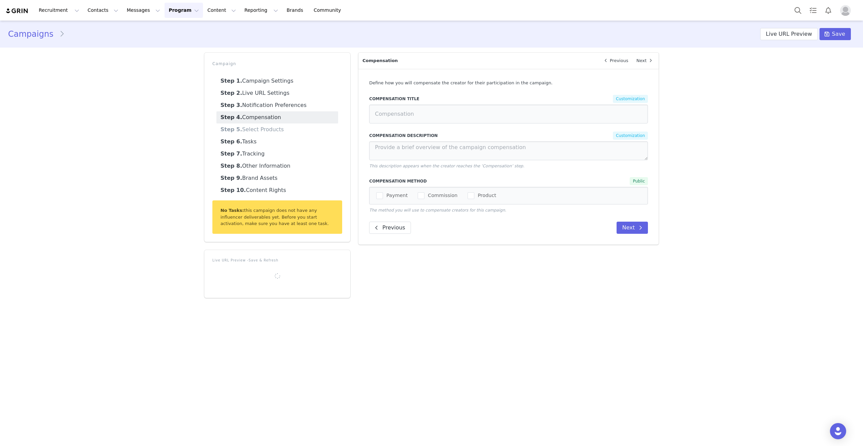
select select "1430"
select select "1531"
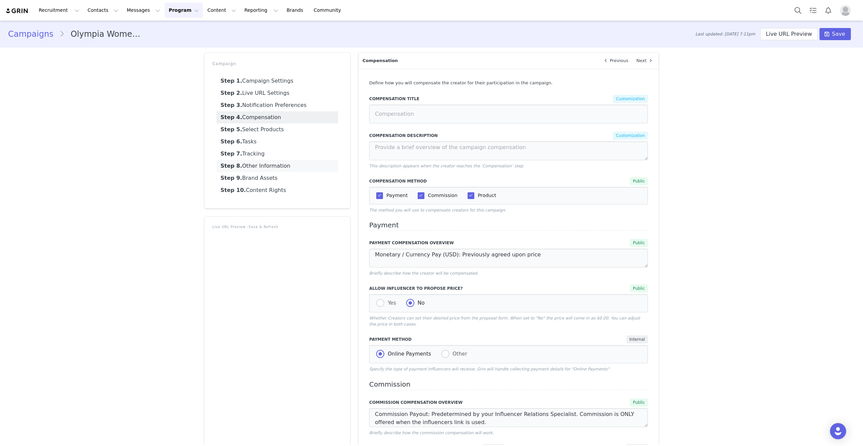
click at [272, 167] on link "Step 8. Other Information" at bounding box center [277, 166] width 122 height 12
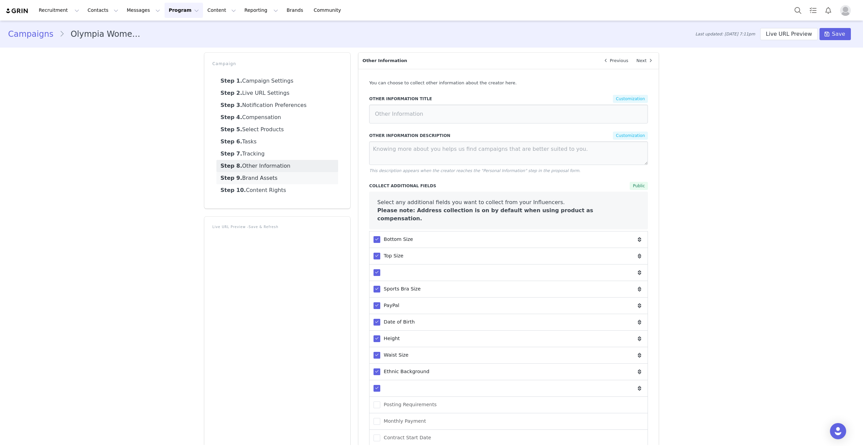
click at [268, 175] on link "Step 9. Brand Assets" at bounding box center [277, 178] width 122 height 12
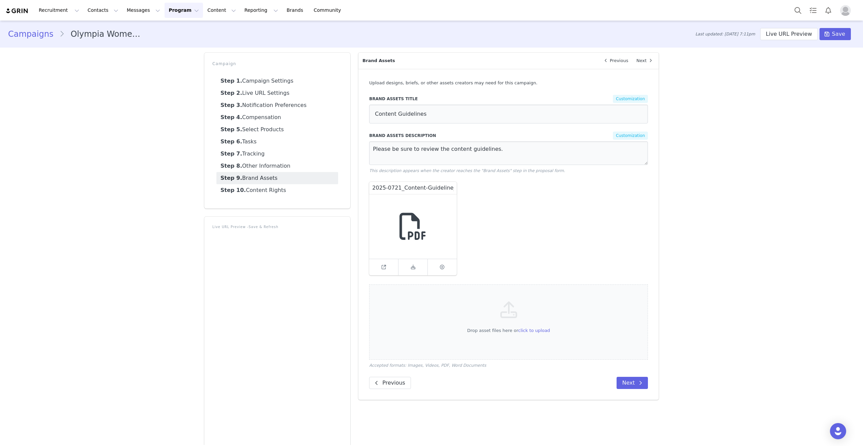
click at [445, 265] on span at bounding box center [442, 267] width 8 height 8
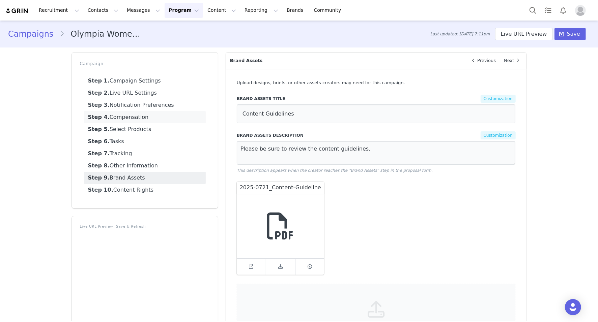
click at [131, 118] on link "Step 4. Compensation" at bounding box center [145, 117] width 122 height 12
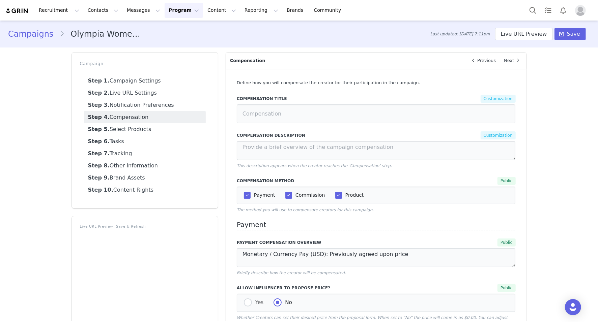
click at [251, 196] on span "Payment" at bounding box center [262, 195] width 25 height 6
click at [250, 192] on input "Payment" at bounding box center [250, 192] width 0 height 0
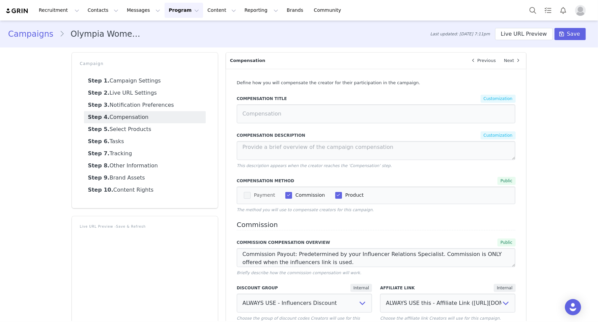
click at [292, 196] on span "Commission" at bounding box center [308, 195] width 33 height 6
click at [292, 192] on input "Commission" at bounding box center [292, 192] width 0 height 0
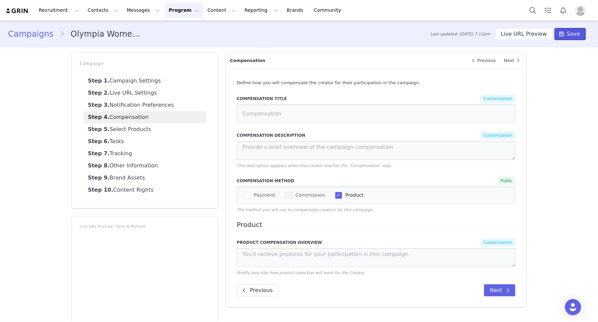
click at [566, 33] on span at bounding box center [562, 34] width 8 height 8
click at [35, 37] on link "Campaigns" at bounding box center [33, 34] width 51 height 12
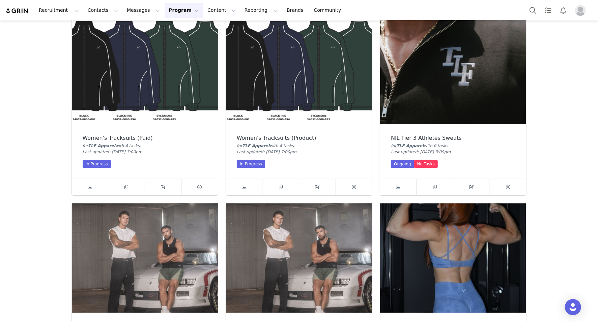
scroll to position [437, 0]
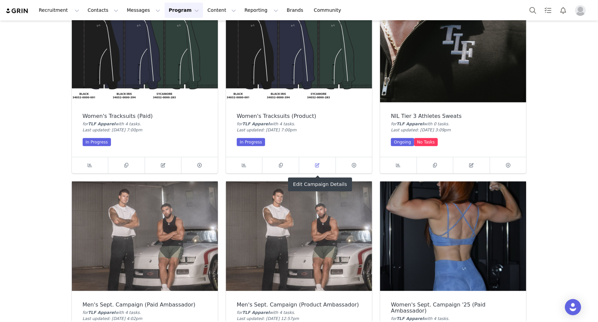
click at [318, 165] on icon at bounding box center [317, 165] width 4 height 4
select select "1430"
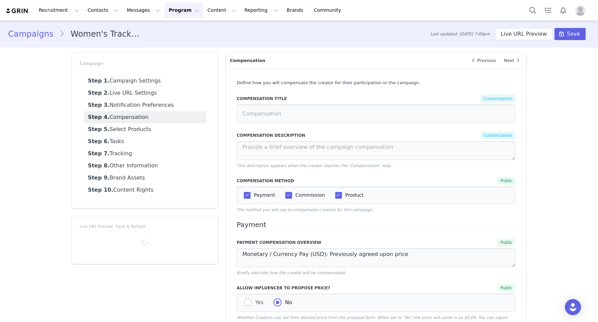
select select "1531"
click at [156, 83] on link "Step 1. Campaign Settings" at bounding box center [145, 81] width 122 height 12
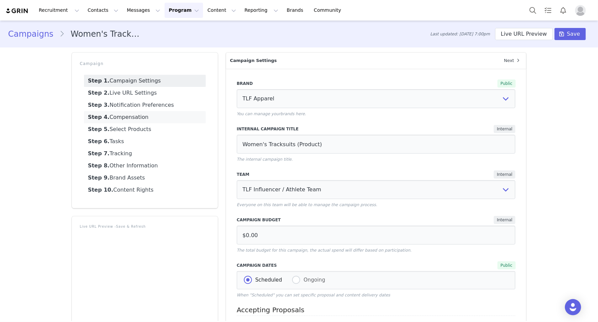
click at [149, 117] on link "Step 4. Compensation" at bounding box center [145, 117] width 122 height 12
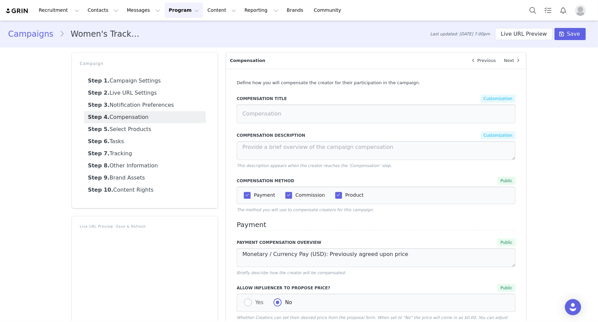
click at [253, 196] on span "Payment" at bounding box center [262, 195] width 25 height 6
click at [250, 192] on input "Payment" at bounding box center [250, 192] width 0 height 0
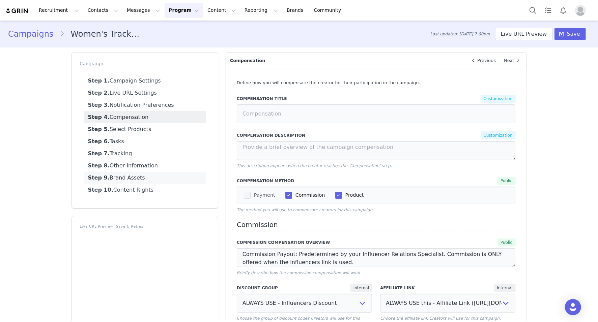
click at [139, 176] on link "Step 9. Brand Assets" at bounding box center [145, 178] width 122 height 12
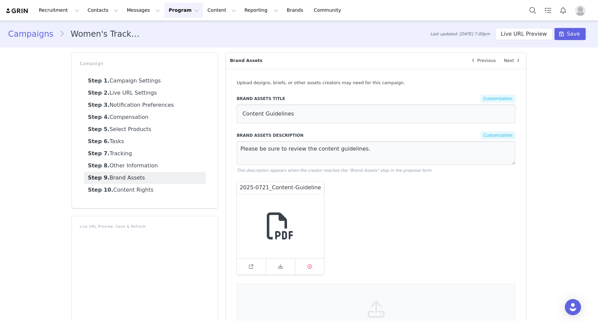
click at [307, 265] on icon at bounding box center [309, 267] width 4 height 4
click at [569, 36] on span "Save" at bounding box center [573, 34] width 13 height 8
click at [33, 34] on link "Campaigns" at bounding box center [33, 34] width 51 height 12
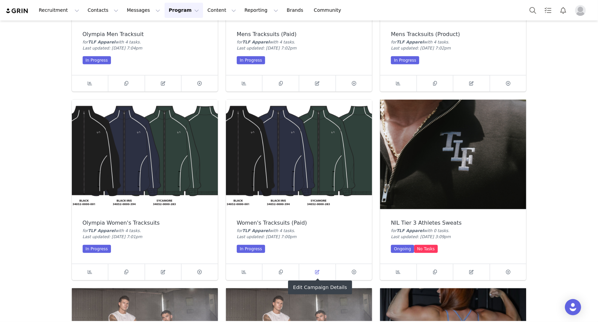
scroll to position [334, 0]
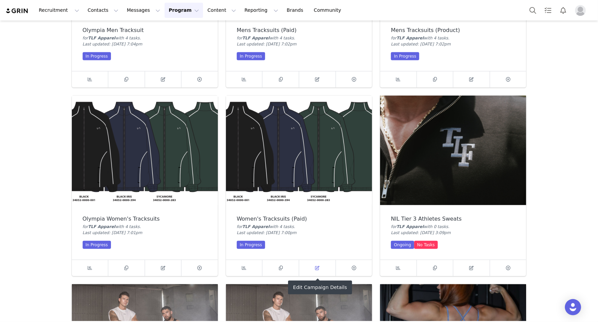
click at [315, 275] on link at bounding box center [317, 268] width 37 height 16
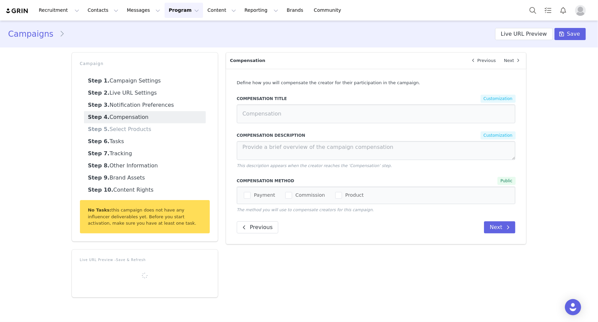
type input "Content Guidelines"
type textarea "Please be sure to review the content guidelines."
select select "1430"
select select "1531"
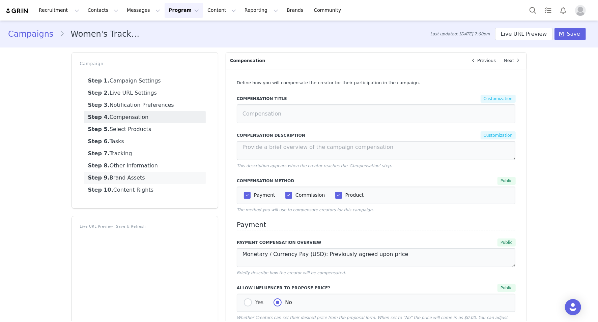
click at [145, 180] on link "Step 9. Brand Assets" at bounding box center [145, 178] width 122 height 12
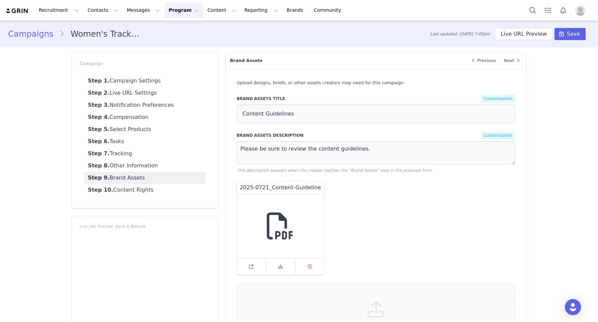
click at [313, 269] on span at bounding box center [309, 267] width 8 height 8
click at [571, 34] on span "Save" at bounding box center [573, 34] width 13 height 8
click at [35, 33] on link "Campaigns" at bounding box center [33, 34] width 51 height 12
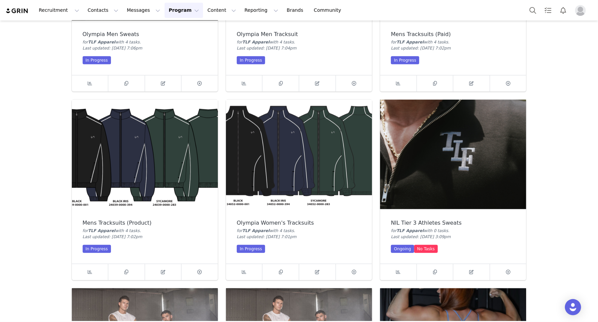
scroll to position [336, 0]
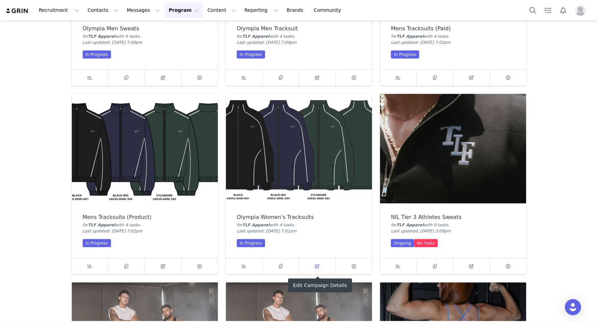
click at [317, 267] on icon at bounding box center [317, 266] width 4 height 4
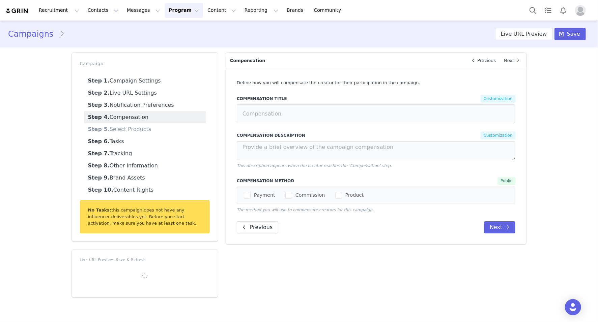
select select "1430"
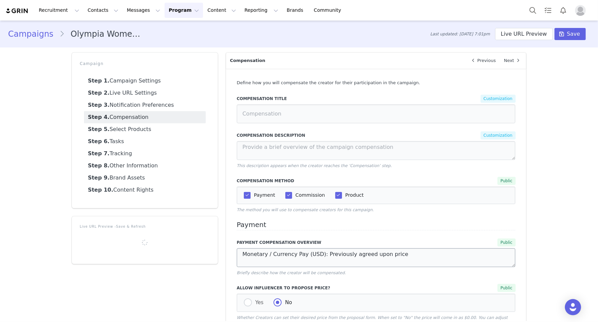
select select "1531"
click at [144, 131] on link "Step 5. Select Products" at bounding box center [145, 129] width 122 height 12
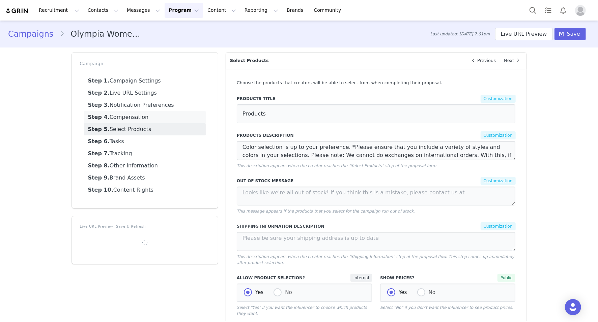
click at [149, 116] on link "Step 4. Compensation" at bounding box center [145, 117] width 122 height 12
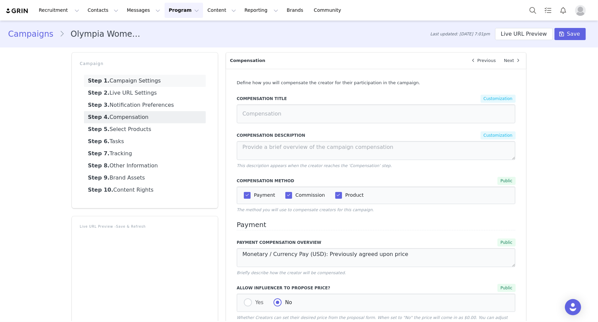
click at [148, 81] on link "Step 1. Campaign Settings" at bounding box center [145, 81] width 122 height 12
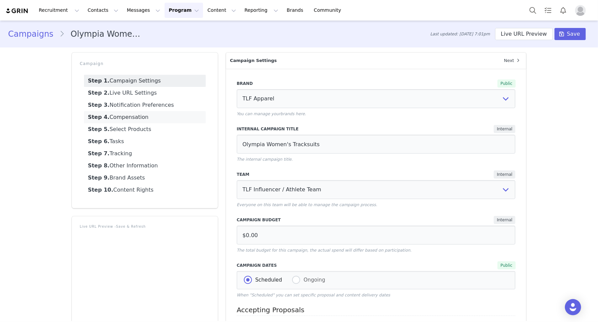
click at [145, 119] on link "Step 4. Compensation" at bounding box center [145, 117] width 122 height 12
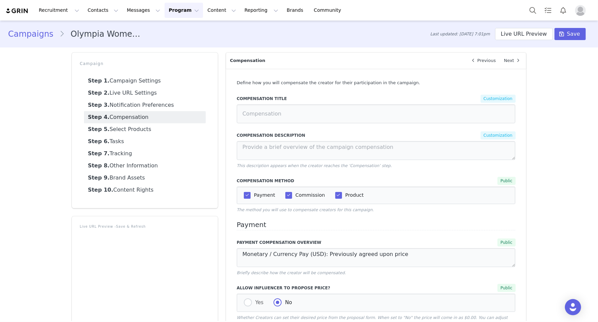
click at [247, 195] on span "checkbox-group" at bounding box center [247, 195] width 7 height 7
click at [250, 192] on input "Payment" at bounding box center [250, 192] width 0 height 0
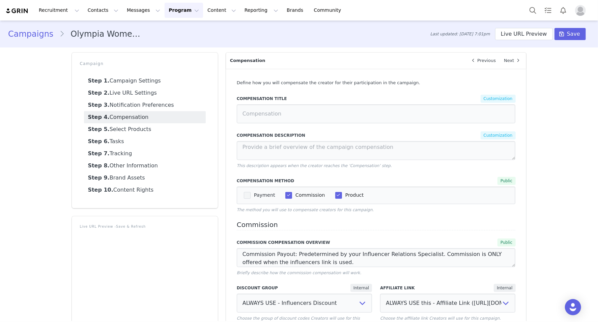
click at [249, 197] on span "checkbox-group" at bounding box center [247, 195] width 7 height 7
click at [250, 192] on input "Payment" at bounding box center [250, 192] width 0 height 0
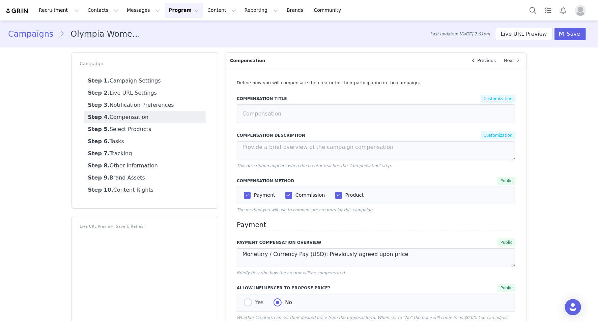
click at [247, 193] on span "checkbox-group" at bounding box center [247, 195] width 7 height 7
click at [250, 192] on input "Payment" at bounding box center [250, 192] width 0 height 0
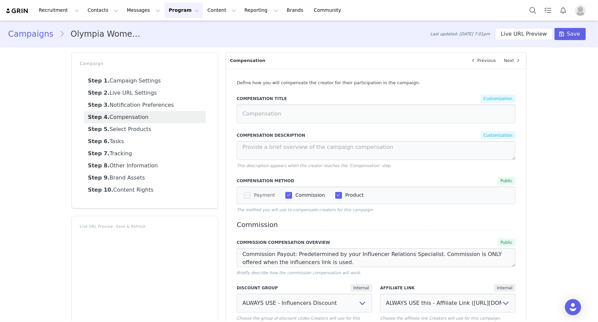
click at [288, 195] on span "checkbox-group" at bounding box center [288, 195] width 7 height 7
click at [292, 192] on input "Commission" at bounding box center [292, 192] width 0 height 0
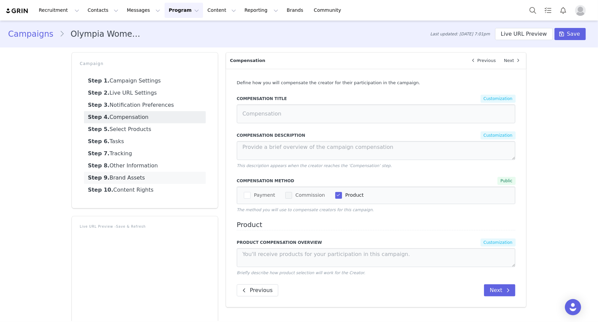
click at [143, 175] on link "Step 9. Brand Assets" at bounding box center [145, 178] width 122 height 12
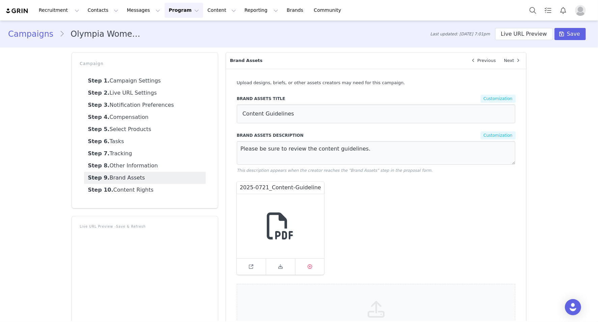
click at [312, 265] on span at bounding box center [309, 267] width 8 height 8
click at [572, 36] on span "Save" at bounding box center [573, 34] width 13 height 8
click at [46, 38] on link "Campaigns" at bounding box center [33, 34] width 51 height 12
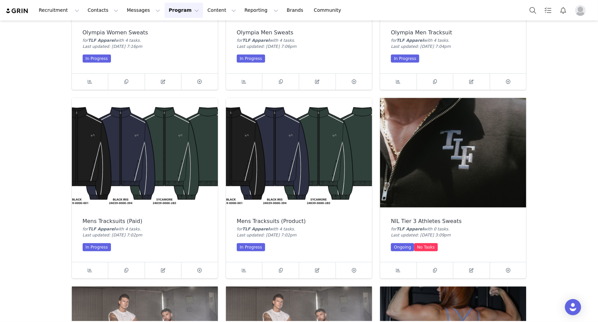
scroll to position [334, 0]
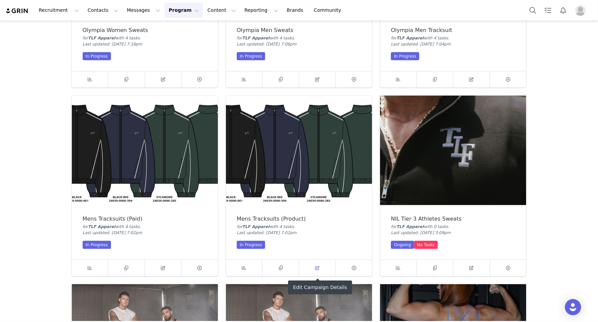
click at [318, 265] on span at bounding box center [317, 268] width 8 height 8
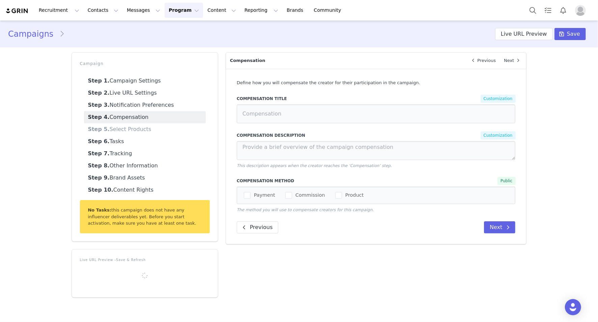
select select "1430"
select select "1531"
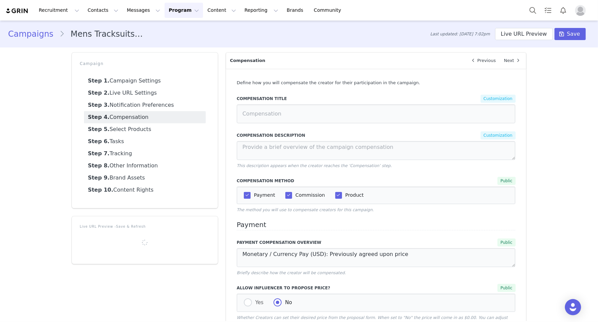
click at [247, 195] on span "checkbox-group" at bounding box center [247, 195] width 7 height 7
click at [250, 192] on input "Payment" at bounding box center [250, 192] width 0 height 0
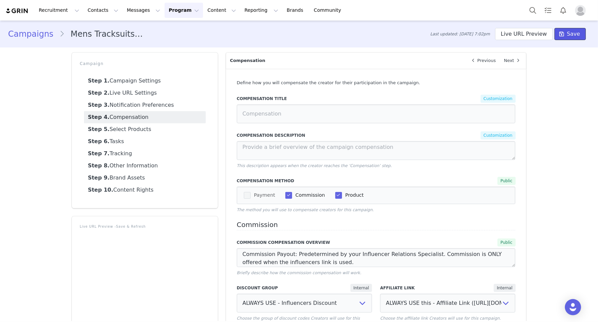
click at [576, 34] on span "Save" at bounding box center [573, 34] width 13 height 8
click at [19, 38] on link "Campaigns" at bounding box center [33, 34] width 51 height 12
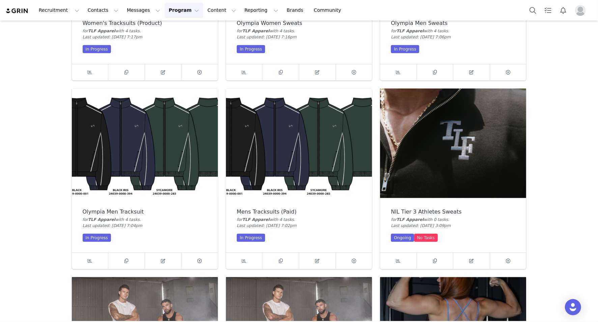
scroll to position [359, 0]
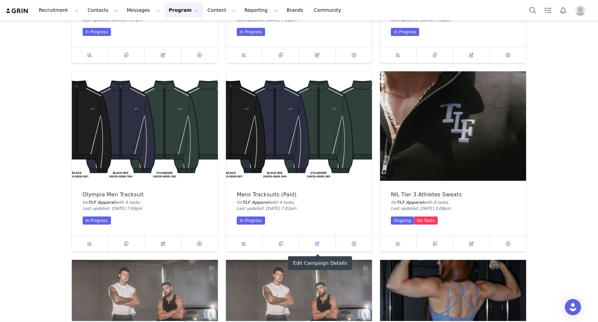
click at [313, 244] on span at bounding box center [317, 244] width 8 height 8
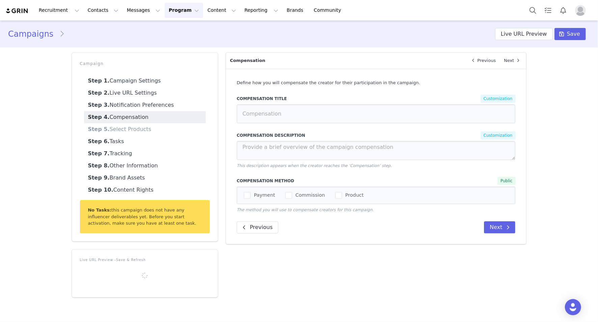
type input "Content Guidelines"
type textarea "Please be sure to review the content guidelines."
select select "1430"
select select "1531"
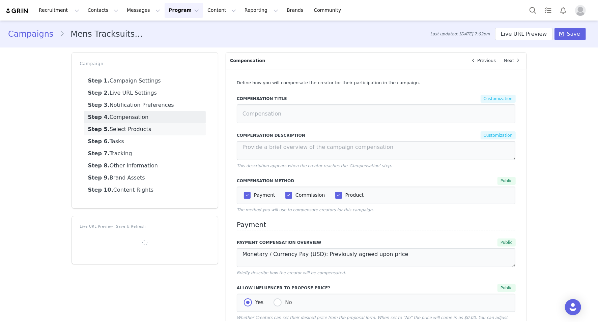
click at [148, 132] on link "Step 5. Select Products" at bounding box center [145, 129] width 122 height 12
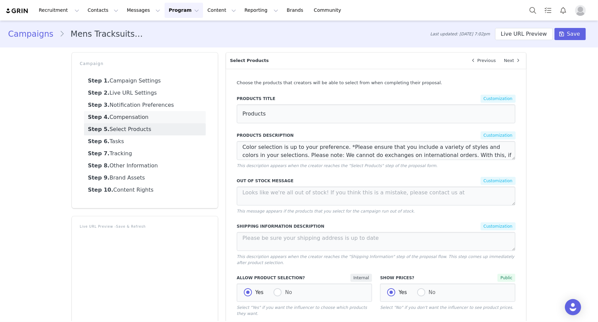
click at [136, 119] on link "Step 4. Compensation" at bounding box center [145, 117] width 122 height 12
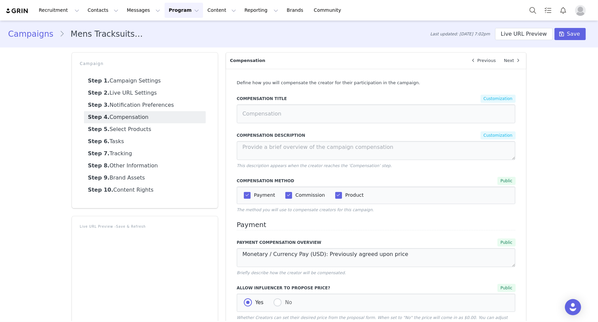
scroll to position [10, 0]
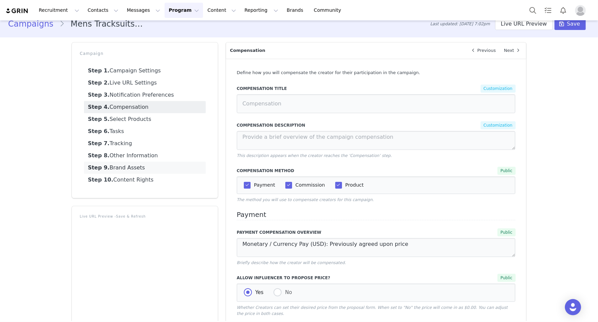
click at [141, 167] on link "Step 9. Brand Assets" at bounding box center [145, 168] width 122 height 12
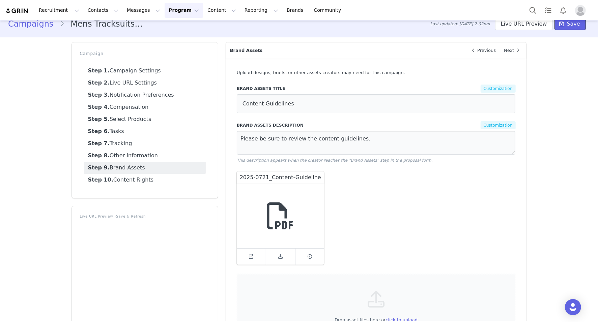
click at [573, 26] on span "Save" at bounding box center [573, 24] width 13 height 8
click at [24, 24] on link "Campaigns" at bounding box center [33, 23] width 51 height 12
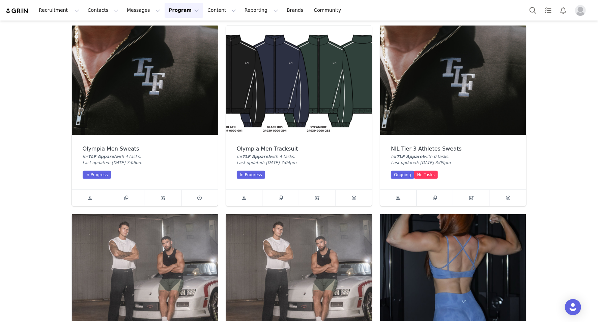
scroll to position [406, 0]
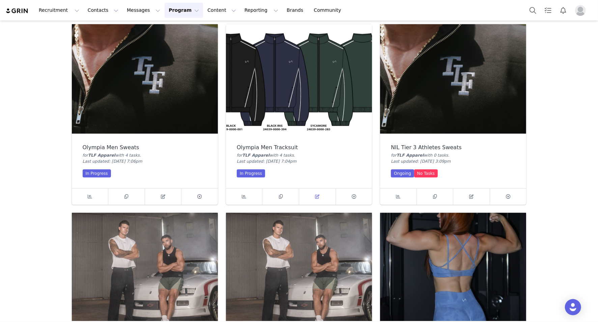
click at [317, 199] on icon at bounding box center [317, 197] width 4 height 4
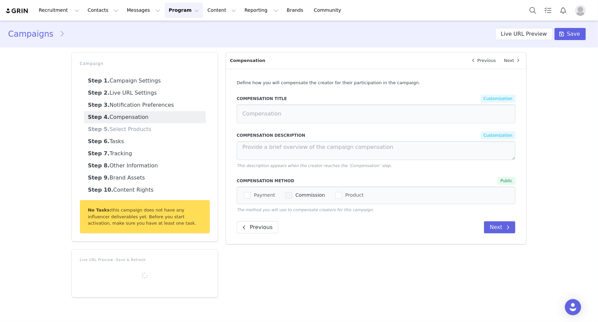
select select "1430"
select select "1531"
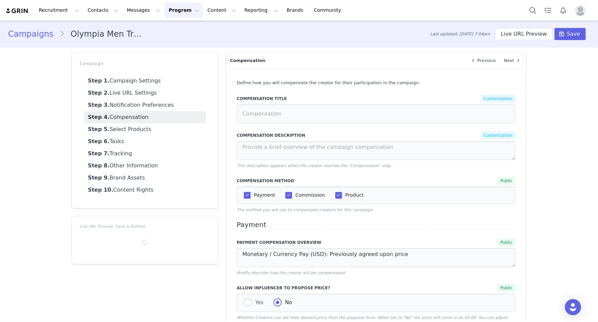
drag, startPoint x: 252, startPoint y: 194, endPoint x: 291, endPoint y: 197, distance: 38.9
click at [261, 195] on span "Payment" at bounding box center [262, 195] width 25 height 6
click at [250, 192] on input "Payment" at bounding box center [250, 192] width 0 height 0
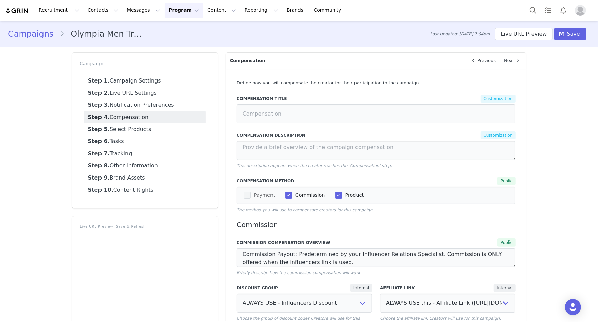
click at [292, 197] on span "Commission" at bounding box center [308, 195] width 33 height 6
click at [292, 192] on input "Commission" at bounding box center [292, 192] width 0 height 0
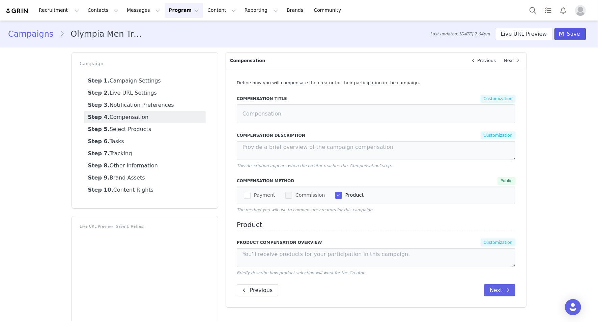
click at [572, 33] on span "Save" at bounding box center [573, 34] width 13 height 8
click at [30, 36] on link "Campaigns" at bounding box center [33, 34] width 51 height 12
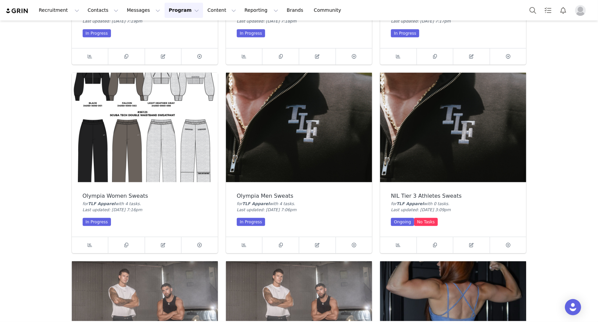
scroll to position [392, 0]
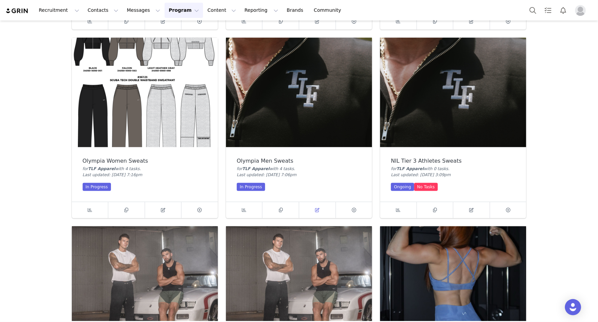
click at [320, 211] on span at bounding box center [317, 210] width 8 height 8
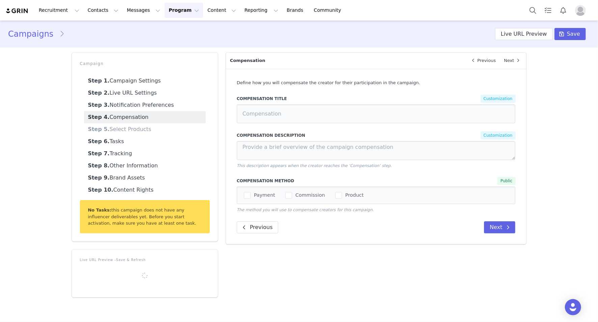
select select "1430"
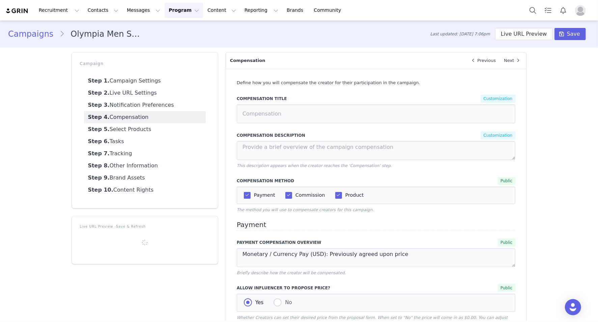
select select "1531"
drag, startPoint x: 150, startPoint y: 132, endPoint x: 220, endPoint y: 173, distance: 81.2
click at [150, 132] on link "Step 5. Select Products" at bounding box center [145, 129] width 122 height 12
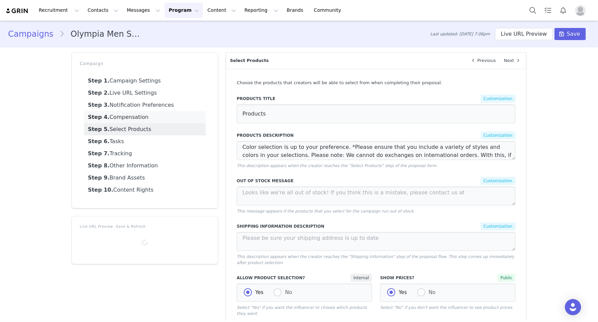
drag, startPoint x: 141, startPoint y: 117, endPoint x: 217, endPoint y: 168, distance: 91.9
click at [141, 117] on link "Step 4. Compensation" at bounding box center [145, 117] width 122 height 12
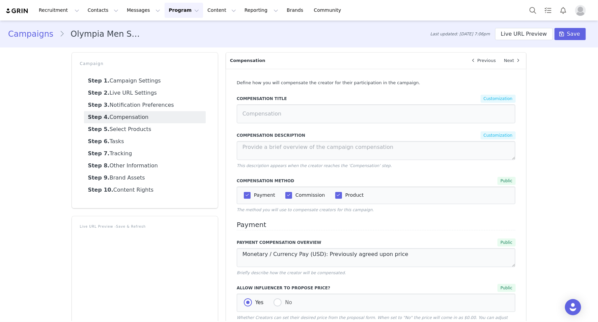
drag, startPoint x: 245, startPoint y: 195, endPoint x: 283, endPoint y: 196, distance: 38.4
click at [247, 196] on span "checkbox-group" at bounding box center [247, 195] width 7 height 7
click at [250, 192] on input "Payment" at bounding box center [250, 192] width 0 height 0
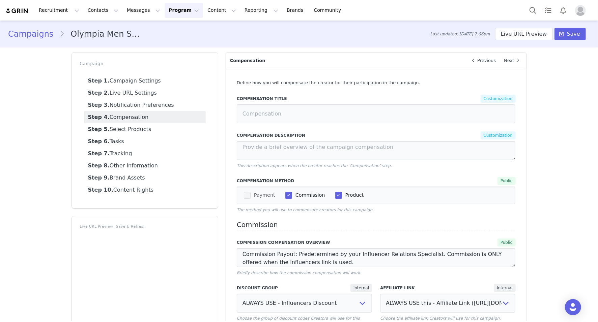
drag, startPoint x: 292, startPoint y: 196, endPoint x: 306, endPoint y: 200, distance: 15.3
click at [292, 196] on span "Commission" at bounding box center [308, 195] width 33 height 6
click at [292, 192] on input "Commission" at bounding box center [292, 192] width 0 height 0
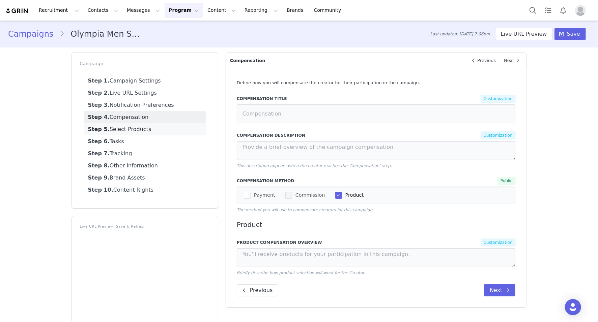
click at [142, 129] on link "Step 5. Select Products" at bounding box center [145, 129] width 122 height 12
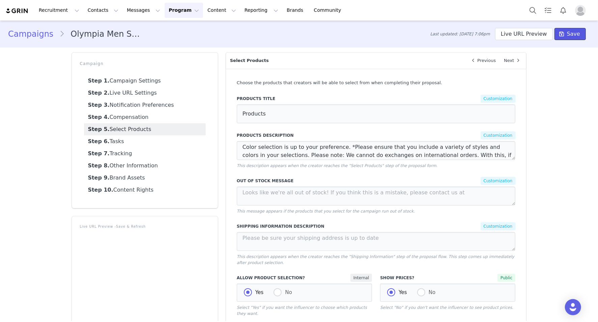
click at [568, 35] on span "Save" at bounding box center [573, 34] width 13 height 8
click at [29, 35] on link "Campaigns" at bounding box center [33, 34] width 51 height 12
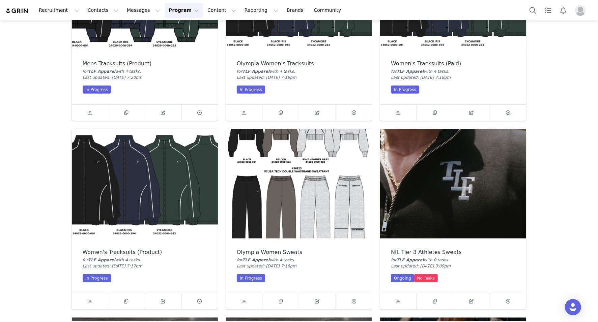
scroll to position [296, 0]
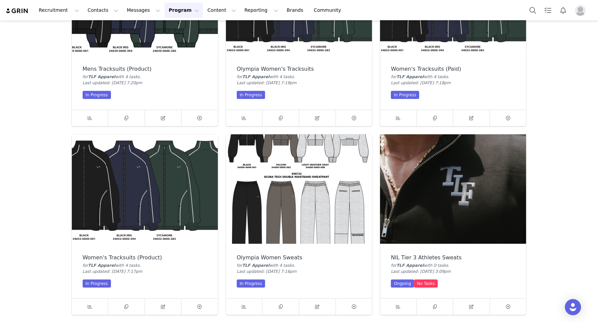
click at [152, 194] on img at bounding box center [145, 190] width 146 height 110
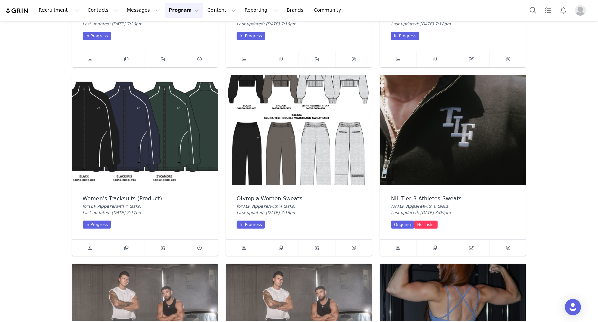
scroll to position [358, 0]
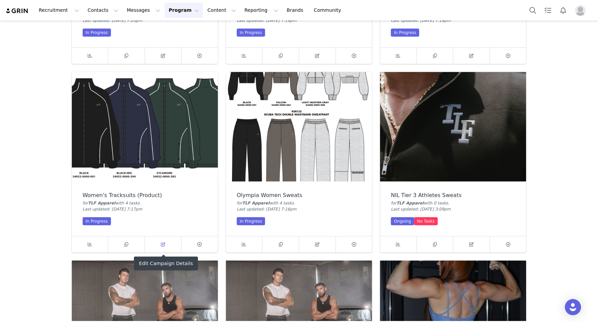
click at [166, 248] on span at bounding box center [163, 245] width 8 height 8
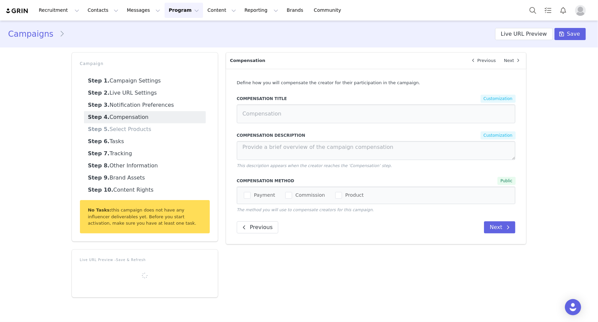
select select "1430"
select select "1531"
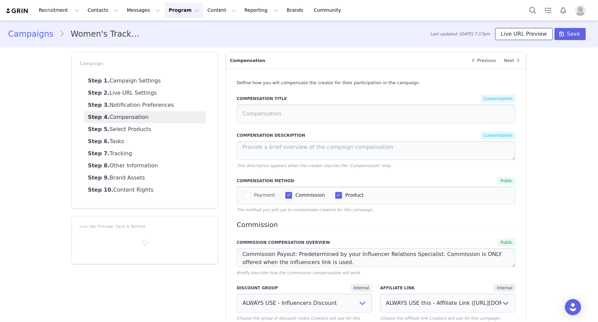
click at [529, 34] on button "Live URL Preview" at bounding box center [524, 34] width 58 height 12
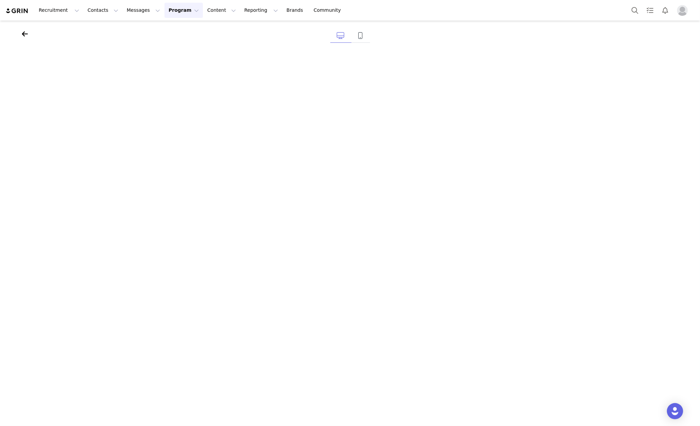
click at [24, 32] on icon at bounding box center [25, 34] width 6 height 7
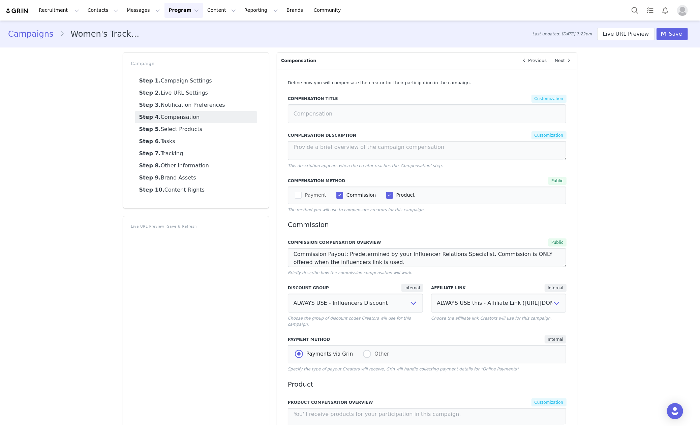
click at [26, 33] on link "Campaigns" at bounding box center [33, 34] width 51 height 12
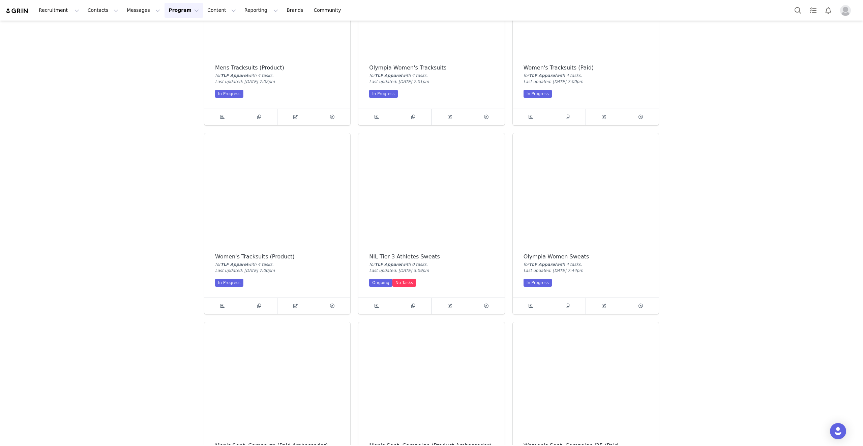
scroll to position [302, 0]
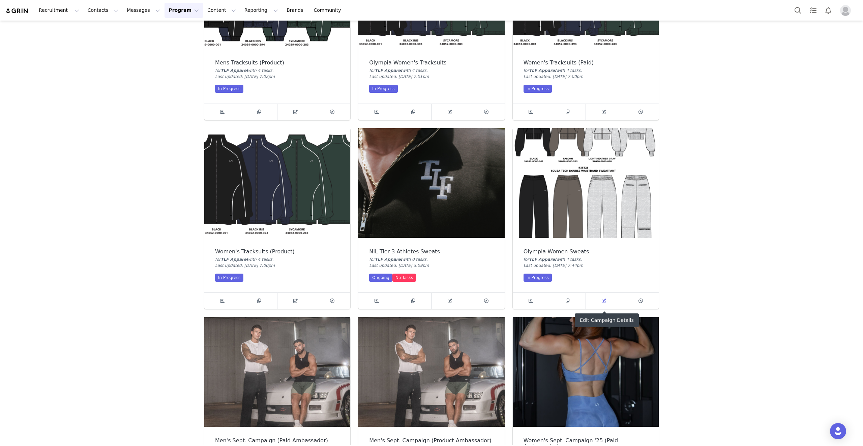
click at [609, 299] on link at bounding box center [604, 301] width 37 height 16
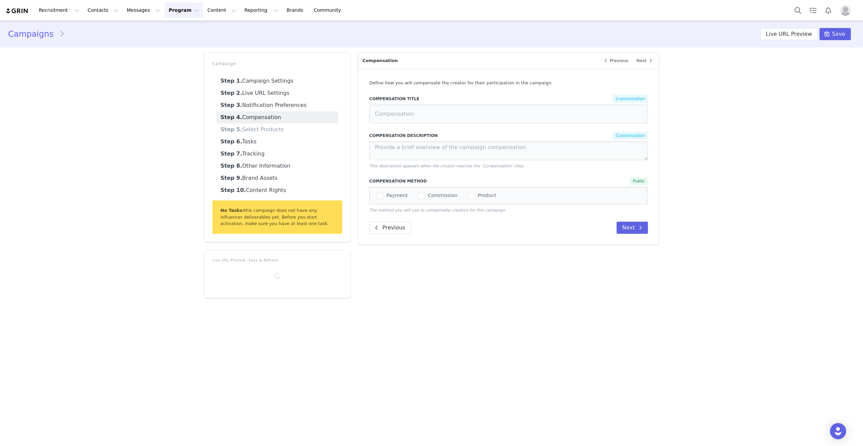
type input "Products"
type textarea "Color selection is up to your preference. *Please ensure that you include a var…"
select select "1430"
select select "1531"
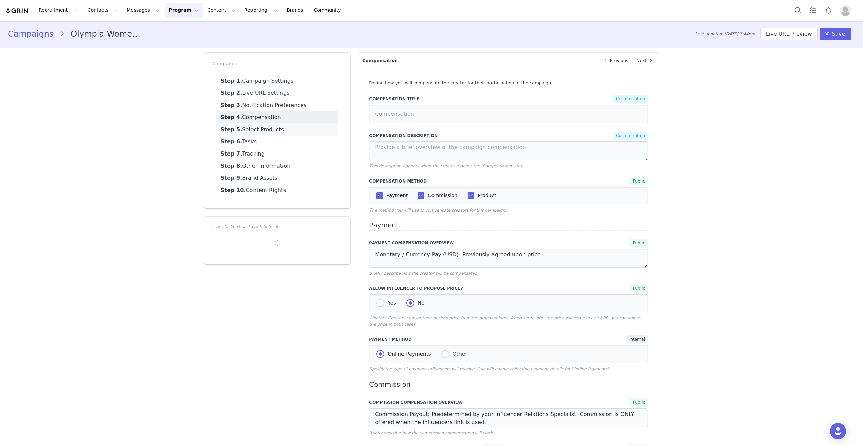
click at [265, 131] on link "Step 5. Select Products" at bounding box center [277, 129] width 122 height 12
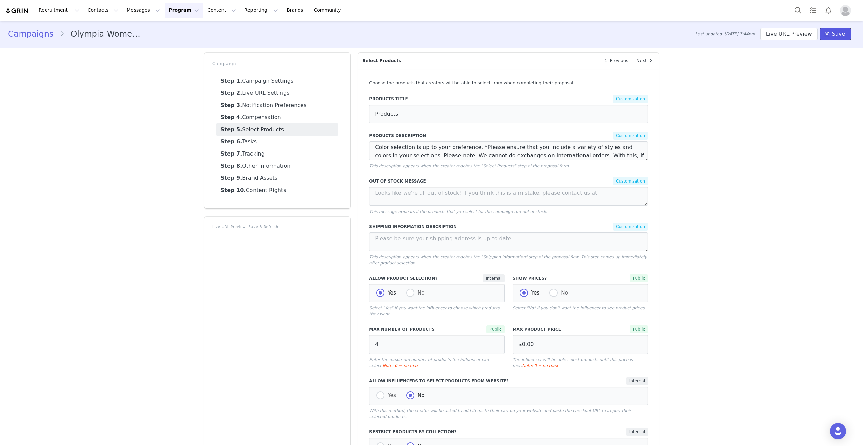
click at [837, 37] on span "Save" at bounding box center [838, 34] width 13 height 8
click at [27, 33] on link "Campaigns" at bounding box center [33, 34] width 51 height 12
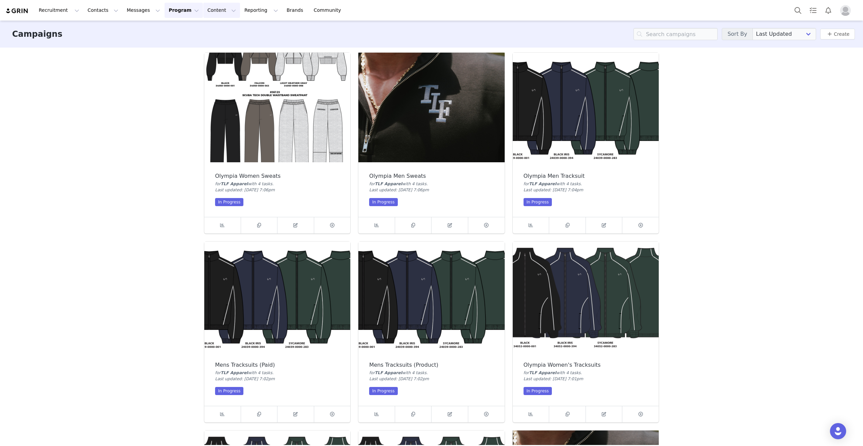
click at [207, 11] on button "Content Content" at bounding box center [221, 10] width 37 height 15
click at [241, 12] on button "Reporting Reporting" at bounding box center [261, 10] width 42 height 15
click at [203, 14] on button "Content Content" at bounding box center [221, 10] width 37 height 15
click at [283, 11] on link "Brands Brands" at bounding box center [296, 10] width 27 height 15
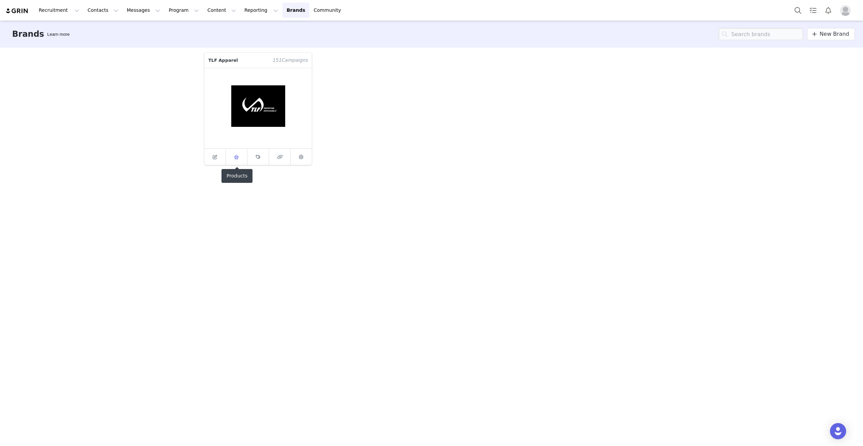
click at [240, 161] on link at bounding box center [237, 157] width 22 height 16
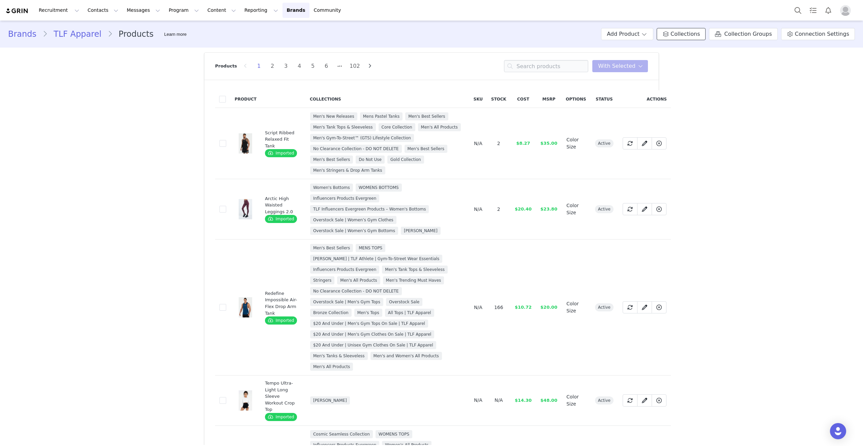
click at [685, 35] on span "Collections" at bounding box center [685, 34] width 29 height 8
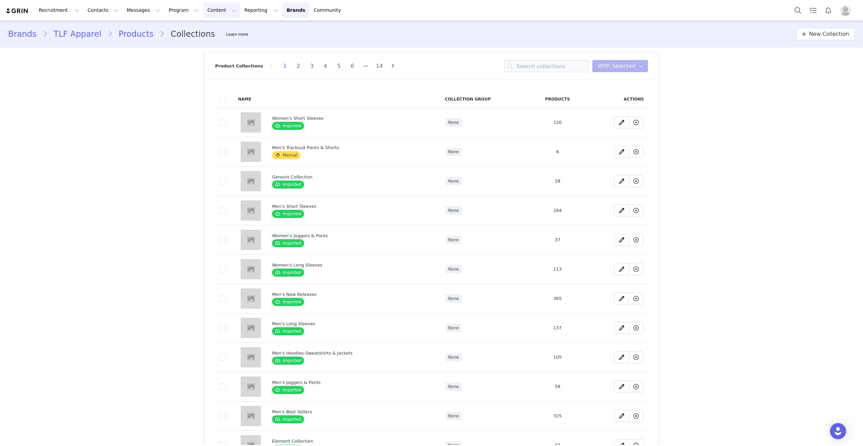
click at [207, 11] on button "Content Content" at bounding box center [221, 10] width 37 height 15
click at [170, 13] on button "Program Program" at bounding box center [184, 10] width 38 height 15
click at [179, 42] on p "Campaigns" at bounding box center [172, 42] width 26 height 7
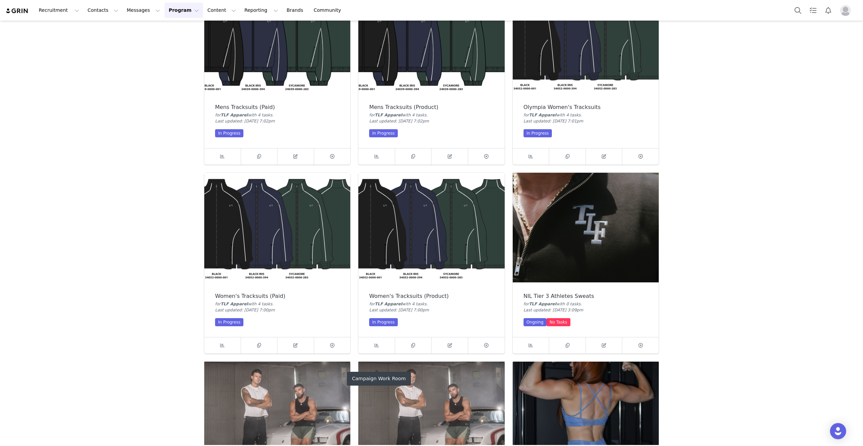
scroll to position [259, 0]
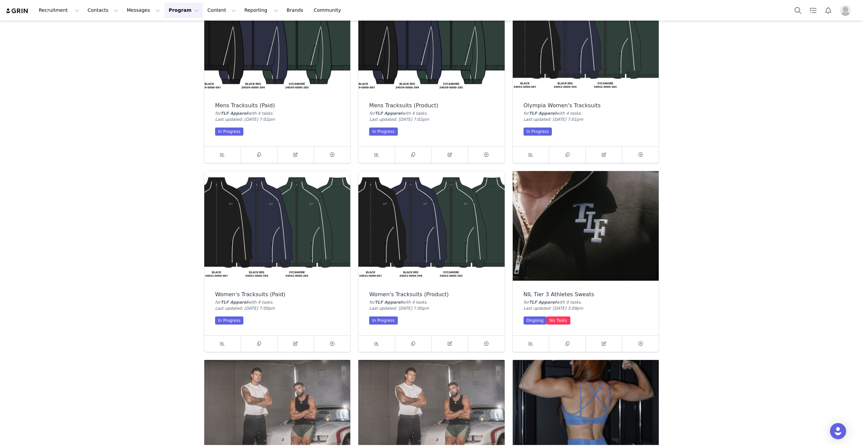
click at [385, 311] on div "Last updated: [DATE] 7:00pm" at bounding box center [431, 308] width 124 height 6
click at [417, 270] on img at bounding box center [431, 226] width 146 height 110
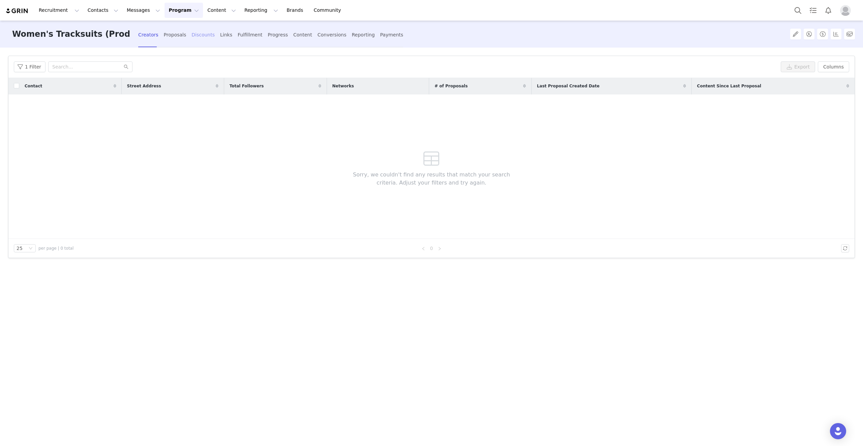
drag, startPoint x: 171, startPoint y: 32, endPoint x: 189, endPoint y: 32, distance: 18.2
click at [171, 32] on div "Proposals" at bounding box center [175, 35] width 23 height 18
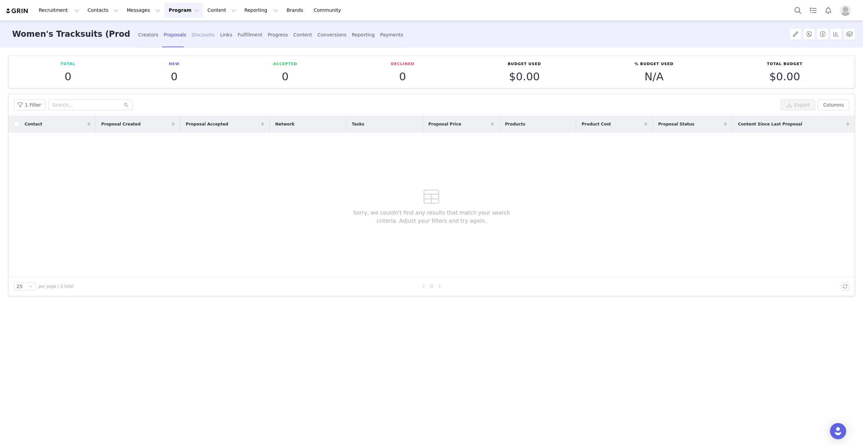
click at [194, 33] on div "Discounts" at bounding box center [202, 35] width 23 height 18
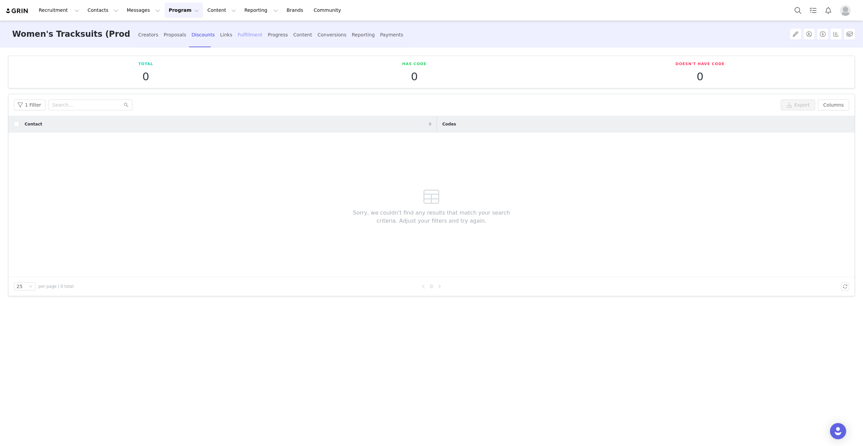
drag, startPoint x: 216, startPoint y: 34, endPoint x: 228, endPoint y: 33, distance: 11.9
click at [220, 34] on div "Links" at bounding box center [226, 35] width 12 height 18
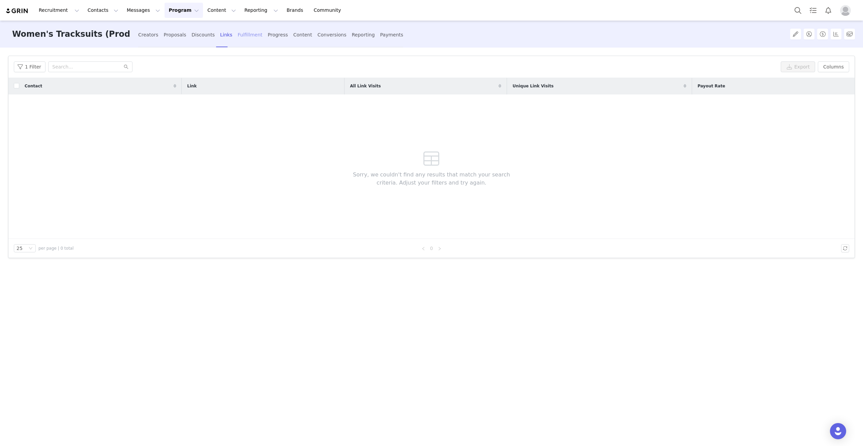
drag, startPoint x: 238, startPoint y: 33, endPoint x: 246, endPoint y: 32, distance: 8.5
click at [238, 33] on div "Fulfillment" at bounding box center [250, 35] width 25 height 18
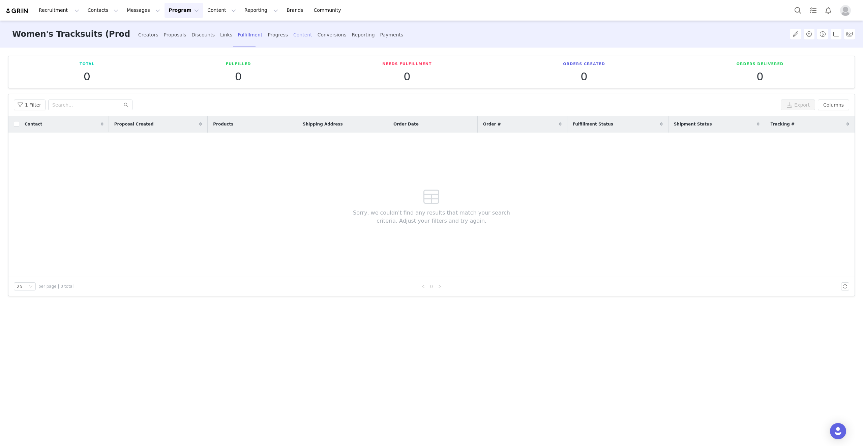
drag, startPoint x: 265, startPoint y: 33, endPoint x: 283, endPoint y: 32, distance: 18.2
click at [268, 34] on div "Progress" at bounding box center [278, 35] width 20 height 18
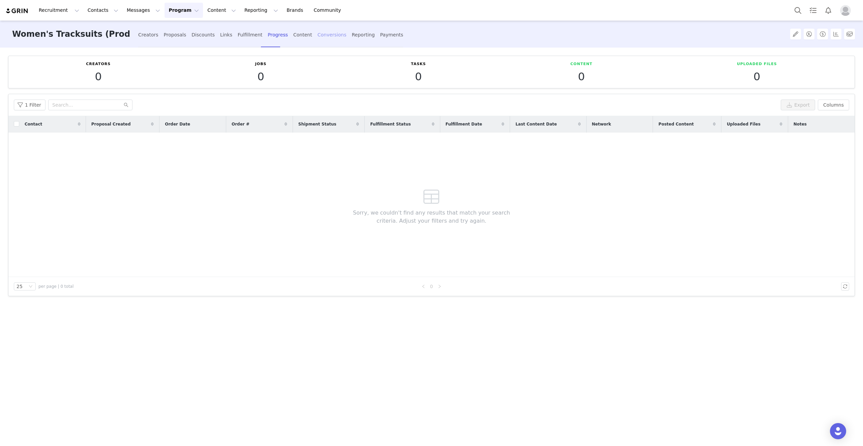
drag, startPoint x: 289, startPoint y: 33, endPoint x: 319, endPoint y: 31, distance: 30.0
click at [293, 33] on div "Content" at bounding box center [302, 35] width 19 height 18
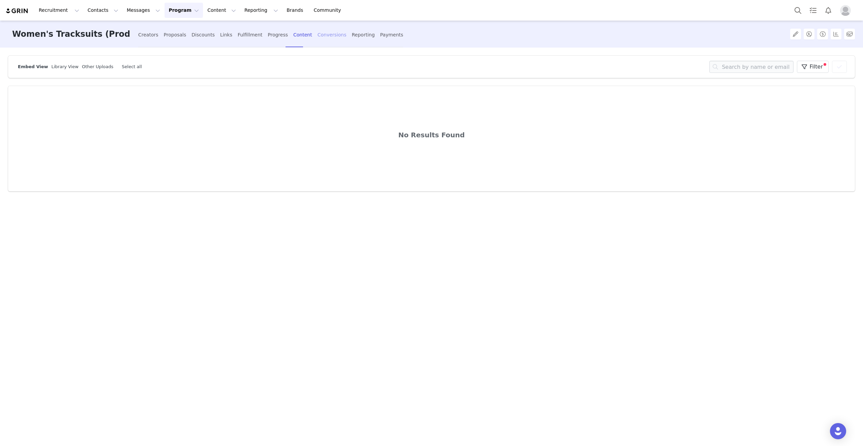
click at [321, 32] on div "Conversions" at bounding box center [332, 35] width 29 height 18
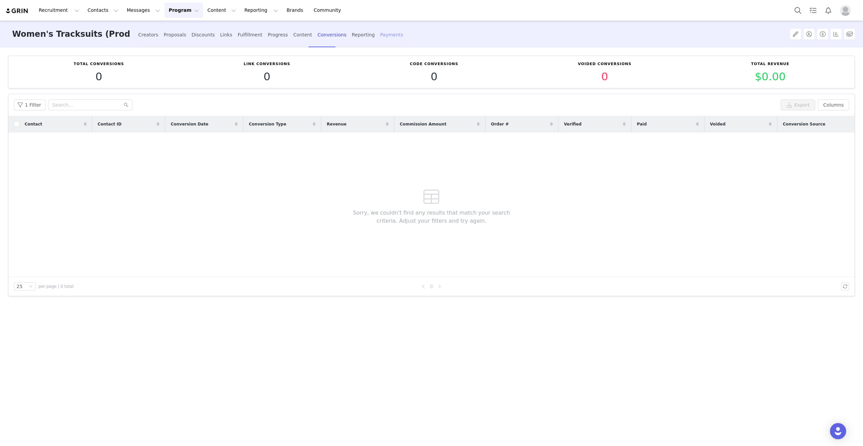
drag, startPoint x: 350, startPoint y: 33, endPoint x: 361, endPoint y: 32, distance: 11.5
click at [352, 33] on div "Reporting" at bounding box center [363, 35] width 23 height 18
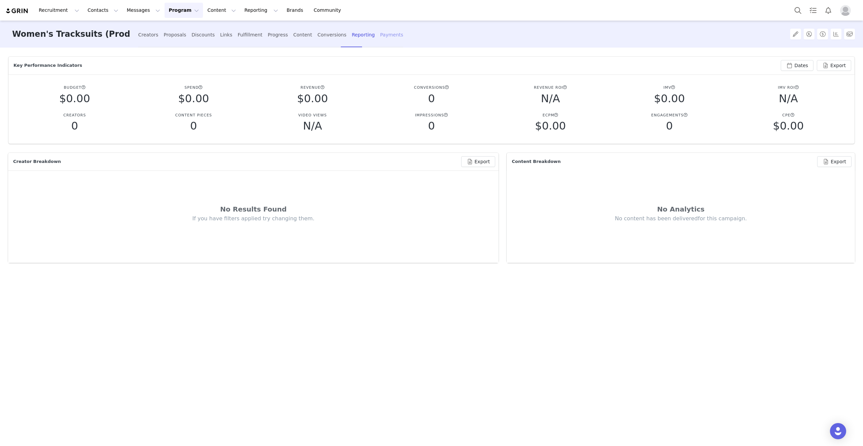
click at [380, 33] on div "Payments" at bounding box center [391, 35] width 23 height 18
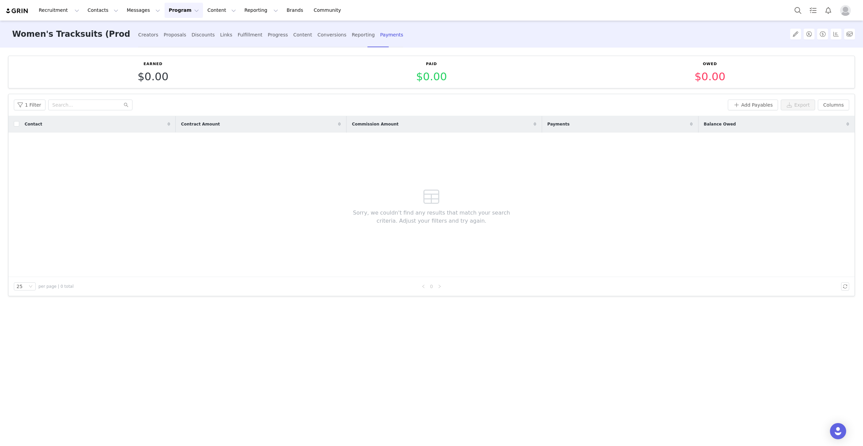
click at [177, 10] on button "Program Program" at bounding box center [184, 10] width 38 height 15
click at [181, 42] on p "Campaigns" at bounding box center [172, 42] width 26 height 7
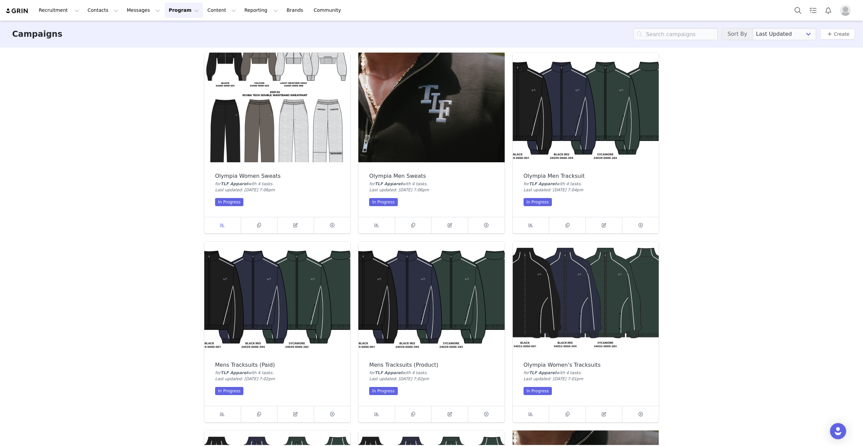
click at [223, 223] on icon at bounding box center [222, 225] width 4 height 4
click at [172, 8] on button "Program Program" at bounding box center [184, 10] width 38 height 15
click at [161, 193] on div "Campaigns Sort By Last Updated Newest to Oldest Oldest to Newest Title A-Z Titl…" at bounding box center [431, 233] width 863 height 424
click at [300, 167] on div "Olympia Women Sweats for TLF Apparel with 4 task s . Last updated: [DATE] 7:06p…" at bounding box center [277, 189] width 146 height 55
click at [278, 146] on img at bounding box center [277, 108] width 146 height 110
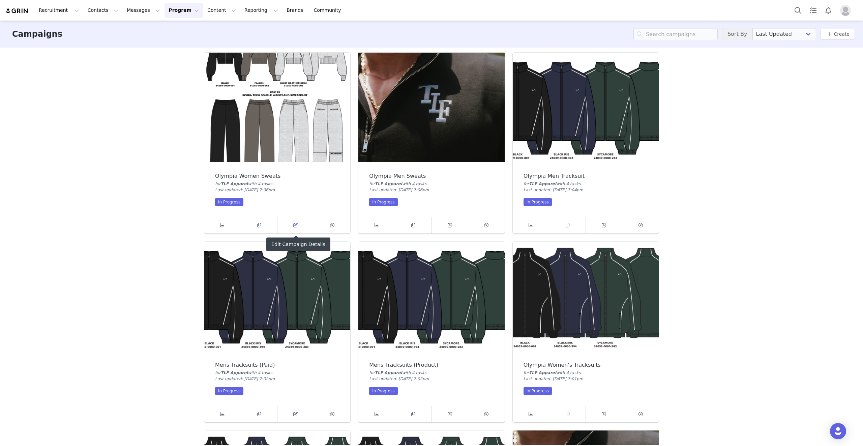
click at [300, 224] on link at bounding box center [295, 225] width 37 height 16
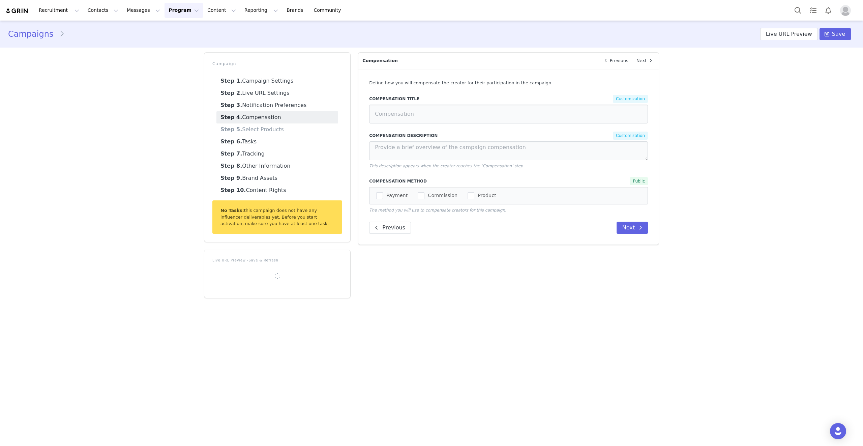
select select "1430"
select select "1531"
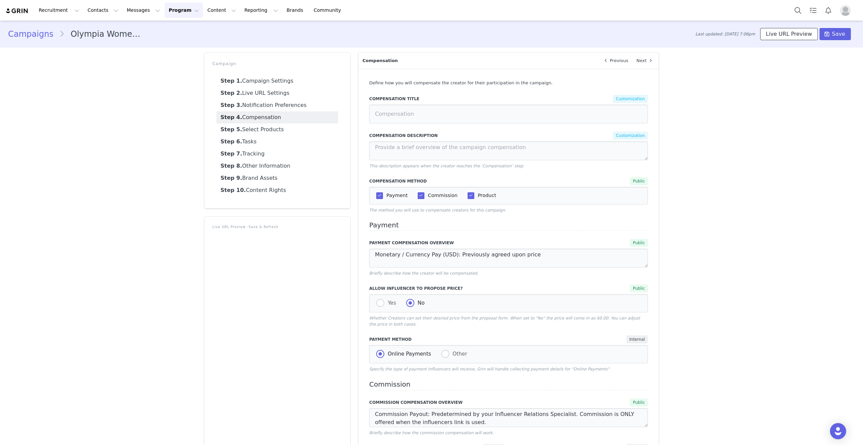
click at [784, 34] on button "Live URL Preview" at bounding box center [789, 34] width 58 height 12
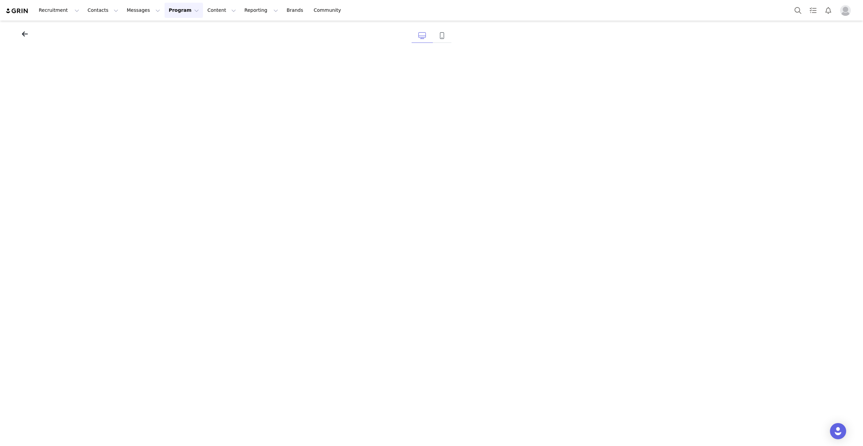
click at [25, 31] on icon at bounding box center [25, 34] width 6 height 7
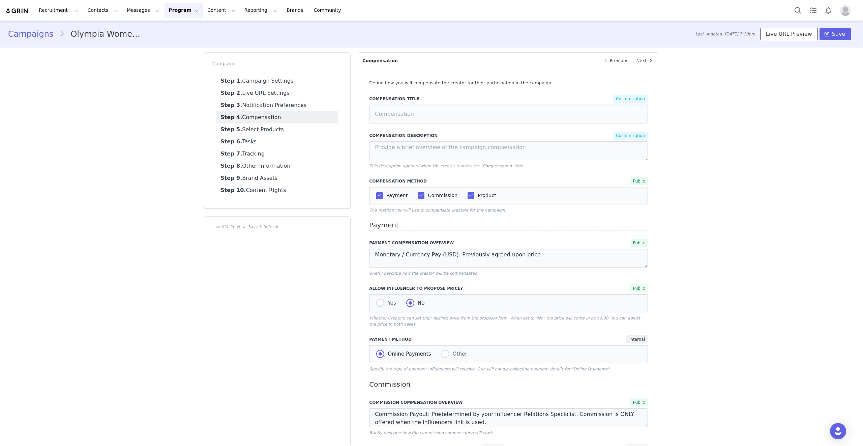
click at [796, 32] on button "Live URL Preview" at bounding box center [789, 34] width 58 height 12
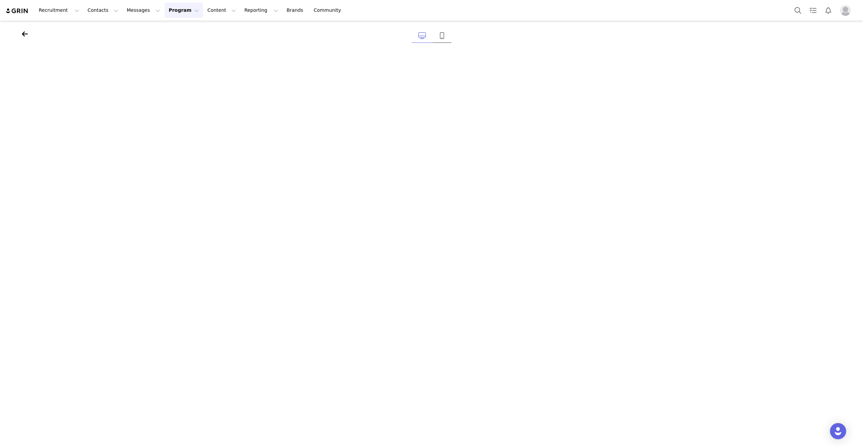
click at [441, 38] on icon at bounding box center [442, 35] width 5 height 7
click at [421, 36] on icon at bounding box center [422, 35] width 8 height 7
click at [21, 36] on div at bounding box center [431, 38] width 863 height 34
click at [23, 35] on icon at bounding box center [25, 34] width 6 height 7
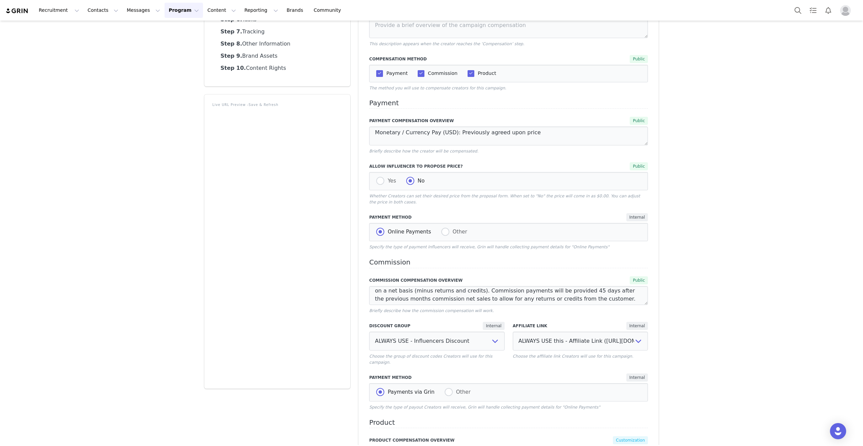
scroll to position [123, 0]
click at [265, 57] on link "Step 9. Brand Assets" at bounding box center [277, 55] width 122 height 12
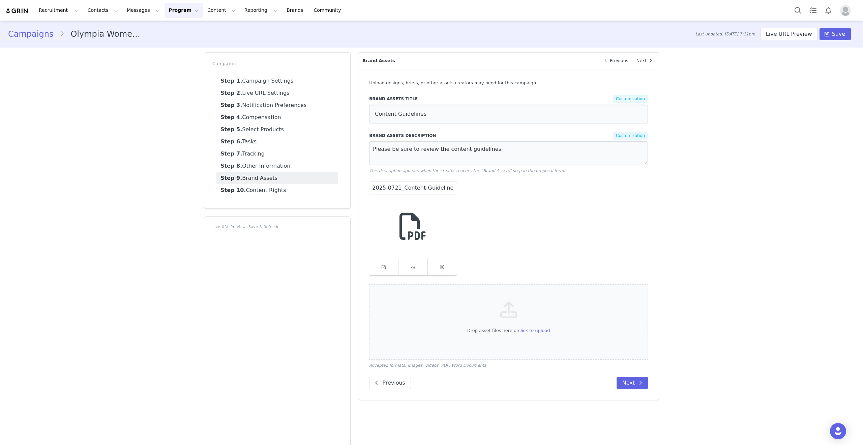
scroll to position [70, 0]
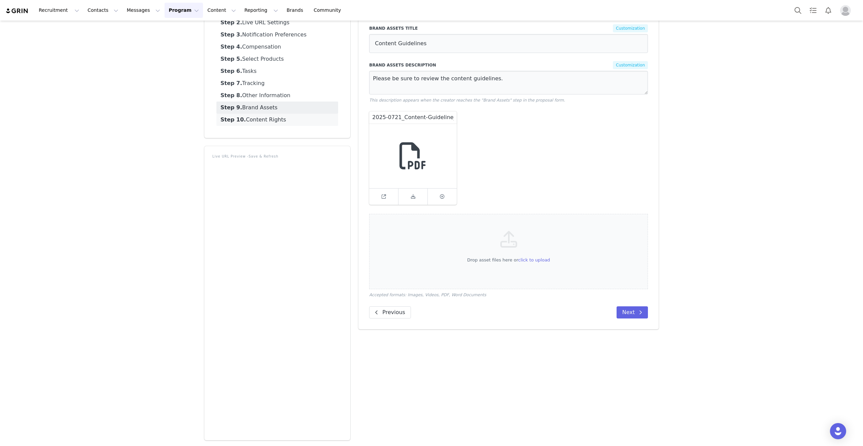
click at [278, 121] on link "Step 10. Content Rights" at bounding box center [277, 120] width 122 height 12
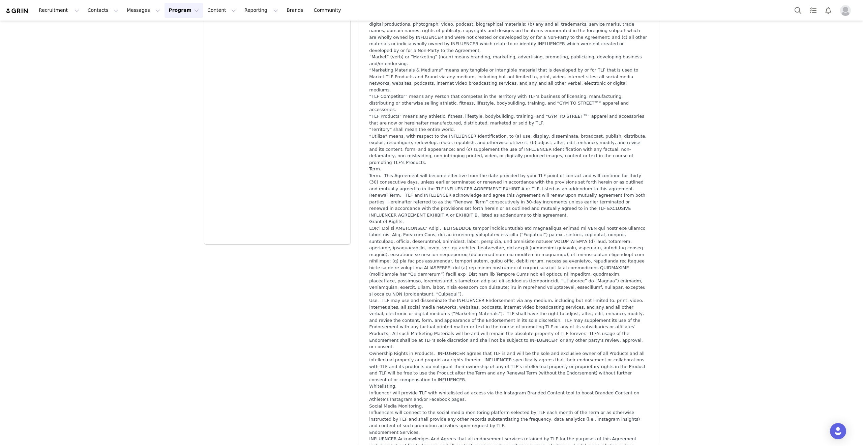
scroll to position [0, 0]
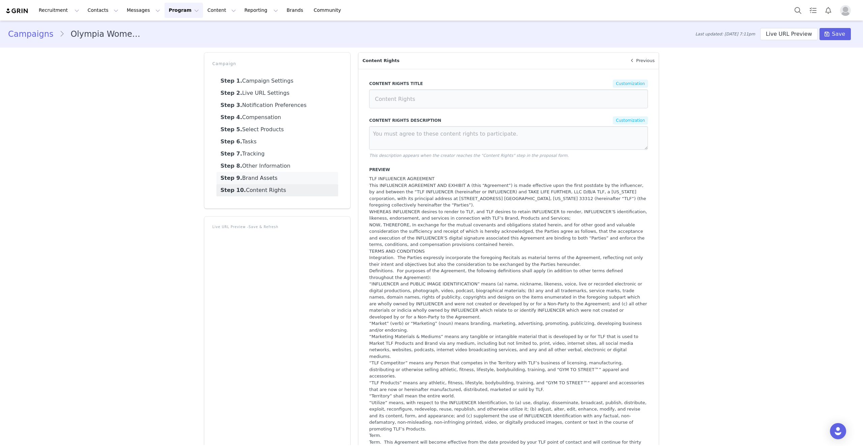
click at [278, 176] on link "Step 9. Brand Assets" at bounding box center [277, 178] width 122 height 12
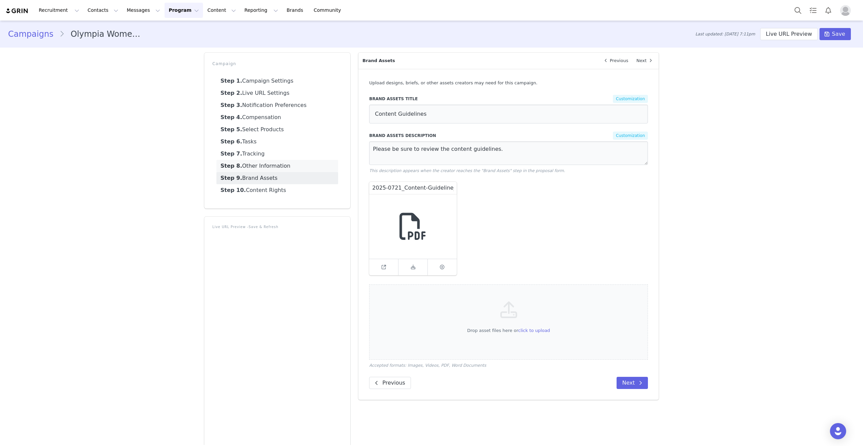
click at [274, 165] on link "Step 8. Other Information" at bounding box center [277, 166] width 122 height 12
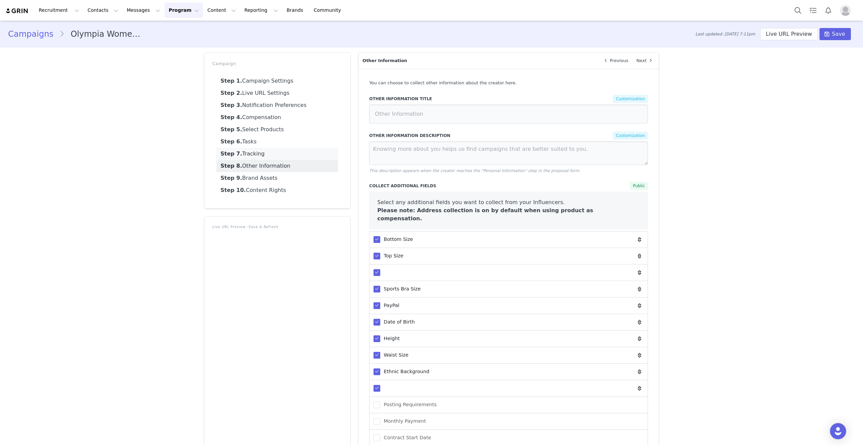
click at [314, 153] on link "Step 7. Tracking" at bounding box center [277, 154] width 122 height 12
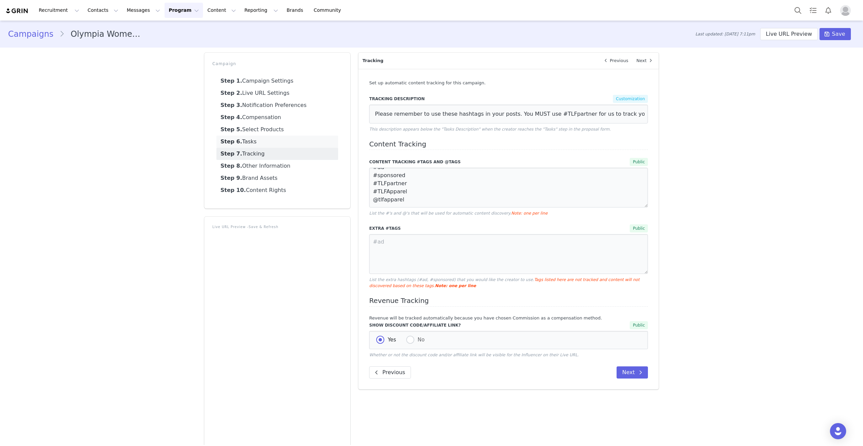
click at [265, 143] on link "Step 6. Tasks" at bounding box center [277, 142] width 122 height 12
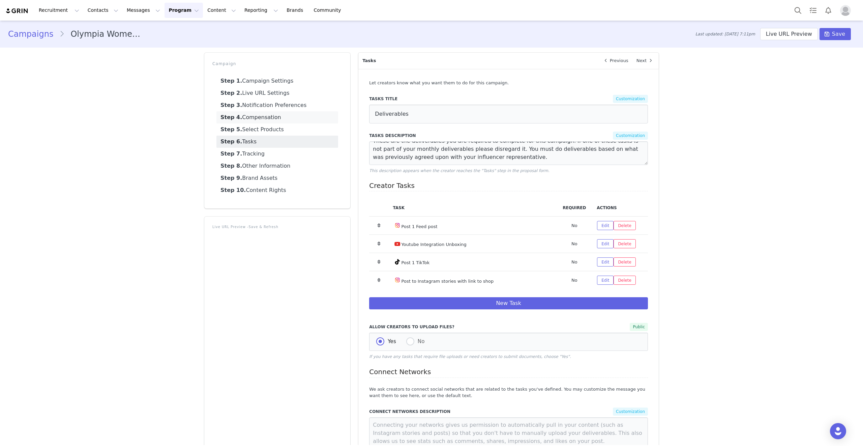
click at [284, 117] on link "Step 4. Compensation" at bounding box center [277, 117] width 122 height 12
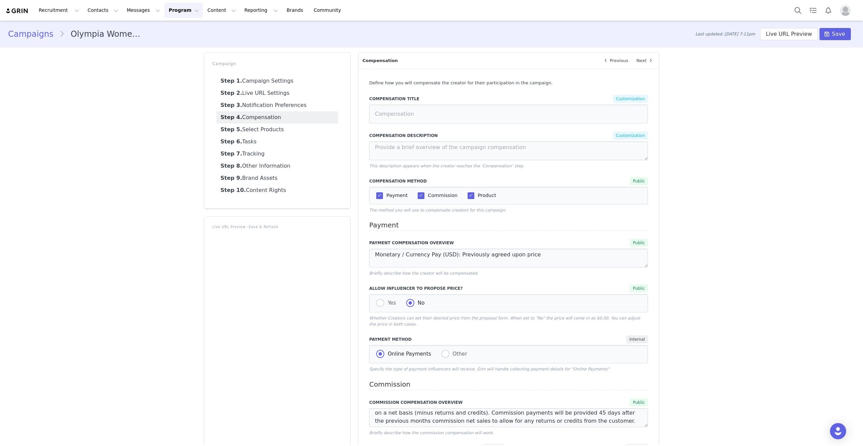
click at [383, 197] on span "checkbox-group" at bounding box center [379, 195] width 7 height 7
click at [383, 192] on input "Payment" at bounding box center [383, 192] width 0 height 0
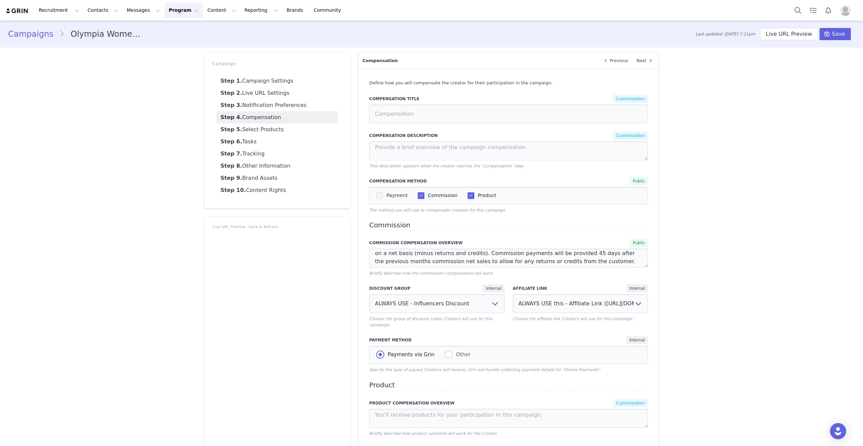
click at [383, 197] on span "checkbox-group" at bounding box center [379, 195] width 7 height 7
click at [383, 192] on input "Payment" at bounding box center [383, 192] width 0 height 0
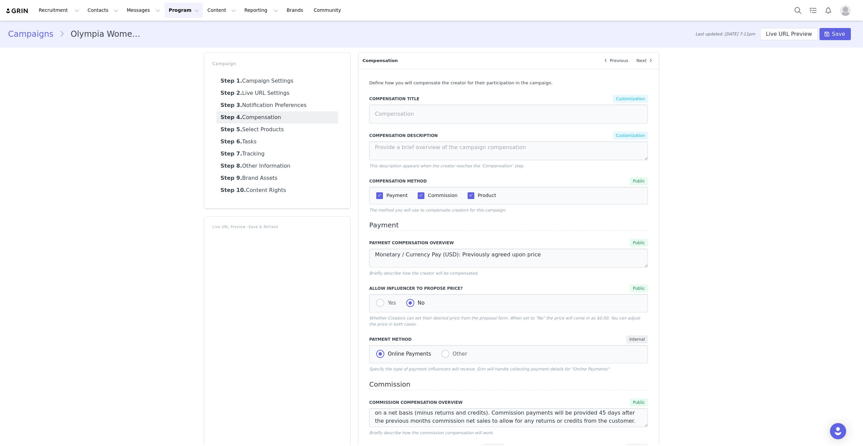
click at [383, 197] on span "checkbox-group" at bounding box center [379, 195] width 7 height 7
click at [383, 192] on input "Payment" at bounding box center [383, 192] width 0 height 0
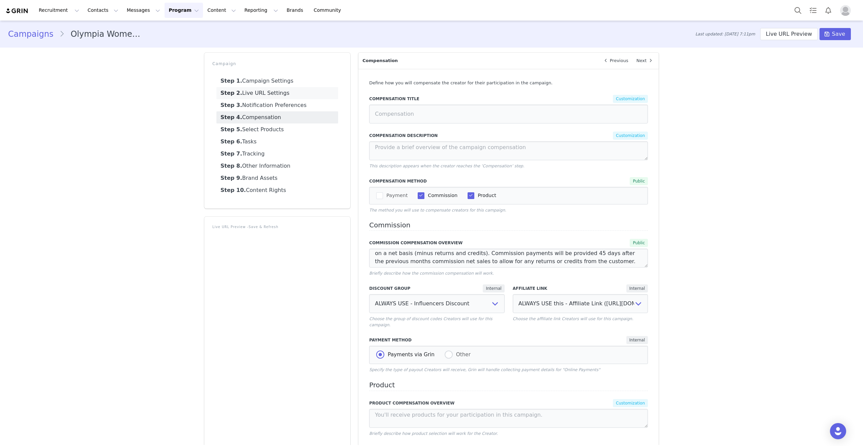
click at [291, 93] on link "Step 2. Live URL Settings" at bounding box center [277, 93] width 122 height 12
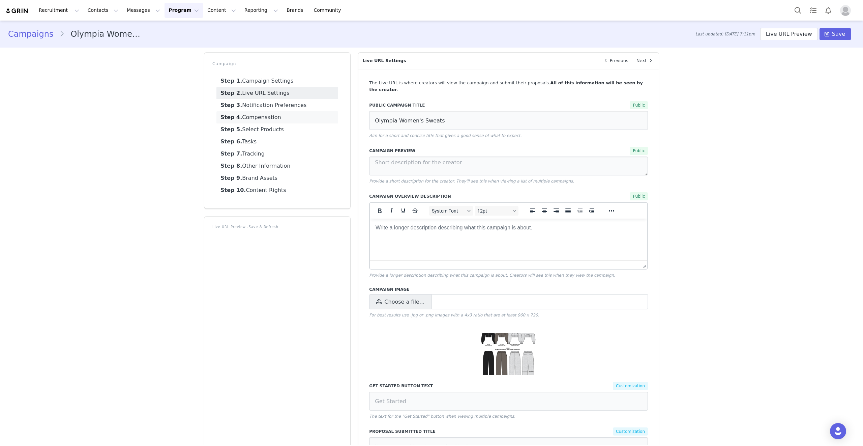
click at [281, 113] on link "Step 4. Compensation" at bounding box center [277, 117] width 122 height 12
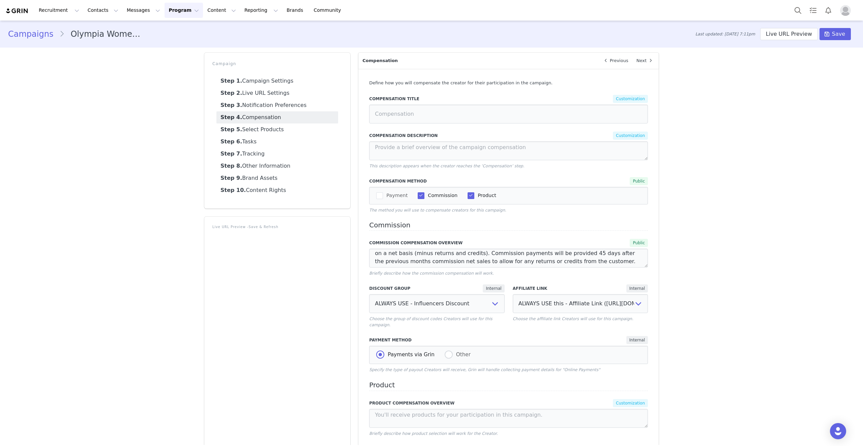
click at [421, 197] on span "checkbox-group" at bounding box center [421, 195] width 7 height 7
click at [424, 192] on input "Commission" at bounding box center [424, 192] width 0 height 0
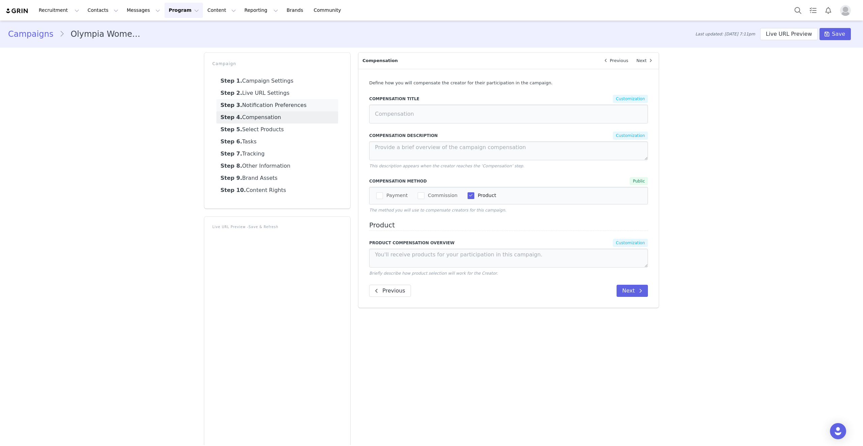
click at [260, 105] on link "Step 3. Notification Preferences" at bounding box center [277, 105] width 122 height 12
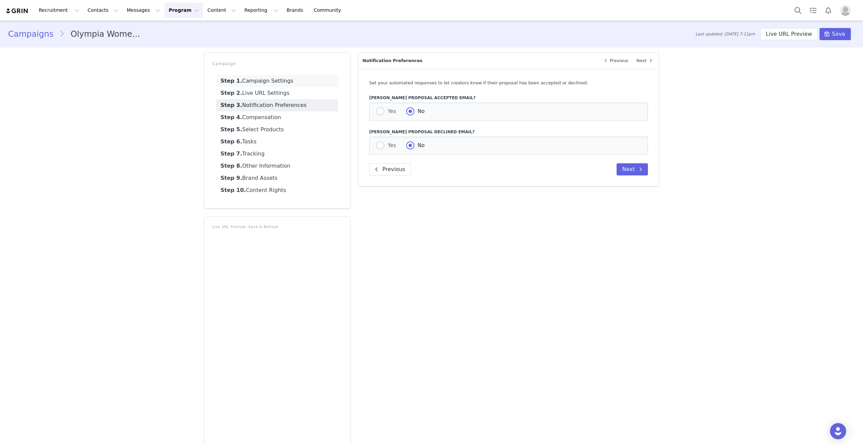
click at [287, 79] on link "Step 1. Campaign Settings" at bounding box center [277, 81] width 122 height 12
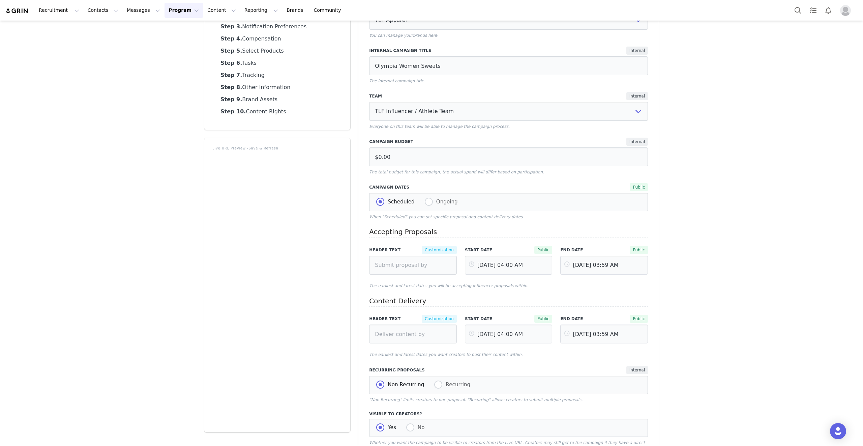
scroll to position [81, 0]
click at [280, 86] on link "Step 8. Other Information" at bounding box center [277, 85] width 122 height 12
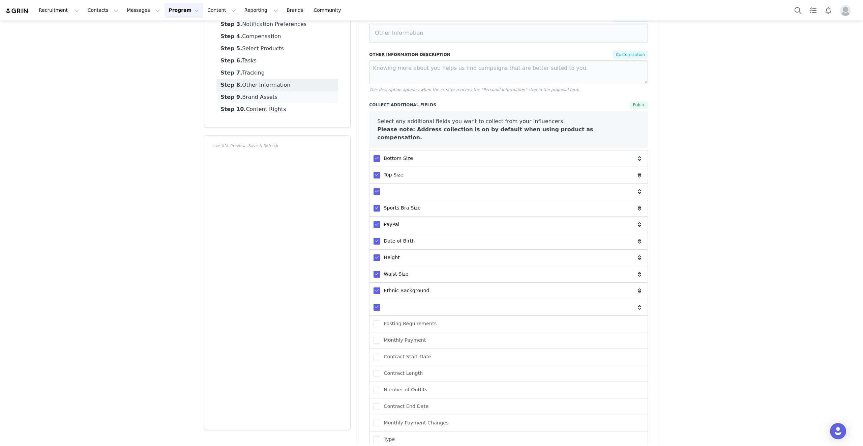
click at [277, 96] on link "Step 9. Brand Assets" at bounding box center [277, 97] width 122 height 12
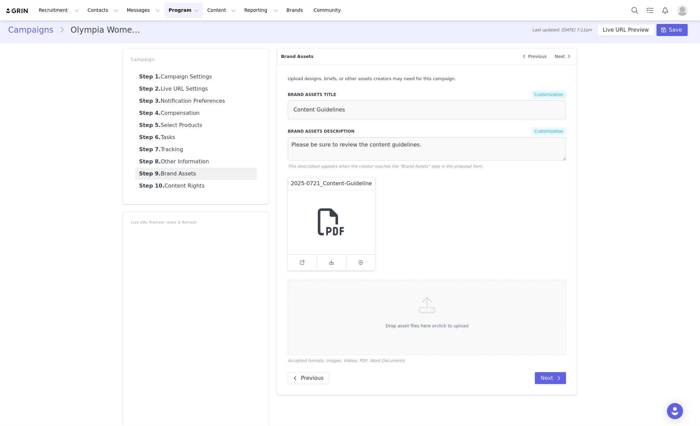
scroll to position [0, 0]
